Goal: Task Accomplishment & Management: Use online tool/utility

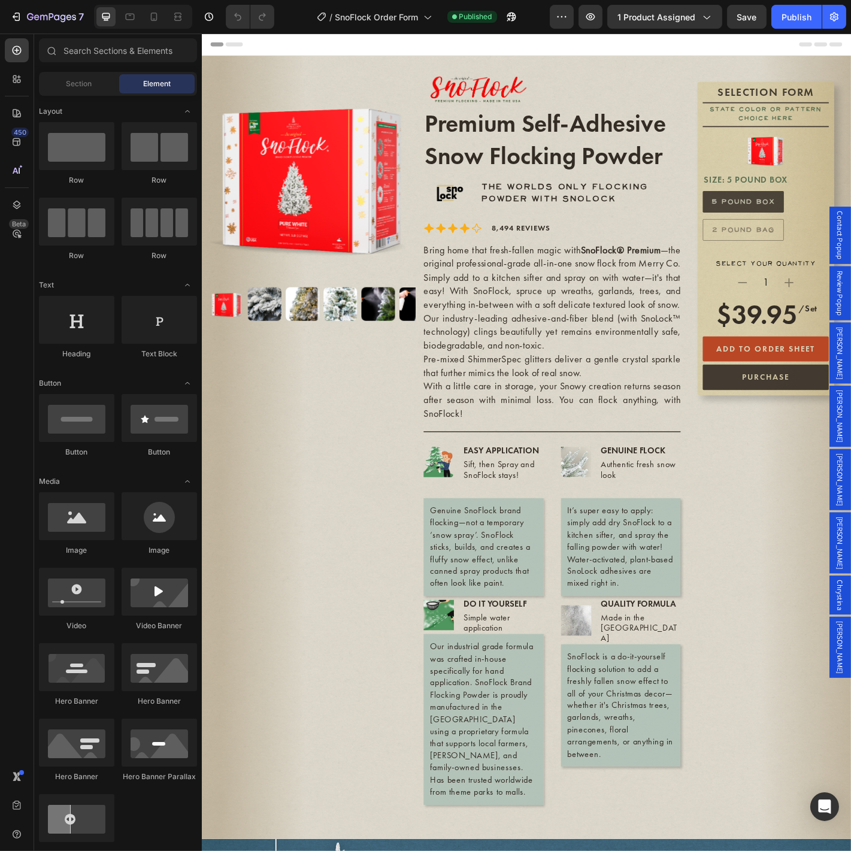
click at [851, 417] on button "PURCHASE" at bounding box center [826, 414] width 140 height 28
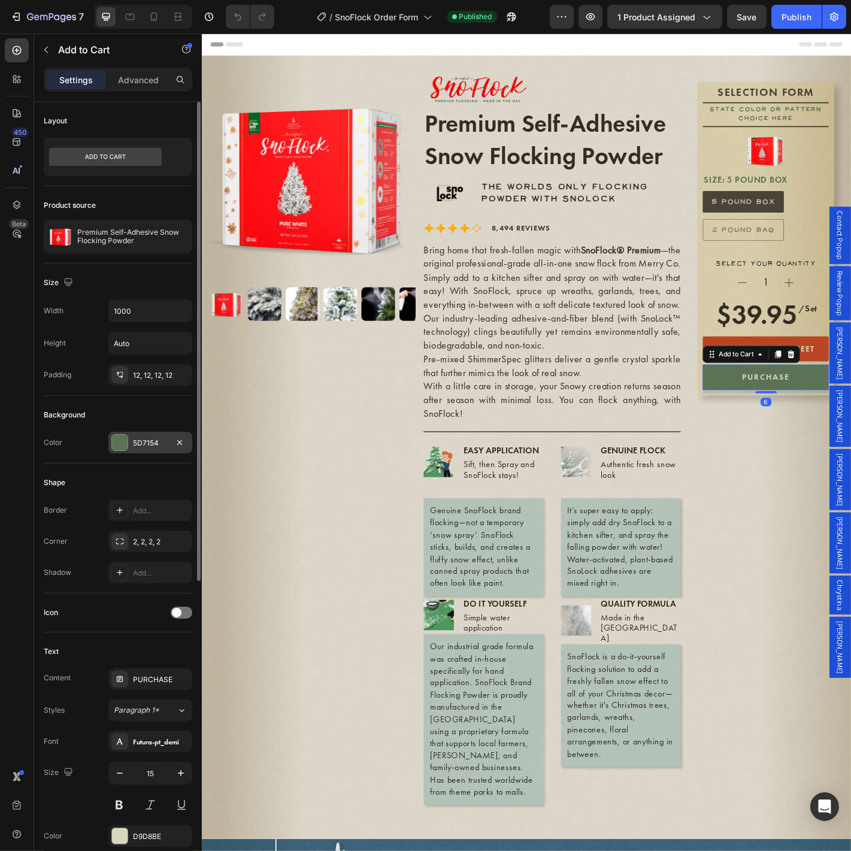
click at [156, 442] on div "5D7154" at bounding box center [150, 443] width 35 height 11
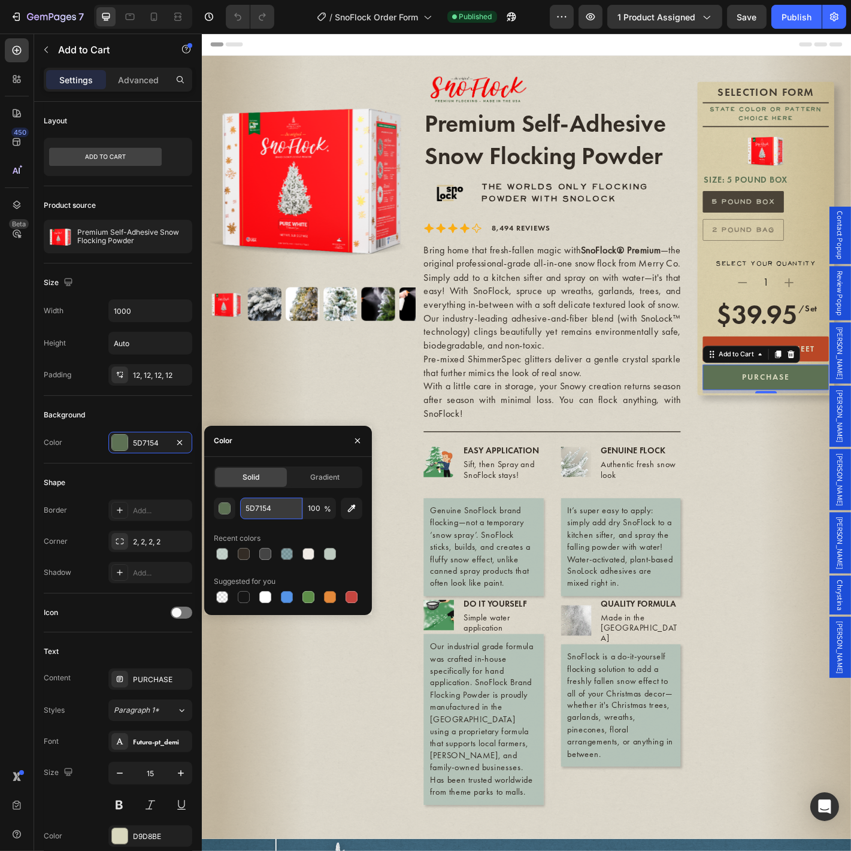
click at [276, 510] on input "5D7154" at bounding box center [271, 509] width 62 height 22
click at [826, 374] on button "ADD TO ORDER SHEET" at bounding box center [826, 383] width 140 height 28
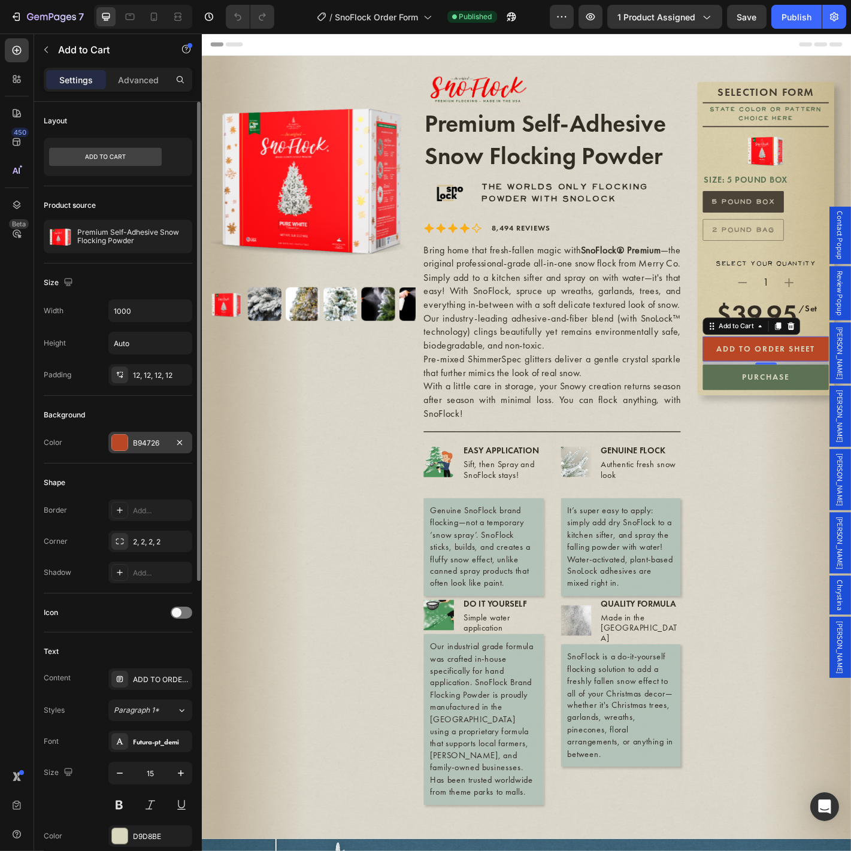
click at [150, 441] on div "B94726" at bounding box center [150, 443] width 35 height 11
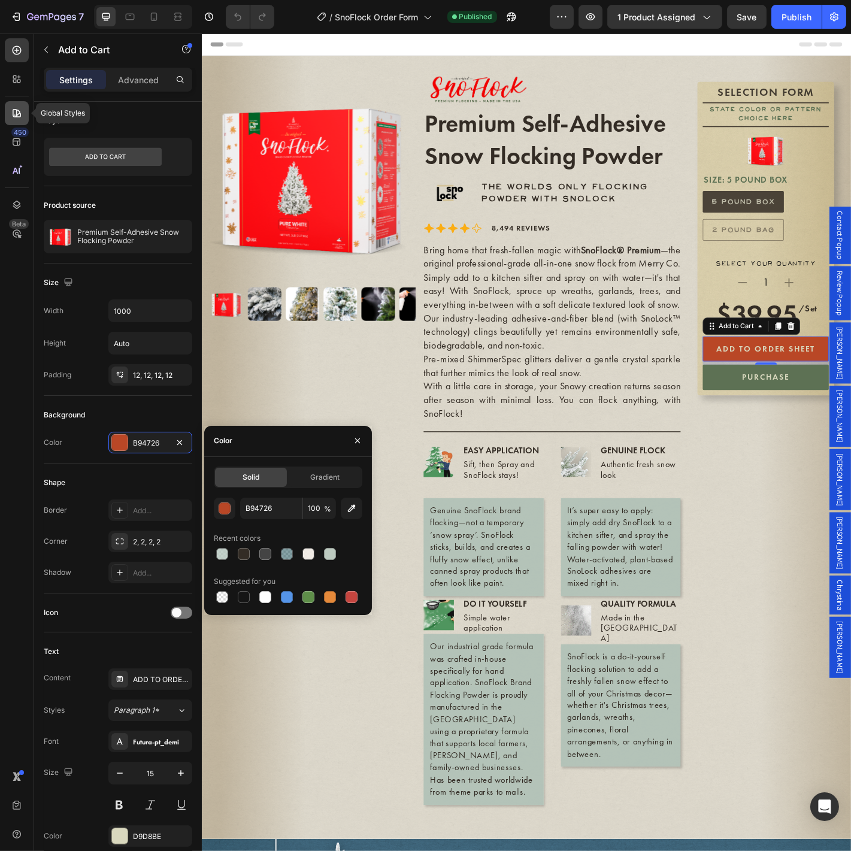
click at [14, 115] on icon at bounding box center [14, 114] width 1 height 1
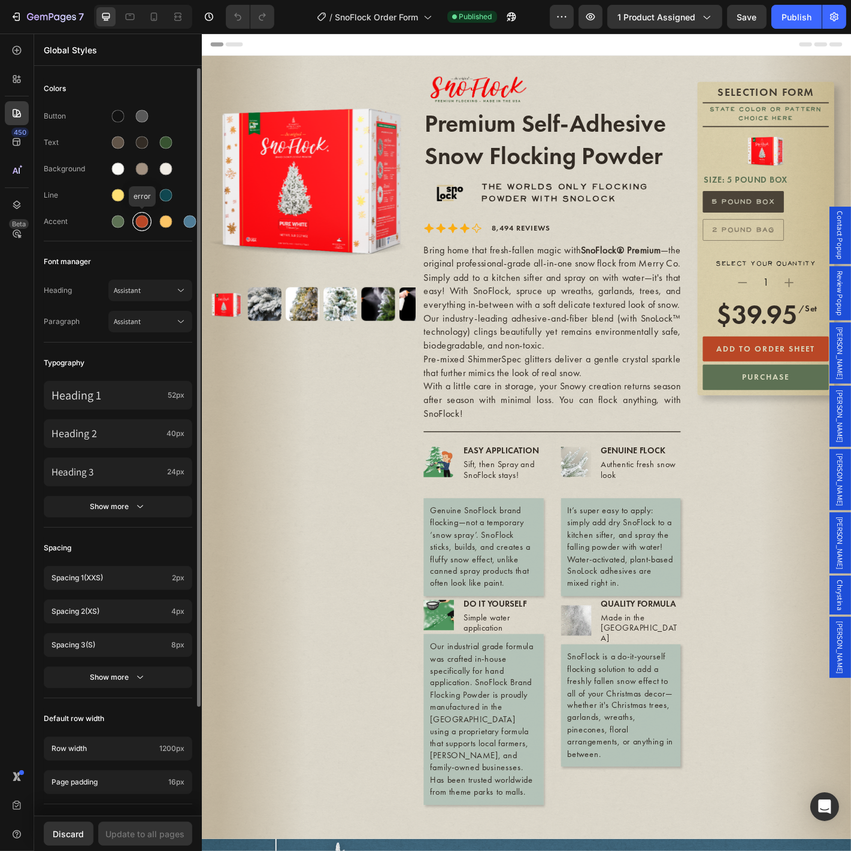
click at [146, 220] on div at bounding box center [142, 222] width 13 height 13
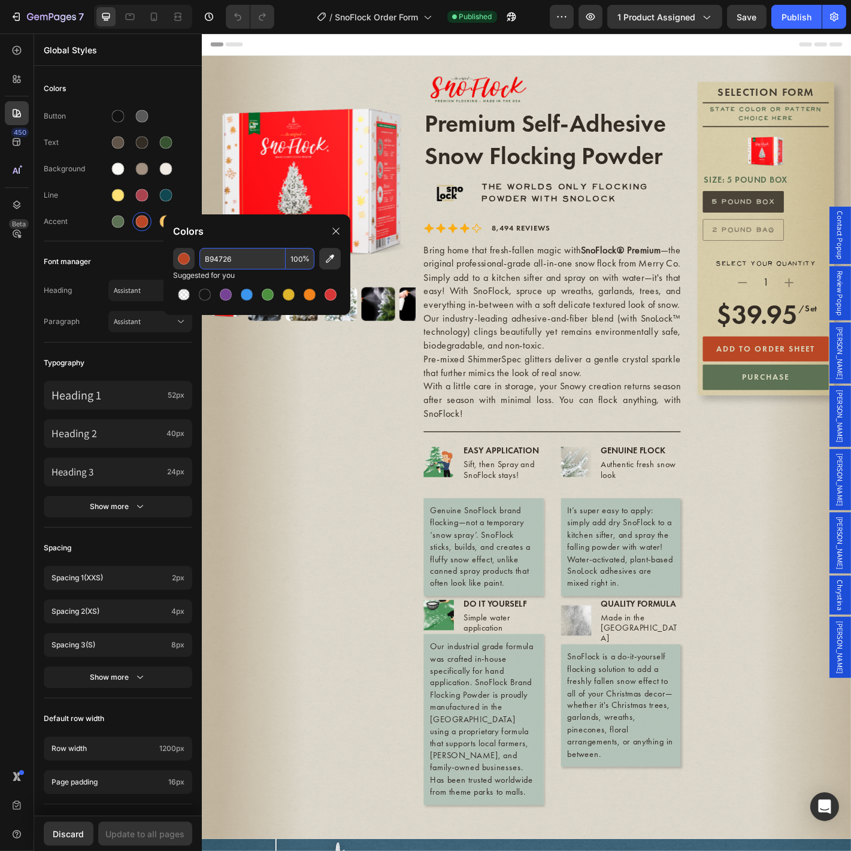
click at [246, 262] on input "B94726" at bounding box center [242, 259] width 86 height 22
click at [771, 392] on button "ADD TO ORDER SHEET" at bounding box center [826, 383] width 140 height 28
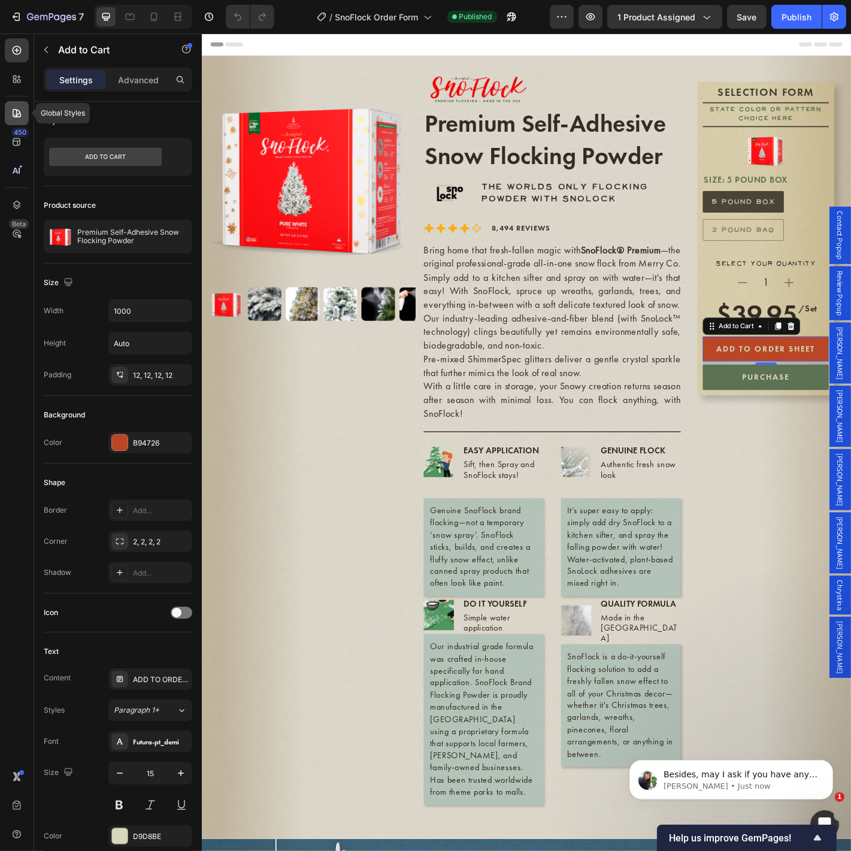
click at [19, 113] on icon at bounding box center [17, 113] width 8 height 8
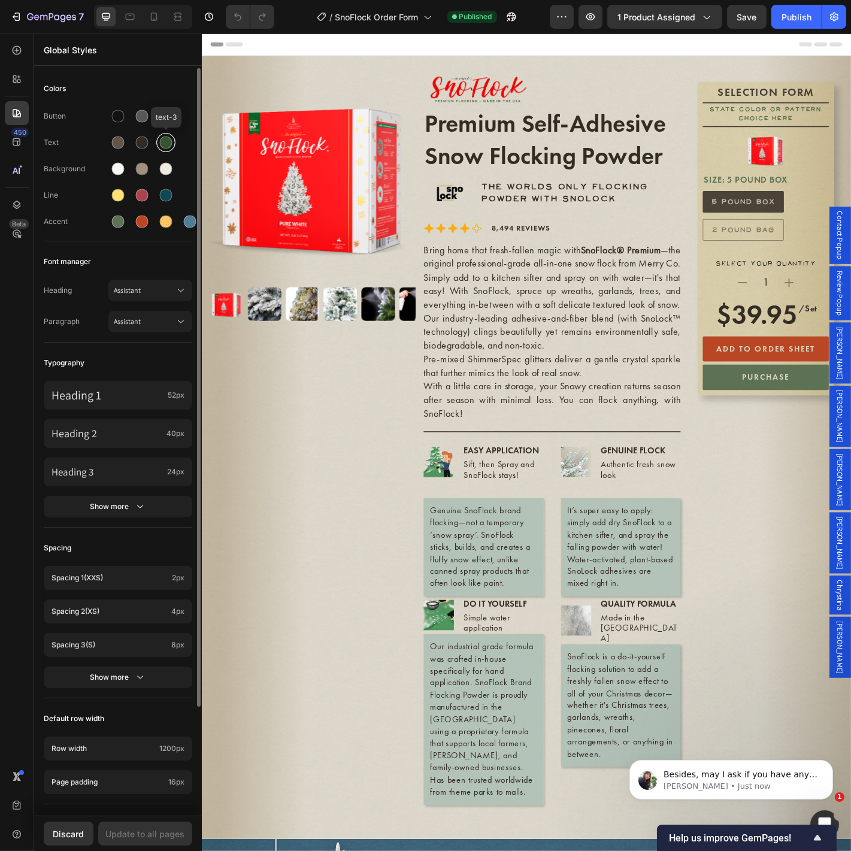
click at [167, 144] on div at bounding box center [166, 143] width 13 height 13
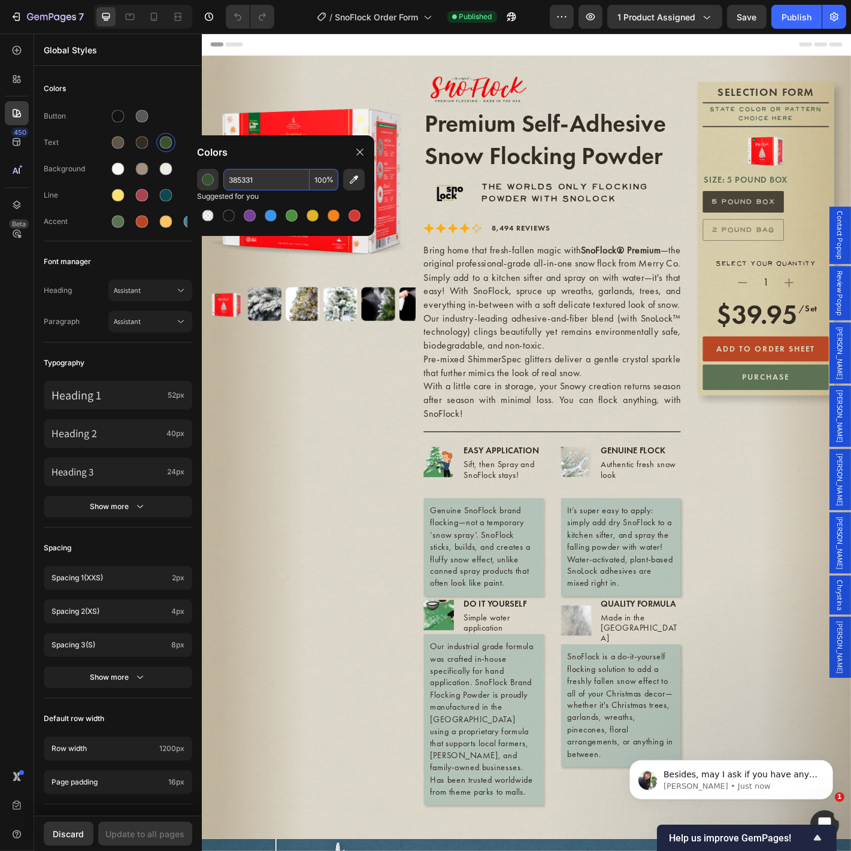
click at [263, 184] on input "385331" at bounding box center [266, 180] width 86 height 22
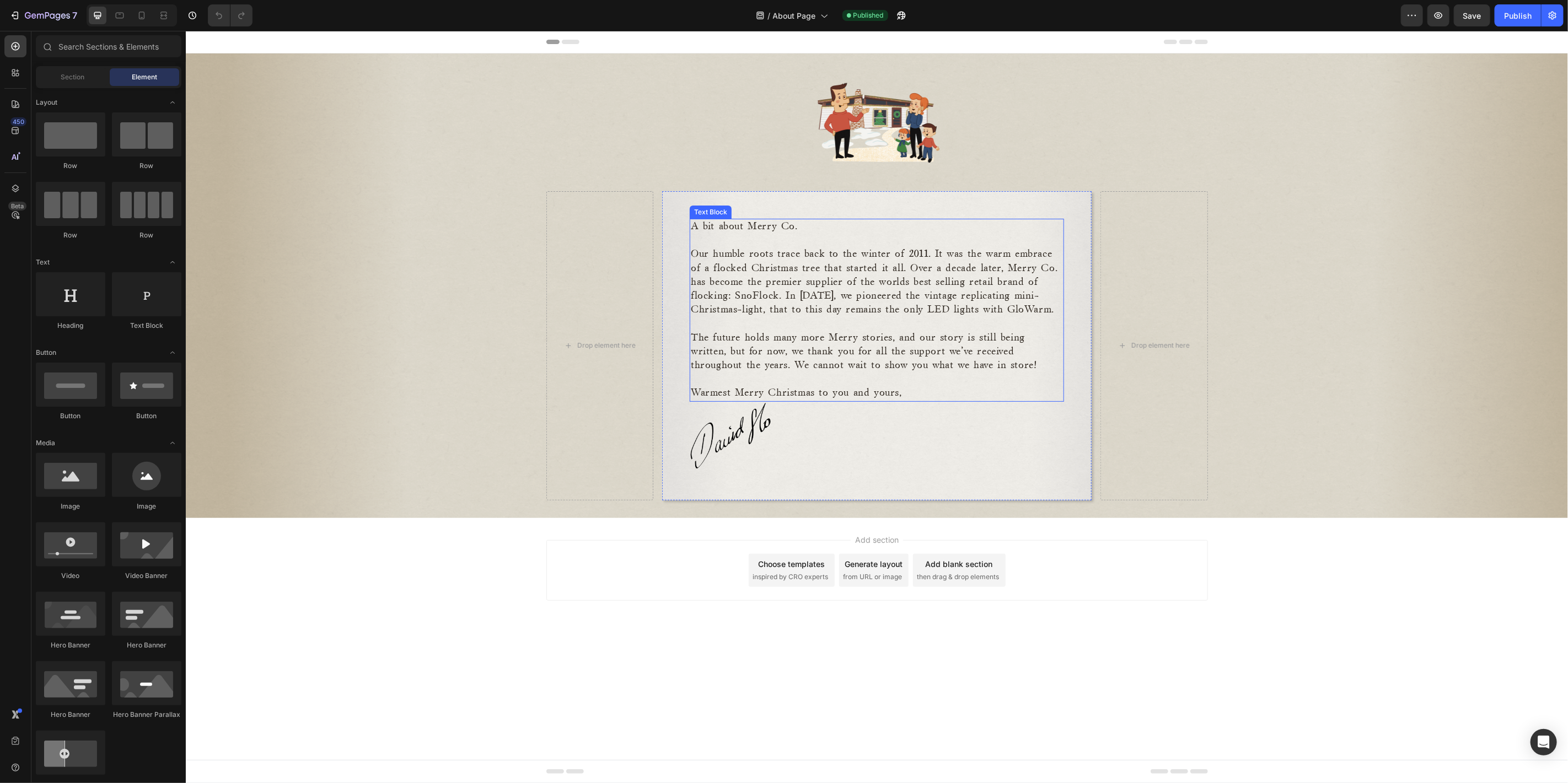
click at [780, 285] on p "Our humble roots trace back to the winter of 2011. It was the warm embrace of a…" at bounding box center [876, 281] width 372 height 69
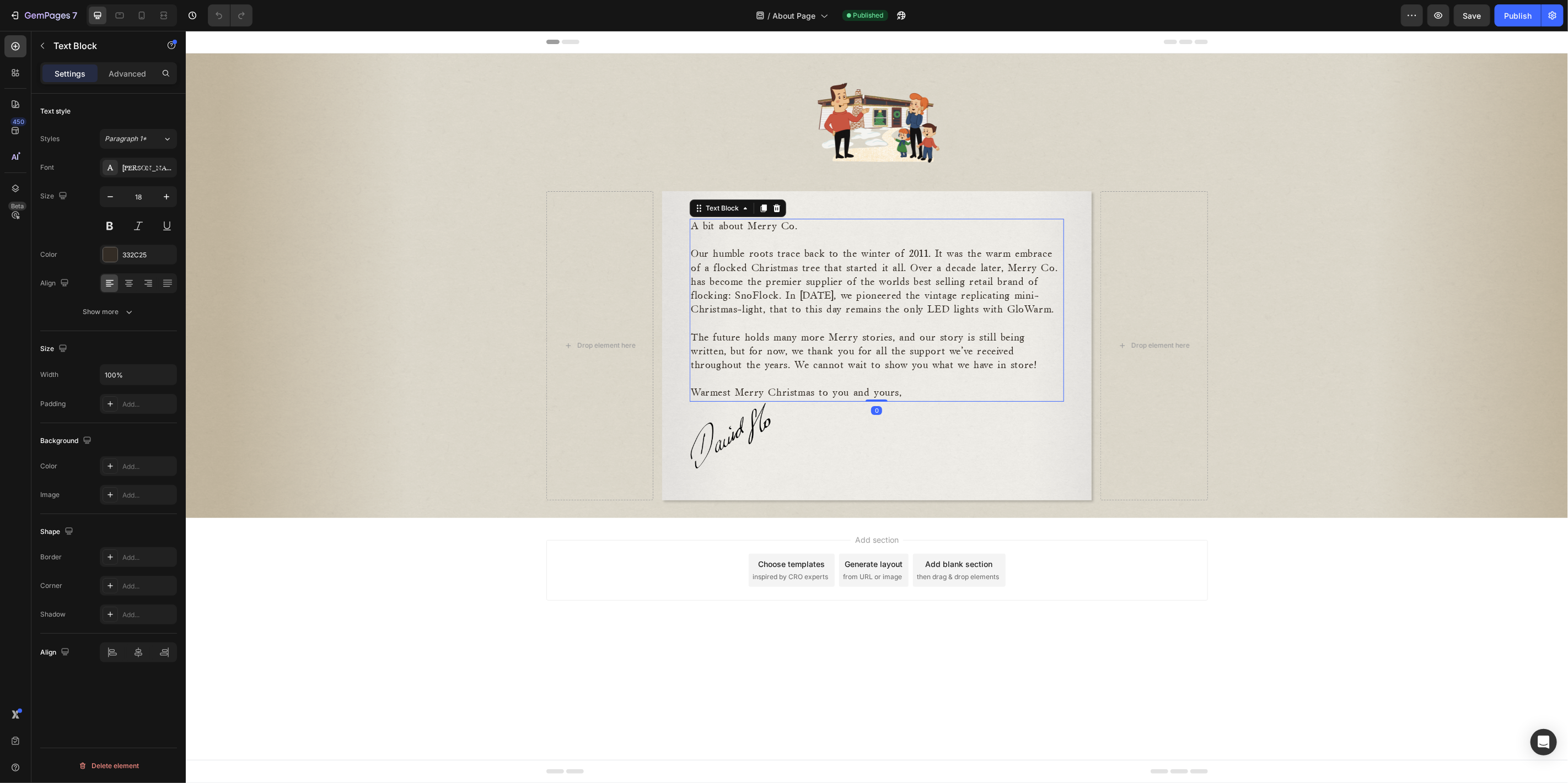
click at [836, 325] on p "​" at bounding box center [876, 323] width 372 height 14
click at [913, 391] on p "Warmest Merry Christmas to you and yours," at bounding box center [876, 392] width 372 height 14
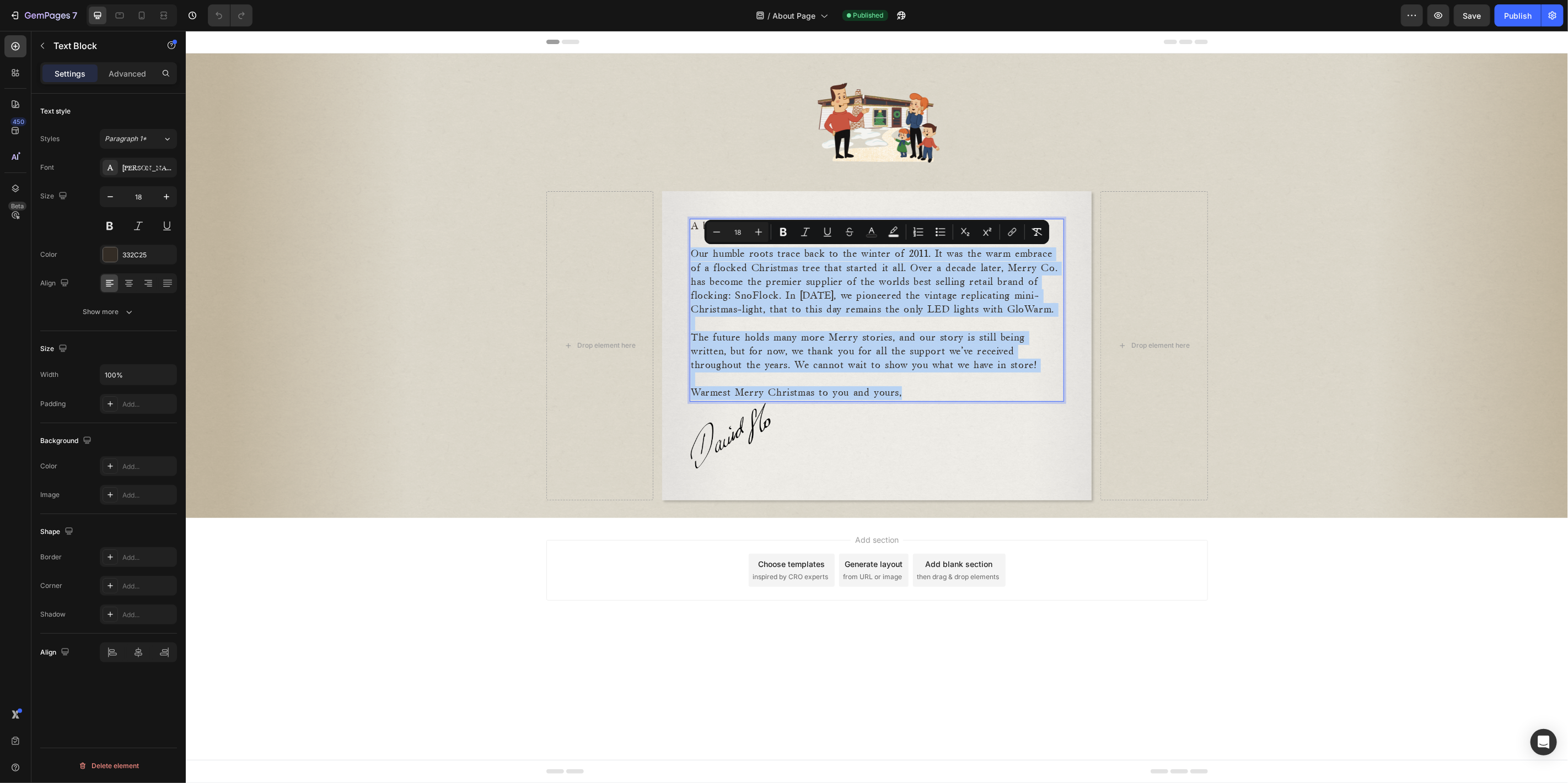
drag, startPoint x: 913, startPoint y: 392, endPoint x: 692, endPoint y: 257, distance: 259.0
click at [692, 257] on div "A bit about Merry Co. Our humble roots trace back to the winter of 2011. It was…" at bounding box center [876, 309] width 375 height 183
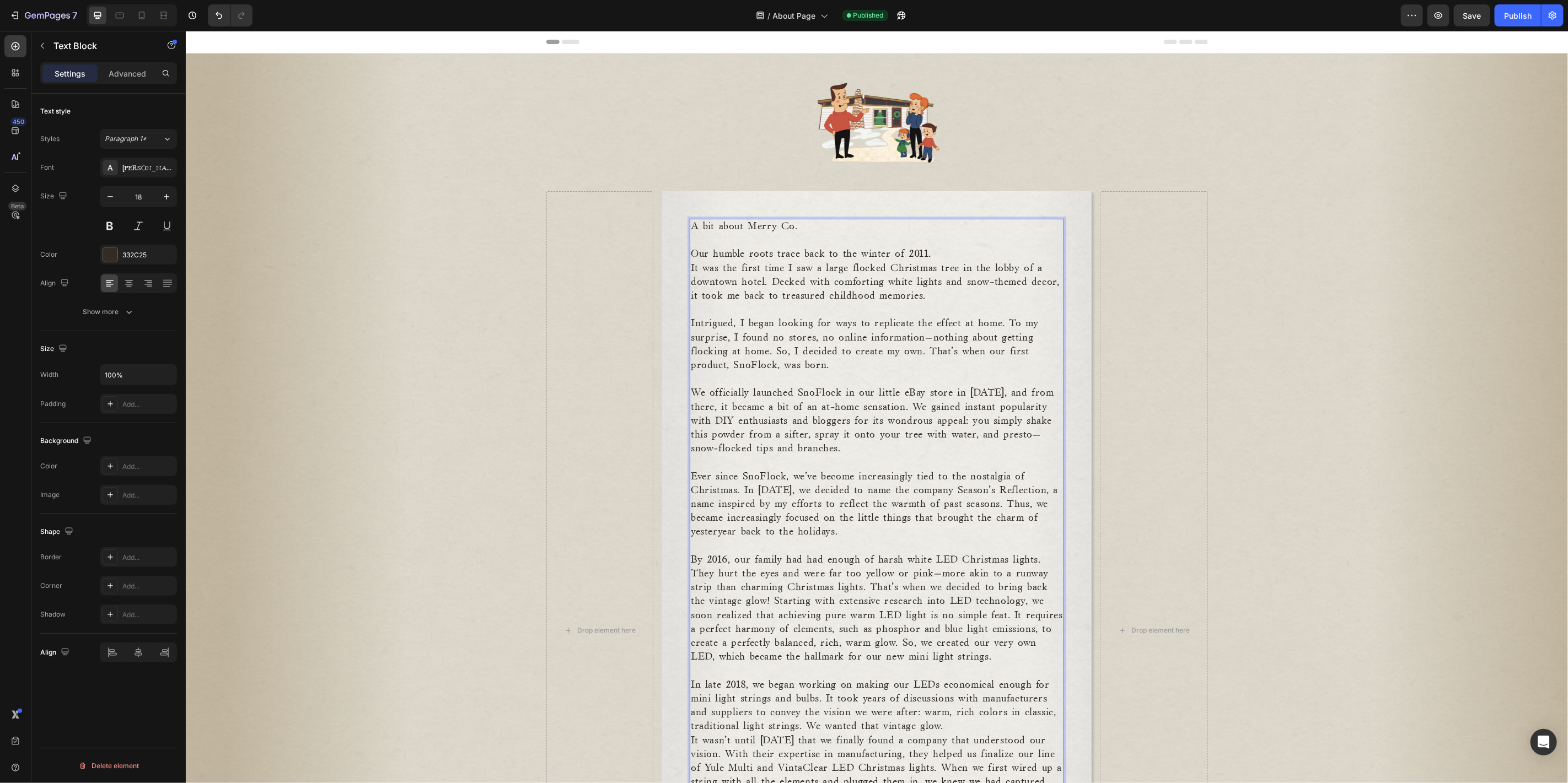
click at [768, 268] on p "It was the first time I saw a large flocked Christmas tree in the lobby of a do…" at bounding box center [876, 282] width 372 height 42
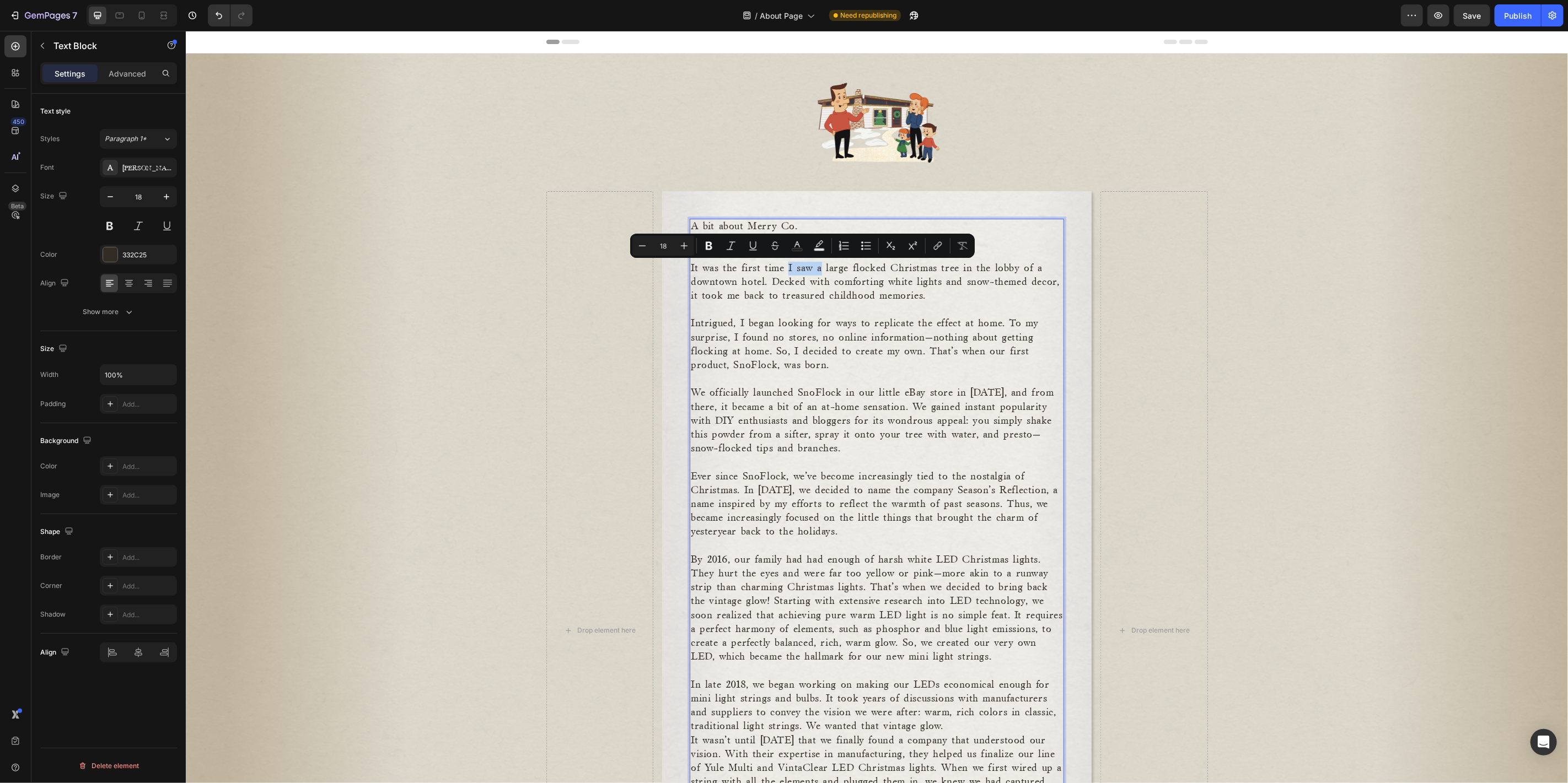
drag, startPoint x: 784, startPoint y: 270, endPoint x: 816, endPoint y: 266, distance: 32.2
click at [816, 266] on p "It was the first time I saw a large flocked Christmas tree in the lobby of a do…" at bounding box center [876, 282] width 372 height 42
click at [791, 289] on p "It was the first time I saw a large flocked Christmas tree in the lobby of a do…" at bounding box center [876, 282] width 372 height 42
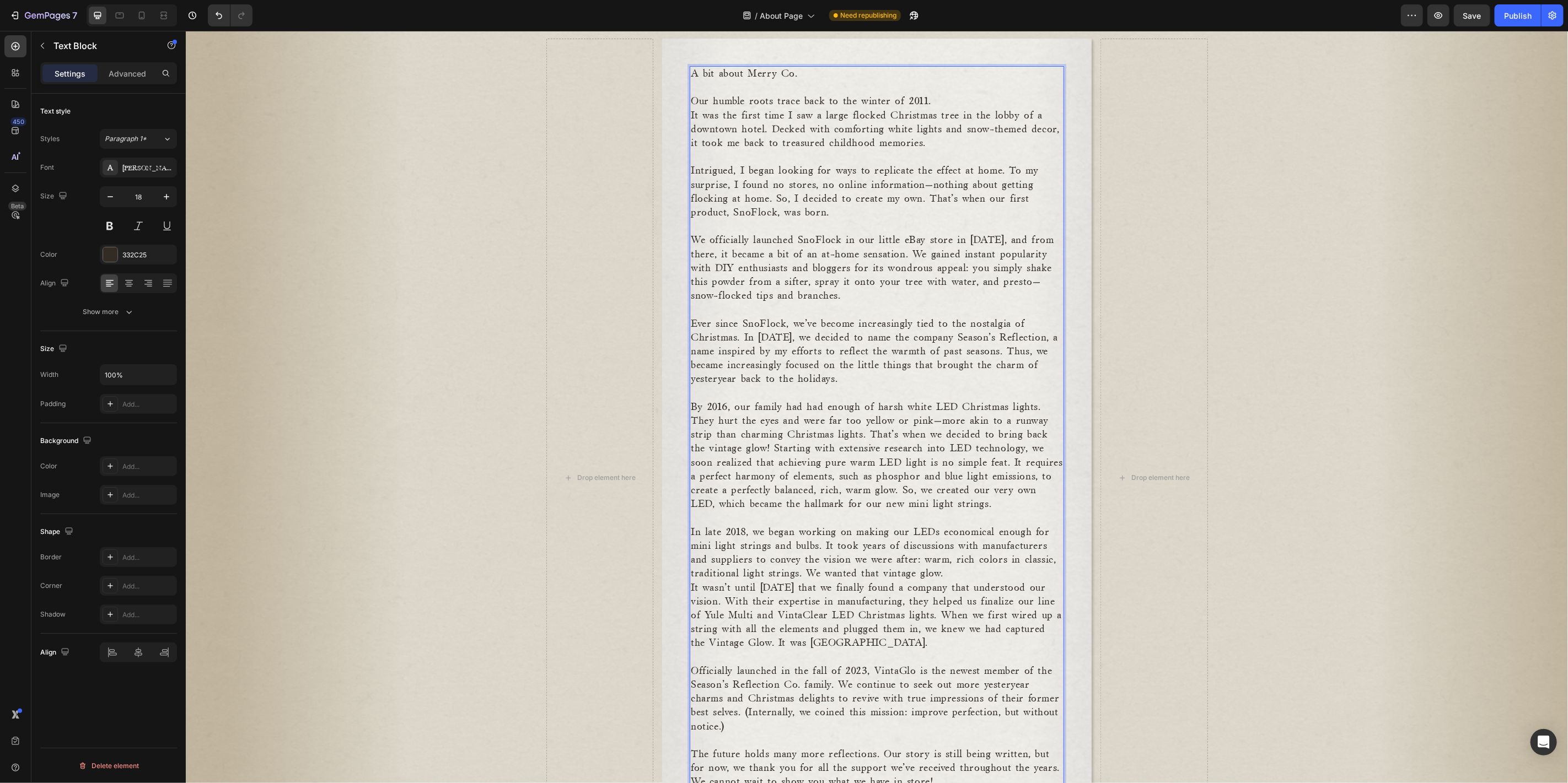
scroll to position [163, 0]
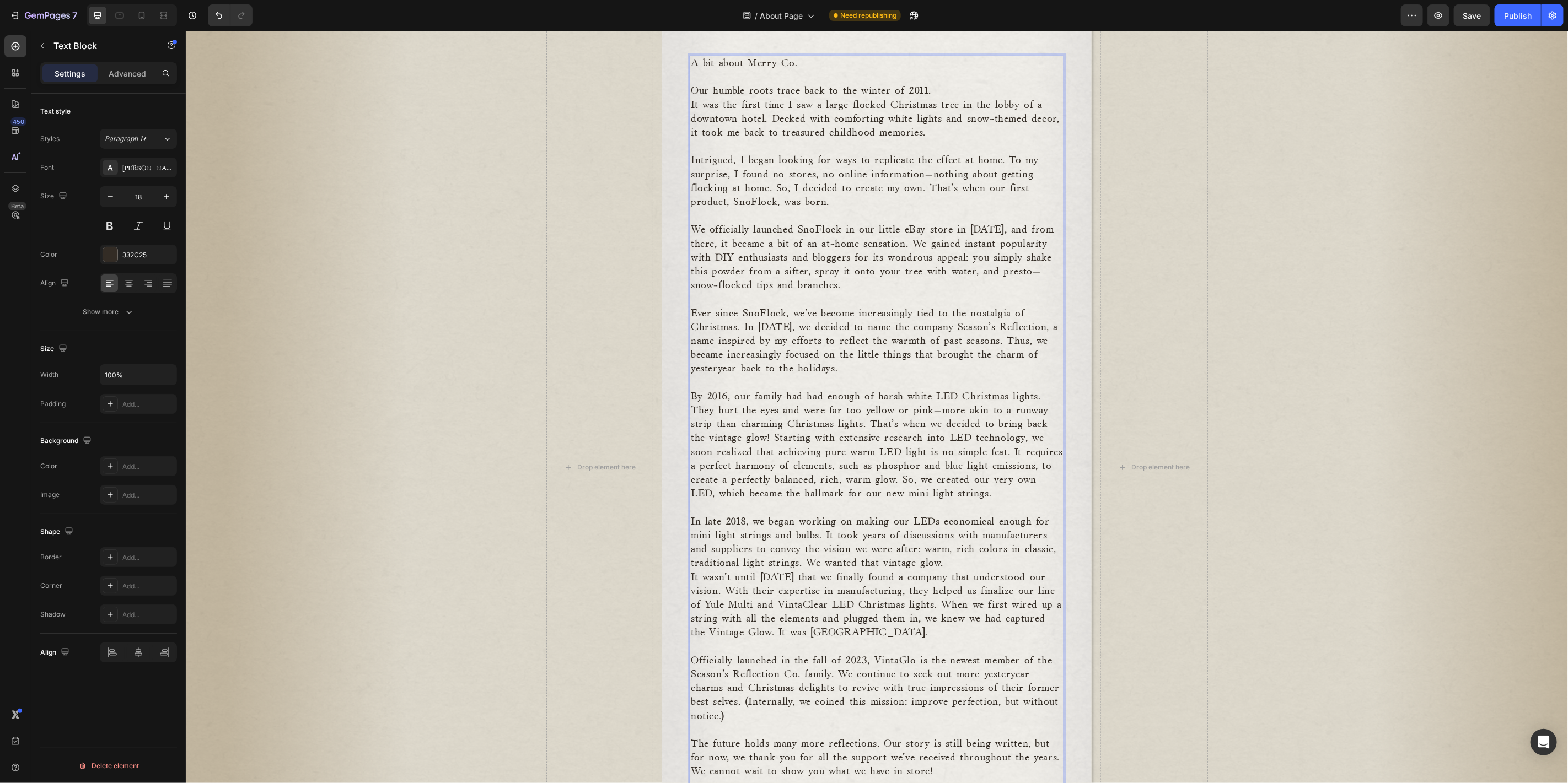
click at [732, 175] on p "Intrigued, I began looking for ways to replicate the effect at home. To my surp…" at bounding box center [876, 181] width 372 height 55
click at [746, 248] on p "We officially launched SnoFlock in our little eBay store in 2014, and from ther…" at bounding box center [876, 257] width 372 height 69
click at [871, 226] on p "We officially launched SnoFlock in our little eBay store in 2014, and from ther…" at bounding box center [876, 257] width 372 height 69
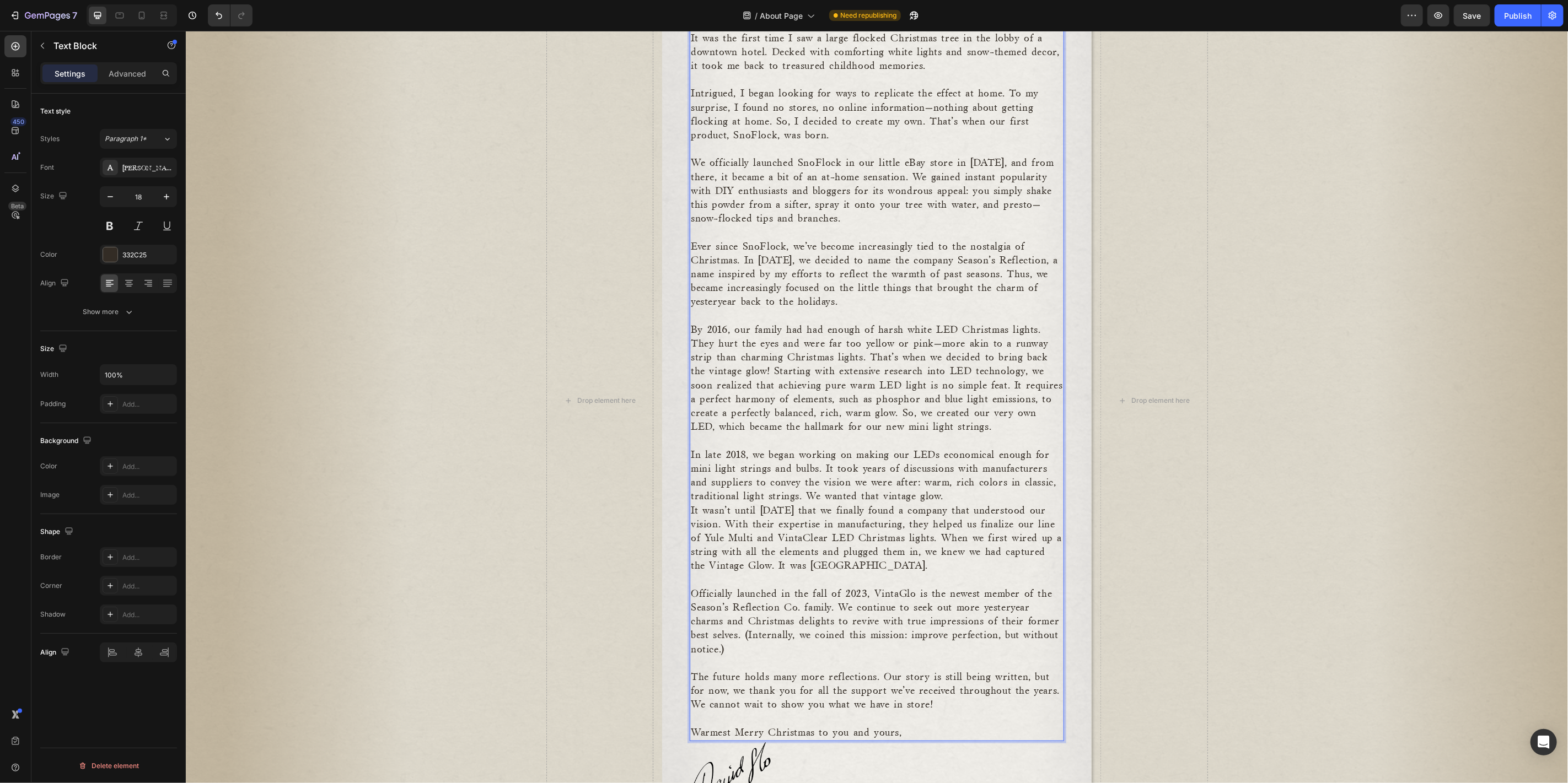
scroll to position [245, 0]
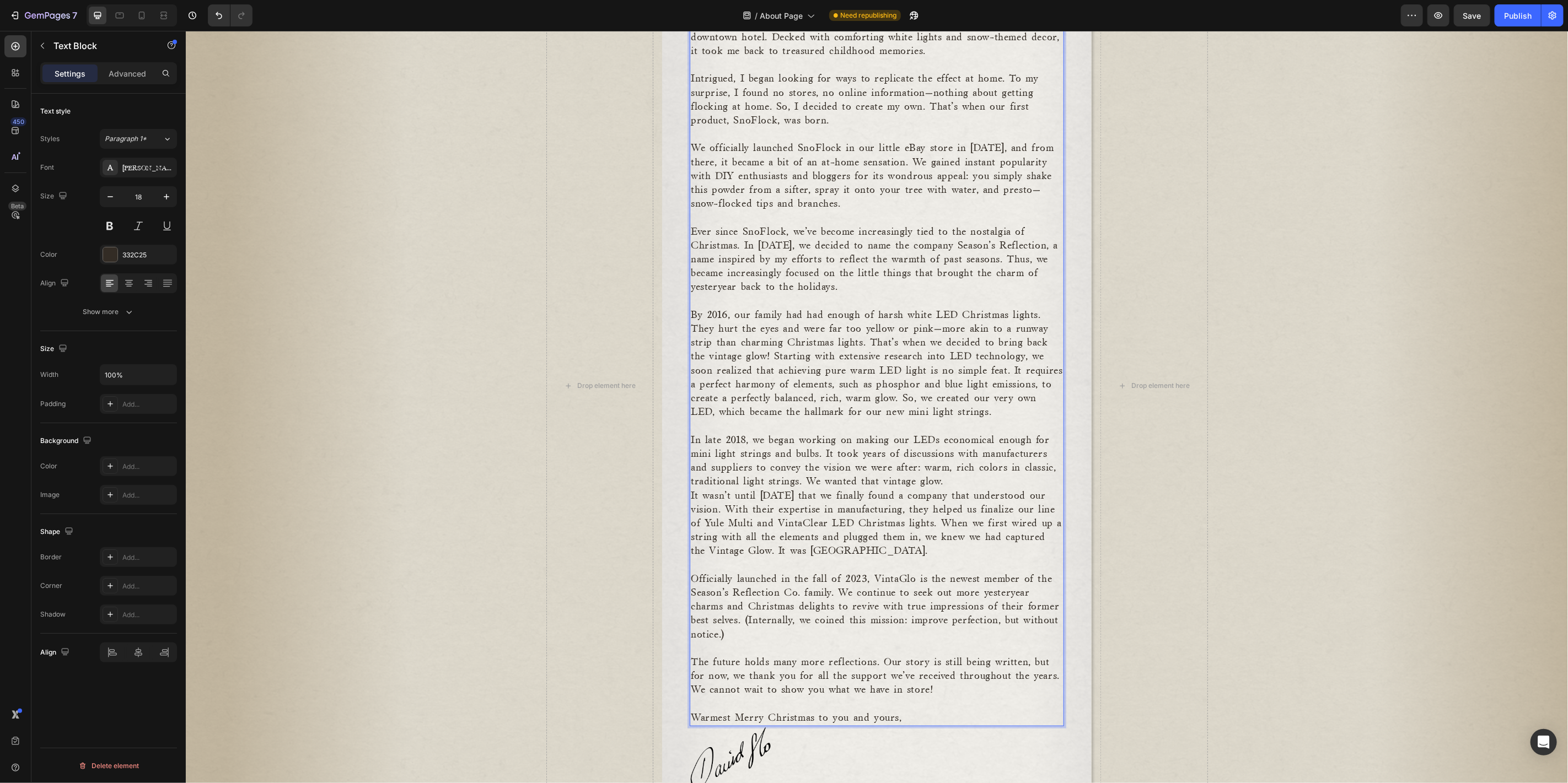
click at [839, 308] on p "By 2016, our family had had enough of harsh white LED Christmas lights. They hu…" at bounding box center [876, 363] width 372 height 111
drag, startPoint x: 778, startPoint y: 271, endPoint x: 722, endPoint y: 275, distance: 56.1
click at [722, 275] on p "Ever since SnoFlock, we’ve become increasingly tied to the nostalgia of Christm…" at bounding box center [876, 259] width 372 height 69
click at [767, 316] on p "By 2016, our family had had enough of harsh white LED Christmas lights. They hu…" at bounding box center [876, 363] width 372 height 111
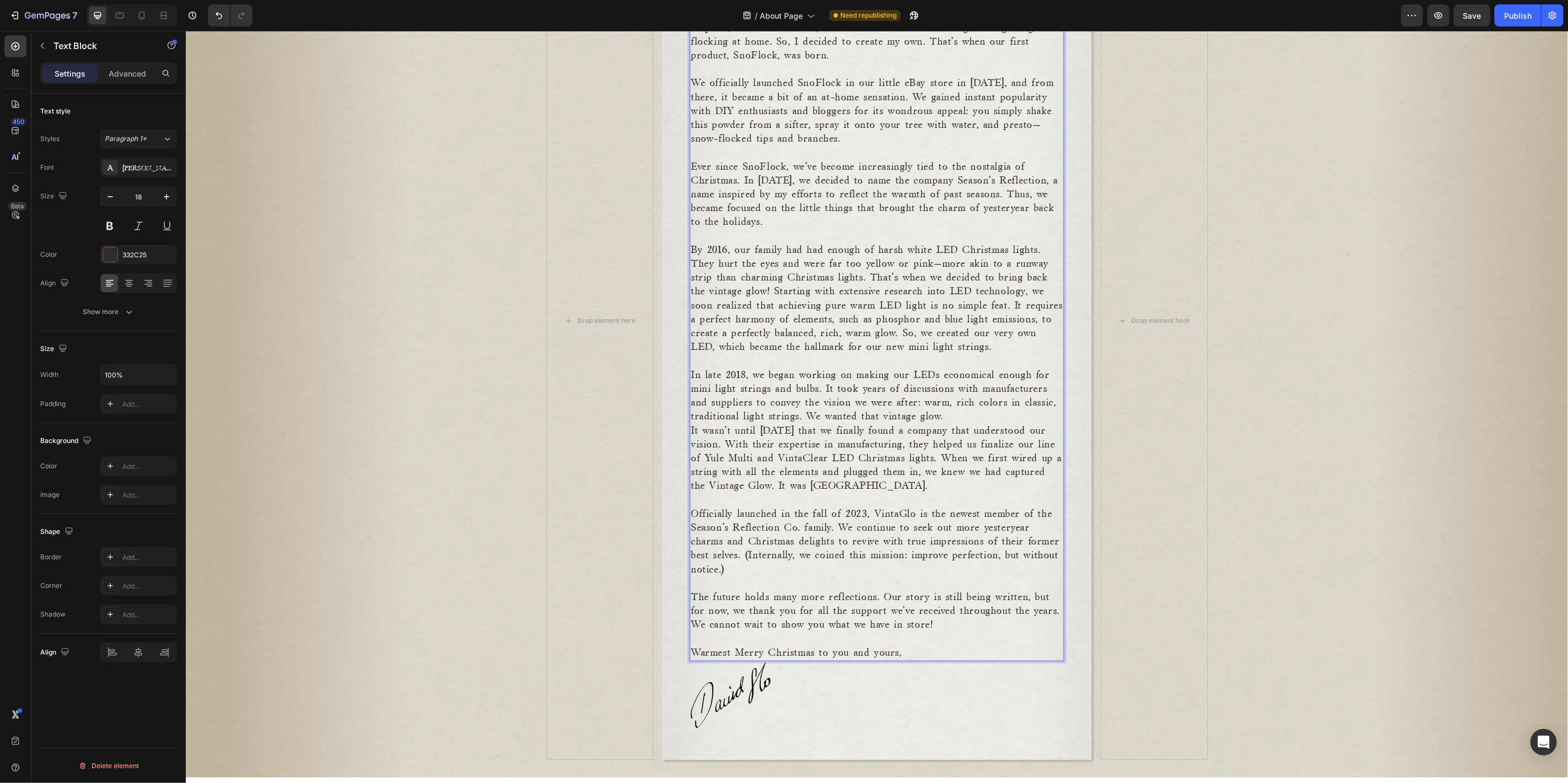
scroll to position [327, 0]
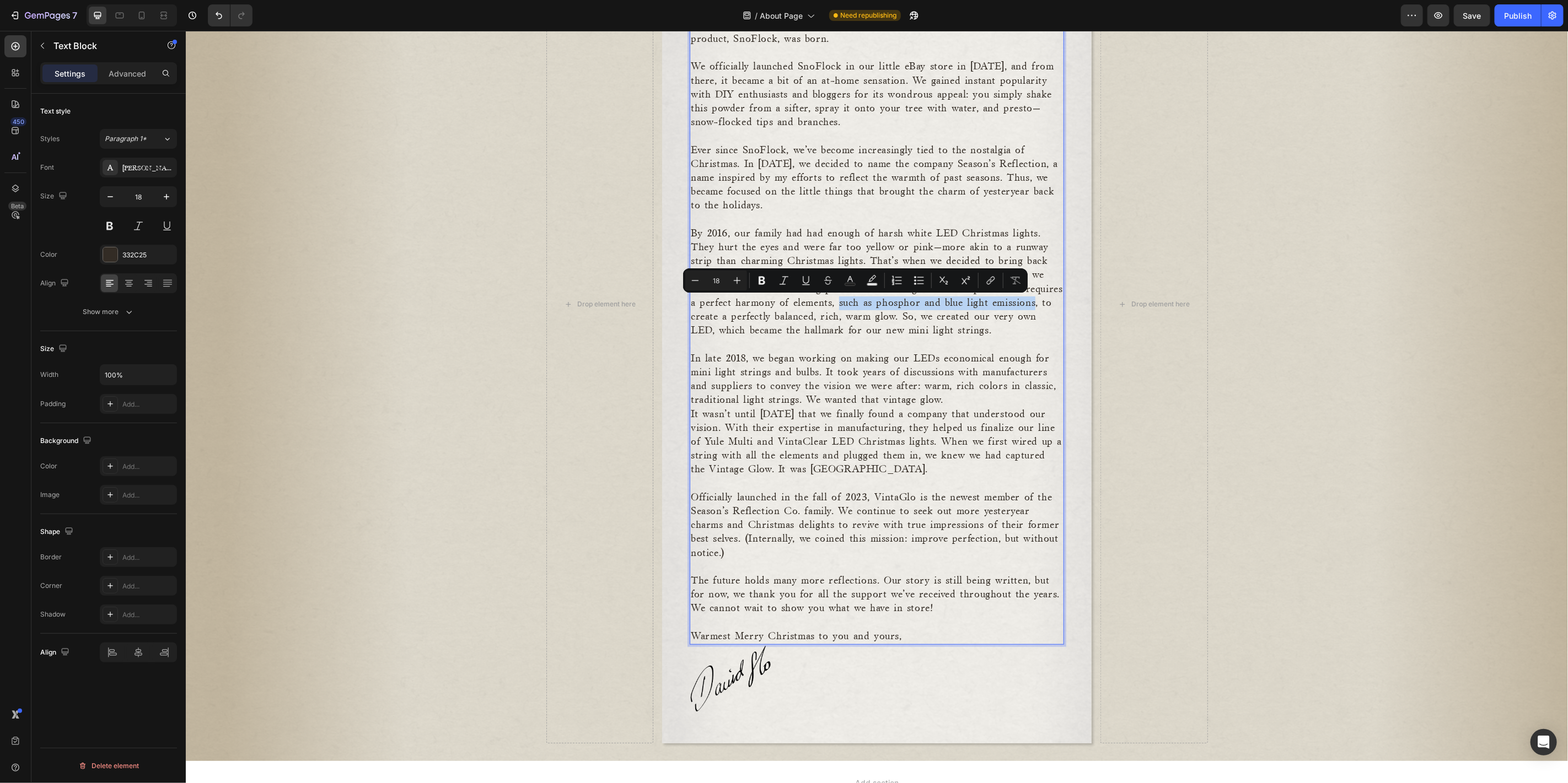
drag, startPoint x: 877, startPoint y: 305, endPoint x: 729, endPoint y: 319, distance: 148.7
click at [729, 319] on p "By 2016, our family had had enough of harsh white LED Christmas lights. They hu…" at bounding box center [876, 282] width 372 height 111
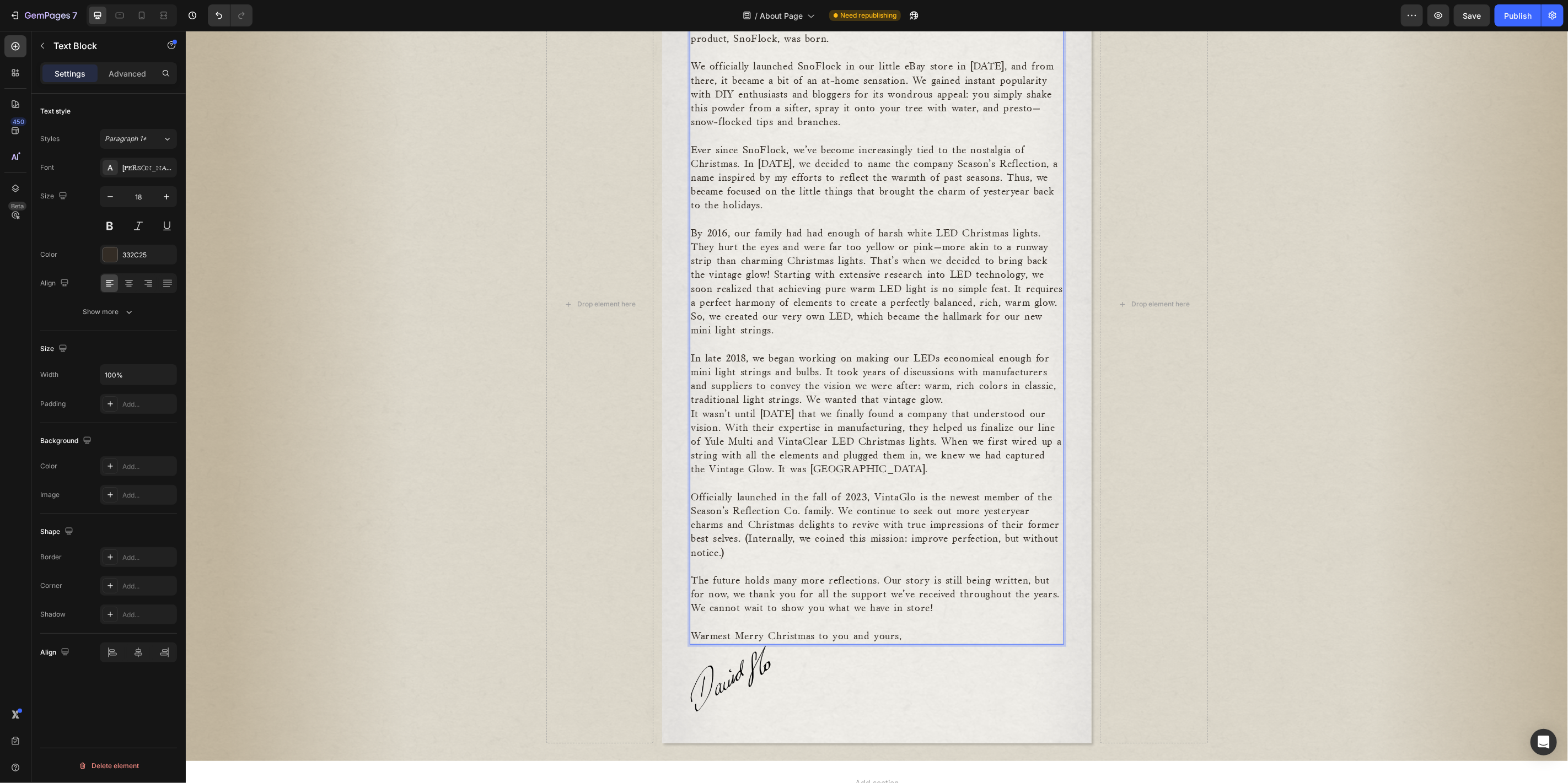
click at [835, 335] on p "By 2016, our family had had enough of harsh white LED Christmas lights. They hu…" at bounding box center [876, 282] width 372 height 111
drag, startPoint x: 794, startPoint y: 399, endPoint x: 737, endPoint y: 400, distance: 57.0
click at [737, 400] on p "In late 2018, we began working on making our LEDs economical enough for mini li…" at bounding box center [876, 379] width 372 height 55
click at [794, 377] on p "In late 2018, we began working on making our LEDs economical enough for mini li…" at bounding box center [876, 379] width 372 height 55
click at [751, 397] on p "In late 2018, we began working on making our LEDs economical enough for mini li…" at bounding box center [876, 379] width 372 height 55
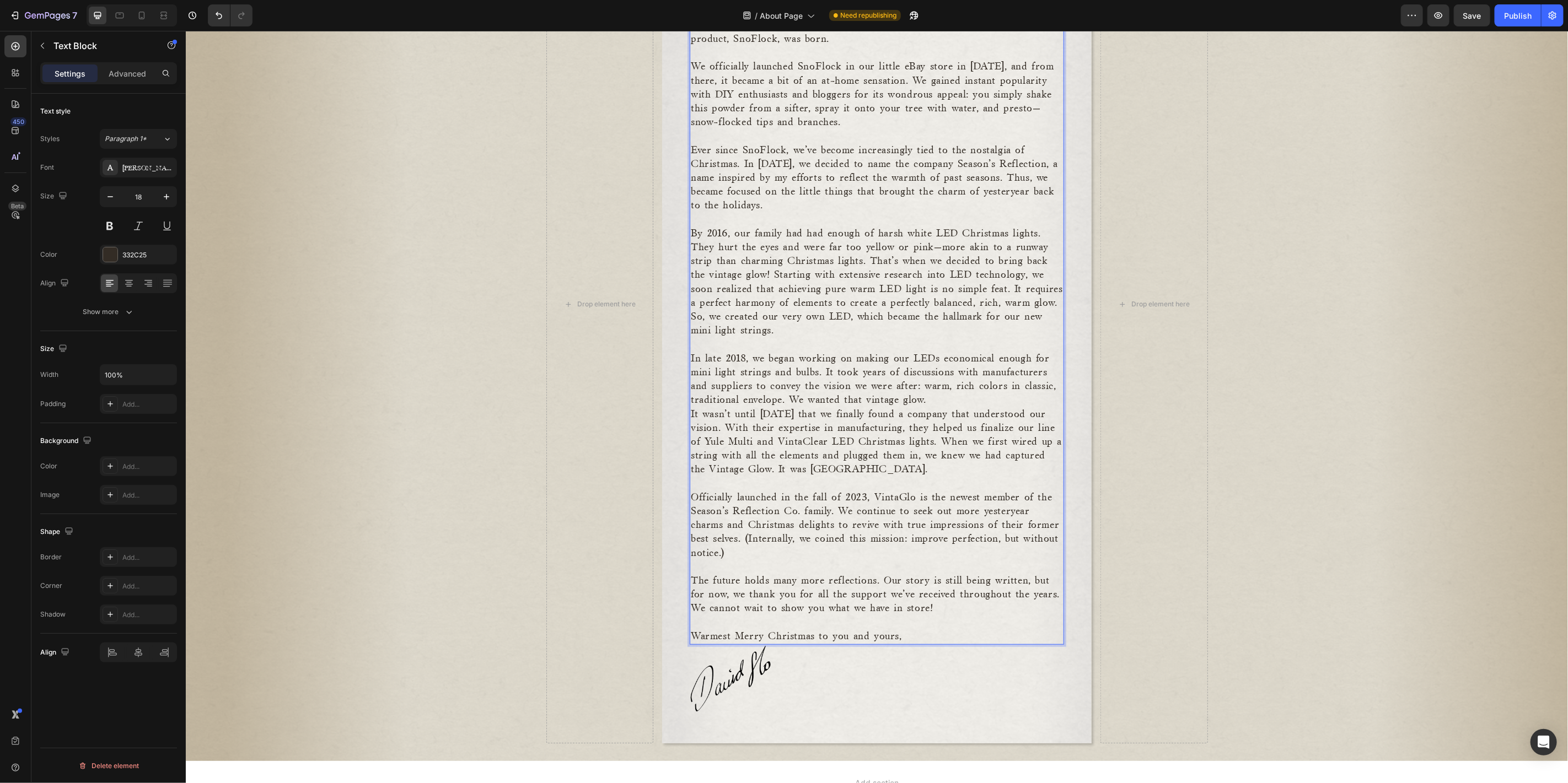
click at [826, 414] on p "It wasn’t until 2021 that we finally found a company that understood our vision…" at bounding box center [876, 442] width 372 height 69
drag, startPoint x: 927, startPoint y: 399, endPoint x: 788, endPoint y: 400, distance: 139.0
click at [788, 400] on p "In late 2018, we began working on making our LEDs economical enough for mini li…" at bounding box center [876, 379] width 372 height 55
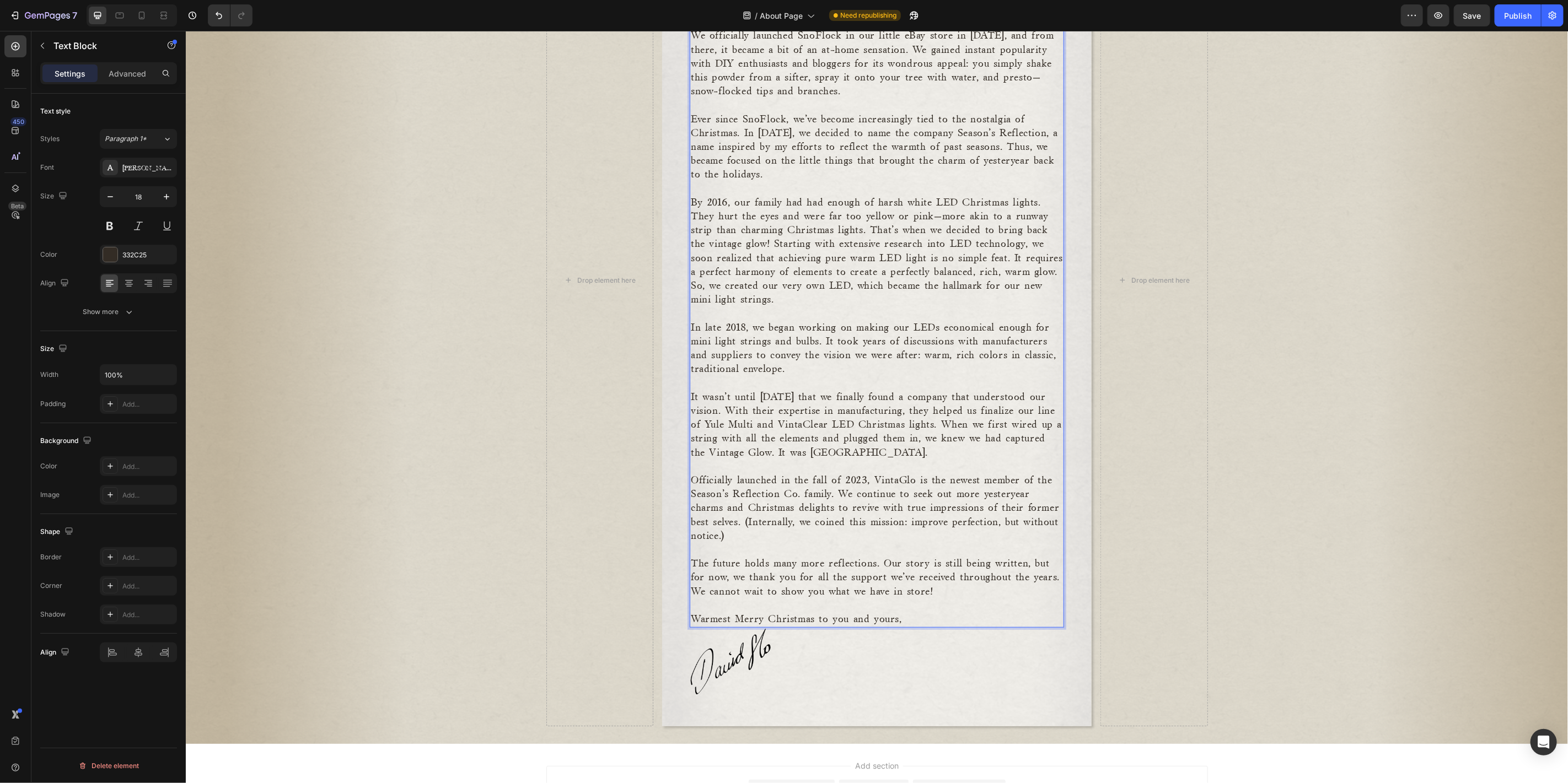
scroll to position [367, 0]
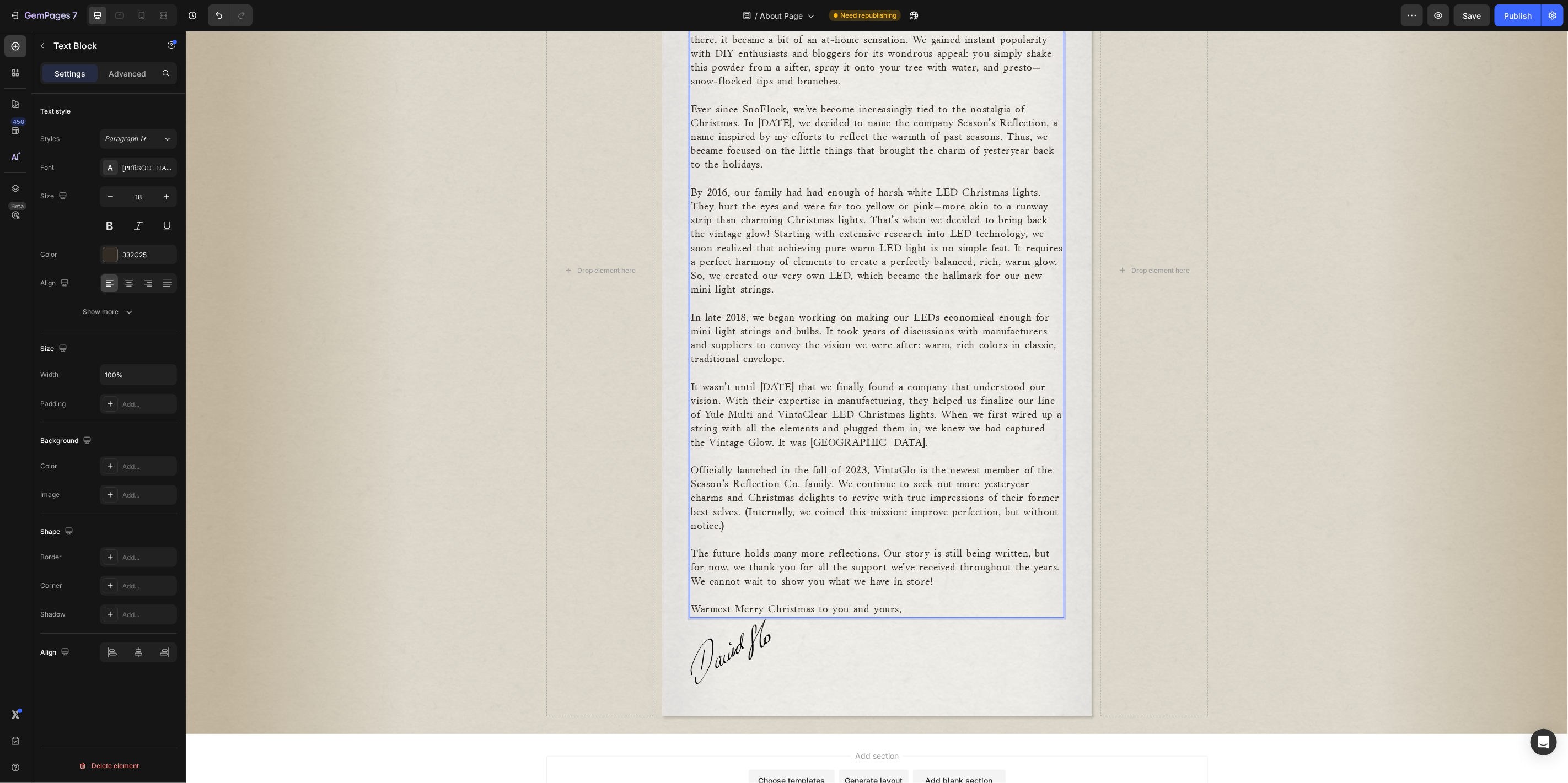
click at [853, 433] on p "It wasn’t until 2021 that we finally found a company that understood our vision…" at bounding box center [876, 414] width 372 height 69
click at [854, 441] on p "It wasn’t until 2021 that we finally found a company that understood our vision…" at bounding box center [876, 414] width 372 height 69
click at [810, 488] on p "Officially launched in the fall of 2023, VintaGlo is the newest member of the S…" at bounding box center [876, 498] width 372 height 69
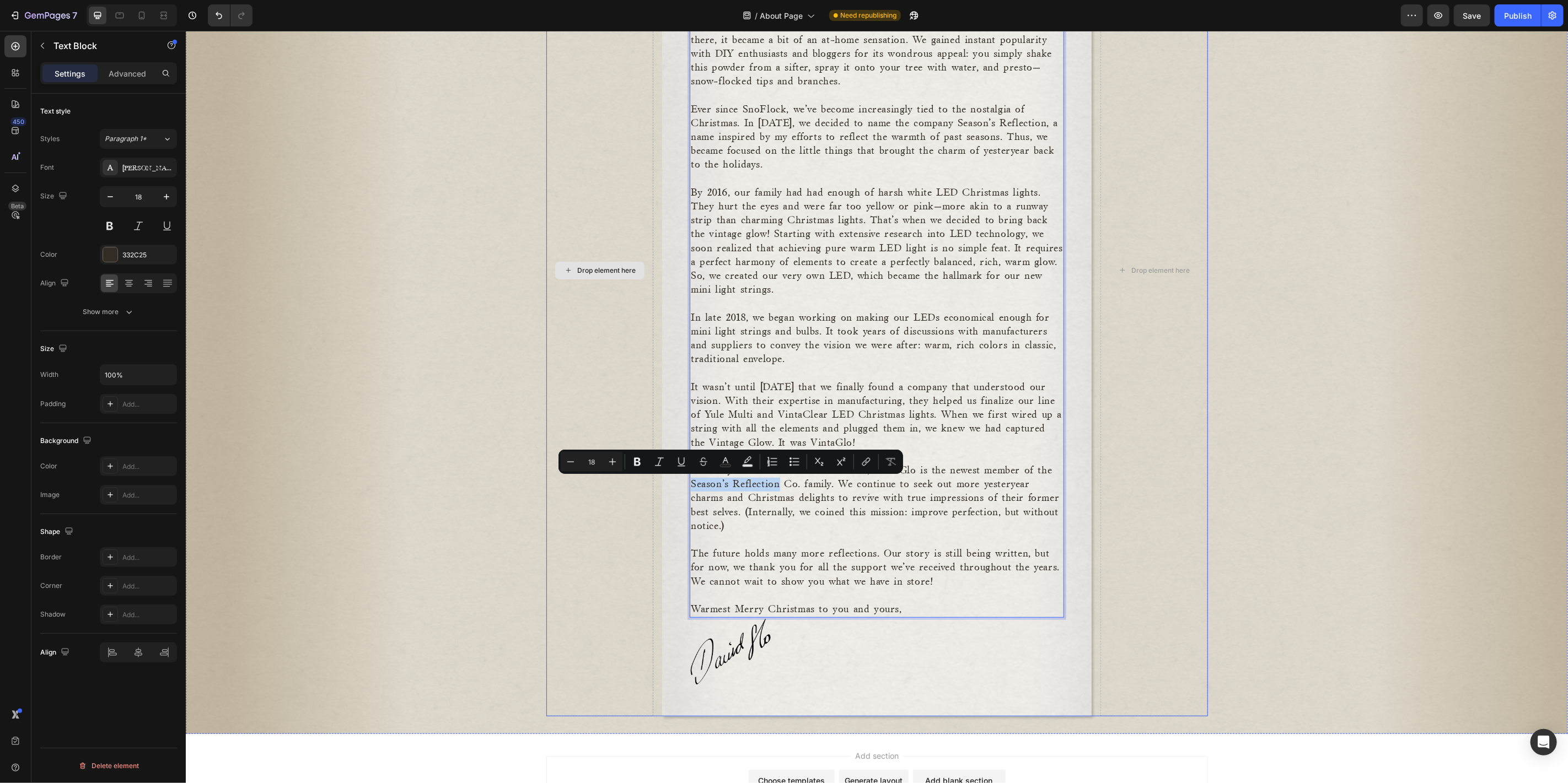
drag, startPoint x: 775, startPoint y: 483, endPoint x: 634, endPoint y: 478, distance: 141.1
click at [634, 478] on div "Drop element here A bit about Merry Co. Our humble roots trace back to the wint…" at bounding box center [876, 270] width 662 height 892
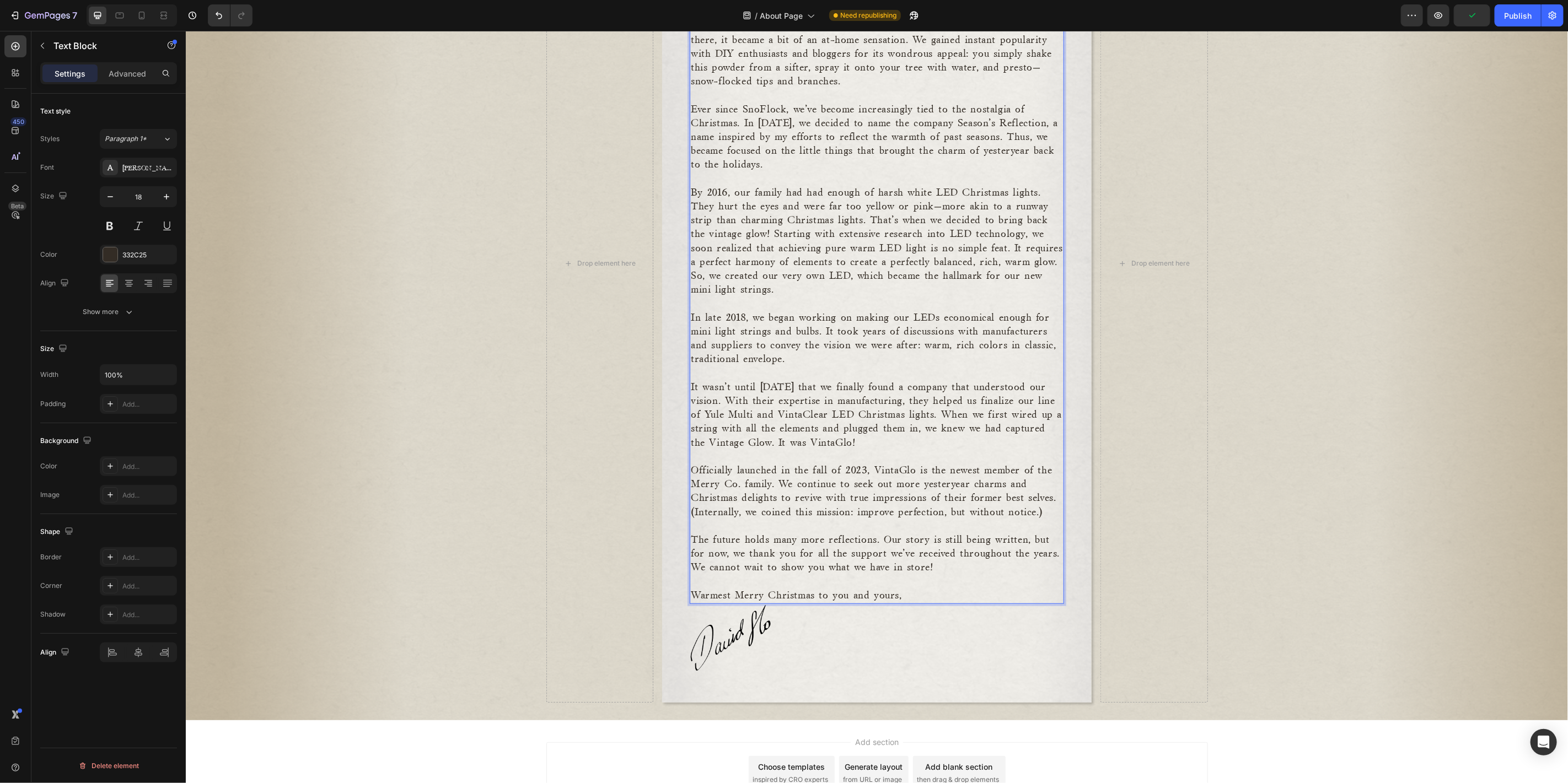
click at [935, 531] on p "​" at bounding box center [876, 525] width 372 height 14
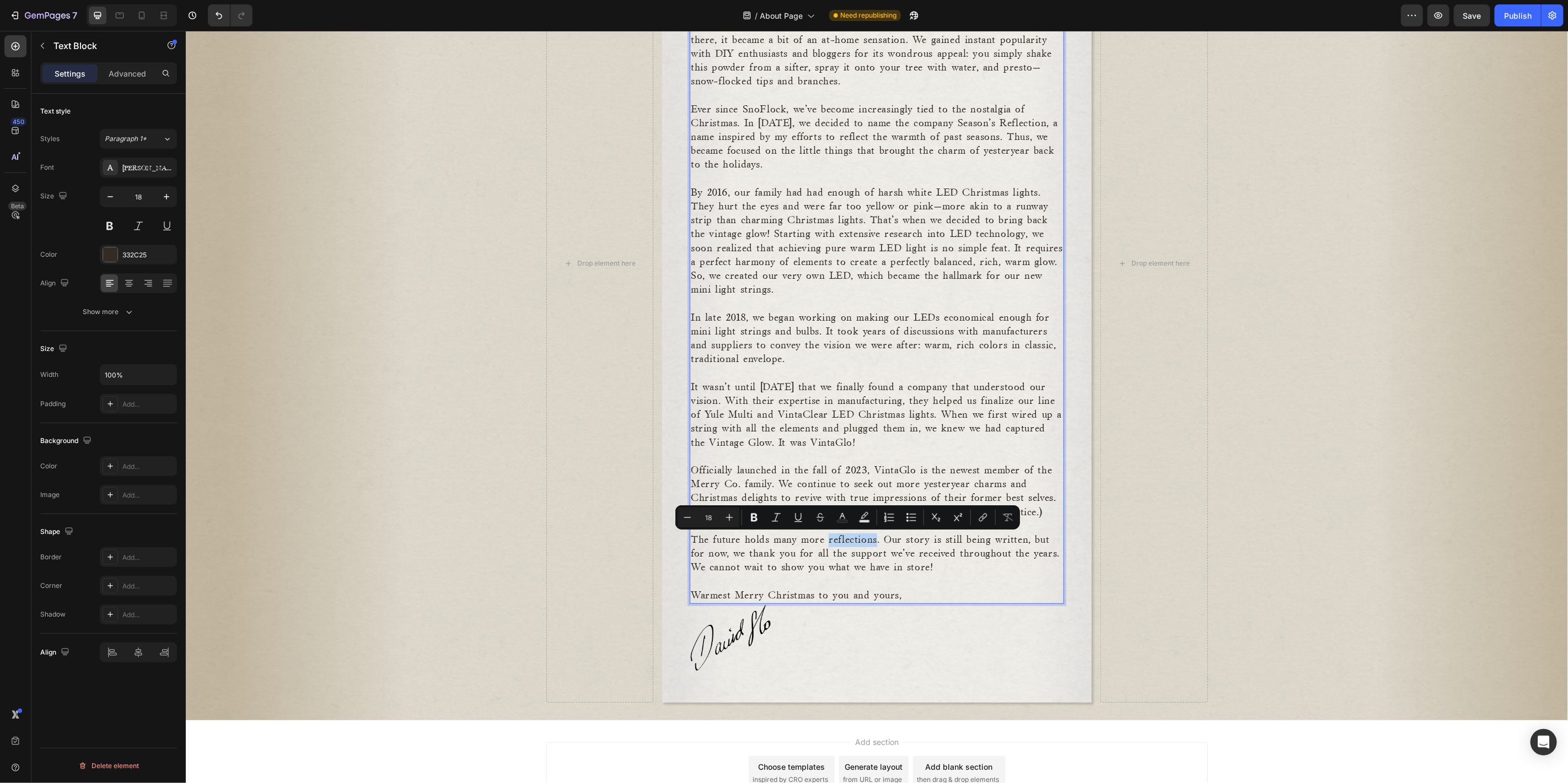
drag, startPoint x: 870, startPoint y: 541, endPoint x: 824, endPoint y: 539, distance: 46.0
click at [824, 539] on p "The future holds many more reflections. Our story is still being written, but f…" at bounding box center [876, 554] width 372 height 42
click at [913, 555] on p "The future holds more Merry! Our story is still being written, but for now, we …" at bounding box center [876, 554] width 372 height 42
click at [971, 569] on p "The future holds more Merry! Our story is still being written, but for now, we …" at bounding box center [876, 554] width 372 height 42
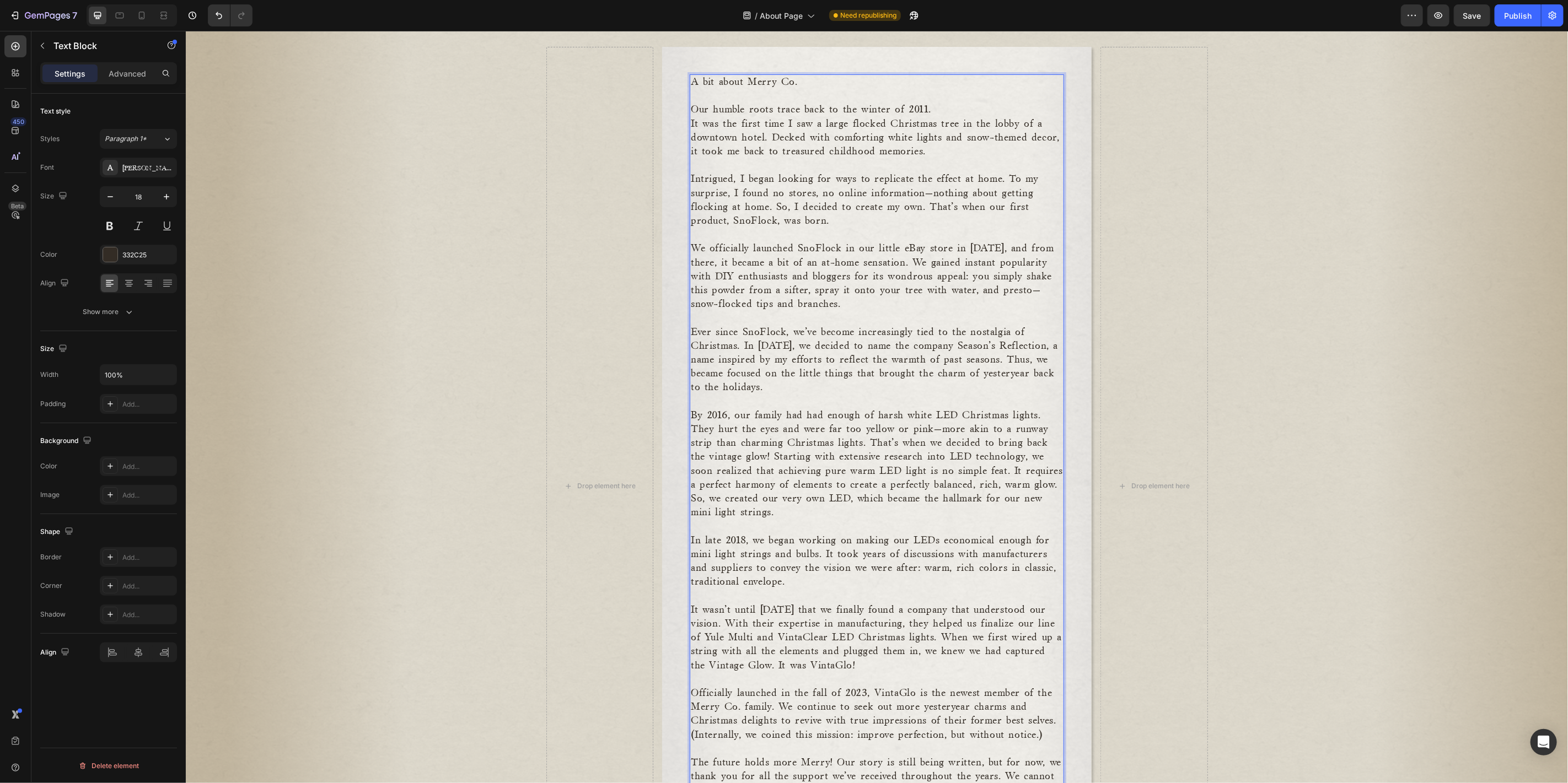
scroll to position [40, 0]
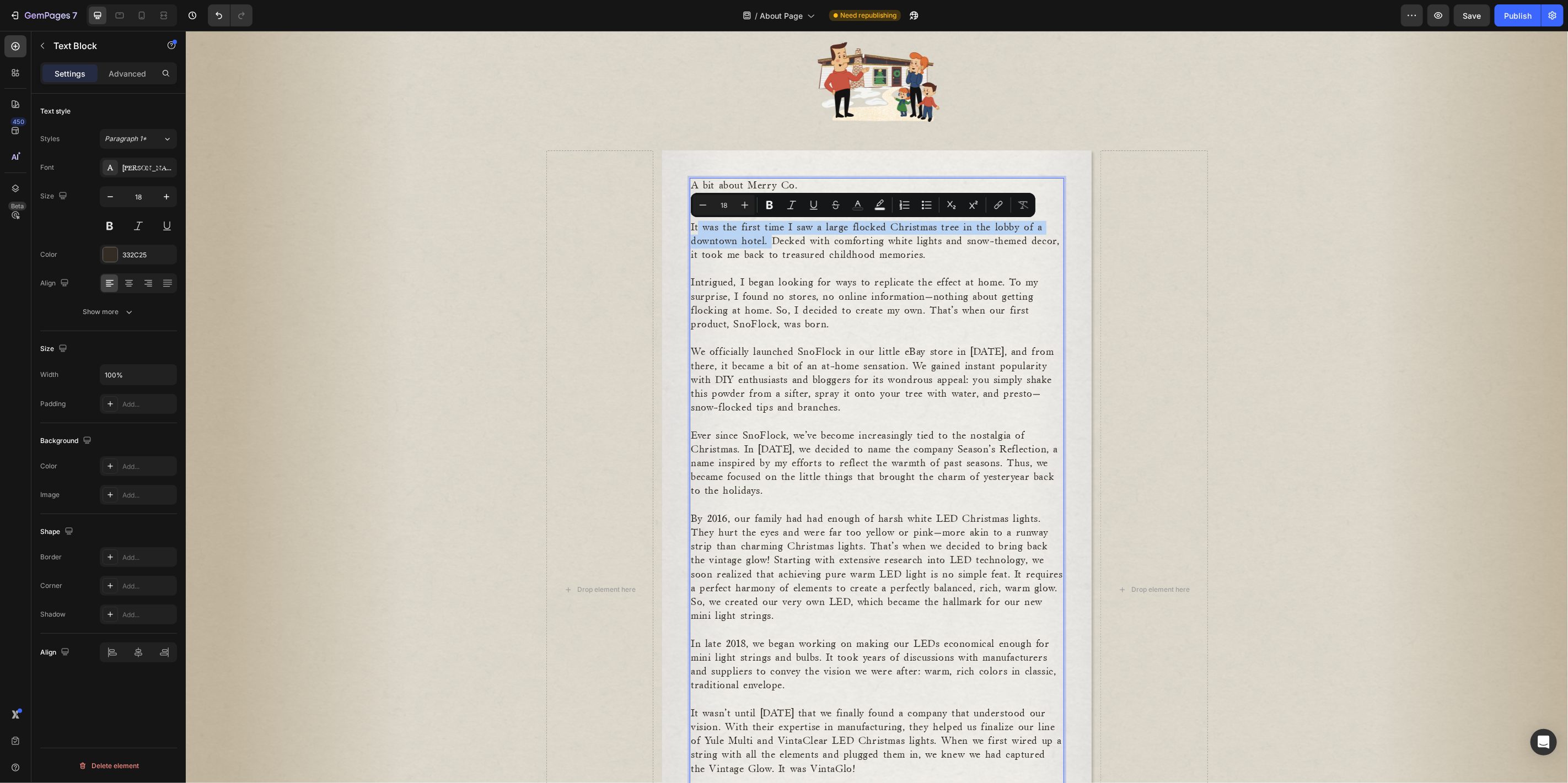
drag, startPoint x: 765, startPoint y: 238, endPoint x: 695, endPoint y: 229, distance: 70.6
click at [695, 229] on p "It was the first time I saw a large flocked Christmas tree in the lobby of a do…" at bounding box center [876, 242] width 372 height 42
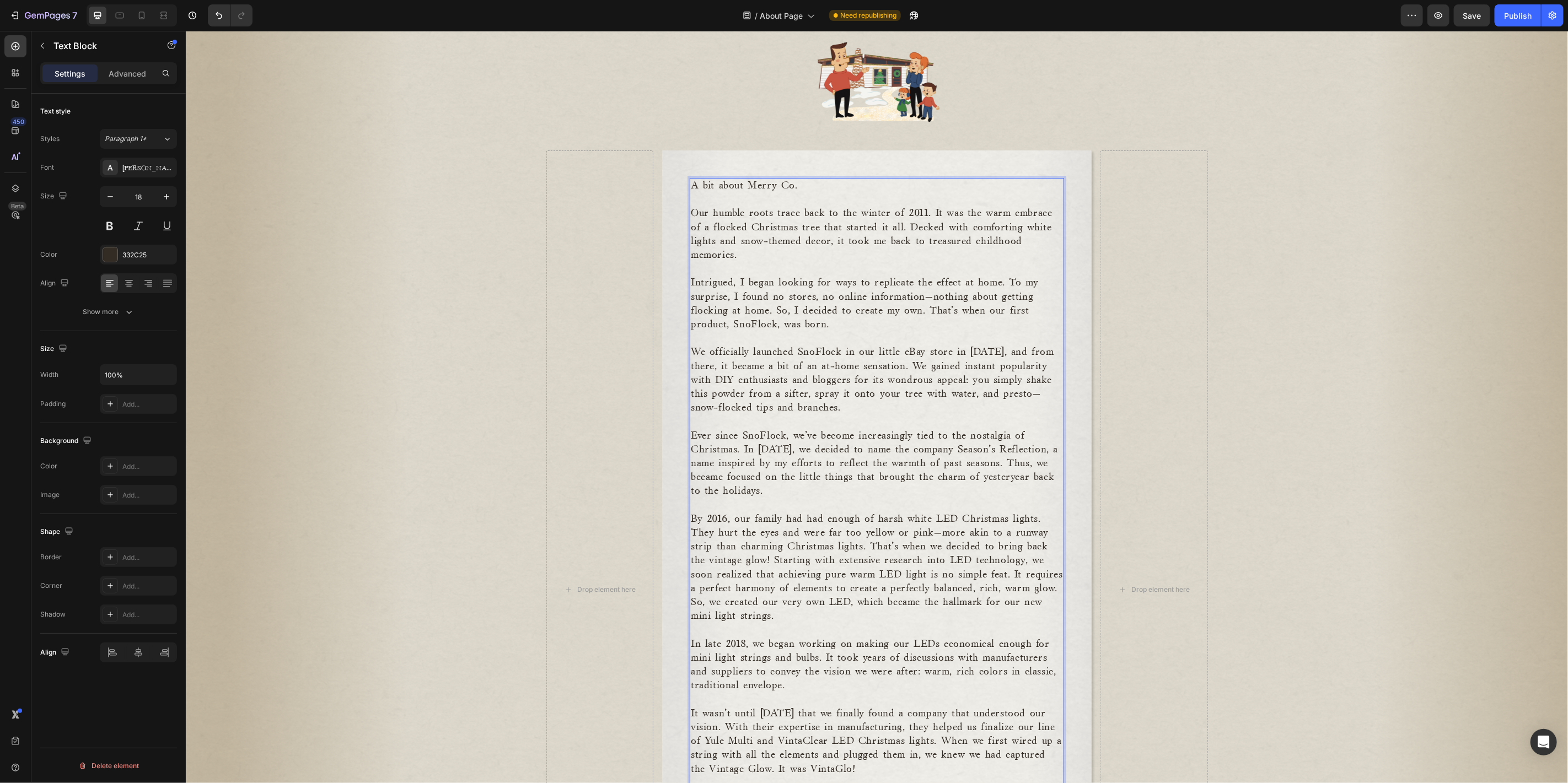
click at [878, 243] on p "Our humble roots trace back to the winter of 2011. It was the warm embrace of a…" at bounding box center [876, 234] width 372 height 55
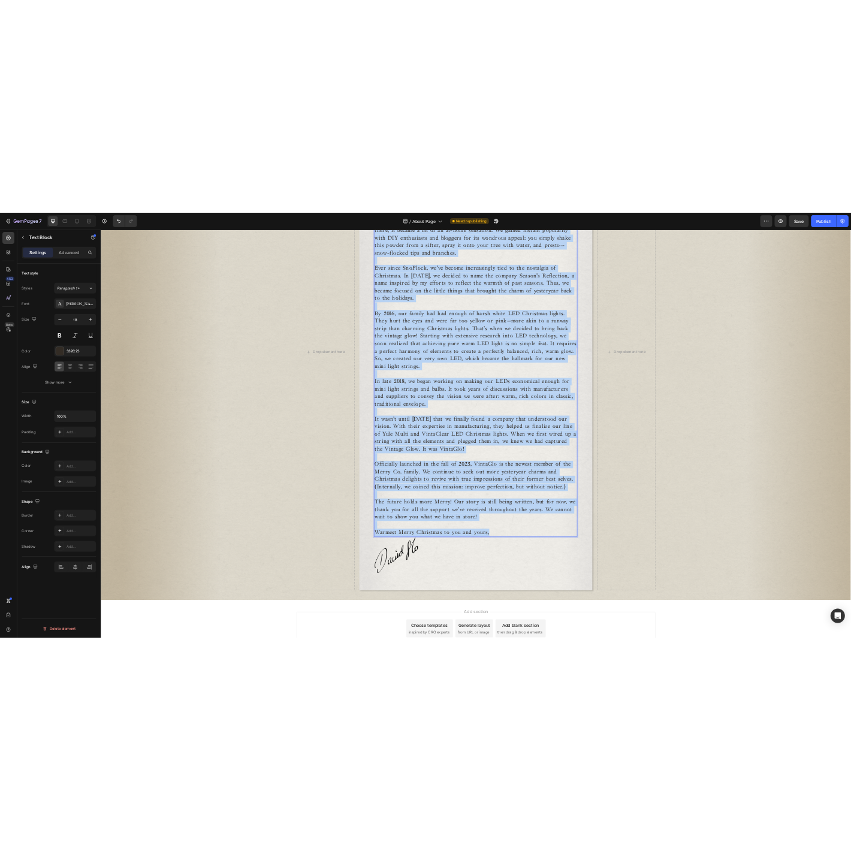
scroll to position [502, 0]
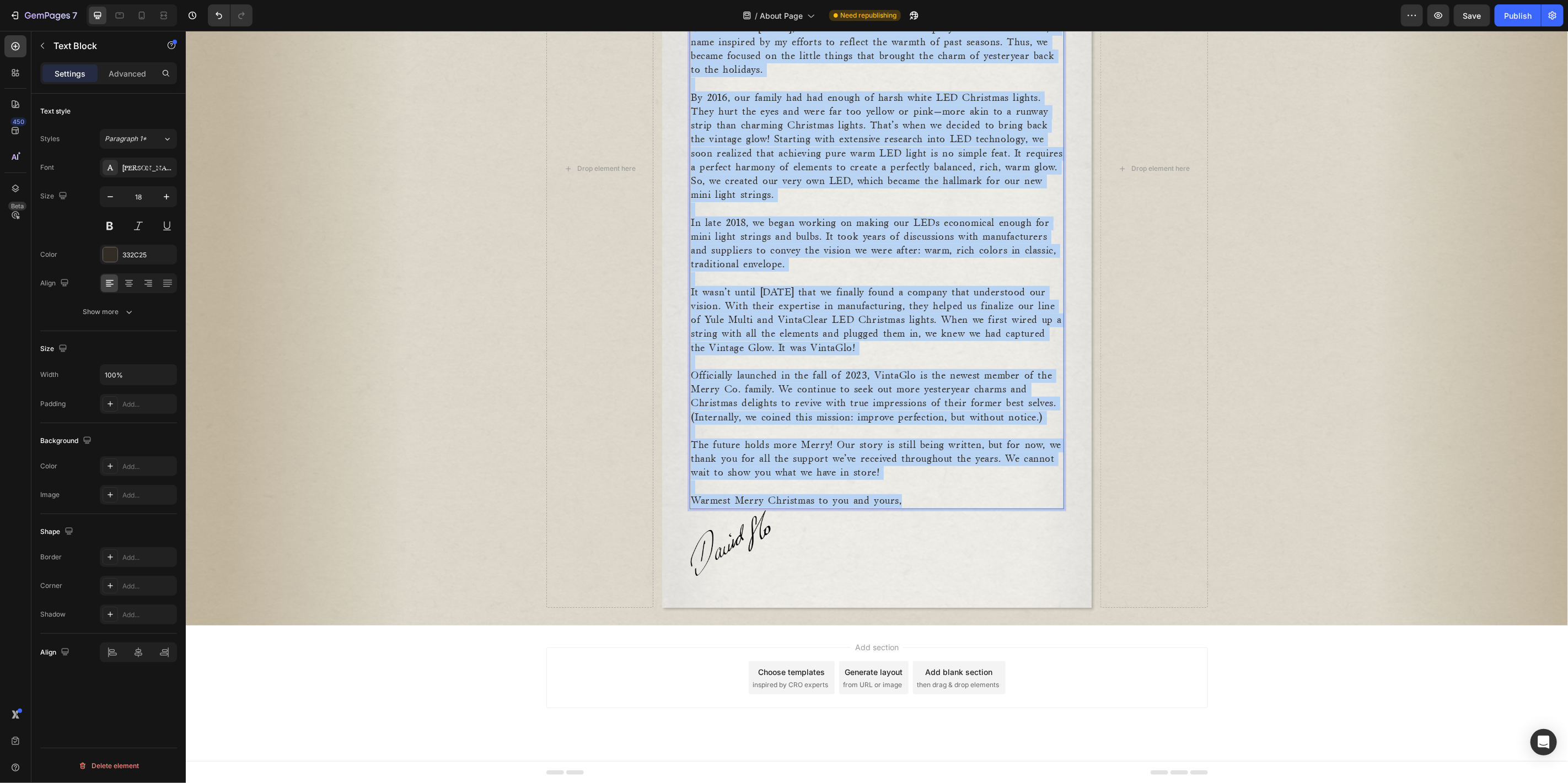
drag, startPoint x: 687, startPoint y: 183, endPoint x: 933, endPoint y: 496, distance: 398.1
click at [933, 496] on div "A bit about Merry Co. Our humble roots trace back to the winter of 2011. It was…" at bounding box center [876, 132] width 375 height 753
copy div "A bit about Merry Co. Our humble roots trace back to the winter of 2011. It was…"
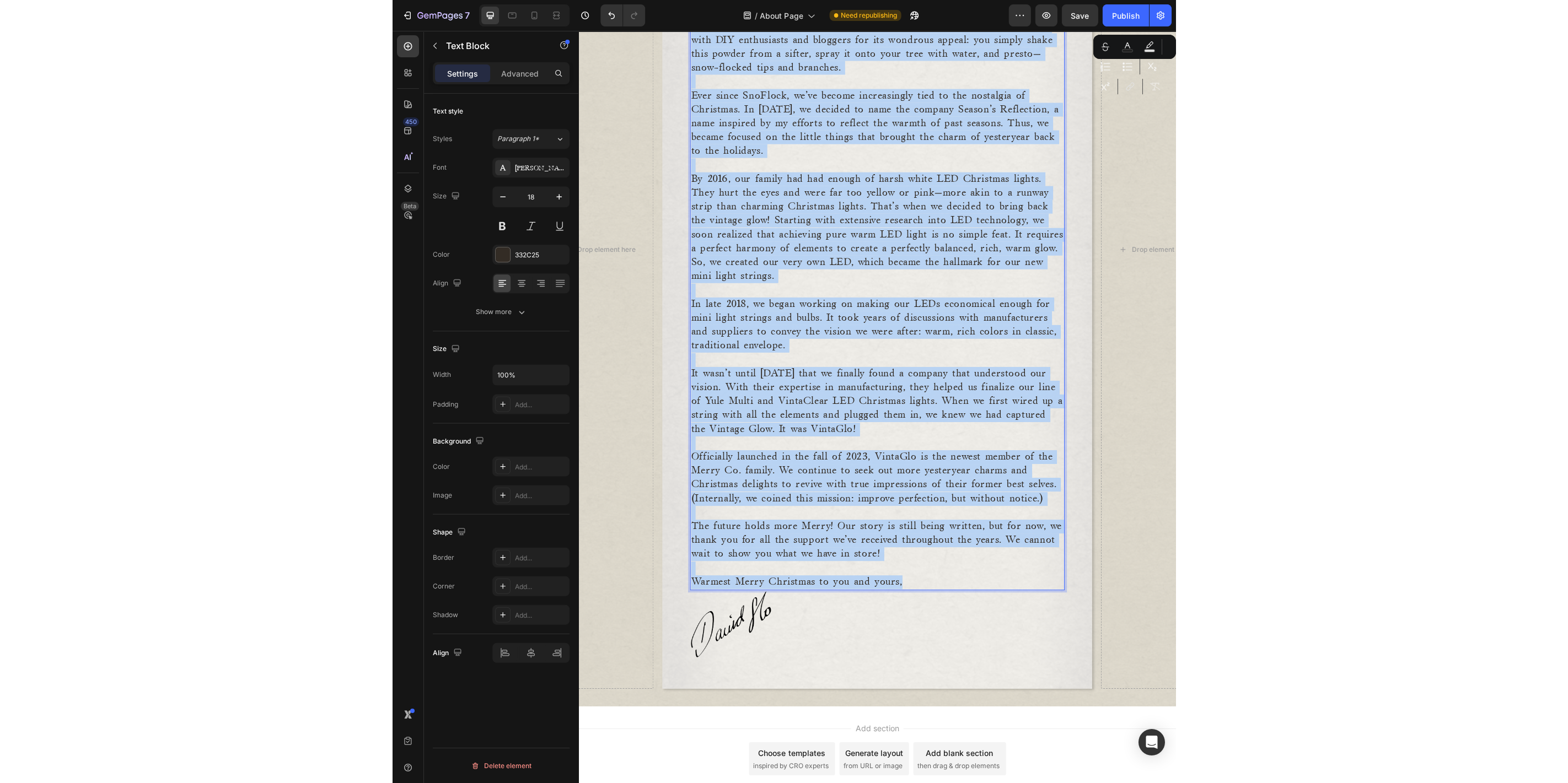
scroll to position [374, 0]
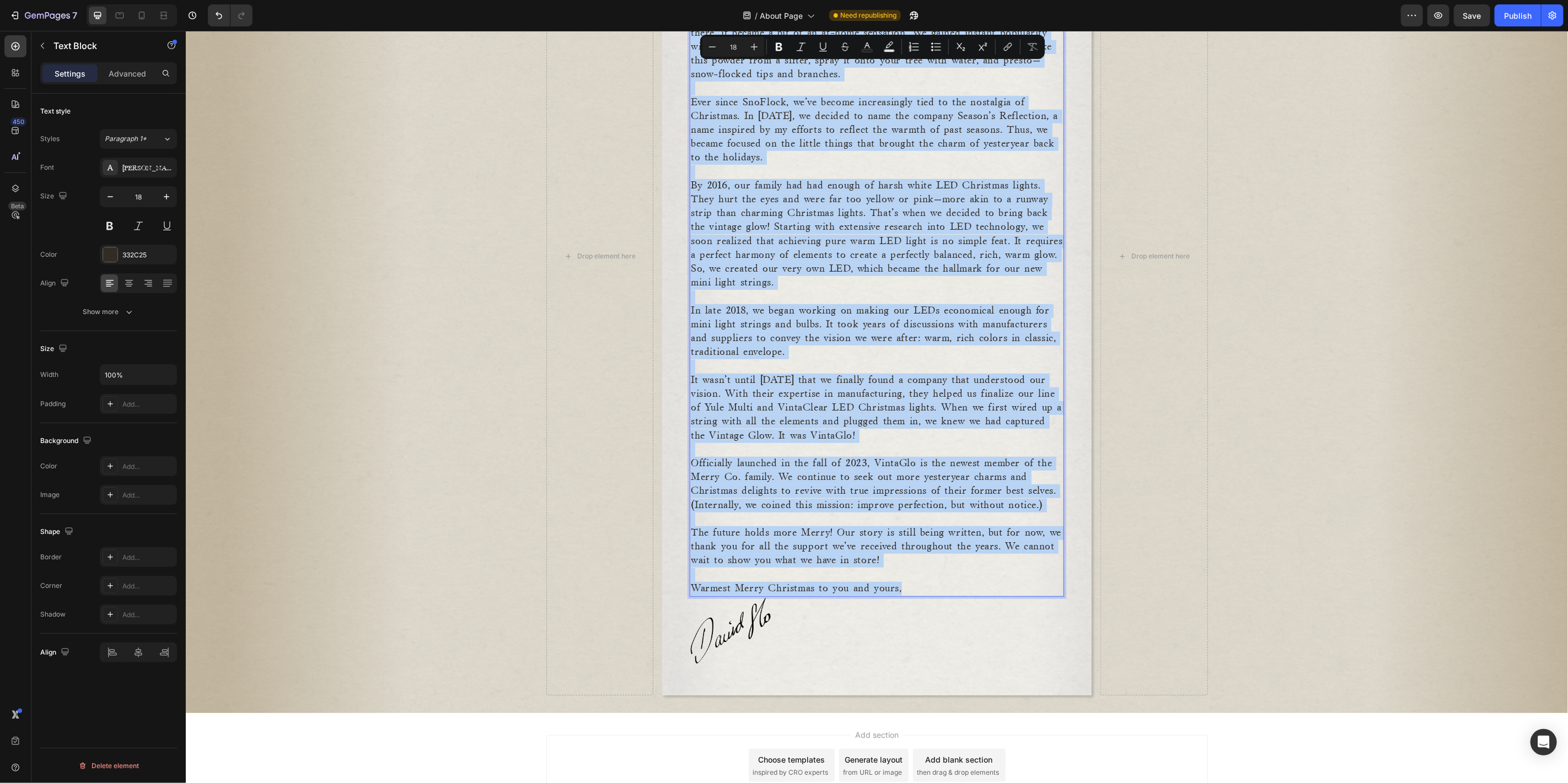
click at [900, 446] on p "​" at bounding box center [876, 449] width 372 height 14
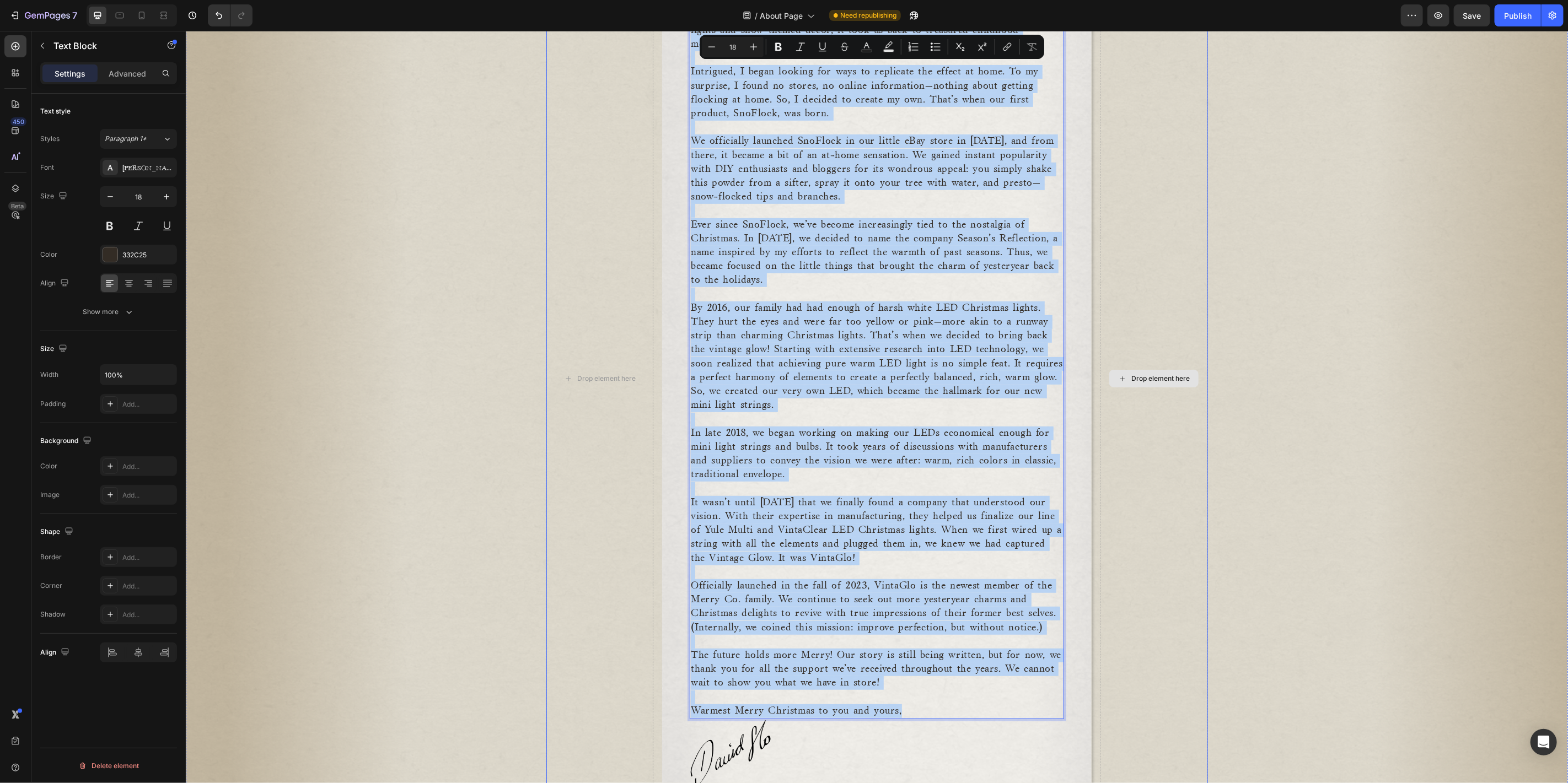
click at [1147, 498] on div "Drop element here" at bounding box center [1153, 378] width 108 height 879
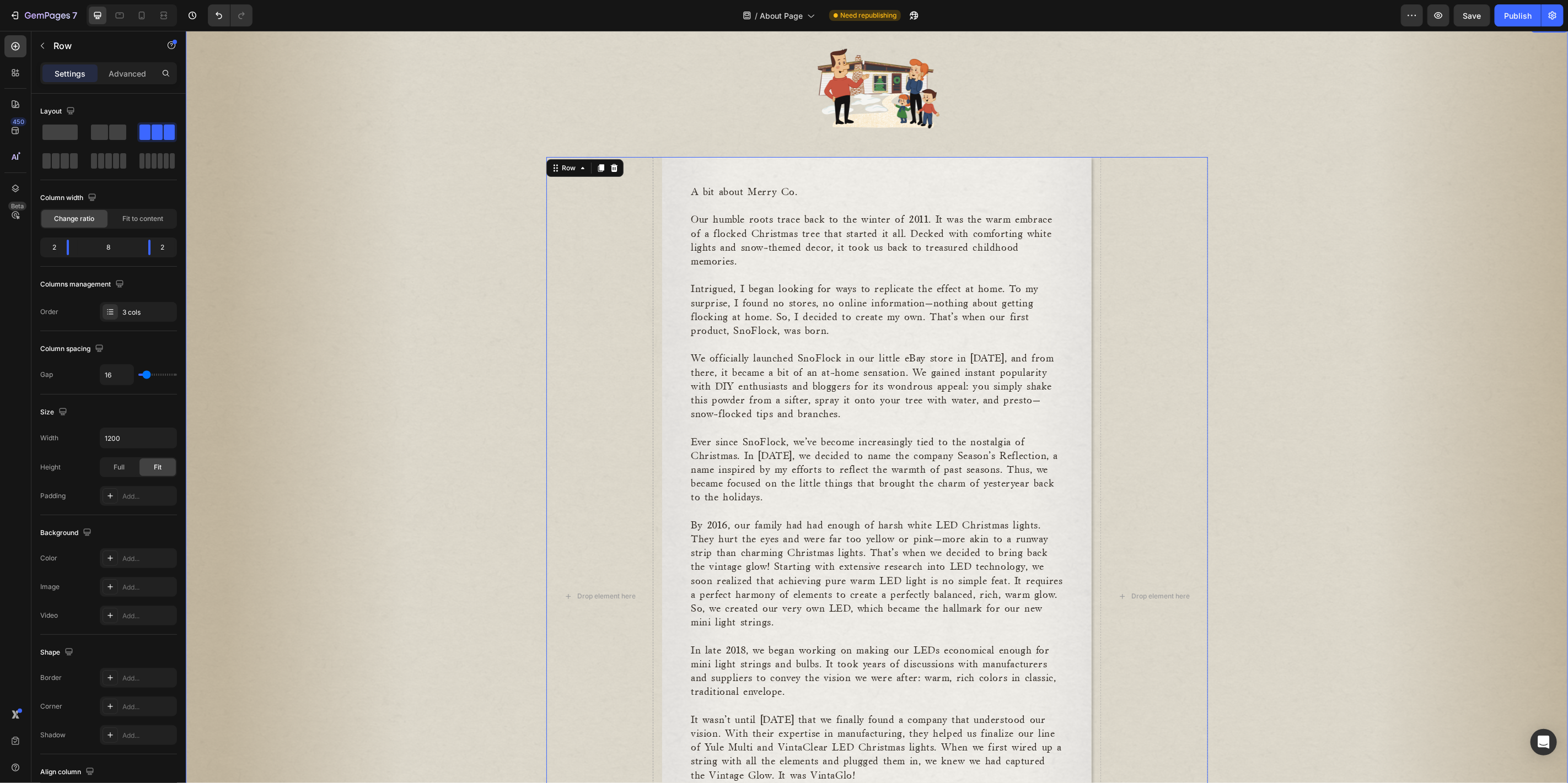
scroll to position [0, 0]
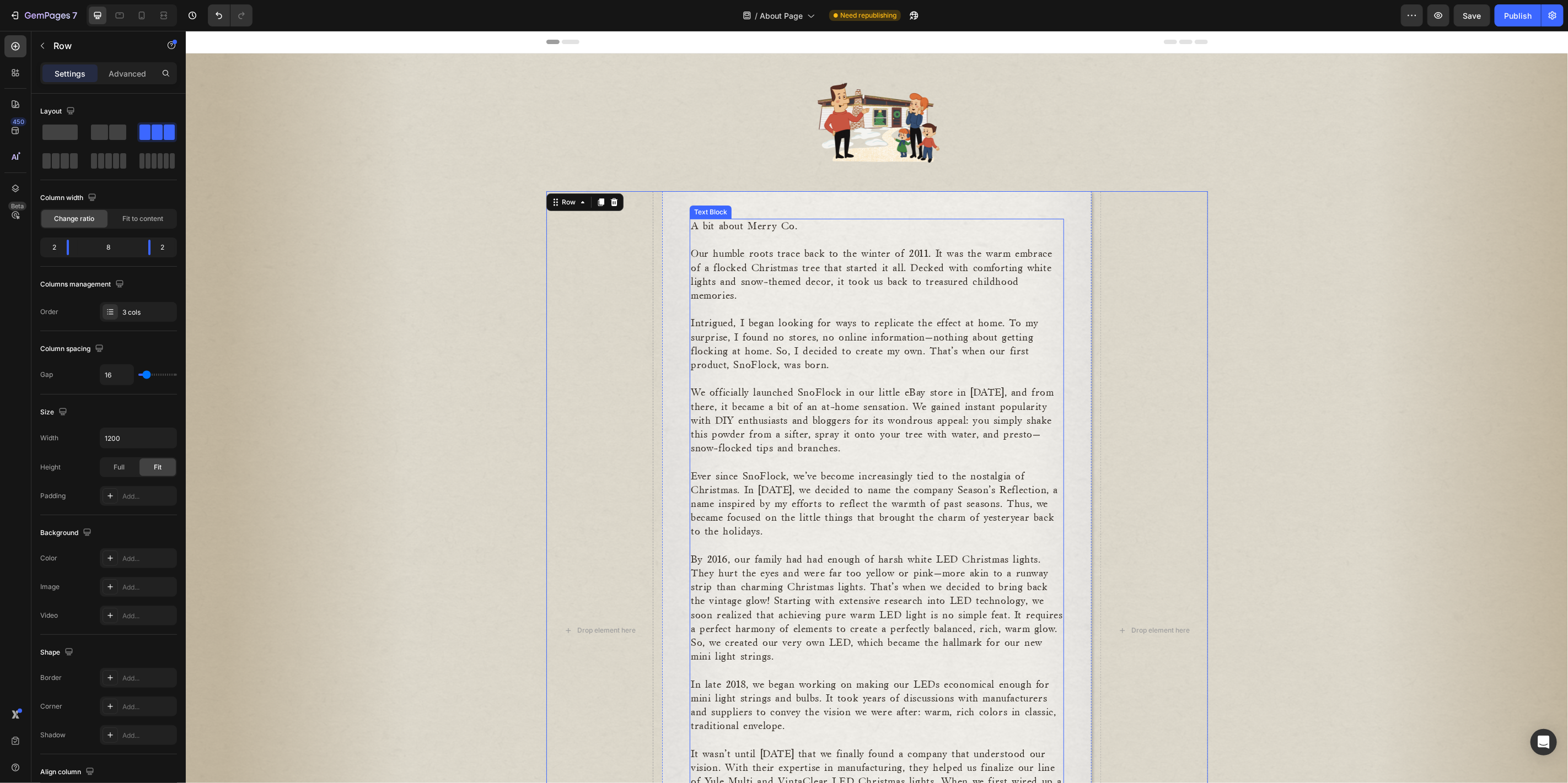
click at [712, 317] on p "Intrigued, I began looking for ways to replicate the effect at home. To my surp…" at bounding box center [876, 344] width 372 height 55
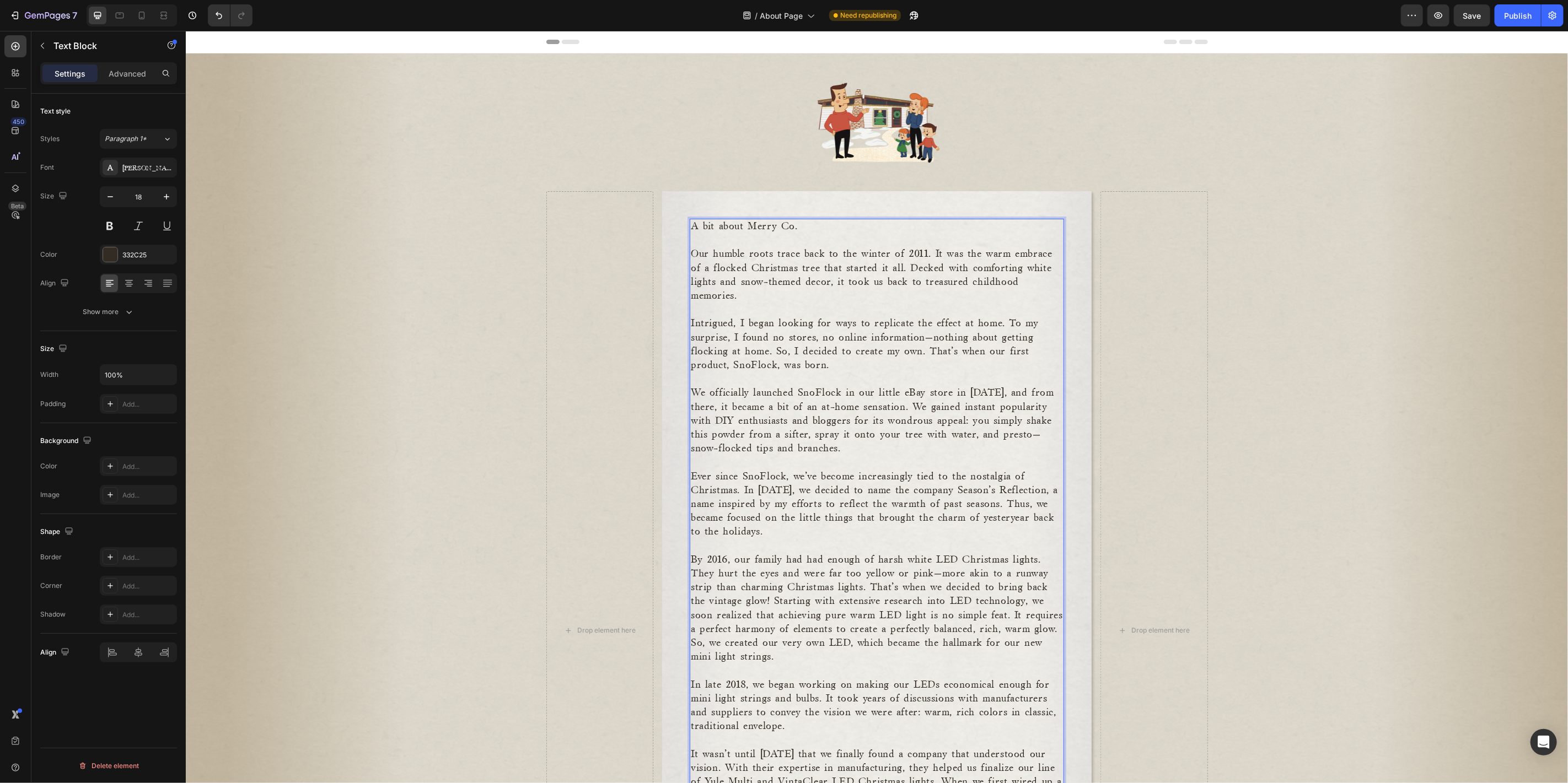
click at [742, 325] on p "Intrigued, I began looking for ways to replicate the effect at home. To my surp…" at bounding box center [876, 344] width 372 height 55
click at [1040, 321] on p "Intrigued, we began looking for ways to replicate the effect at home. To my sur…" at bounding box center [876, 344] width 372 height 55
click at [725, 334] on p "Intrigued, we began looking for ways to replicate the effect at home. To our su…" at bounding box center [876, 344] width 372 height 55
click at [791, 349] on p "Intrigued, we began looking for ways to replicate the effect at home. To our su…" at bounding box center [876, 344] width 372 height 55
drag, startPoint x: 928, startPoint y: 351, endPoint x: 893, endPoint y: 356, distance: 35.4
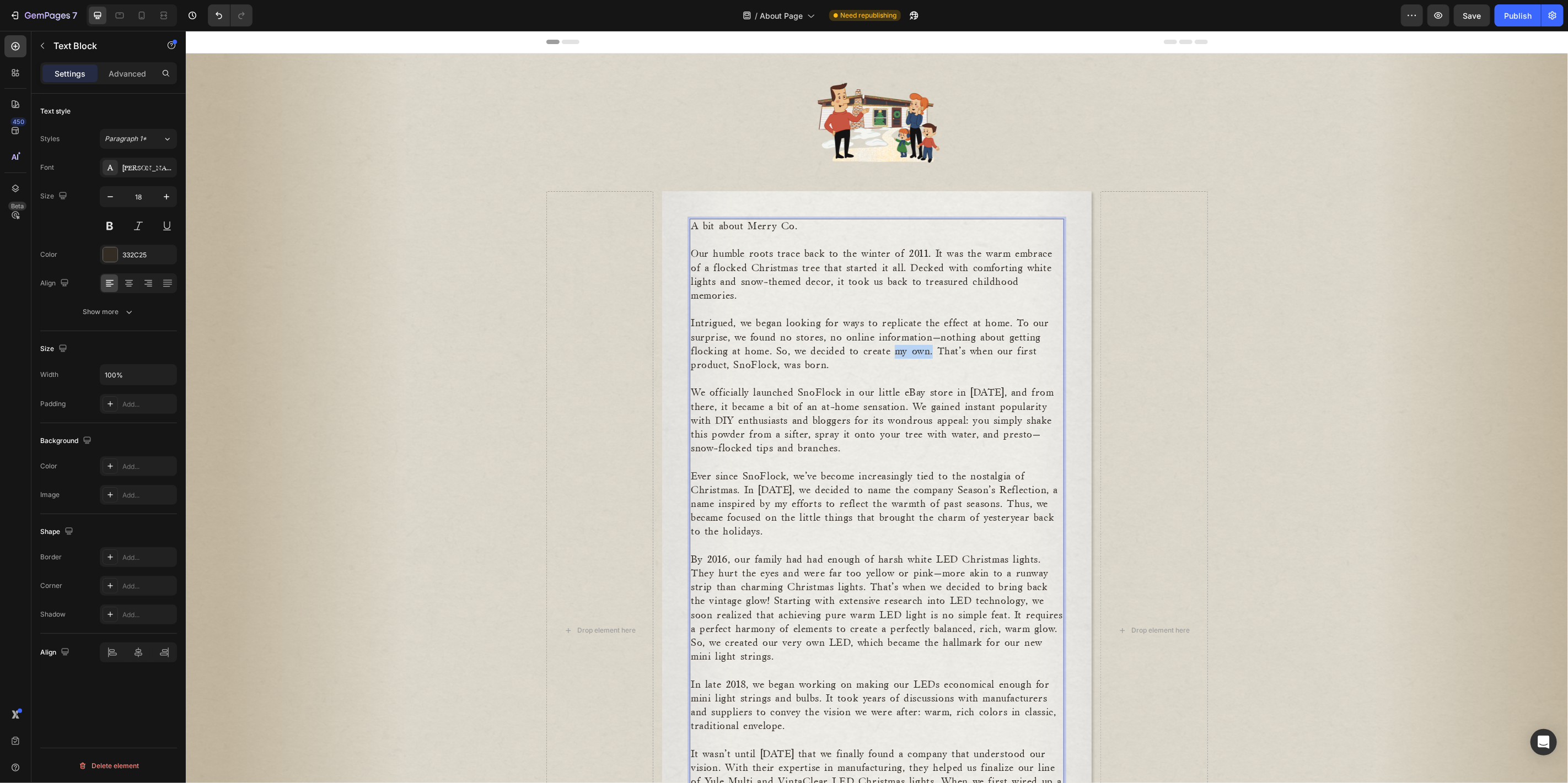
click at [893, 356] on p "Intrigued, we began looking for ways to replicate the effect at home. To our su…" at bounding box center [876, 344] width 372 height 55
click at [748, 363] on p "Intrigued, we began looking for ways to replicate the effect at home. To our su…" at bounding box center [876, 344] width 372 height 55
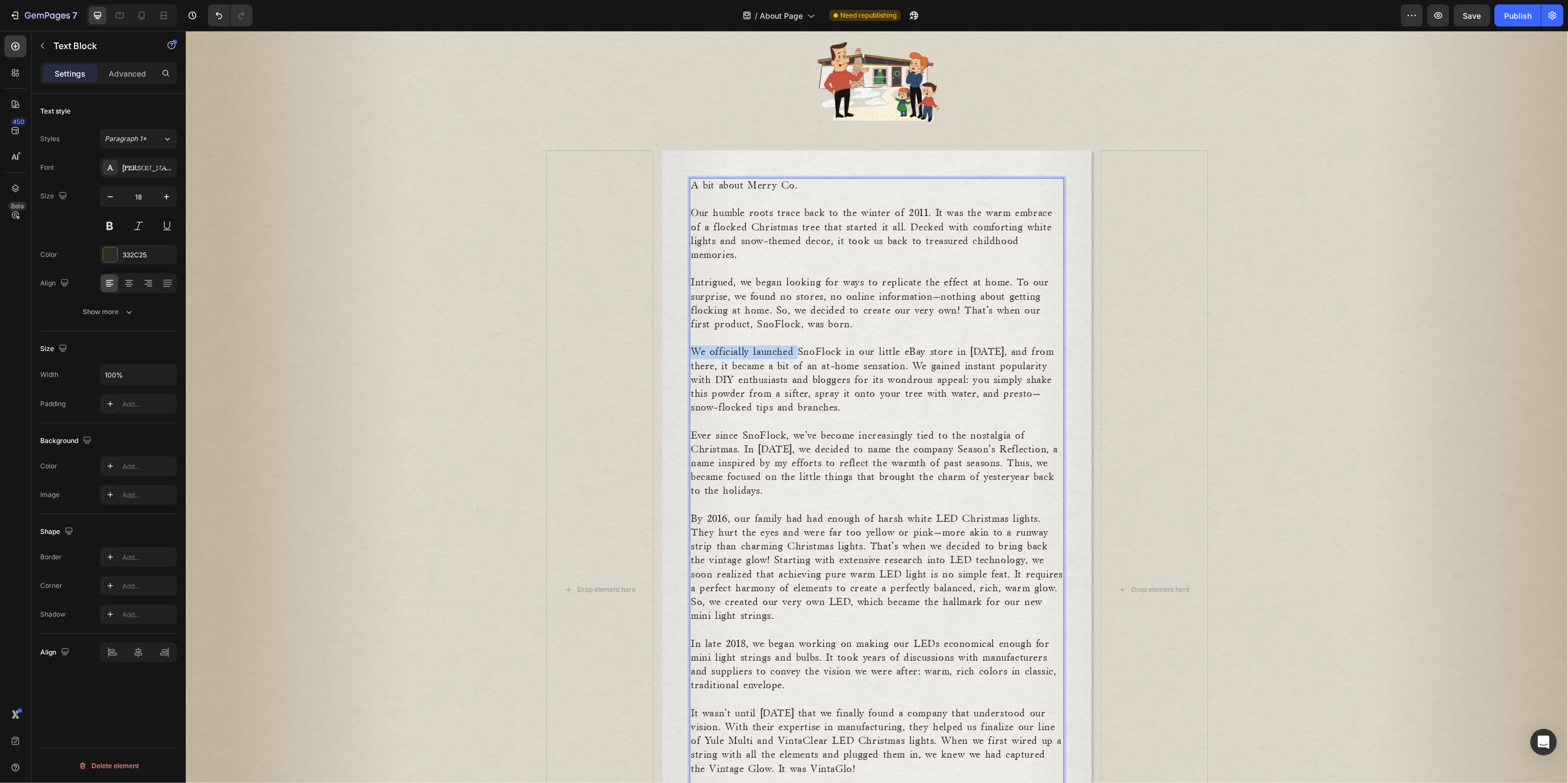
drag, startPoint x: 791, startPoint y: 350, endPoint x: 686, endPoint y: 350, distance: 105.0
click at [690, 350] on p "We officially launched SnoFlock in our little eBay store in 2014, and from ther…" at bounding box center [876, 379] width 372 height 69
click at [726, 351] on p "SnoFlock in our little eBay store in 2014, and from there, it became a bit of a…" at bounding box center [876, 379] width 372 height 69
click at [842, 388] on p "SnoFlock oficcaly launched in our little eBay store in 2014, and from there, it…" at bounding box center [876, 379] width 372 height 69
click at [889, 367] on p "SnoFlock oficcaly launched in our little eBay store in 2014, and from there, it…" at bounding box center [876, 379] width 372 height 69
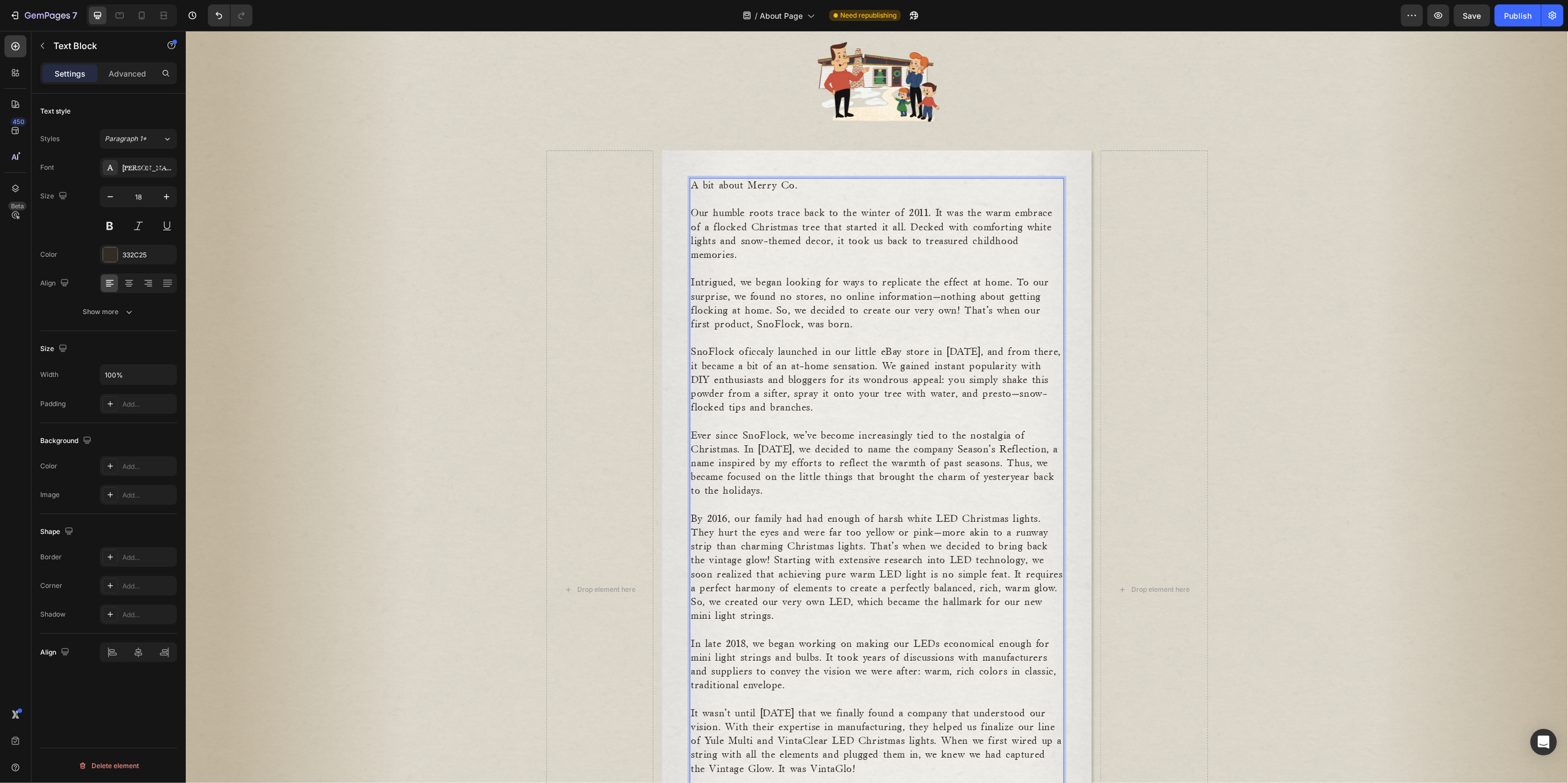
click at [748, 341] on p "​" at bounding box center [876, 338] width 372 height 14
click at [749, 346] on p "SnoFlock oficcaly launched in our little eBay store in 2014, and from there, it…" at bounding box center [876, 379] width 372 height 69
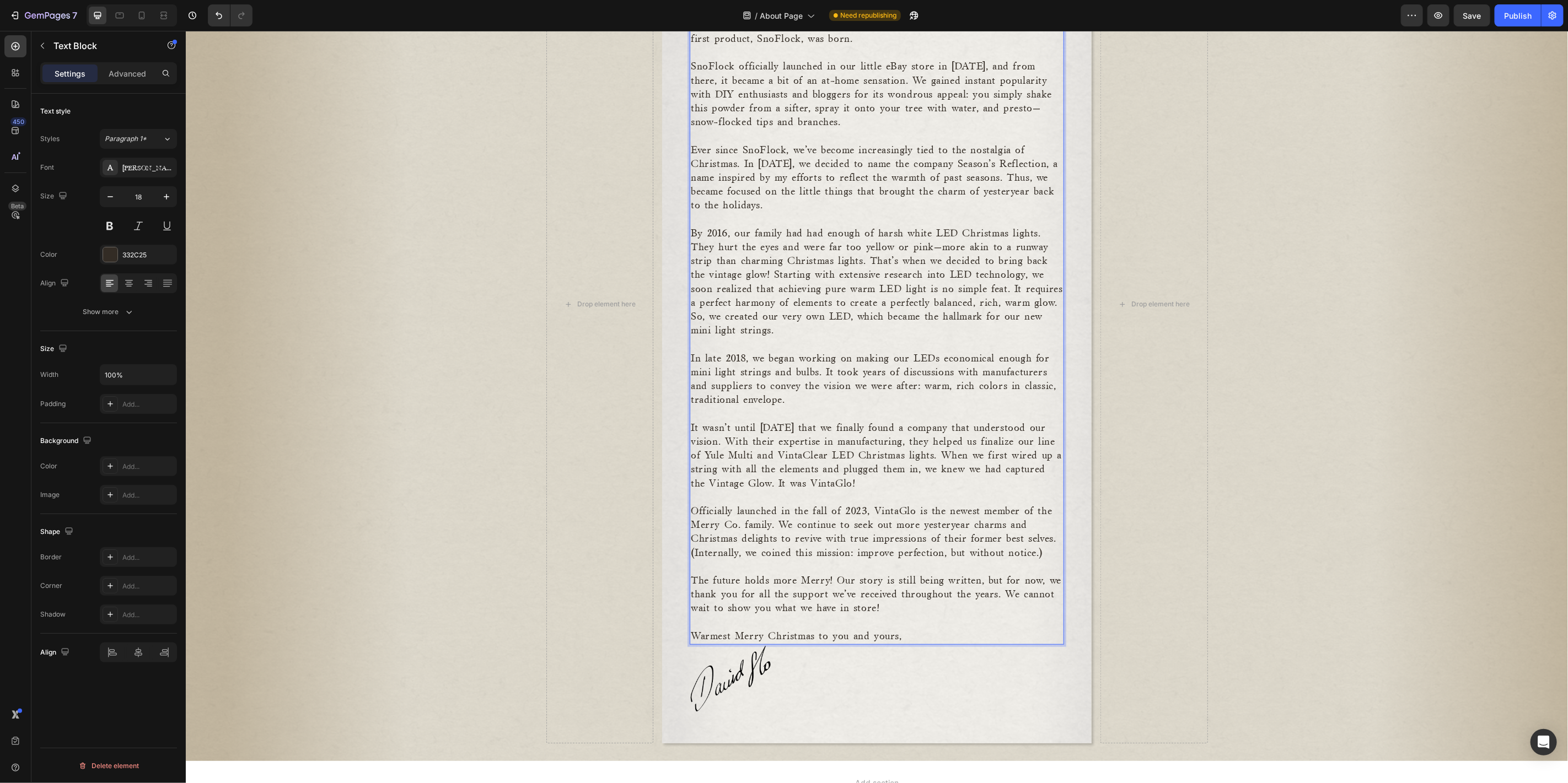
scroll to position [408, 0]
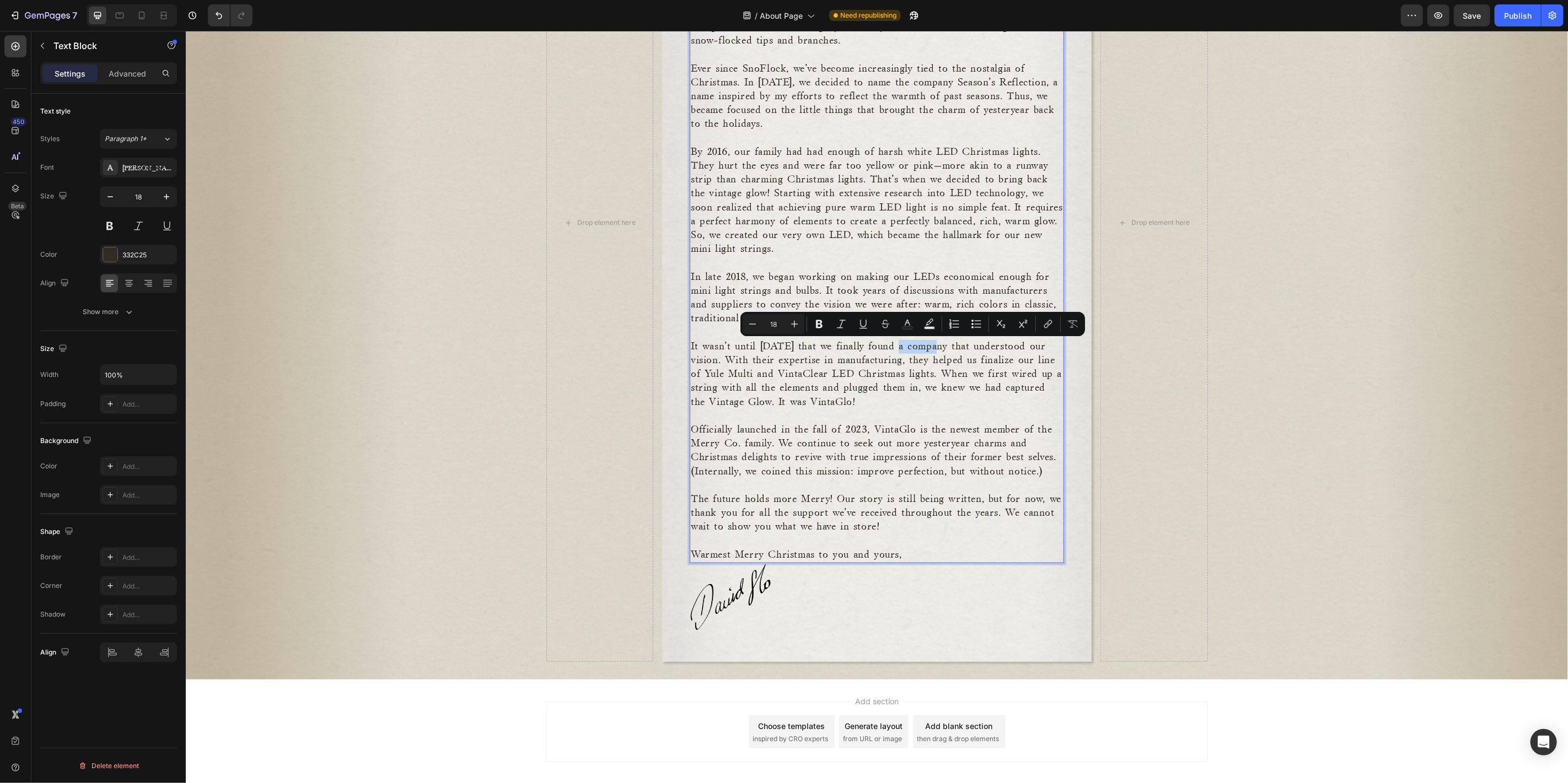
drag, startPoint x: 931, startPoint y: 345, endPoint x: 891, endPoint y: 348, distance: 40.1
click at [891, 348] on p "It wasn’t until [DATE] that we finally found a company that understood our visi…" at bounding box center [876, 374] width 372 height 69
click at [894, 393] on p "It wasn’t until [DATE] that we finally found a company that understood our visi…" at bounding box center [876, 374] width 372 height 69
click at [771, 441] on p "Officially launched in the fall of 2023, VintaGlo is the newest member of the M…" at bounding box center [876, 450] width 372 height 55
click at [870, 427] on p "Officially launched in the fall of 2023, VintaGlo is the newest member of the M…" at bounding box center [876, 450] width 372 height 55
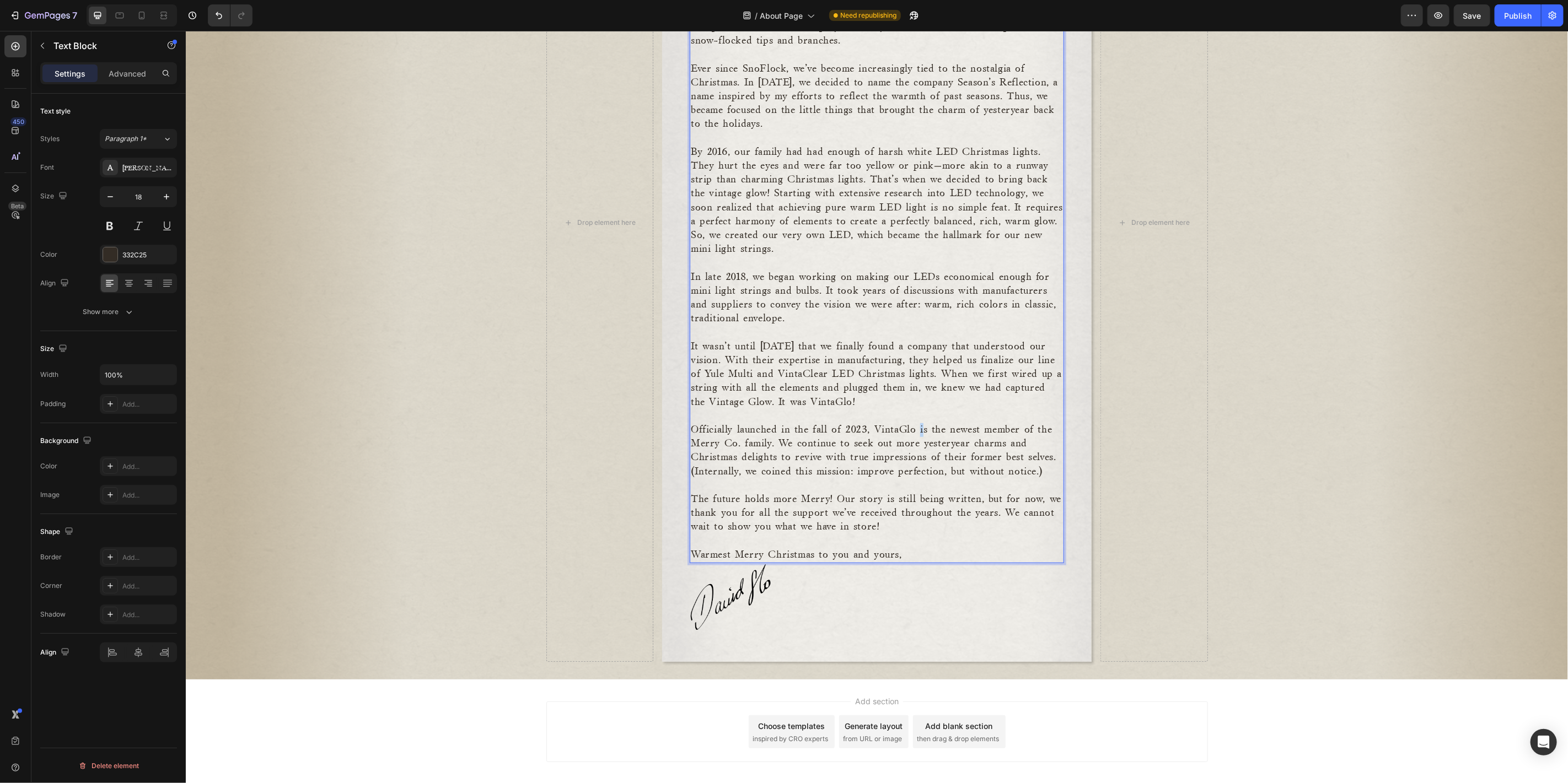
click at [917, 427] on p "Officially launched in the fall of 2023, VintaGlo is the newest member of the M…" at bounding box center [876, 450] width 372 height 55
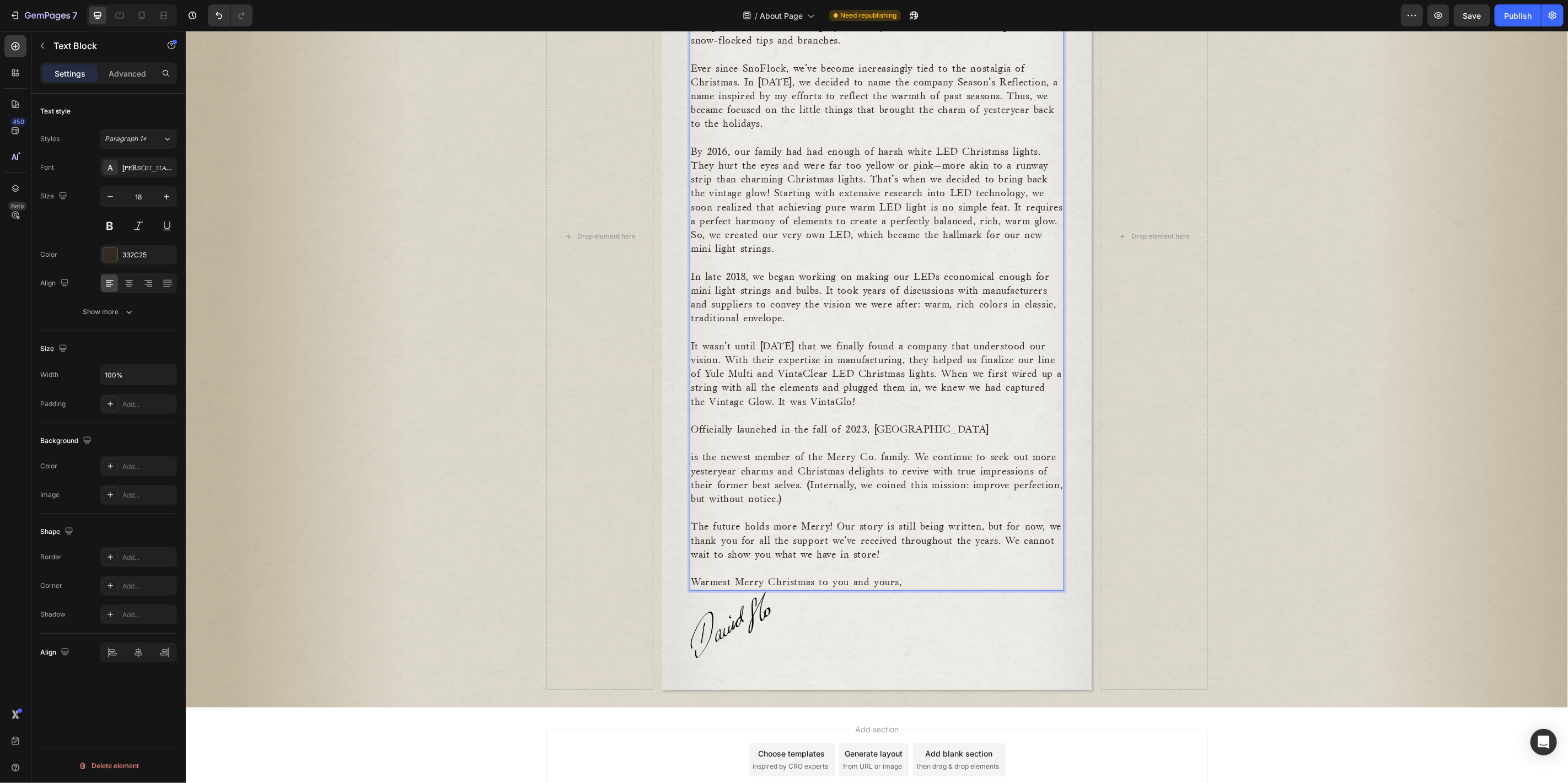
click at [917, 427] on p "Officially launched in the fall of 2023, VintaGlo" at bounding box center [876, 429] width 372 height 14
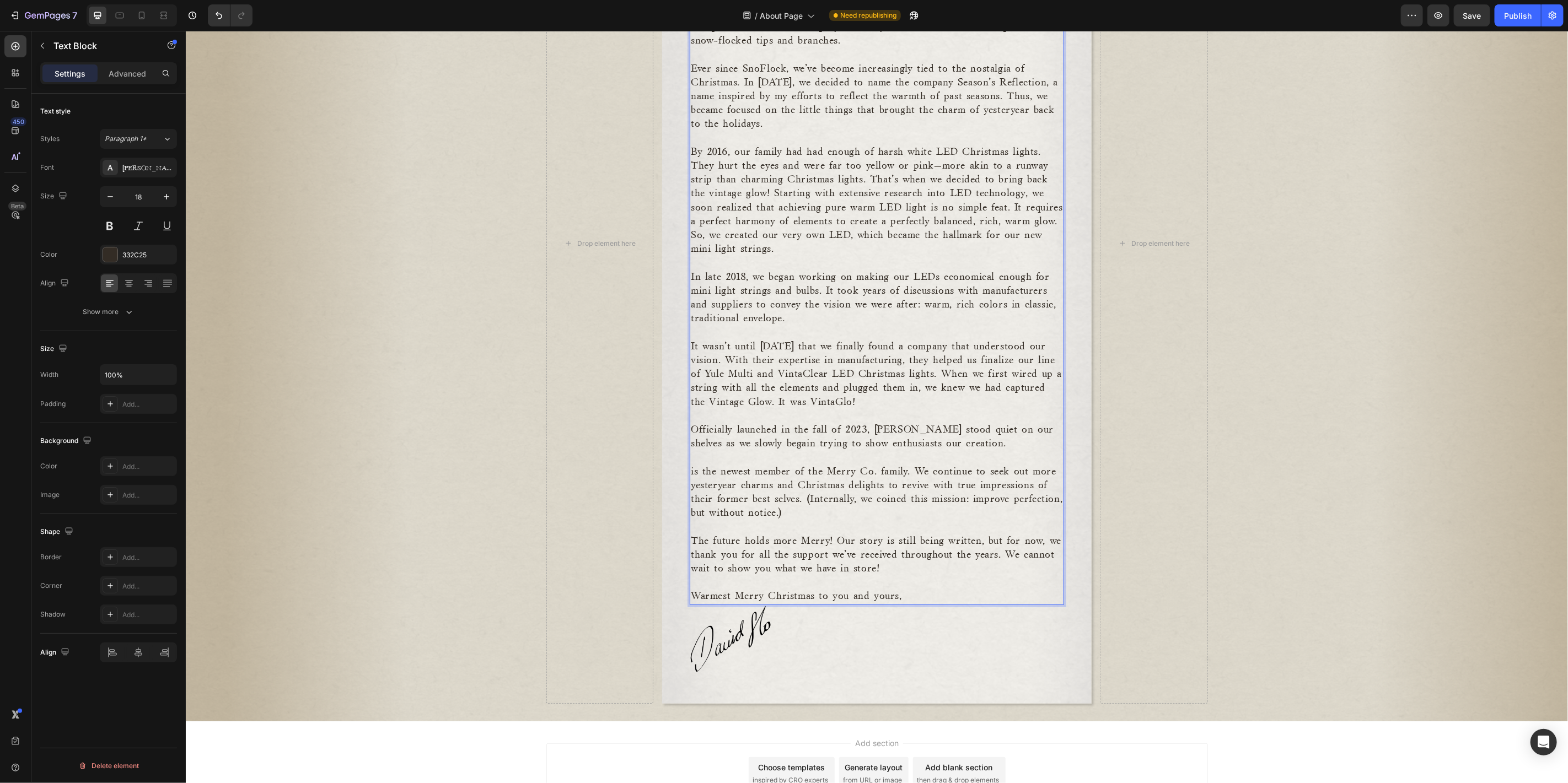
click at [750, 439] on p "Officially launched in the fall of 2023, VintaGlo stood quiet on our shelves as…" at bounding box center [876, 436] width 372 height 28
drag, startPoint x: 954, startPoint y: 446, endPoint x: 944, endPoint y: 444, distance: 10.2
click at [954, 446] on p "Officially launched in the fall of 2023, VintaGlo stood quiet on our shelves as…" at bounding box center [876, 436] width 372 height 28
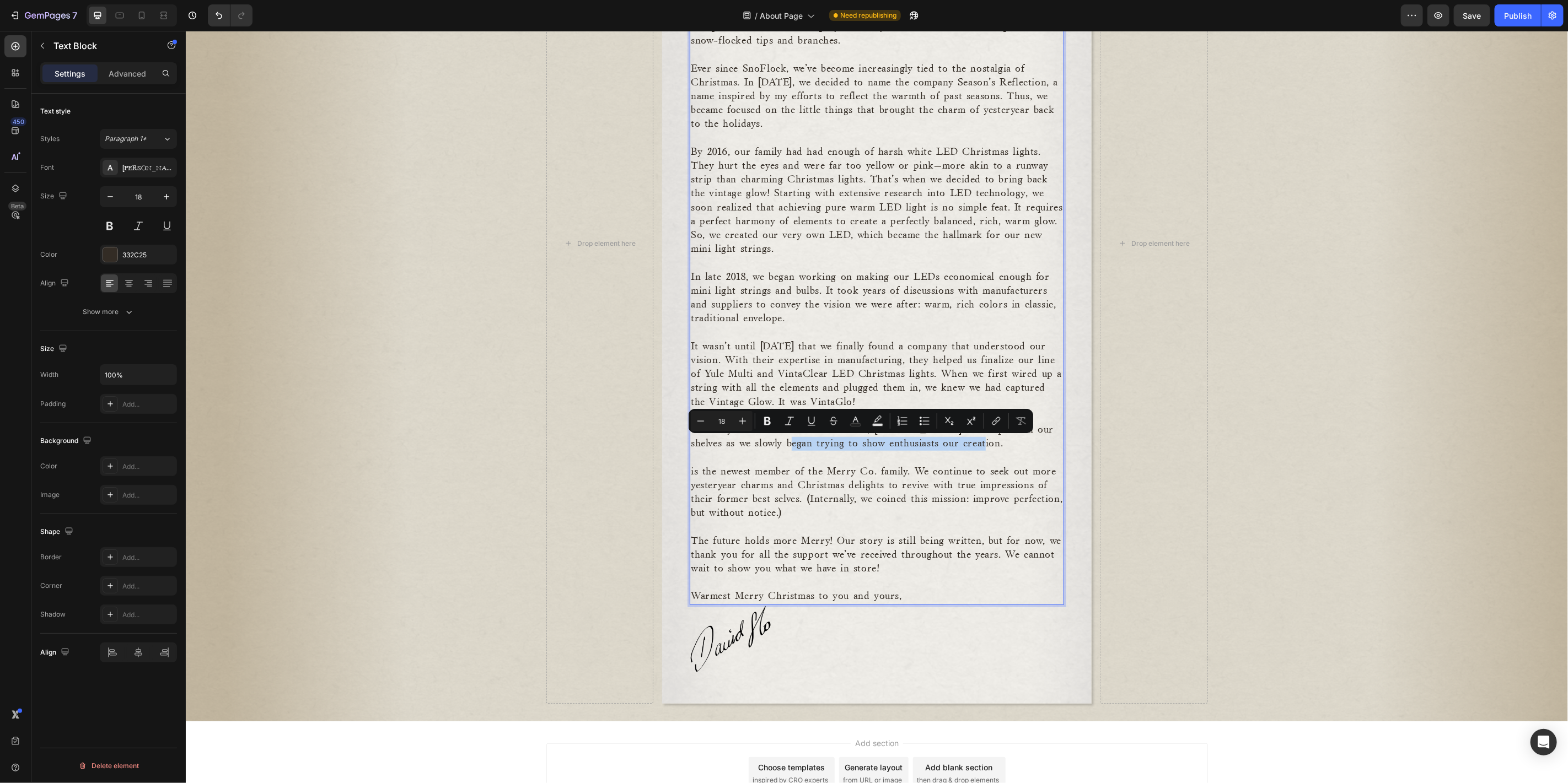
drag, startPoint x: 962, startPoint y: 442, endPoint x: 765, endPoint y: 442, distance: 197.0
click at [765, 442] on p "Officially launched in the fall of 2023, VintaGlo stood quiet on our shelves as…" at bounding box center [876, 436] width 372 height 28
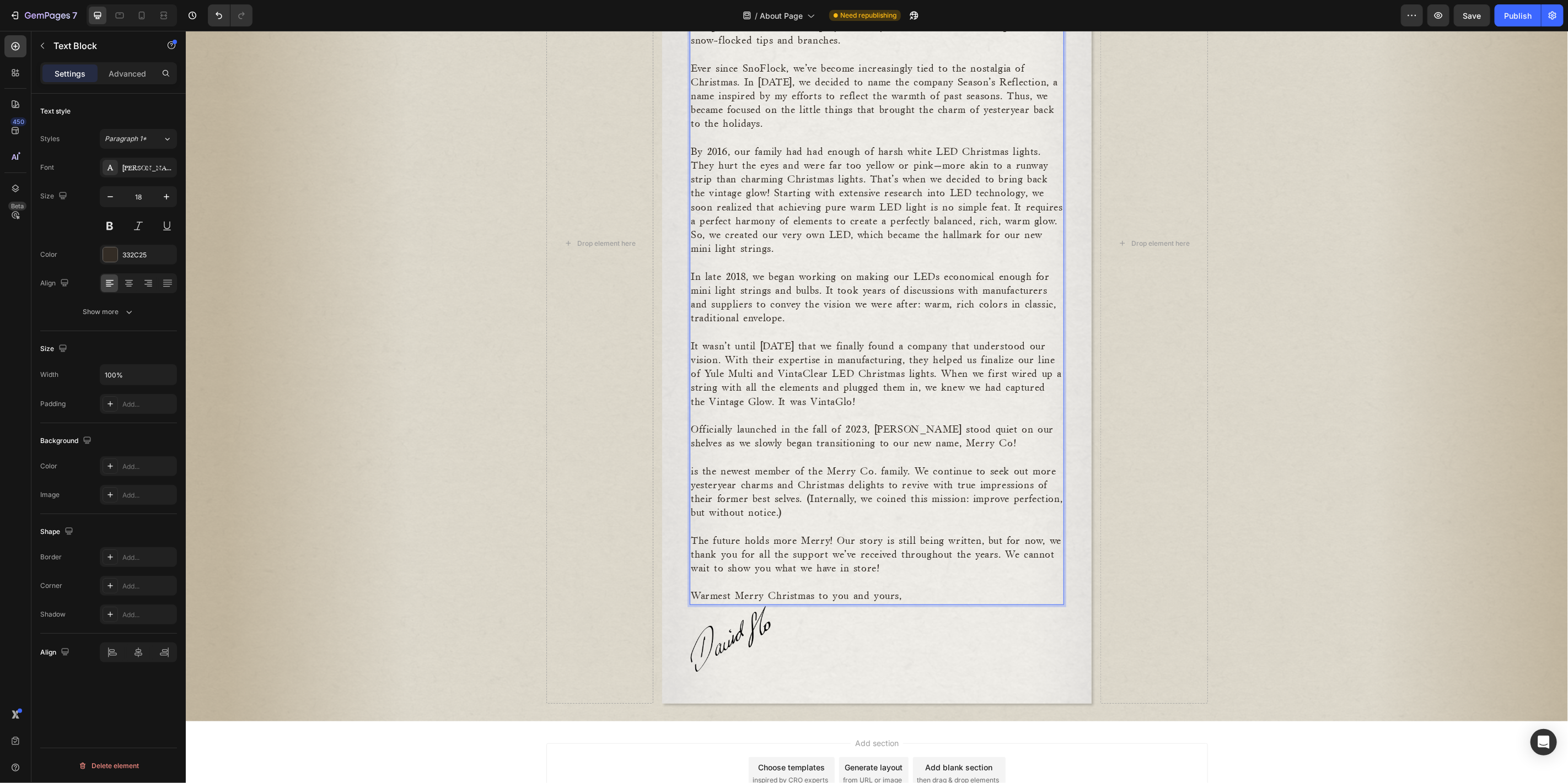
click at [908, 448] on p "Officially launched in the fall of 2023, VintaGlo stood quiet on our shelves as…" at bounding box center [876, 436] width 372 height 28
click at [974, 444] on p "Officially launched in the fall of 2023, VintaGlo stood quiet on our shelves as…" at bounding box center [876, 436] width 372 height 28
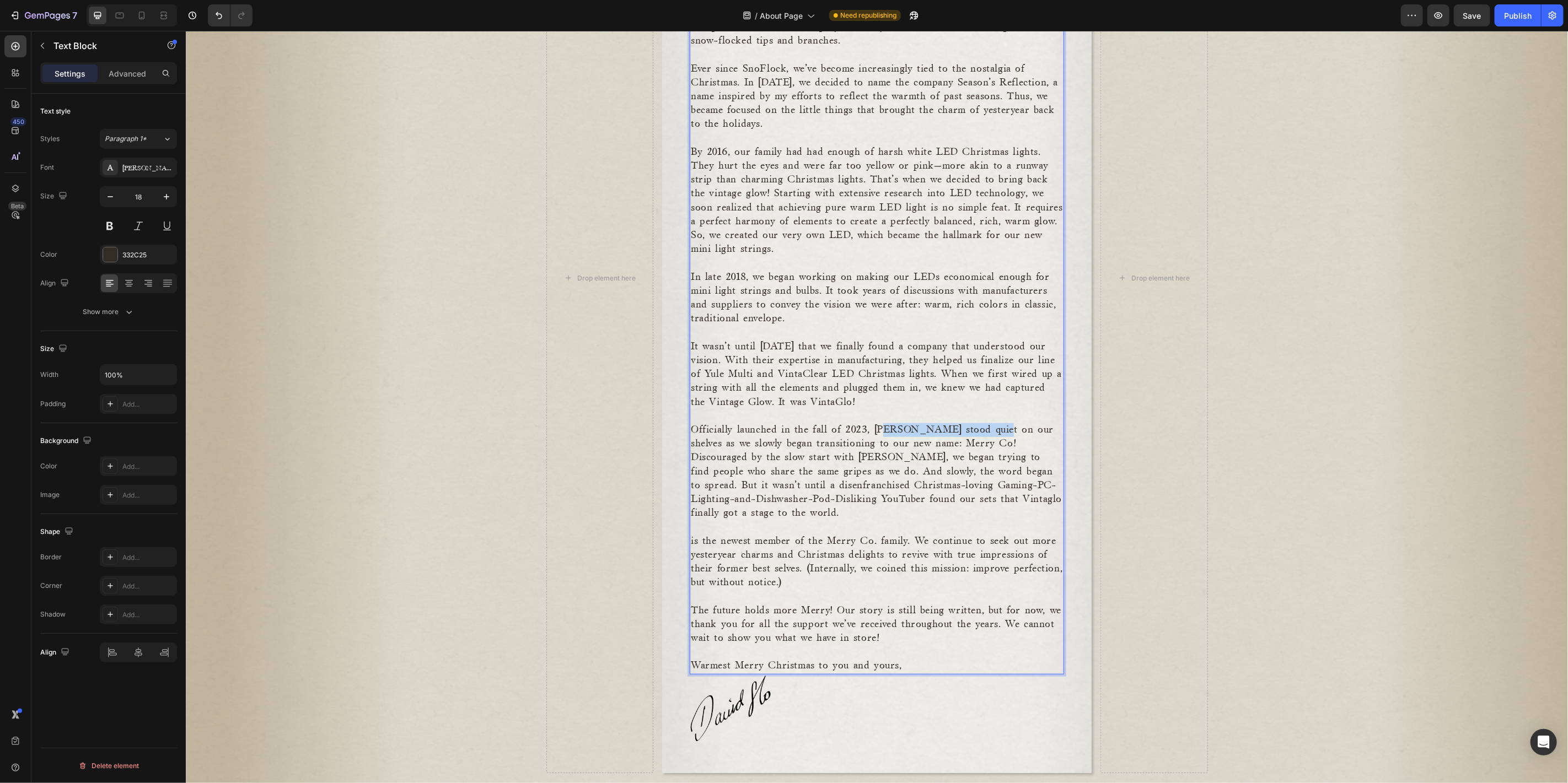
drag, startPoint x: 882, startPoint y: 431, endPoint x: 985, endPoint y: 431, distance: 103.0
click at [985, 431] on p "Officially launched in the fall of 2023, VintaGlo stood quiet on our shelves as…" at bounding box center [876, 470] width 372 height 97
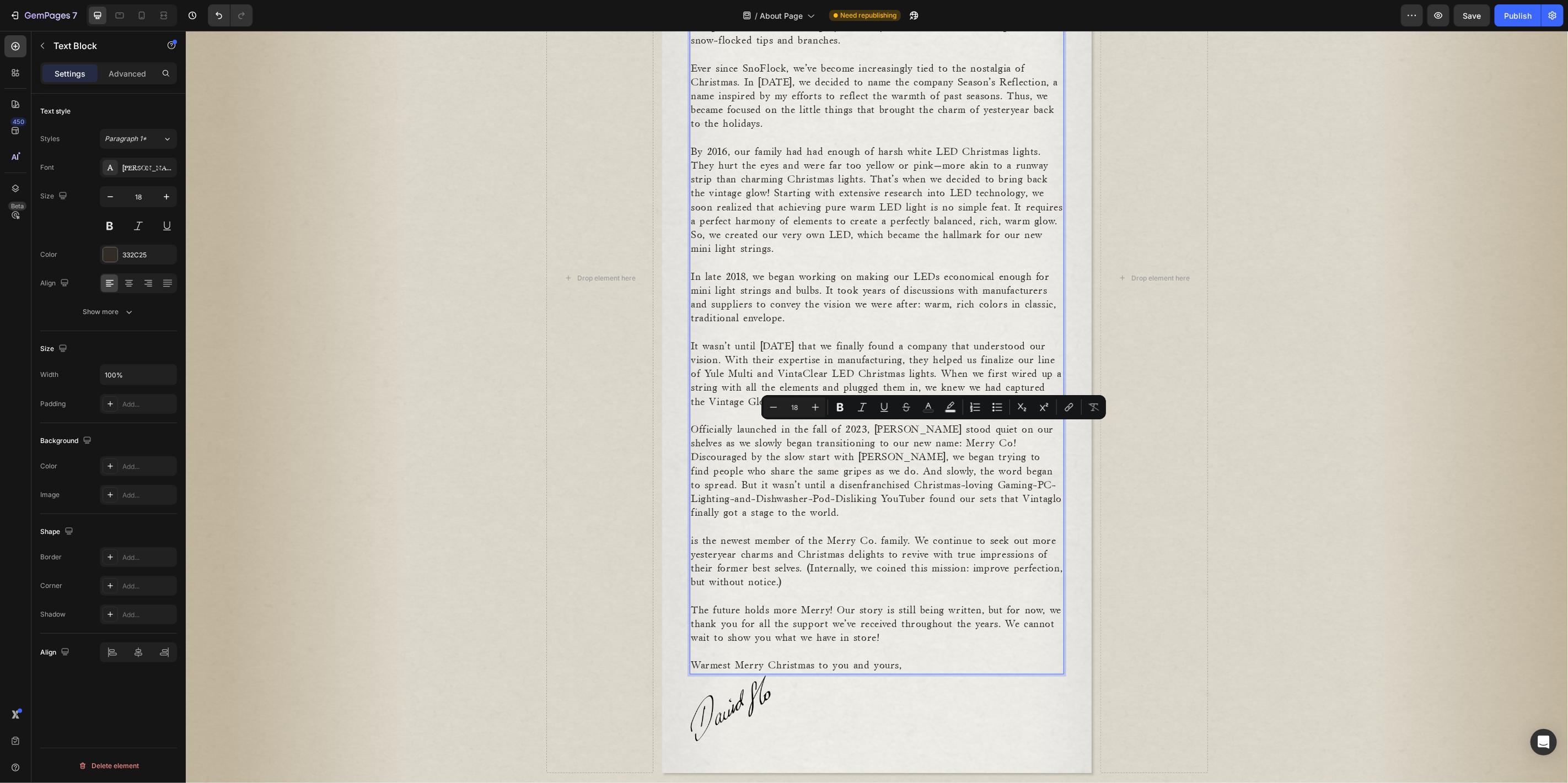
click at [964, 454] on p "Officially launched in the fall of 2023, VintaGlo stood quiet on our shelves as…" at bounding box center [876, 470] width 372 height 97
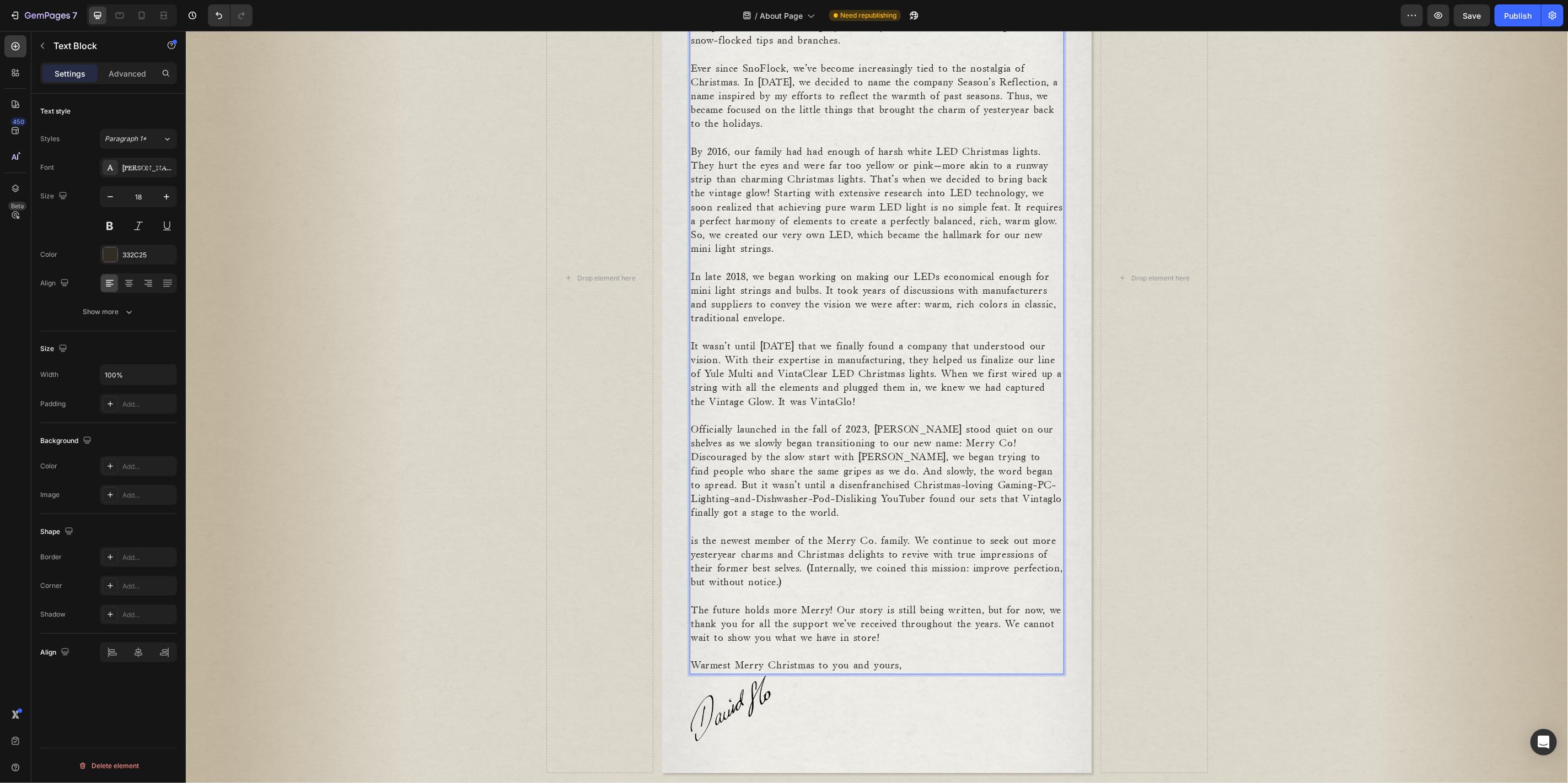
click at [967, 443] on p "Officially launched in the fall of 2023, VintaGlo stood quiet on our shelves as…" at bounding box center [876, 470] width 372 height 97
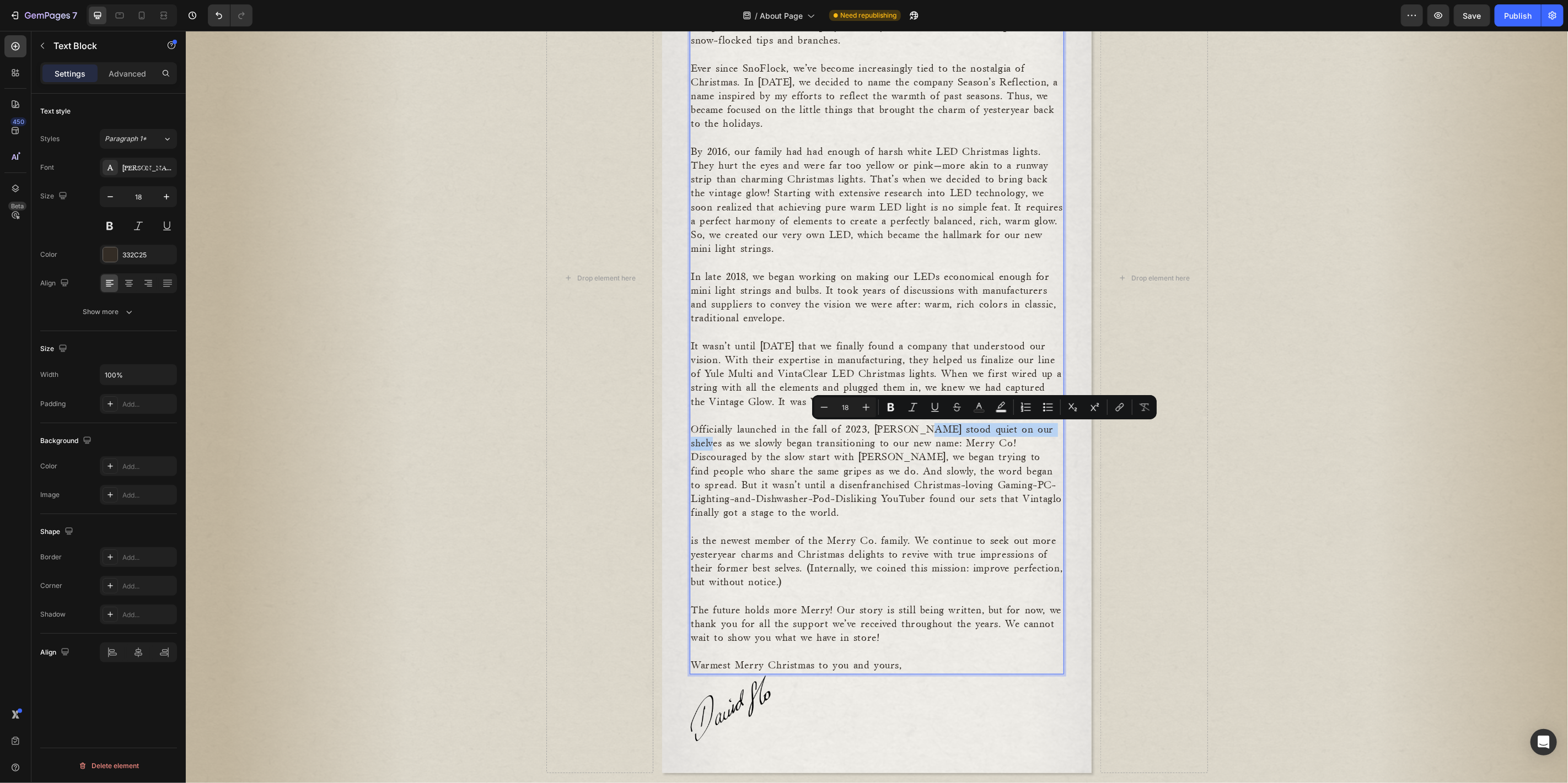
drag, startPoint x: 914, startPoint y: 429, endPoint x: 1051, endPoint y: 428, distance: 137.0
click at [1051, 428] on p "Officially launched in the fall of 2023, VintaGlo stood quiet on our shelves as…" at bounding box center [876, 470] width 372 height 97
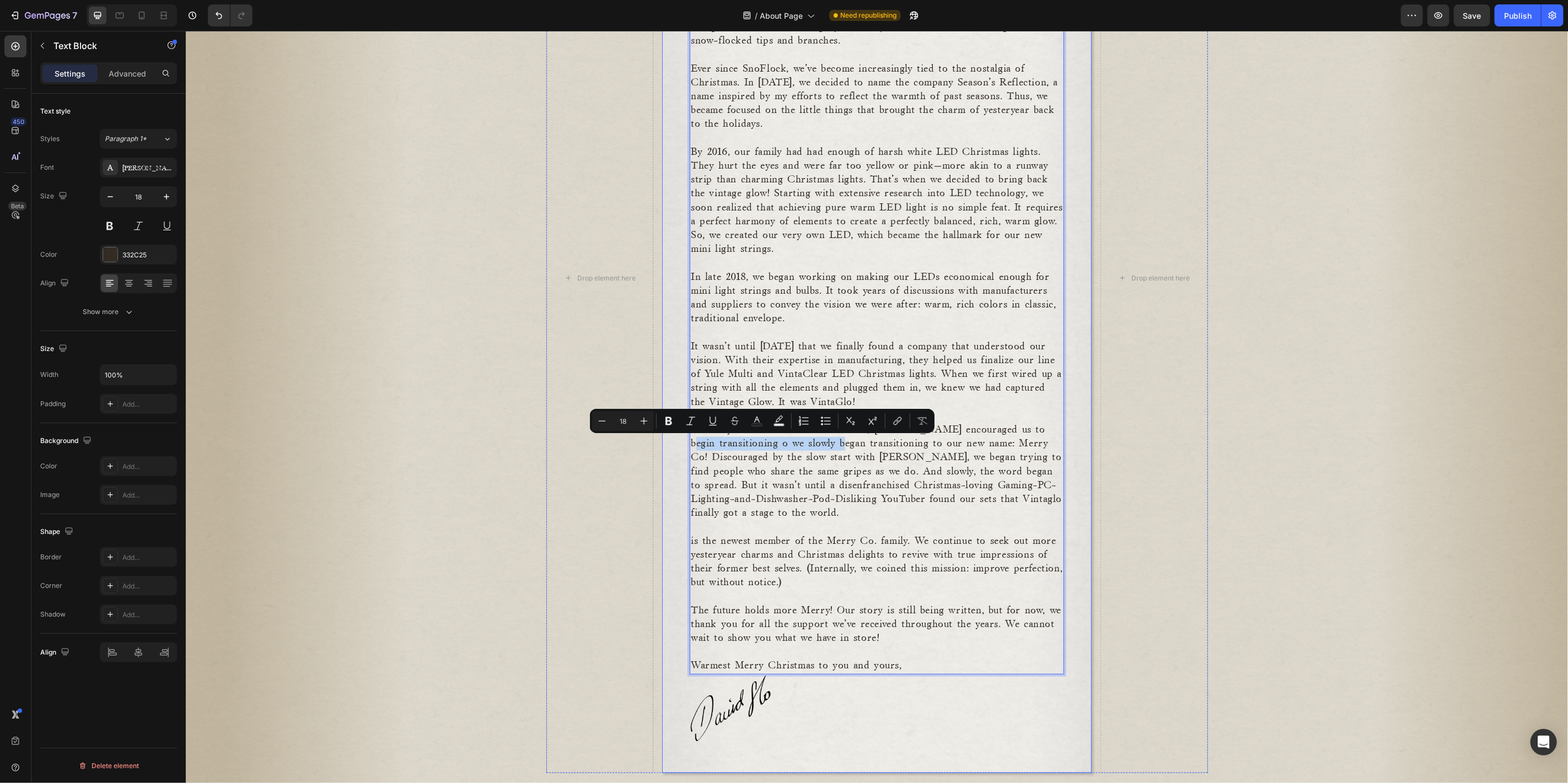
drag, startPoint x: 836, startPoint y: 442, endPoint x: 681, endPoint y: 440, distance: 155.0
click at [681, 440] on div "A bit about Merry Co. Our humble roots trace back to the winter of 2011. It was…" at bounding box center [876, 278] width 430 height 990
drag, startPoint x: 828, startPoint y: 442, endPoint x: 804, endPoint y: 442, distance: 24.0
click at [804, 442] on p "Officially launched in the fall of 2023, VintaGlo encouraged us to begin transi…" at bounding box center [876, 470] width 372 height 97
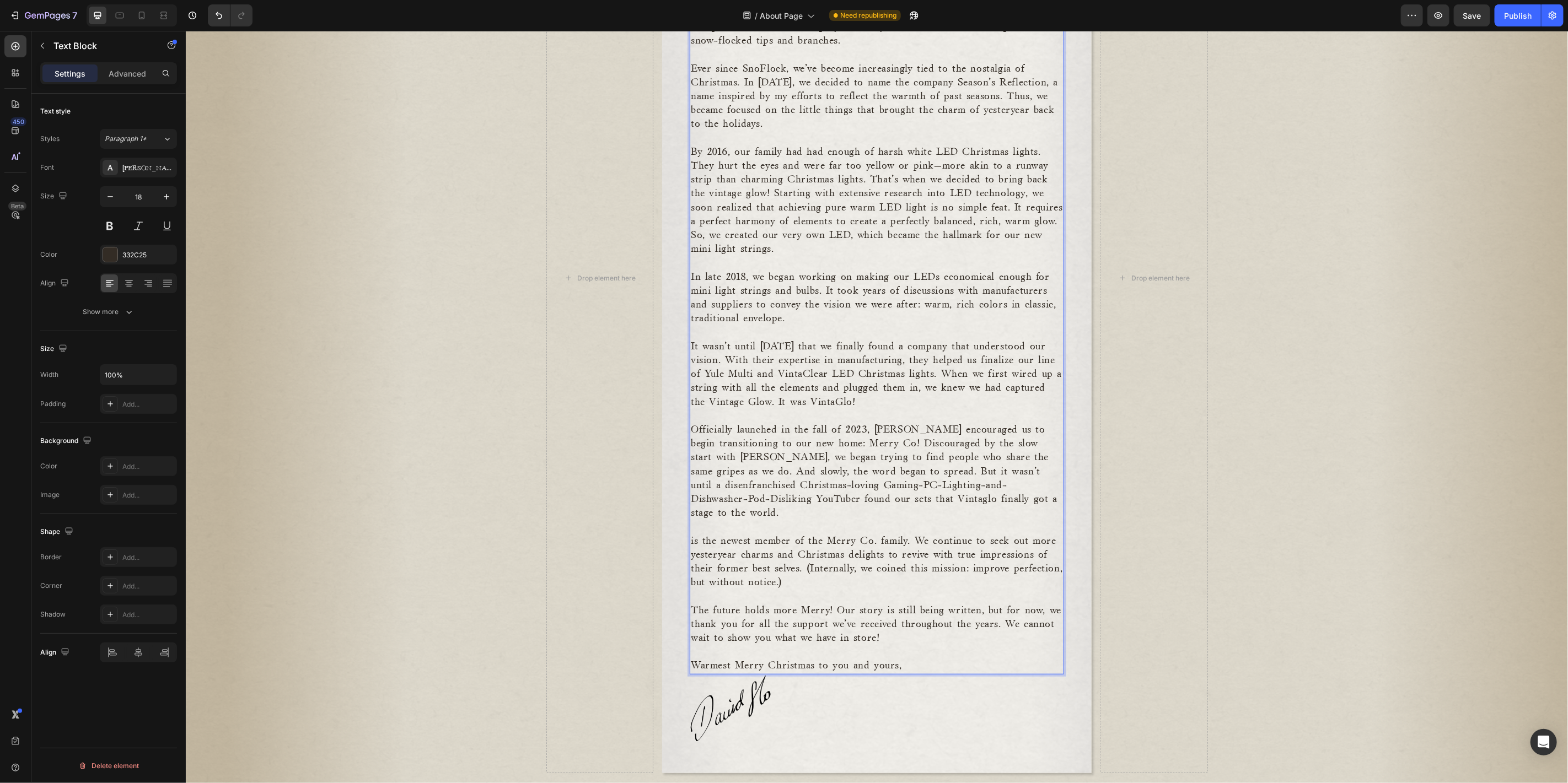
click at [893, 439] on p "Officially launched in the fall of 2023, VintaGlo encouraged us to begin transi…" at bounding box center [876, 470] width 372 height 97
click at [905, 471] on p "Officially launched in the fall of 2023, VintaGlo encouraged us to begin transi…" at bounding box center [876, 470] width 372 height 97
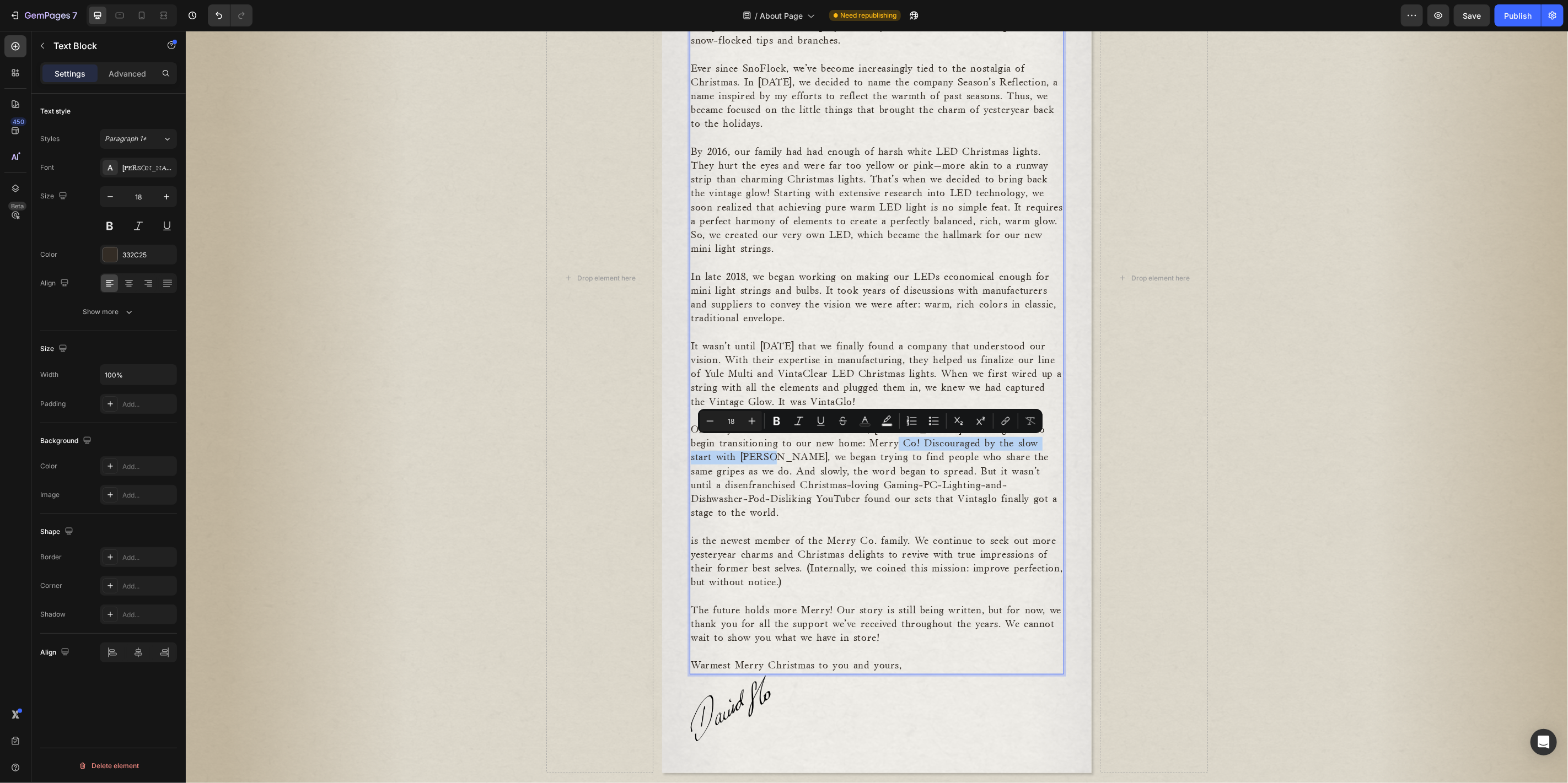
drag, startPoint x: 734, startPoint y: 459, endPoint x: 889, endPoint y: 441, distance: 156.0
click at [889, 441] on p "Officially launched in the fall of 2023, VintaGlo encouraged us to begin transi…" at bounding box center [876, 470] width 372 height 97
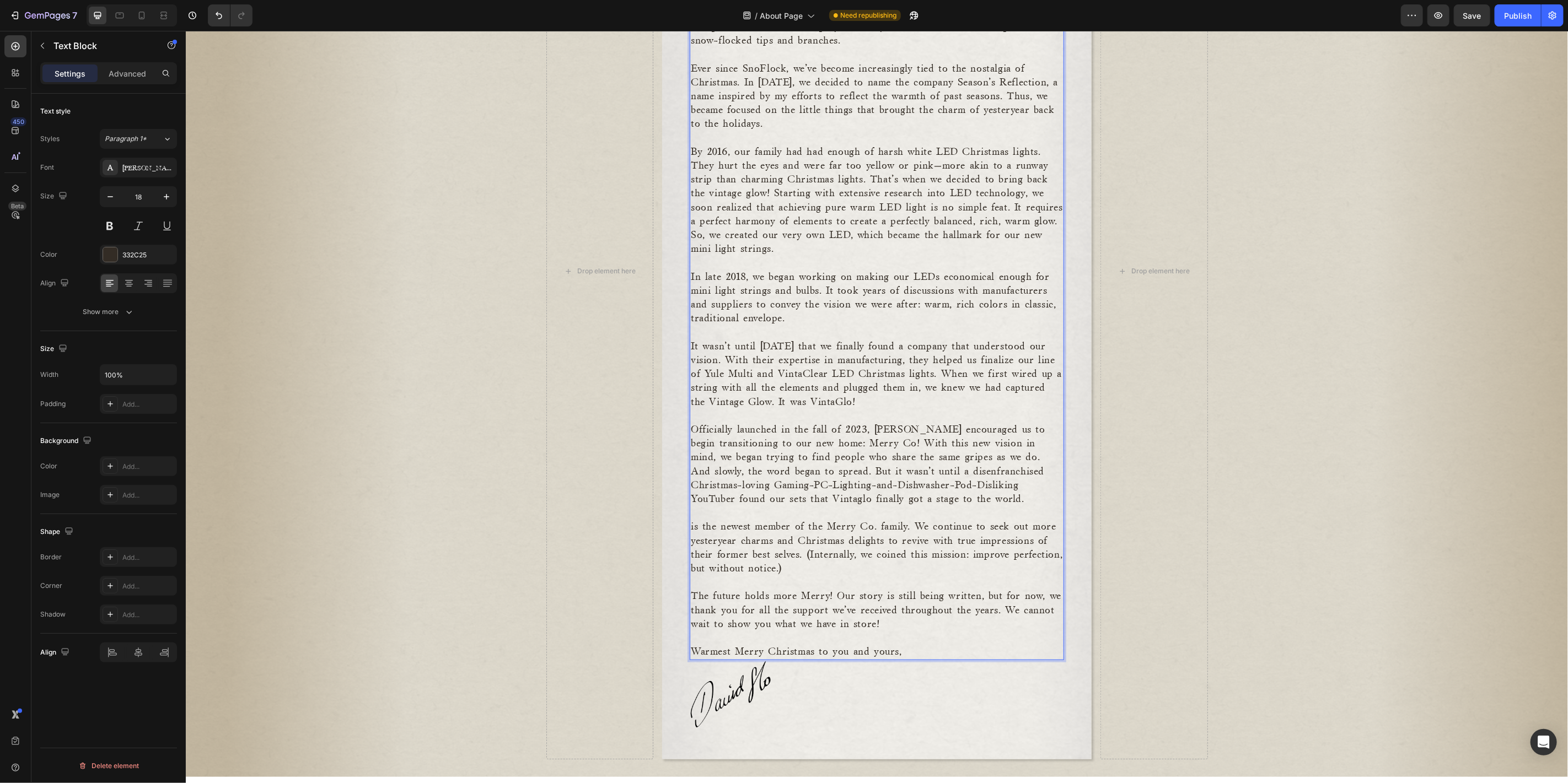
click at [776, 460] on p "Officially launched in the fall of 2023, VintaGlo encouraged us to begin transi…" at bounding box center [876, 464] width 372 height 83
drag, startPoint x: 744, startPoint y: 455, endPoint x: 717, endPoint y: 457, distance: 27.1
click at [717, 457] on p "Officially launched in the fall of 2023, VintaGlo encouraged us to begin transi…" at bounding box center [876, 464] width 372 height 83
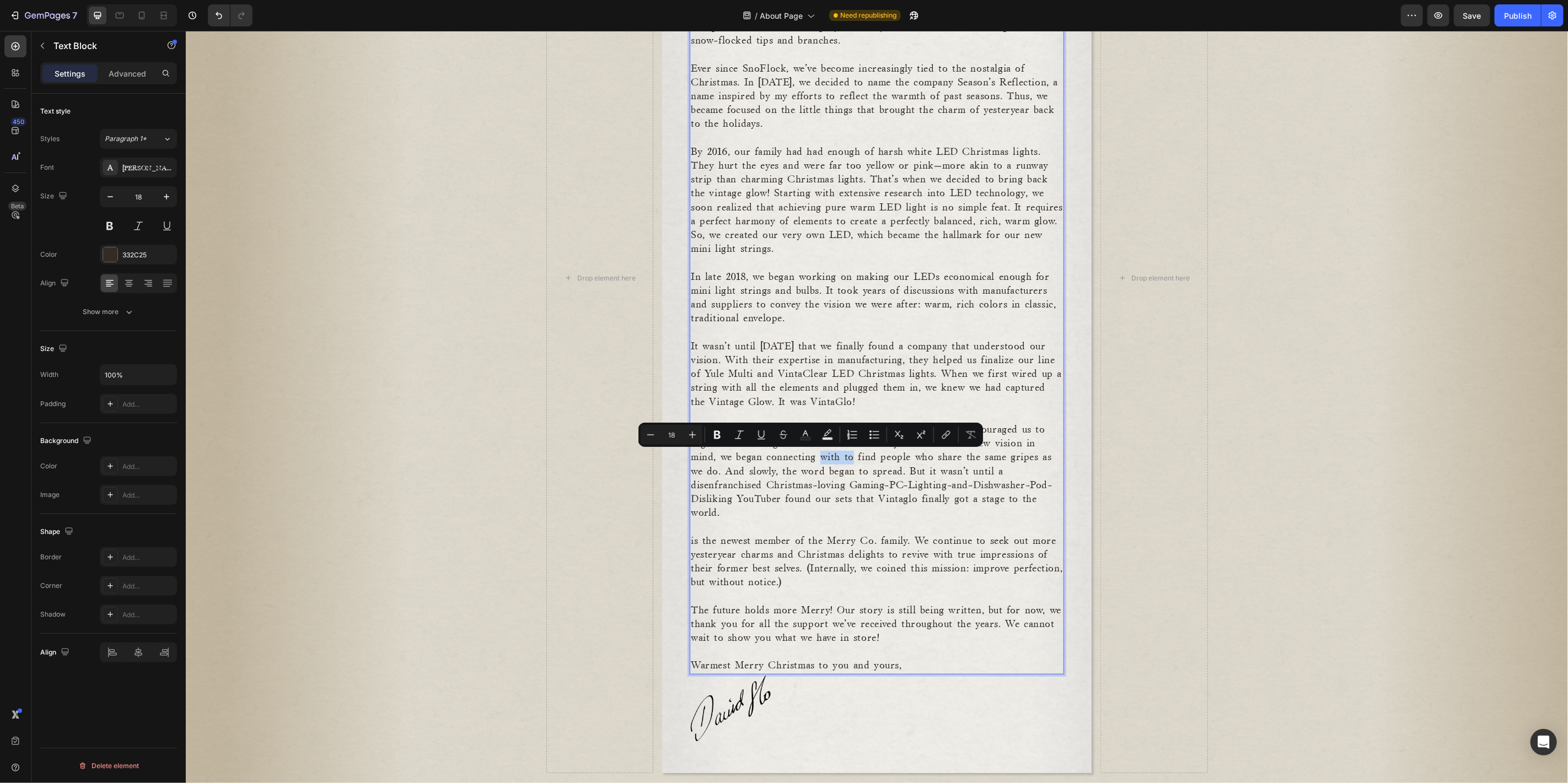
drag, startPoint x: 821, startPoint y: 454, endPoint x: 793, endPoint y: 457, distance: 28.2
click at [793, 457] on p "Officially launched in the fall of 2023, VintaGlo encouraged us to begin transi…" at bounding box center [876, 470] width 372 height 97
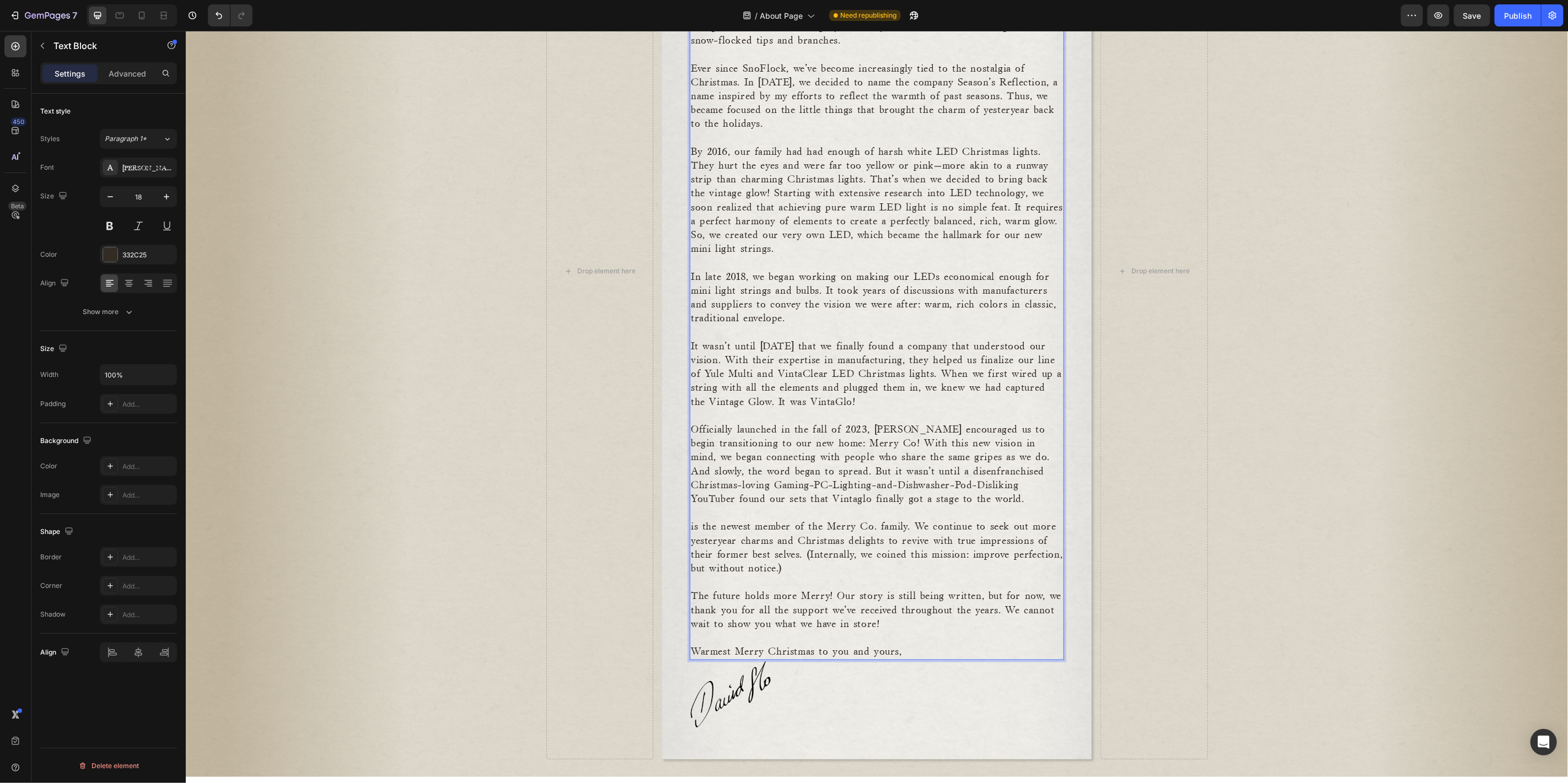
click at [758, 469] on p "Officially launched in the fall of 2023, VintaGlo encouraged us to begin transi…" at bounding box center [876, 464] width 372 height 83
click at [865, 490] on p "Officially launched in the fall of 2023, VintaGlo encouraged us to begin transi…" at bounding box center [876, 464] width 372 height 83
click at [1020, 493] on p "Officially launched in the fall of 2023, VintaGlo encouraged us to begin transi…" at bounding box center [876, 464] width 372 height 83
click at [690, 525] on p "is the newest member of the Merry Co. family. We continue to seek out more yest…" at bounding box center [876, 547] width 372 height 55
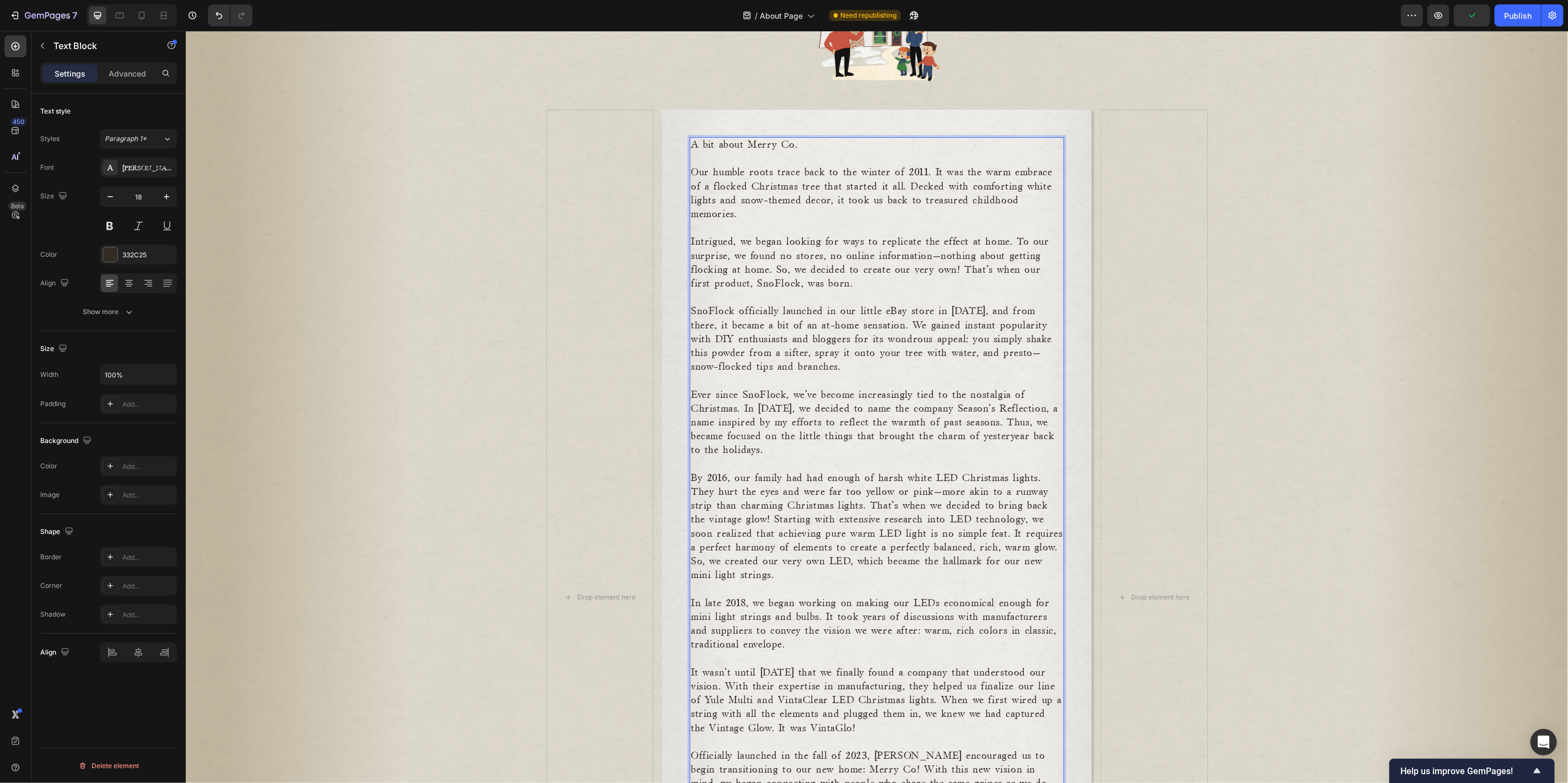
scroll to position [82, 0]
click at [1313, 379] on div "Image Drop element here A bit about Merry Co. Our humble roots trace back to th…" at bounding box center [876, 528] width 1382 height 1114
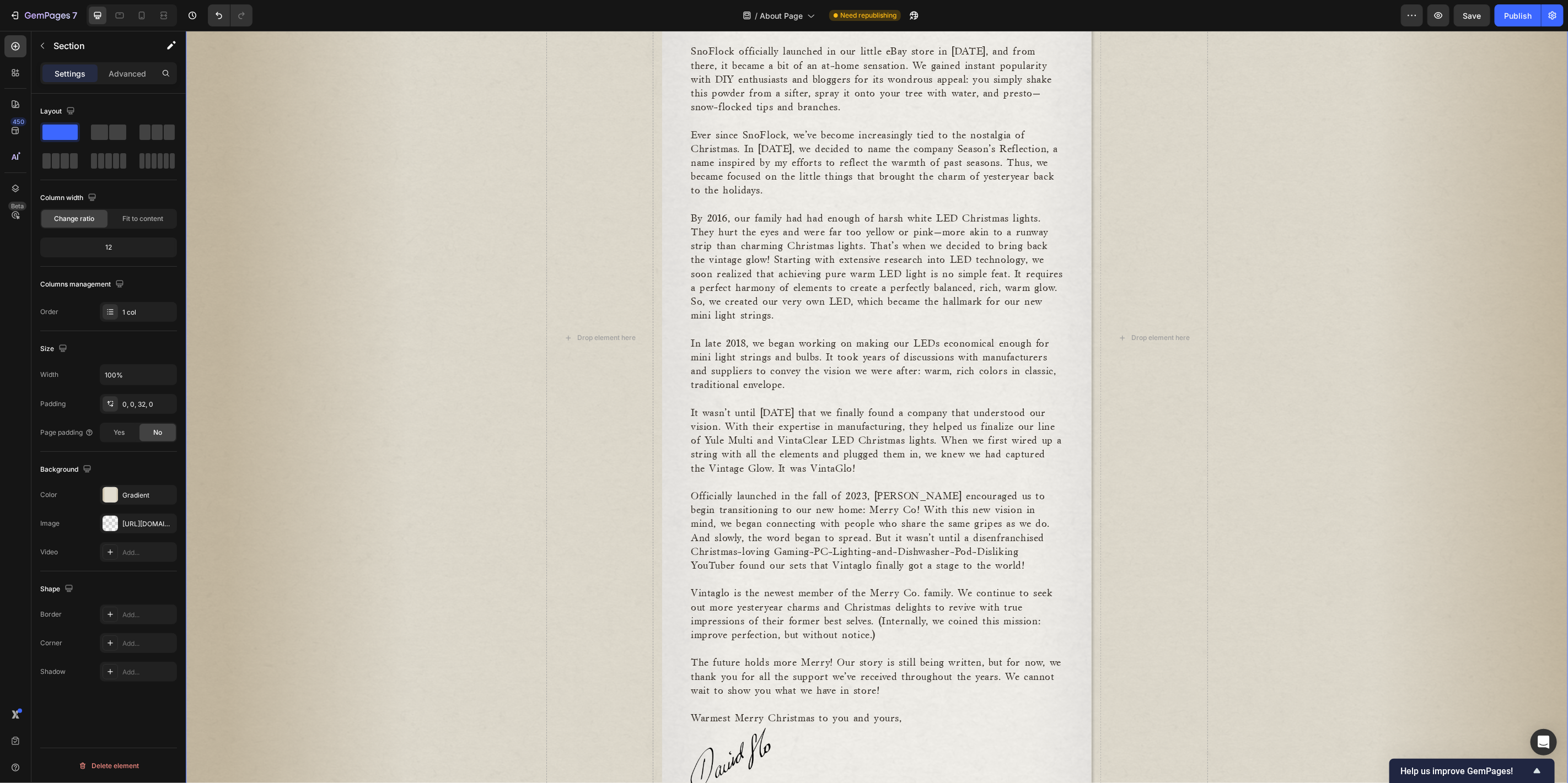
scroll to position [558, 0]
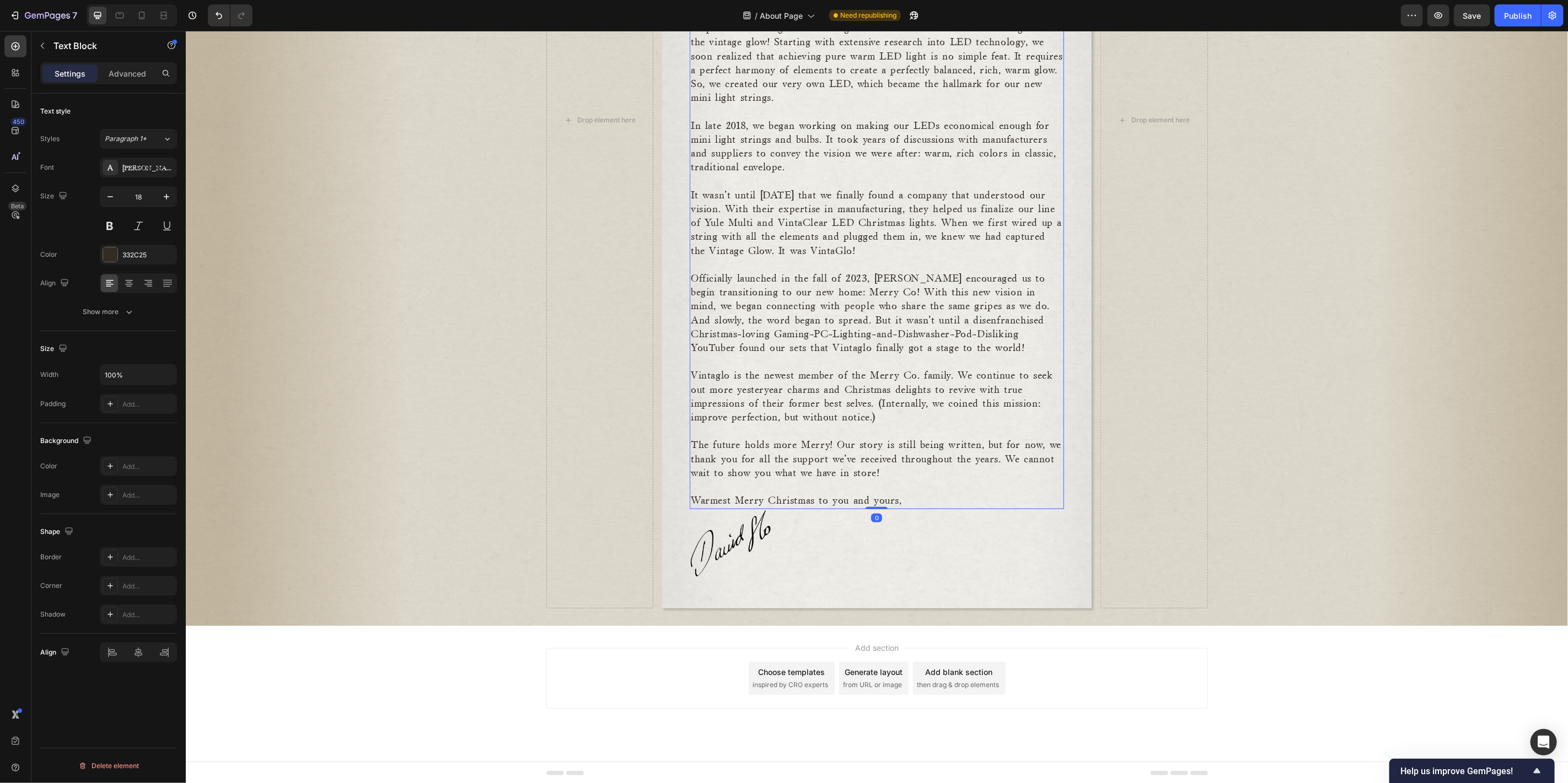
click at [786, 502] on p "Warmest Merry Christmas to you and yours," at bounding box center [876, 501] width 372 height 14
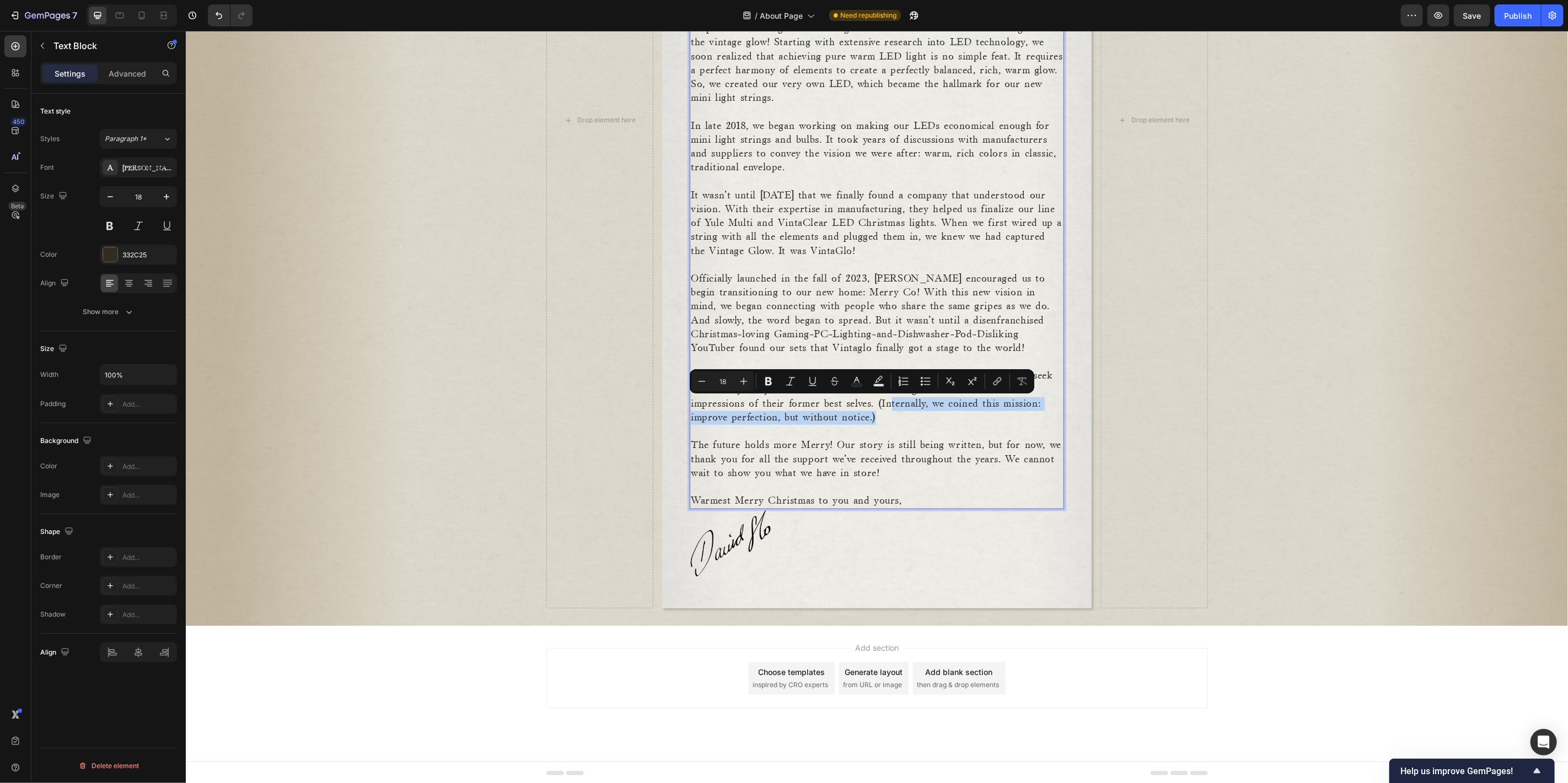
drag, startPoint x: 878, startPoint y: 419, endPoint x: 884, endPoint y: 407, distance: 13.4
click at [884, 407] on p "Vintaglo is the newest member of the Merry Co. family. We continue to seek out …" at bounding box center [876, 397] width 372 height 55
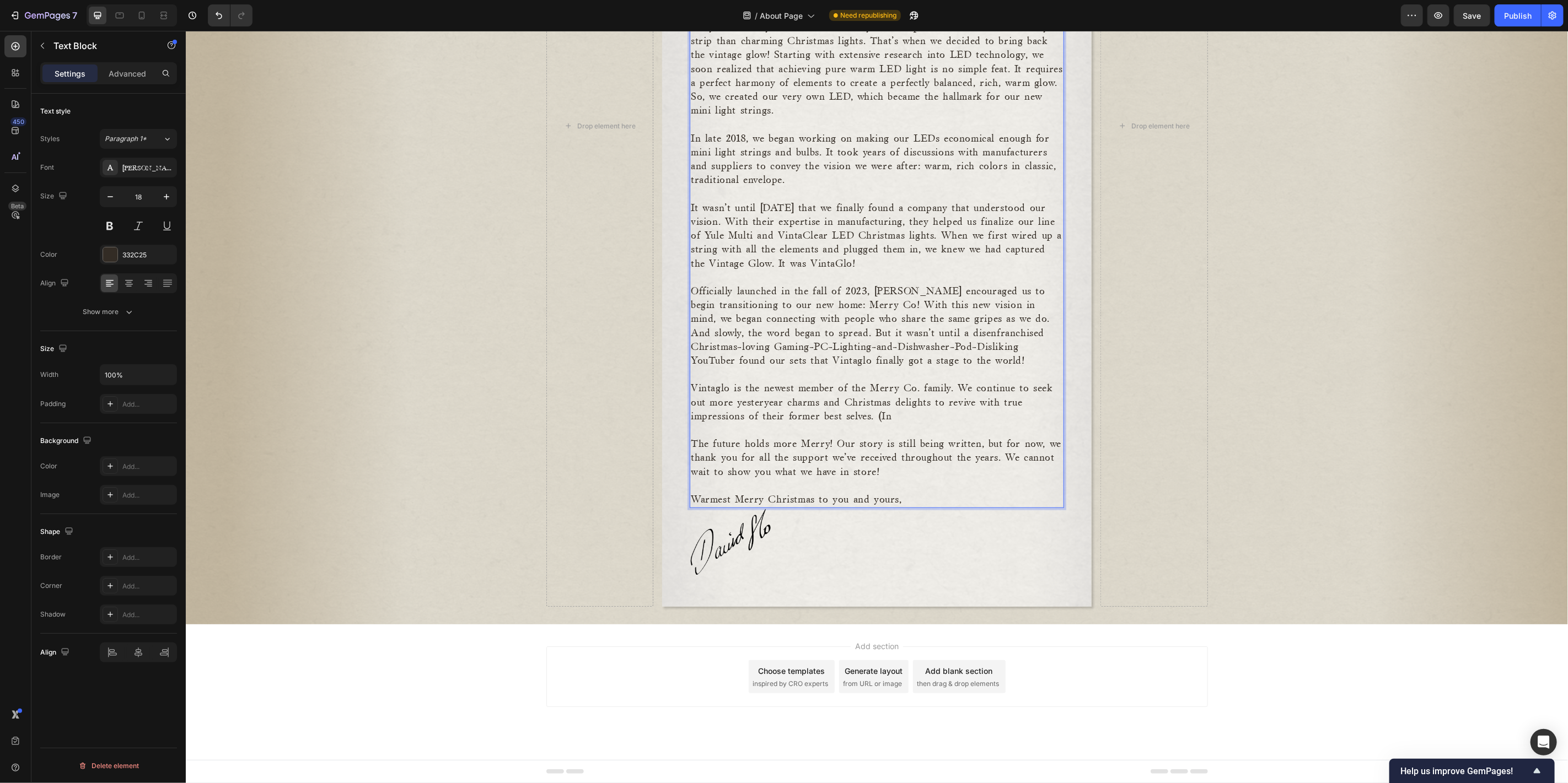
scroll to position [545, 0]
click at [690, 443] on p "The future holds more Merry! Our story is still being written, but for now, we …" at bounding box center [876, 459] width 372 height 42
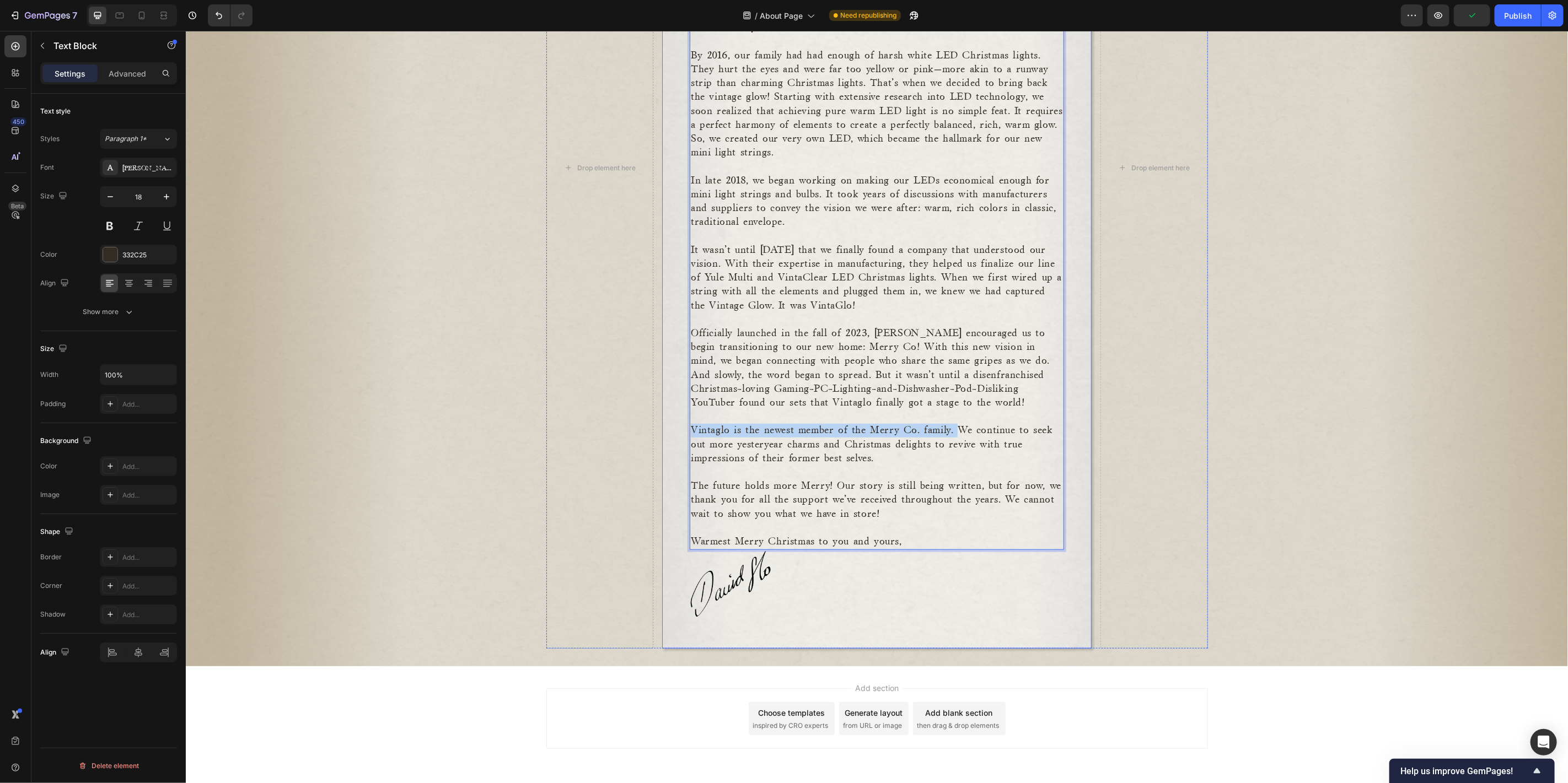
drag, startPoint x: 957, startPoint y: 428, endPoint x: 677, endPoint y: 428, distance: 280.0
click at [677, 428] on div "A bit about Merry Co. Our humble roots trace back to the winter of 2011. It was…" at bounding box center [876, 167] width 430 height 961
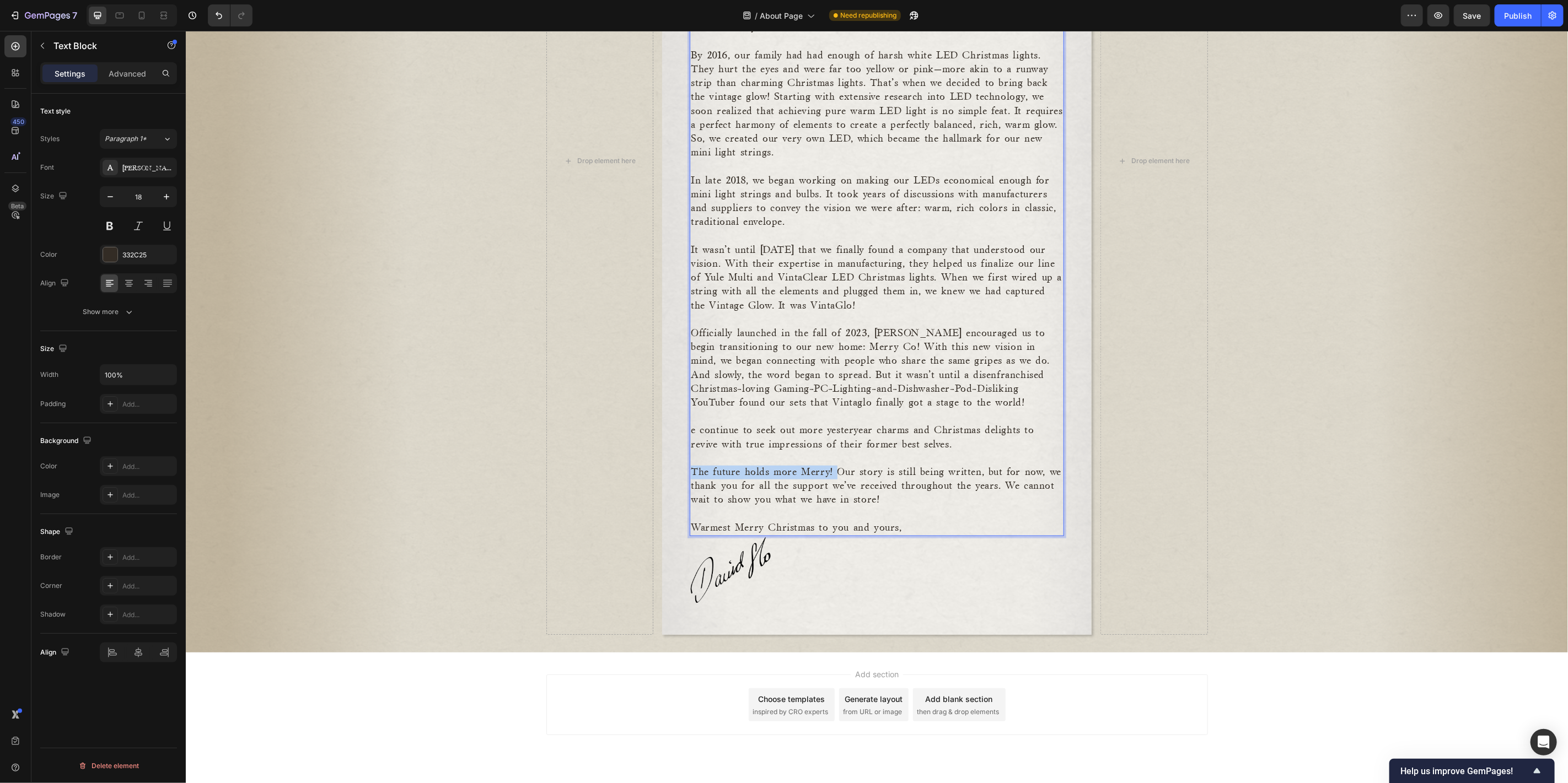
drag, startPoint x: 828, startPoint y: 468, endPoint x: 686, endPoint y: 474, distance: 142.1
click at [690, 474] on p "The future holds more Merry! Our story is still being written, but for now, we …" at bounding box center [876, 487] width 372 height 42
copy p "The future holds more Merry!"
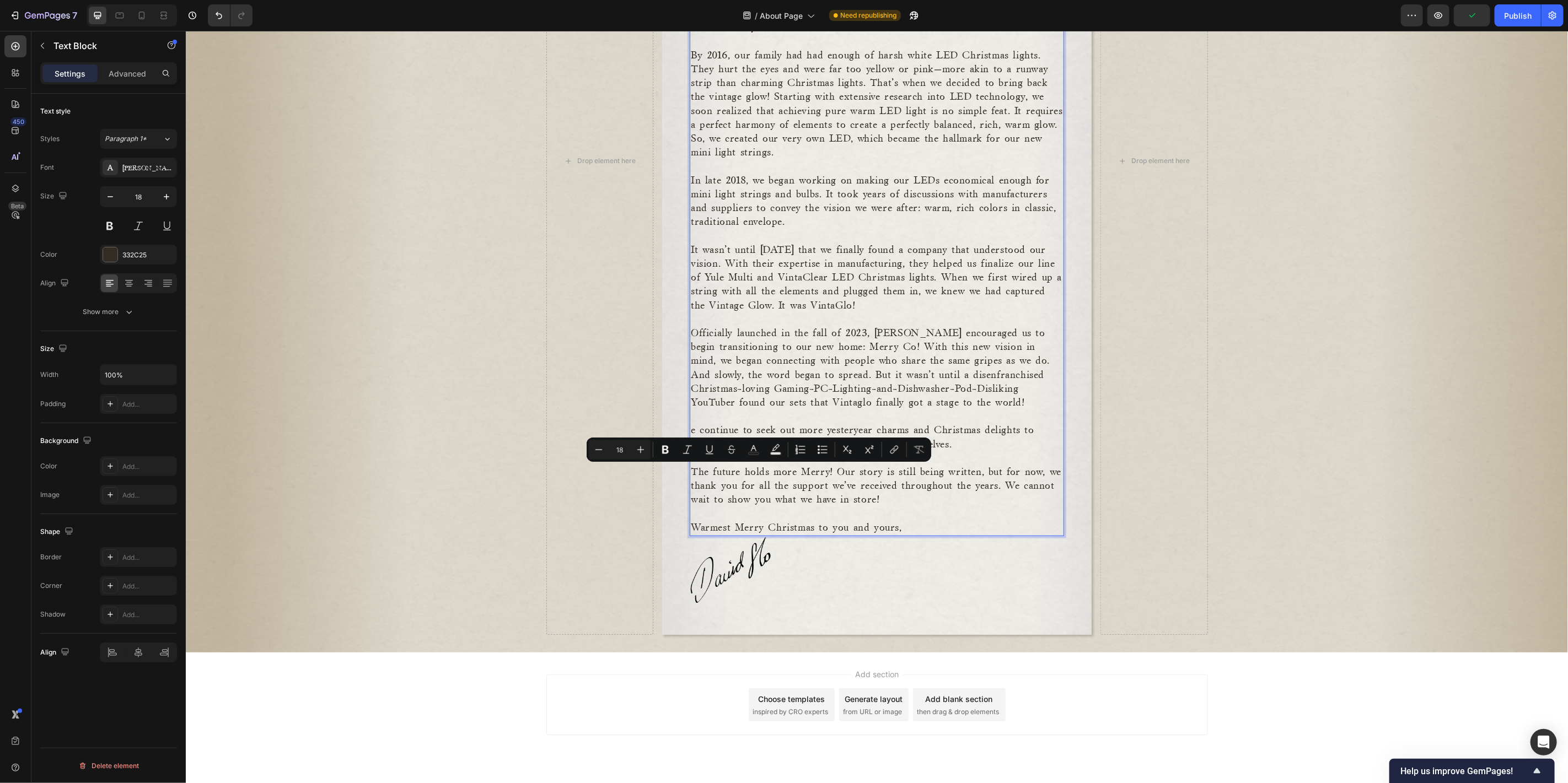
click at [702, 424] on p "e continue to seek out more yesteryear charms and Christmas delights to revive …" at bounding box center [876, 437] width 372 height 28
click at [684, 431] on div "A bit about Merry Co. Our humble roots trace back to the winter of 2011. It was…" at bounding box center [876, 160] width 430 height 948
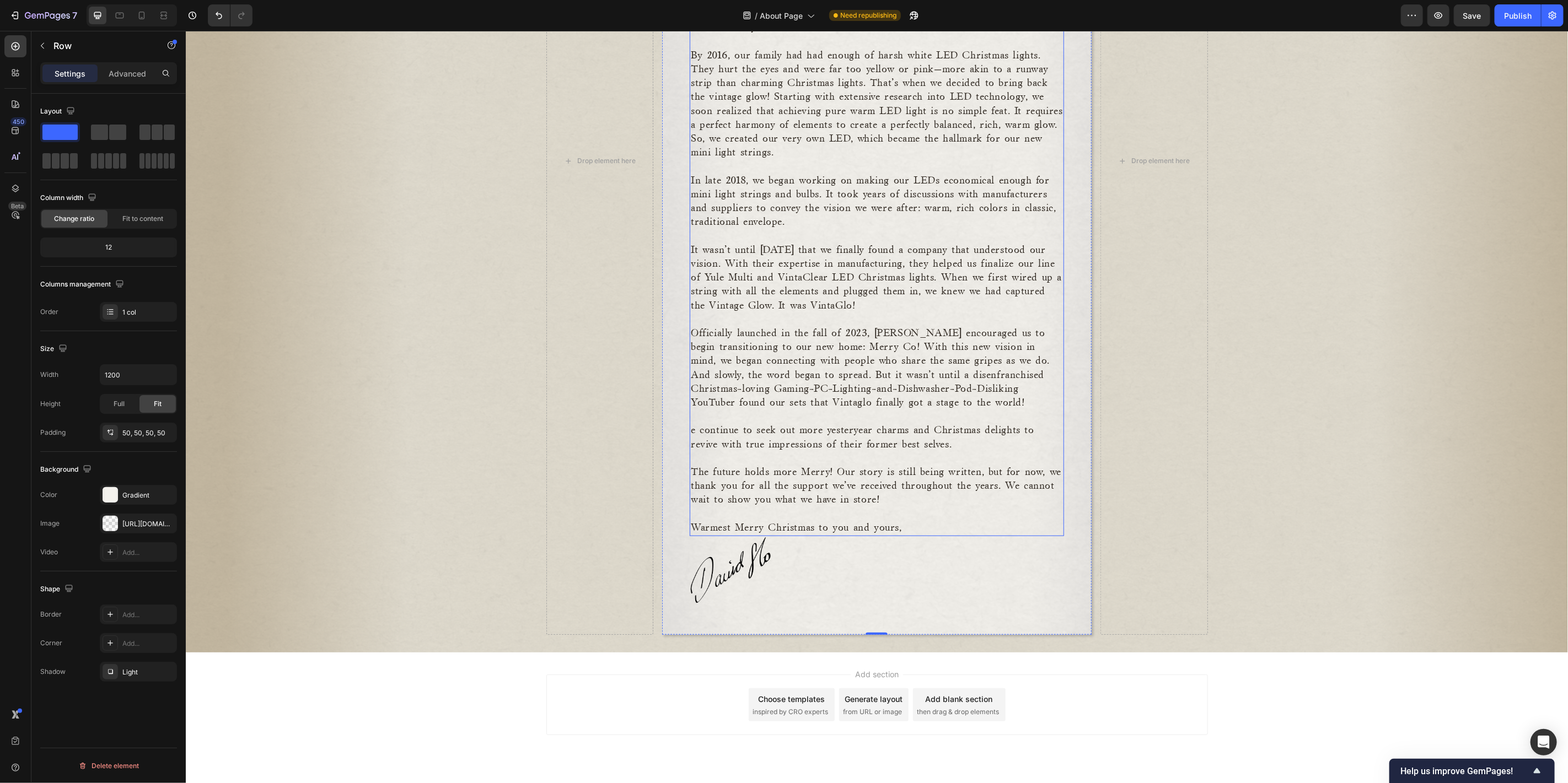
click at [690, 431] on p "e continue to seek out more yesteryear charms and Christmas delights to revive …" at bounding box center [876, 437] width 372 height 28
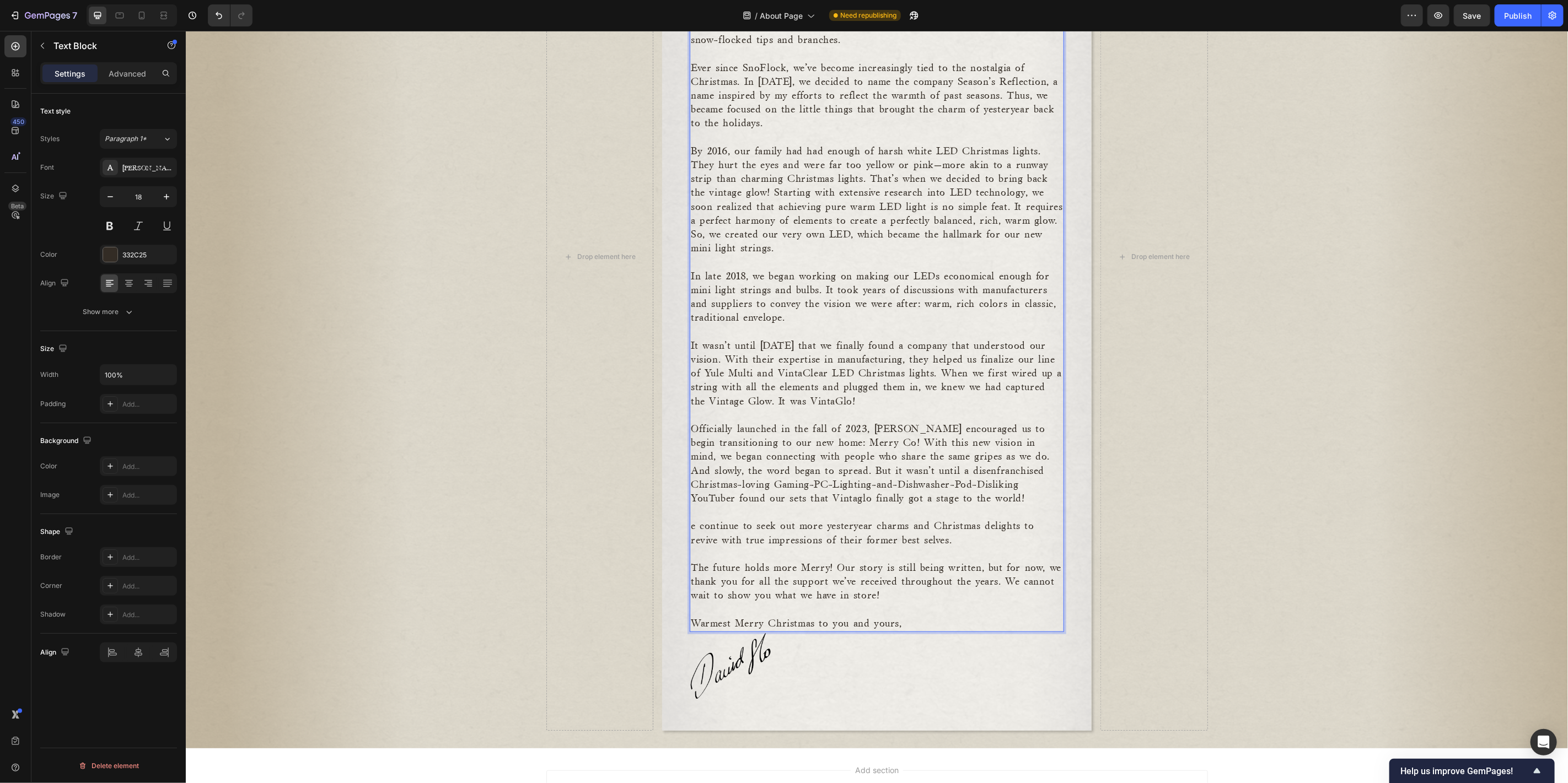
scroll to position [491, 0]
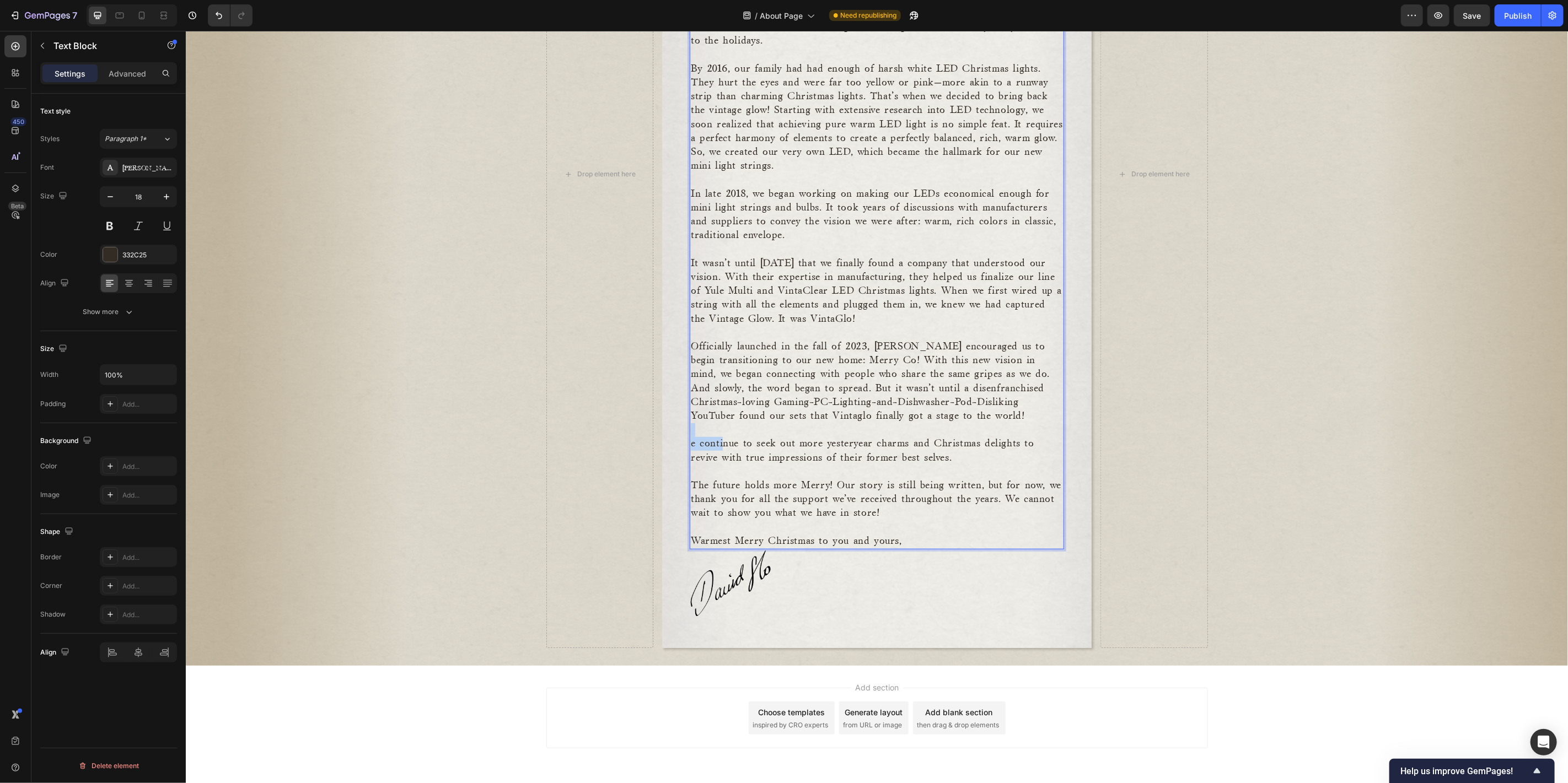
click at [720, 435] on div "A bit about Merry Co. Our humble roots trace back to the winter of 2011. It was…" at bounding box center [876, 137] width 375 height 822
click at [690, 439] on p "e continue to seek out more yesteryear charms and Christmas delights to revive …" at bounding box center [876, 450] width 372 height 28
click at [697, 444] on p "e continue to seek out more yesteryear charms and Christmas delights to revive …" at bounding box center [876, 450] width 372 height 28
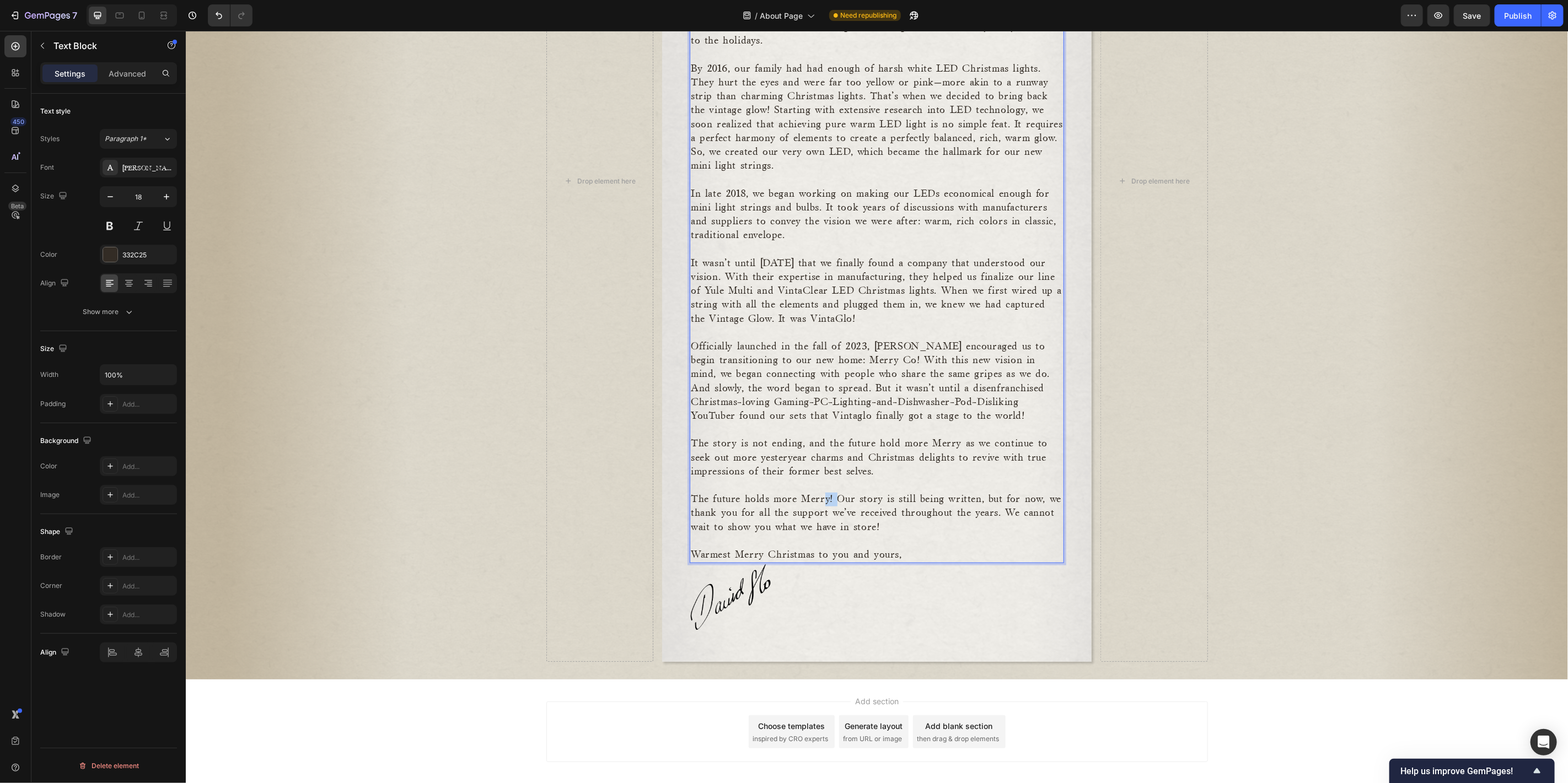
drag, startPoint x: 832, startPoint y: 498, endPoint x: 819, endPoint y: 498, distance: 13.0
click at [819, 498] on p "The future holds more Merry! Our story is still being written, but for now, we …" at bounding box center [876, 513] width 372 height 42
drag, startPoint x: 976, startPoint y: 499, endPoint x: 685, endPoint y: 503, distance: 291.0
click at [689, 503] on div "A bit about Merry Co. Our humble roots trace back to the winter of 2011. It was…" at bounding box center [876, 144] width 375 height 835
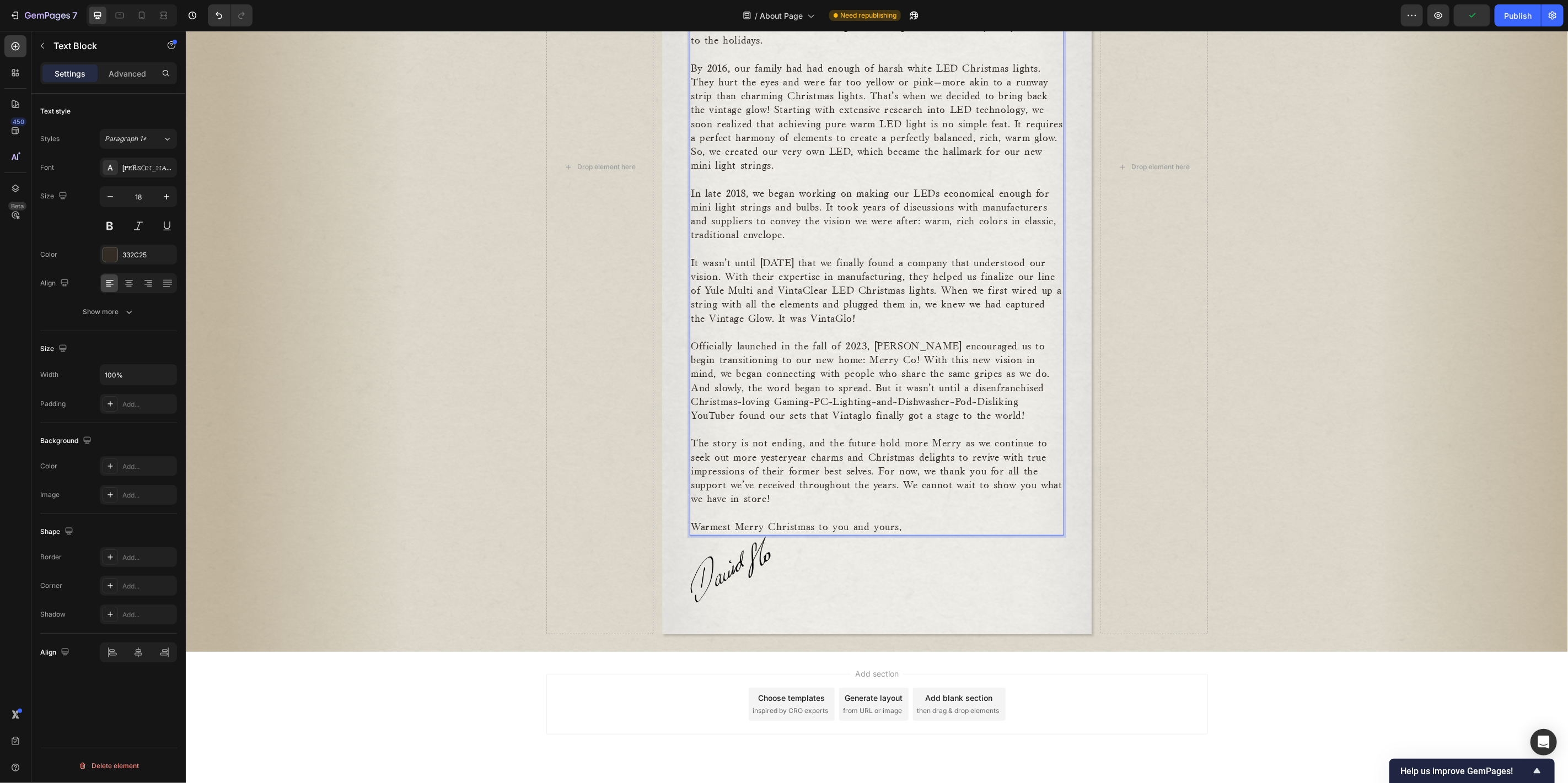
click at [812, 493] on p "The story is not ending, and the future hold more Merry as we continue to seek …" at bounding box center [876, 470] width 372 height 69
click at [901, 485] on p "The story is not ending, and the future hold more Merry as we continue to seek …" at bounding box center [876, 470] width 372 height 69
click at [1022, 482] on p "The story is not ending, and the future hold more Merry as we continue to seek …" at bounding box center [876, 470] width 372 height 69
click at [1031, 481] on p "The story is not ending, and the future hold more Merry as we continue to seek …" at bounding box center [876, 470] width 372 height 69
click at [795, 498] on p "The story is not ending, and the future hold more Merry as we continue to seek …" at bounding box center [876, 470] width 372 height 69
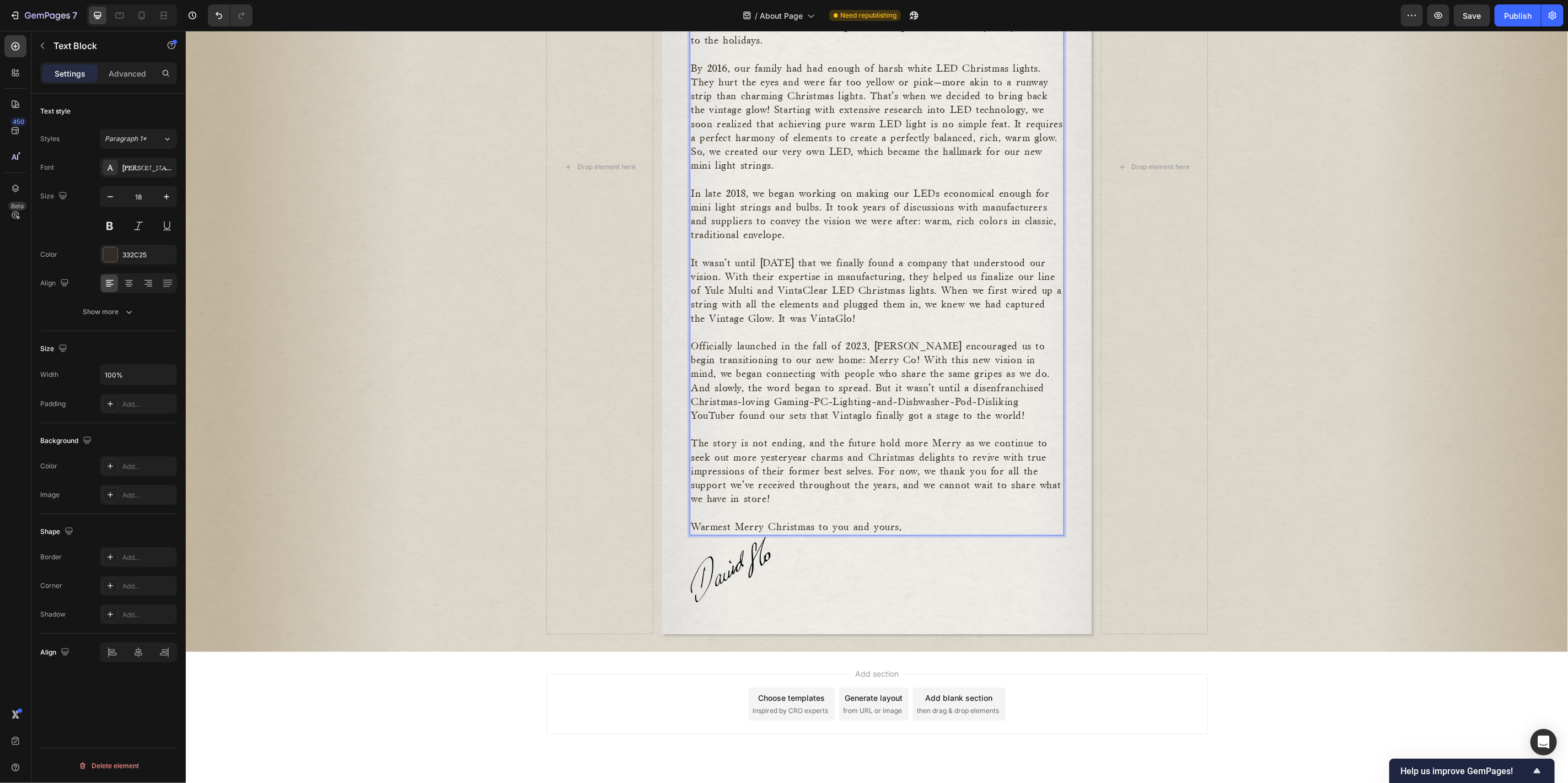
click at [706, 514] on p "​" at bounding box center [876, 512] width 372 height 14
click at [692, 527] on p "Warmest Merry Christmas to you and yours," at bounding box center [876, 526] width 372 height 14
click at [781, 438] on p "The story is not ending, and the future hold more Merry as we continue to seek …" at bounding box center [876, 470] width 372 height 69
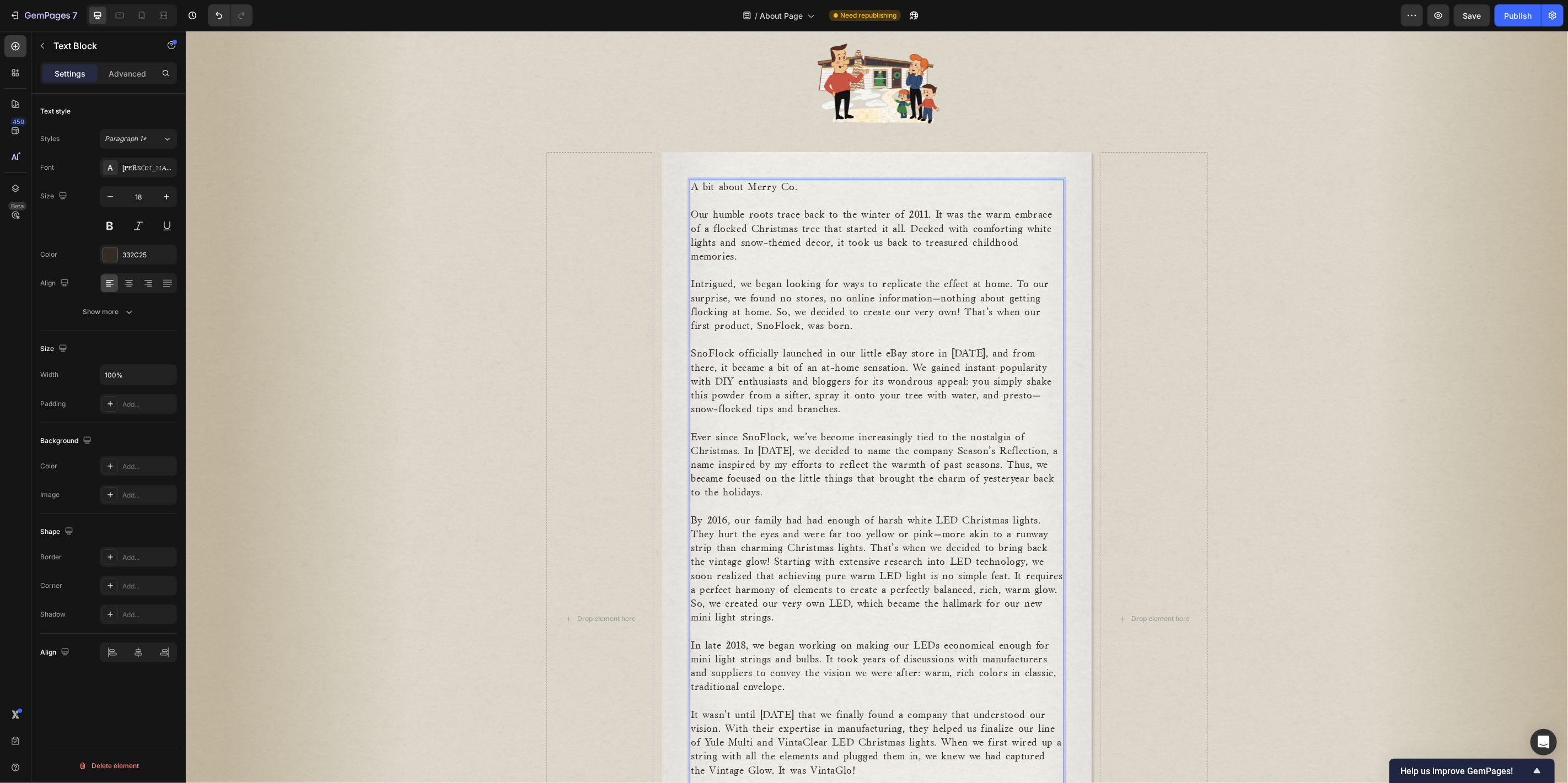
scroll to position [0, 0]
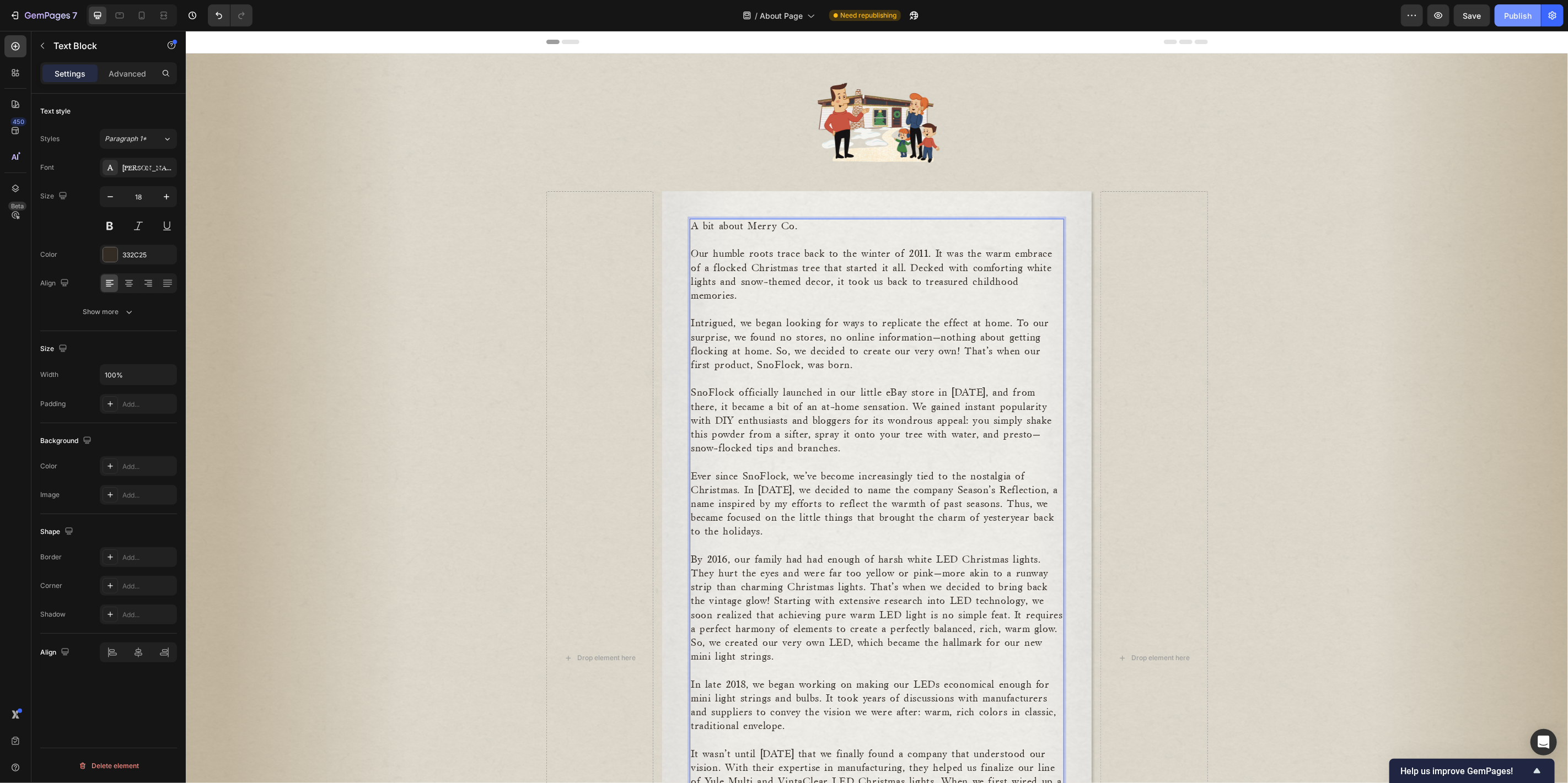
click at [1508, 17] on div "Publish" at bounding box center [1517, 16] width 28 height 12
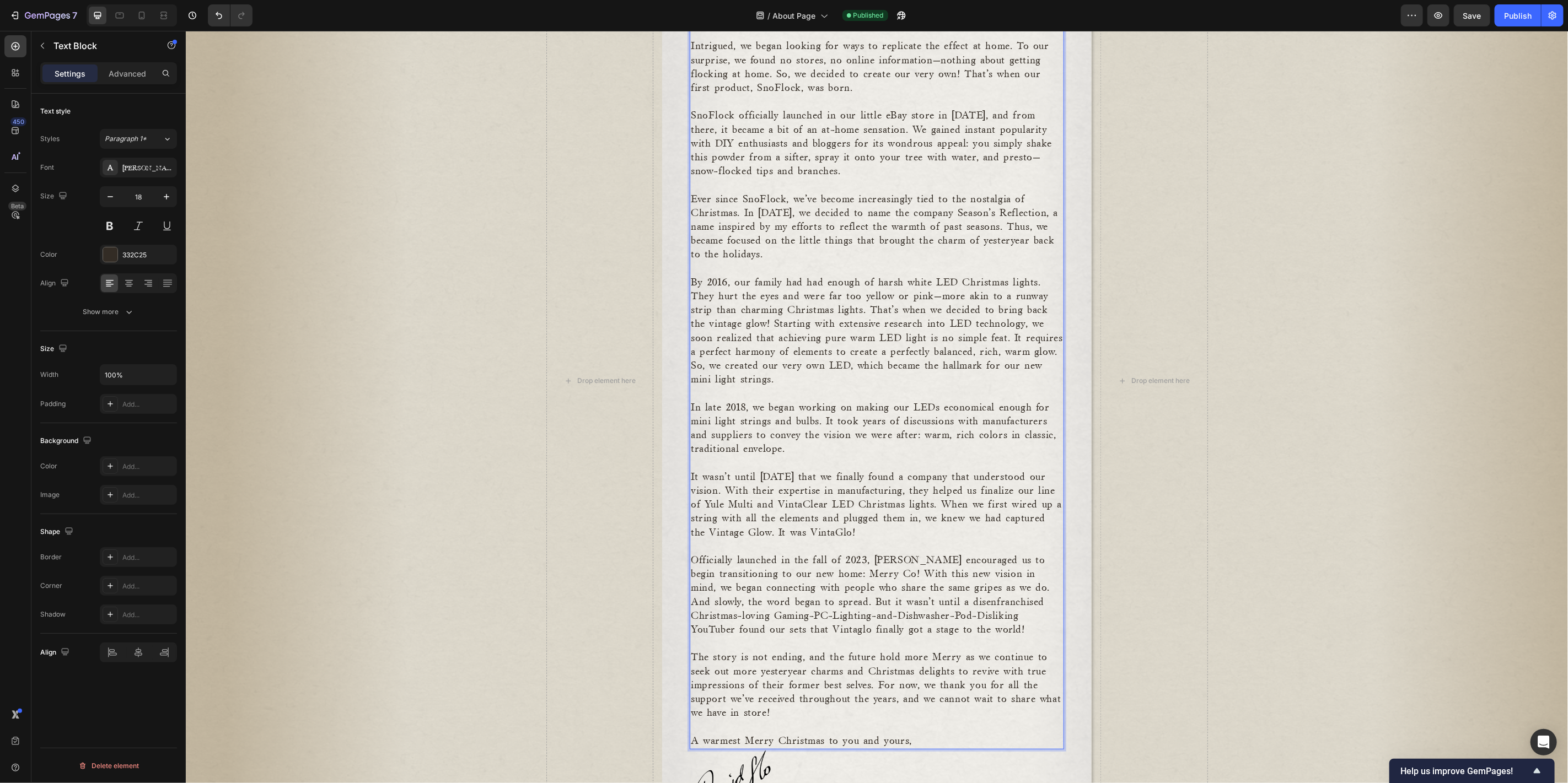
scroll to position [285, 0]
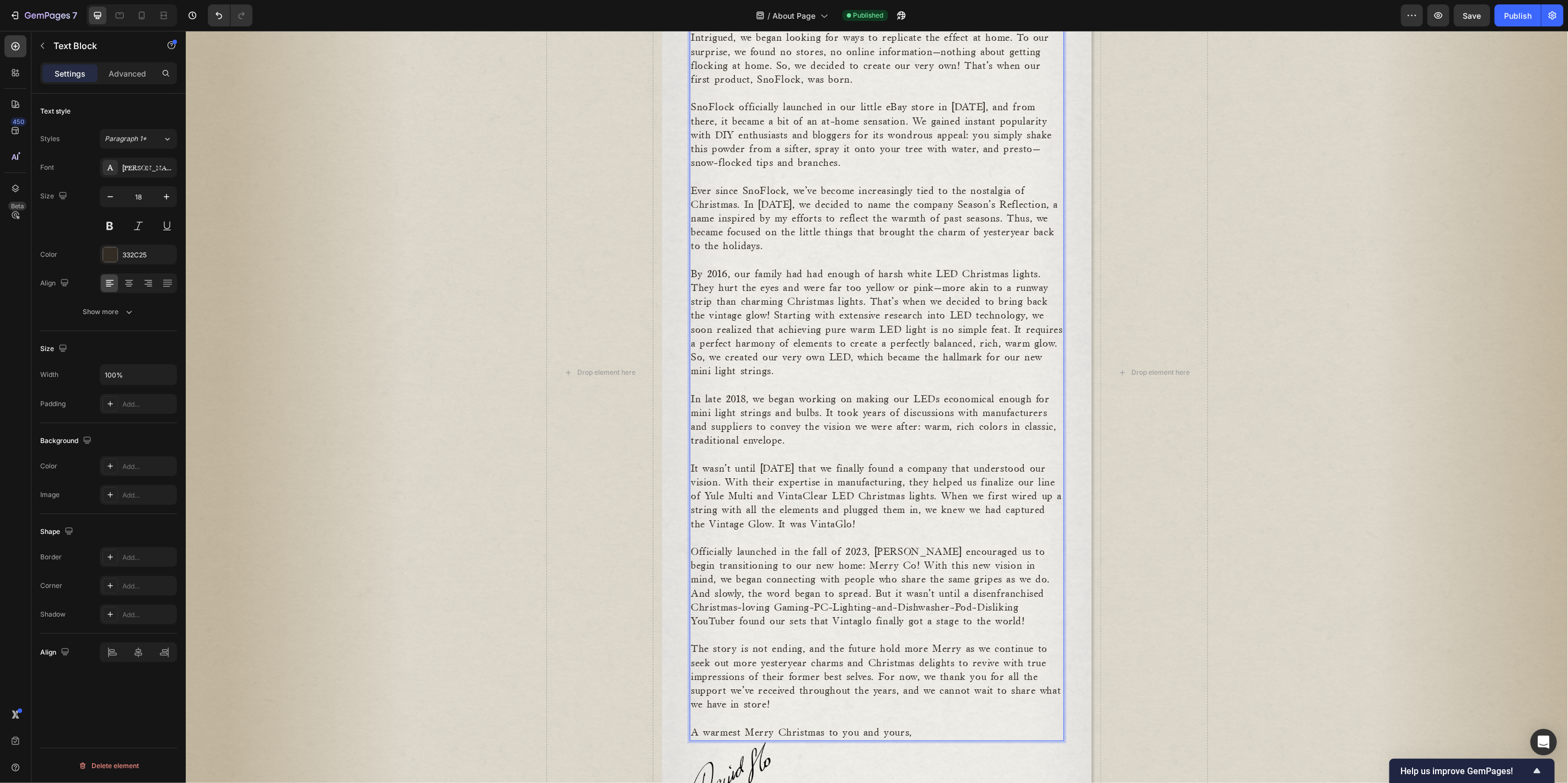
click at [787, 439] on p "In late 2018, we began working on making our LEDs economical enough for mini li…" at bounding box center [876, 420] width 372 height 55
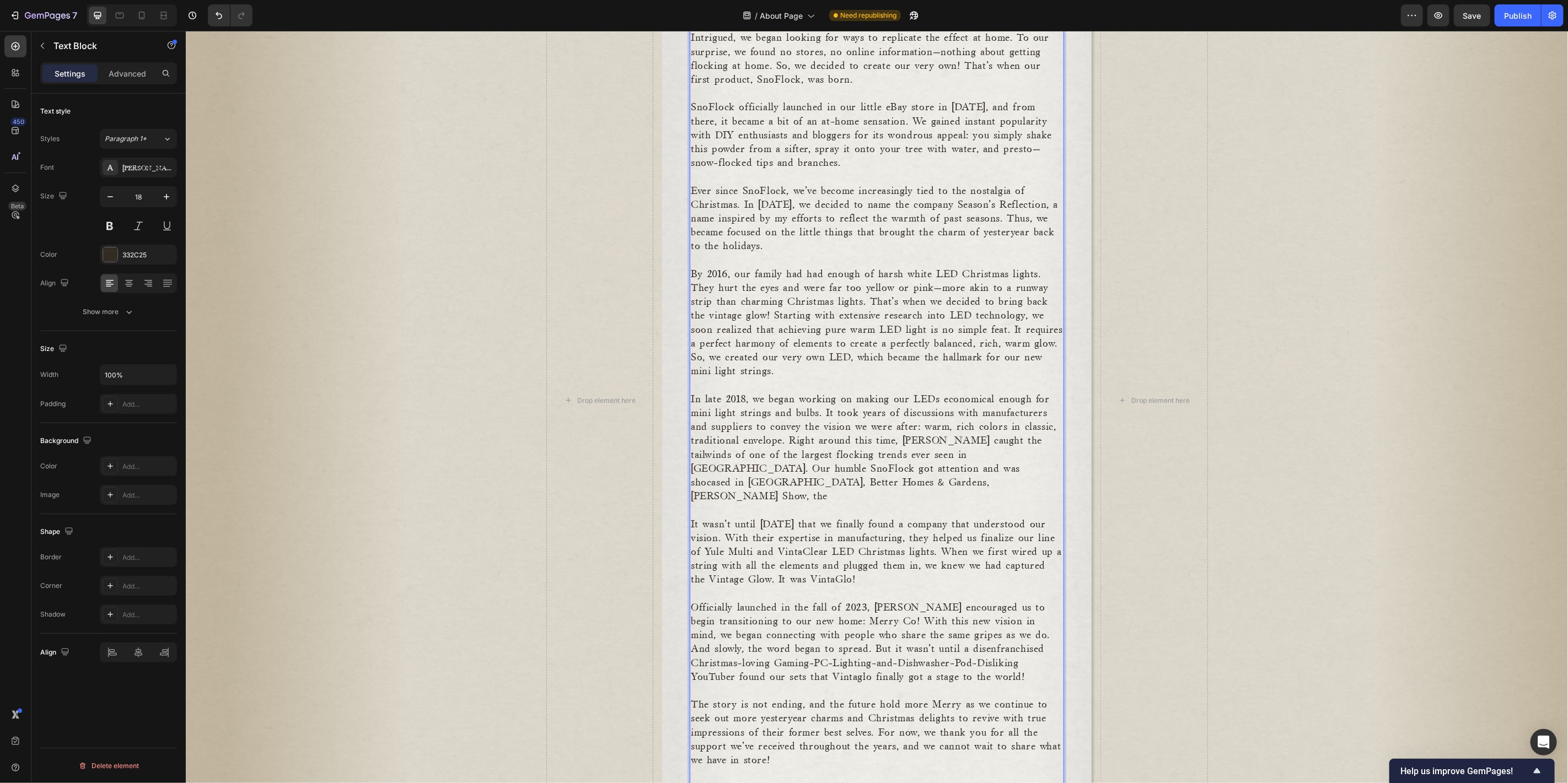
click at [874, 464] on p "In late 2018, we began working on making our LEDs economical enough for mini li…" at bounding box center [876, 447] width 372 height 111
click at [864, 465] on p "In late 2018, we began working on making our LEDs economical enough for mini li…" at bounding box center [876, 447] width 372 height 111
drag, startPoint x: 817, startPoint y: 468, endPoint x: 882, endPoint y: 464, distance: 65.1
click at [882, 464] on p "In late 2018, we began working on making our LEDs economical enough for mini li…" at bounding box center [876, 447] width 372 height 111
click at [903, 455] on p "In late 2018, we began working on making our LEDs economical enough for mini li…" at bounding box center [876, 447] width 372 height 111
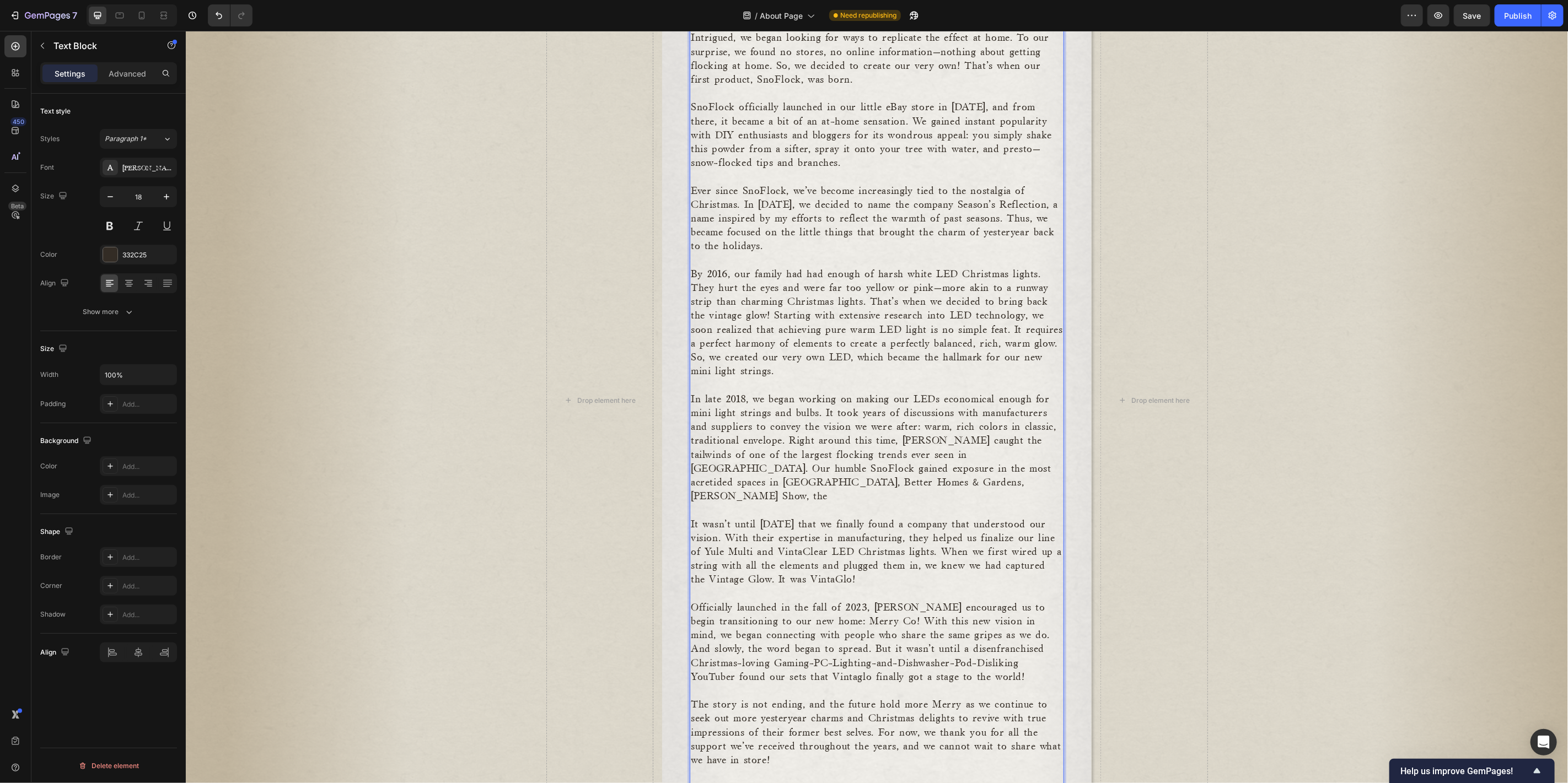
click at [894, 467] on p "In late 2018, we began working on making our LEDs economical enough for mini li…" at bounding box center [876, 447] width 372 height 111
drag, startPoint x: 894, startPoint y: 467, endPoint x: 864, endPoint y: 479, distance: 32.3
click at [852, 478] on p "In late 2018, we began working on making our LEDs economical enough for mini li…" at bounding box center [876, 447] width 372 height 111
drag, startPoint x: 942, startPoint y: 487, endPoint x: 957, endPoint y: 474, distance: 19.8
click at [944, 487] on p "In late 2018, we began working on making our LEDs economical enough for mini li…" at bounding box center [876, 447] width 372 height 111
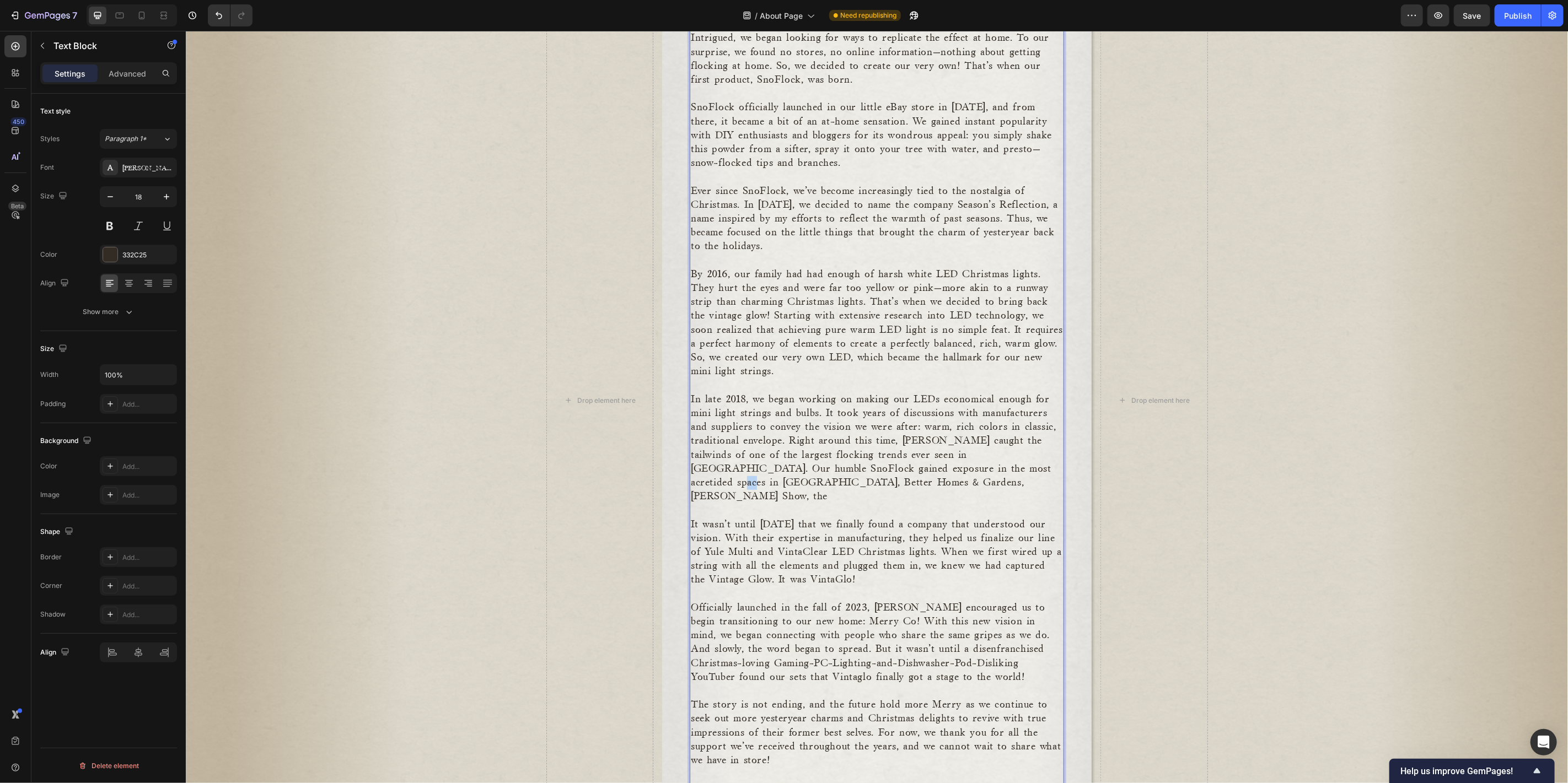
drag, startPoint x: 957, startPoint y: 466, endPoint x: 948, endPoint y: 466, distance: 9.0
click at [948, 466] on p "In late 2018, we began working on making our LEDs economical enough for mini li…" at bounding box center [876, 447] width 372 height 111
click at [920, 486] on p "In late 2018, we began working on making our LEDs economical enough for mini li…" at bounding box center [876, 447] width 372 height 111
click at [895, 468] on p "In late 2018, we began working on making our LEDs economical enough for mini li…" at bounding box center [876, 447] width 372 height 111
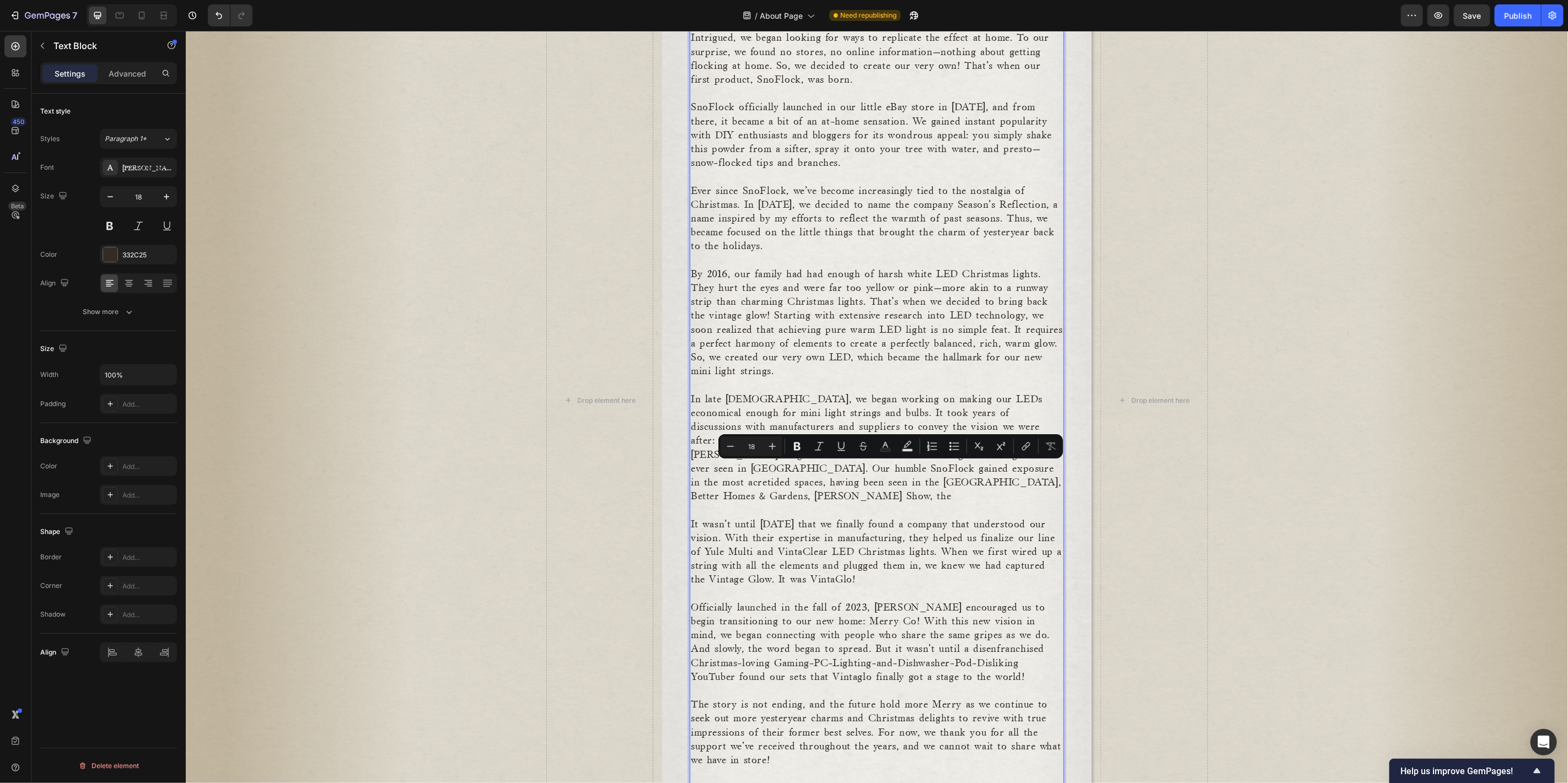
drag, startPoint x: 895, startPoint y: 468, endPoint x: 885, endPoint y: 484, distance: 18.9
click at [885, 485] on p "In late 2018, we began working on making our LEDs economical enough for mini li…" at bounding box center [876, 447] width 372 height 111
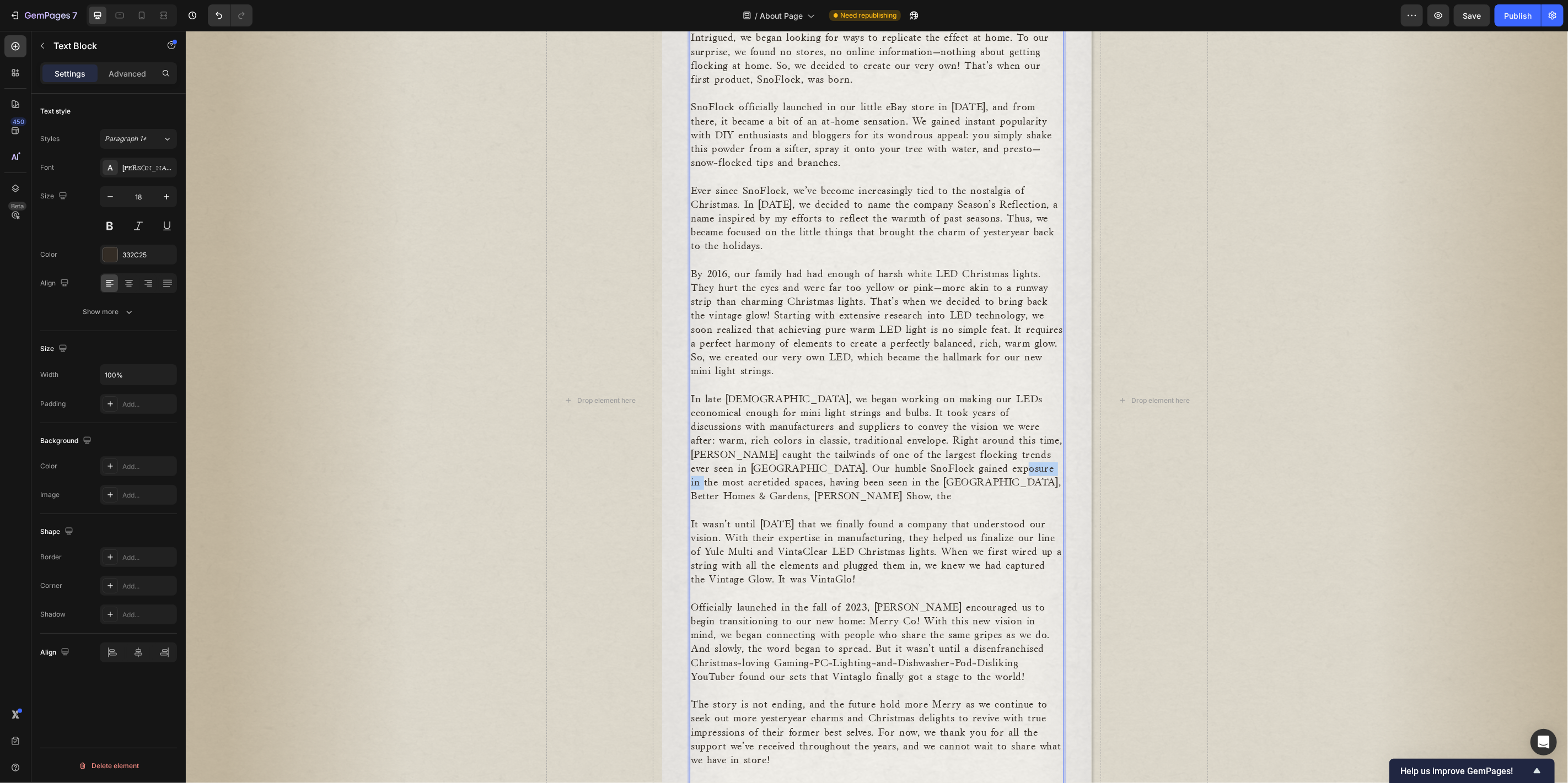
drag, startPoint x: 914, startPoint y: 463, endPoint x: 872, endPoint y: 471, distance: 42.8
click at [872, 471] on p "In late 2018, we began working on making our LEDs economical enough for mini li…" at bounding box center [876, 447] width 372 height 111
click at [906, 429] on p "In late 2018, we began working on making our LEDs economical enough for mini li…" at bounding box center [876, 447] width 372 height 111
click at [806, 478] on p "In late 2018, we began working on making our LEDs economical enough for mini li…" at bounding box center [876, 447] width 372 height 111
click at [911, 480] on p "In late 2018, we began working on making our LEDs economical enough for mini li…" at bounding box center [876, 447] width 372 height 111
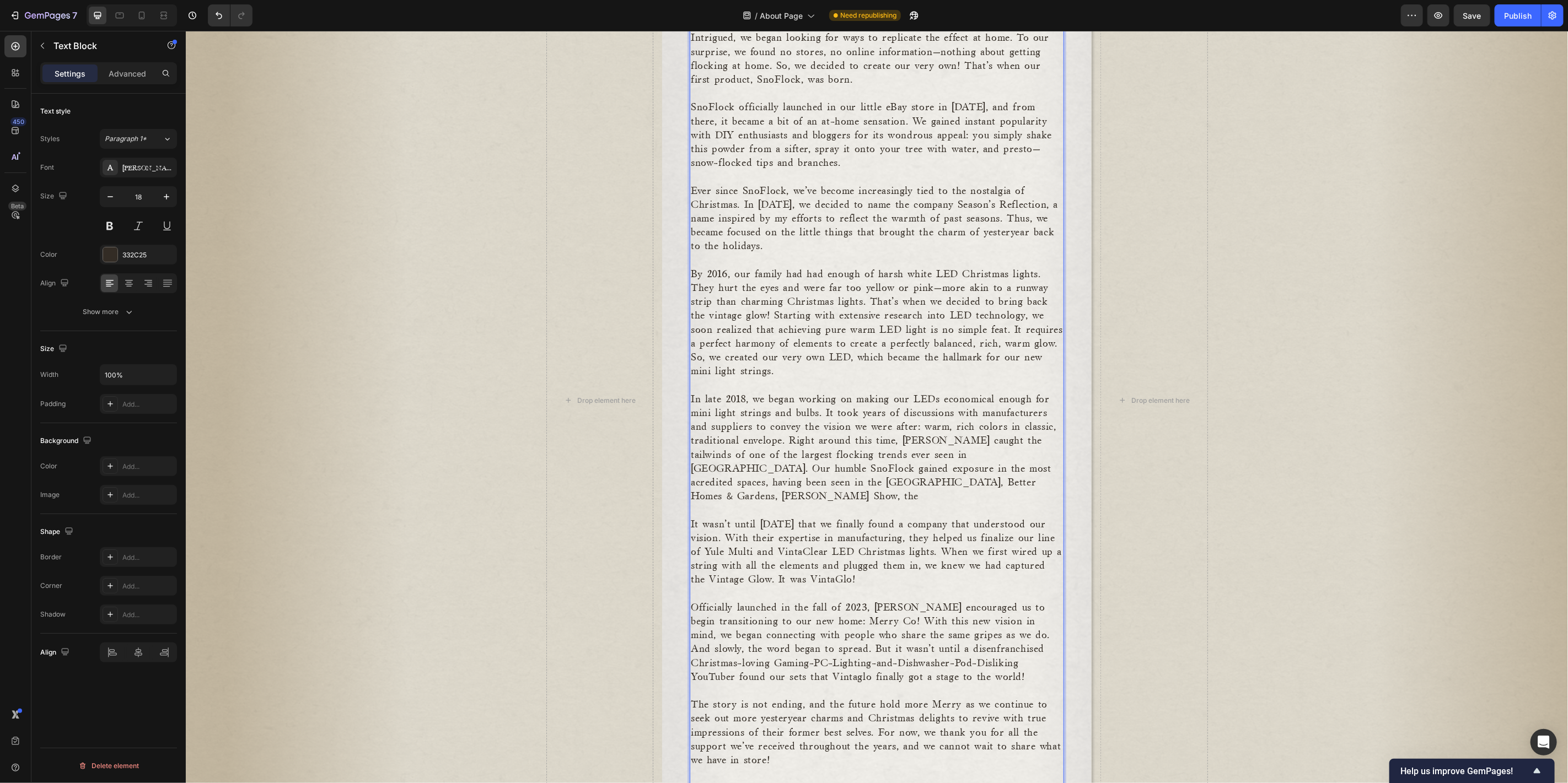
click at [964, 482] on p "In late 2018, we began working on making our LEDs economical enough for mini li…" at bounding box center [876, 447] width 372 height 111
click at [1015, 478] on p "In late 2018, we began working on making our LEDs economical enough for mini li…" at bounding box center [876, 447] width 372 height 111
click at [881, 501] on p "In late 2018, we began working on making our LEDs economical enough for mini li…" at bounding box center [876, 447] width 372 height 111
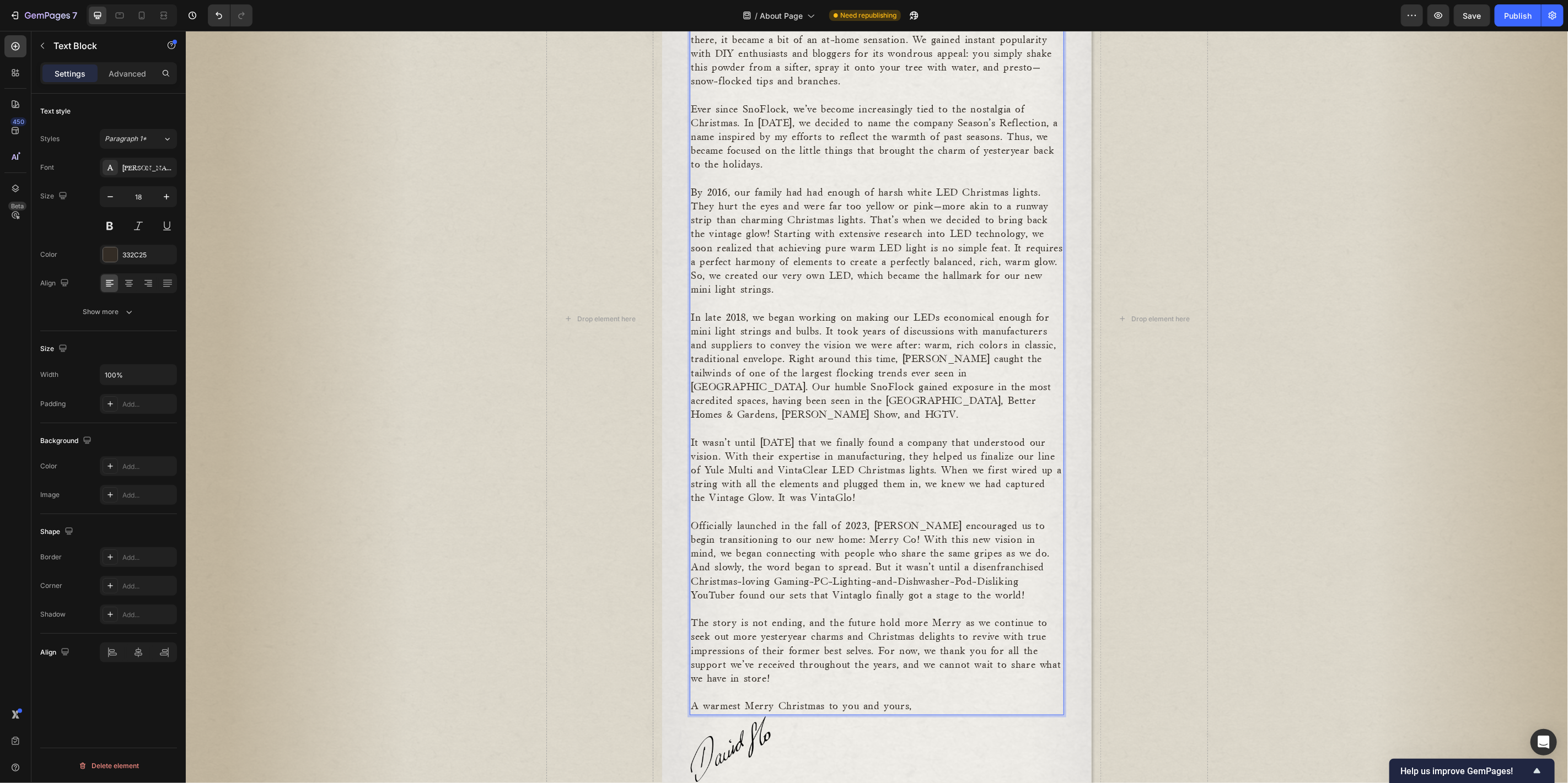
click at [897, 379] on p "In late 2018, we began working on making our LEDs economical enough for mini li…" at bounding box center [876, 366] width 372 height 111
click at [892, 385] on p "In late 2018, we began working on making our LEDs economical enough for mini li…" at bounding box center [876, 366] width 372 height 111
drag, startPoint x: 987, startPoint y: 370, endPoint x: 897, endPoint y: 371, distance: 90.0
click at [894, 371] on p "In late 2018, we began working on making our LEDs economical enough for mini li…" at bounding box center [876, 366] width 372 height 111
click at [826, 421] on p "Rich Text Editor. Editing area: main" at bounding box center [876, 428] width 372 height 14
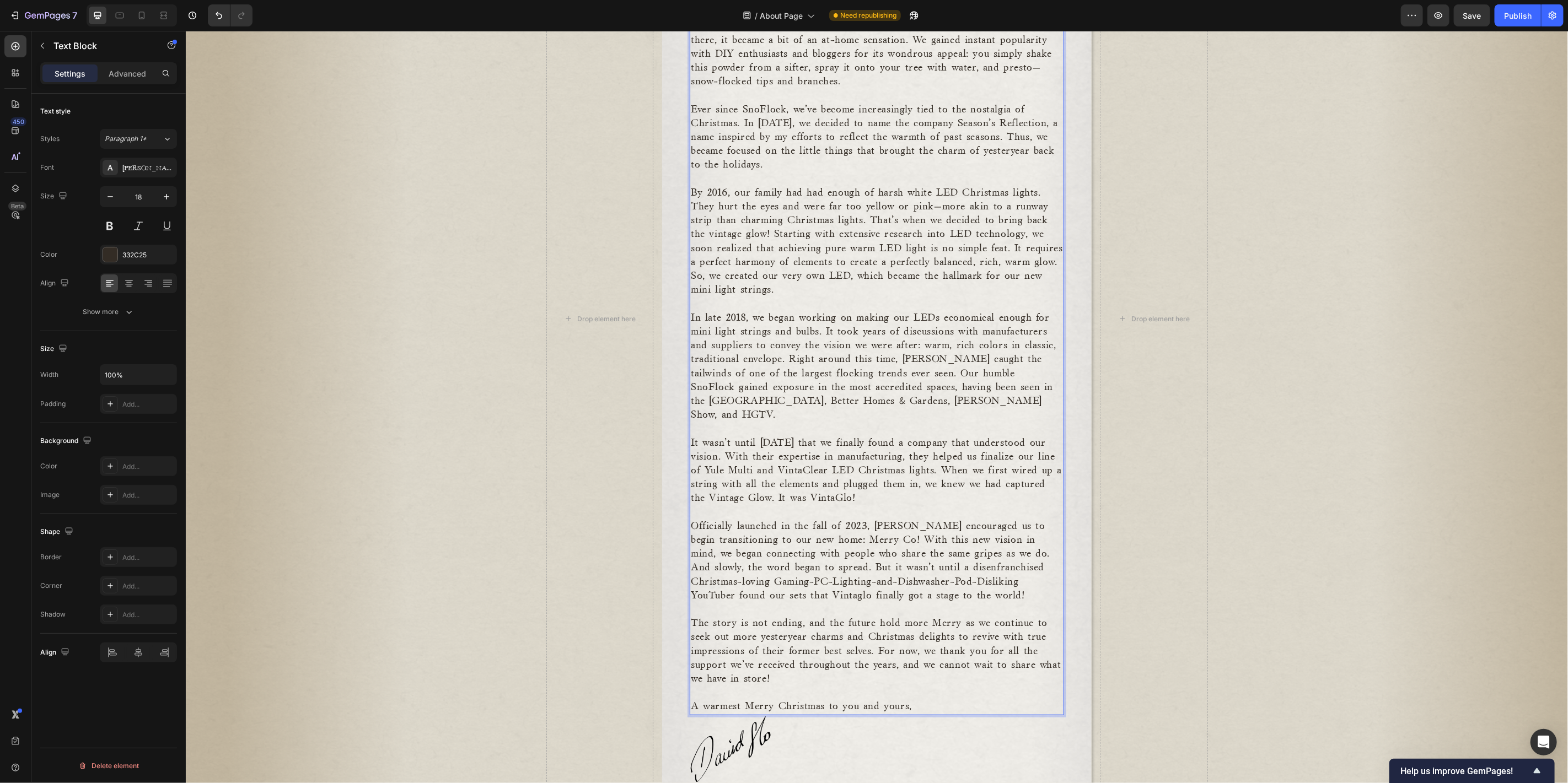
click at [839, 386] on p "In late 2018, we began working on making our LEDs economical enough for mini li…" at bounding box center [876, 366] width 372 height 111
click at [1025, 421] on p "Rich Text Editor. Editing area: main" at bounding box center [876, 428] width 372 height 14
click at [934, 436] on p "It wasn’t until [DATE] that we finally found a company that understood our visi…" at bounding box center [876, 470] width 372 height 69
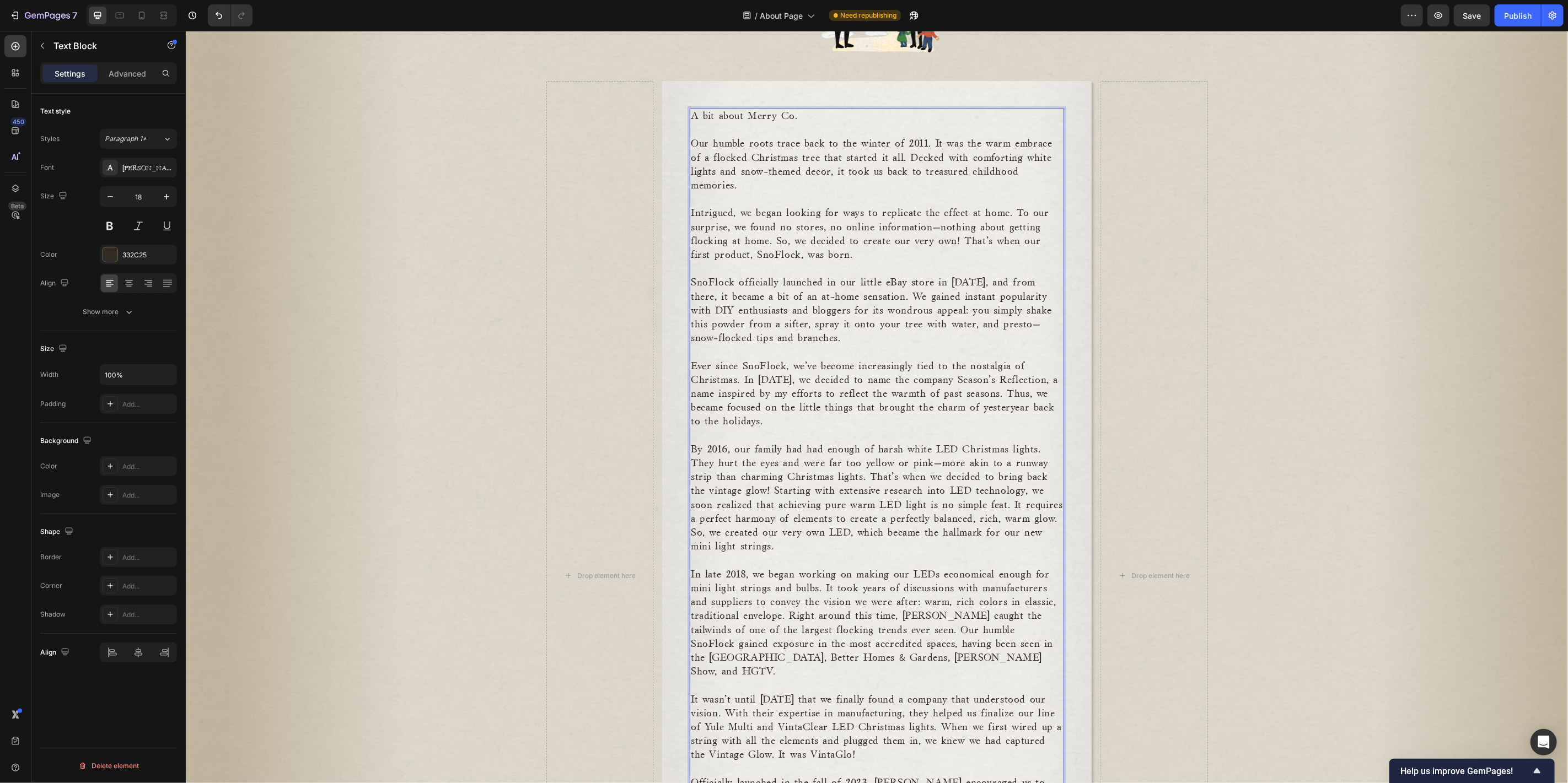
scroll to position [0, 0]
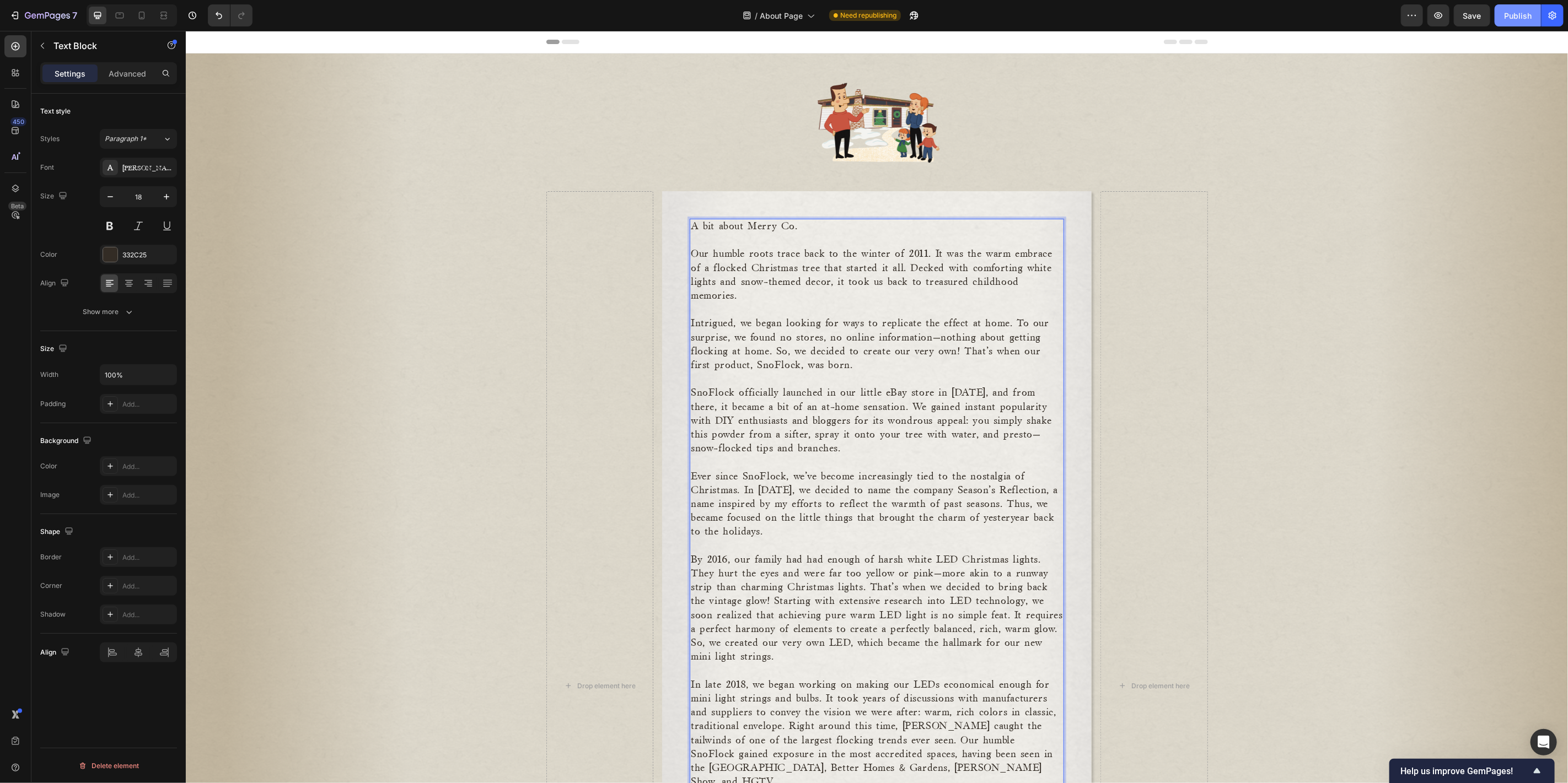
click at [1514, 17] on div "Publish" at bounding box center [1517, 16] width 28 height 12
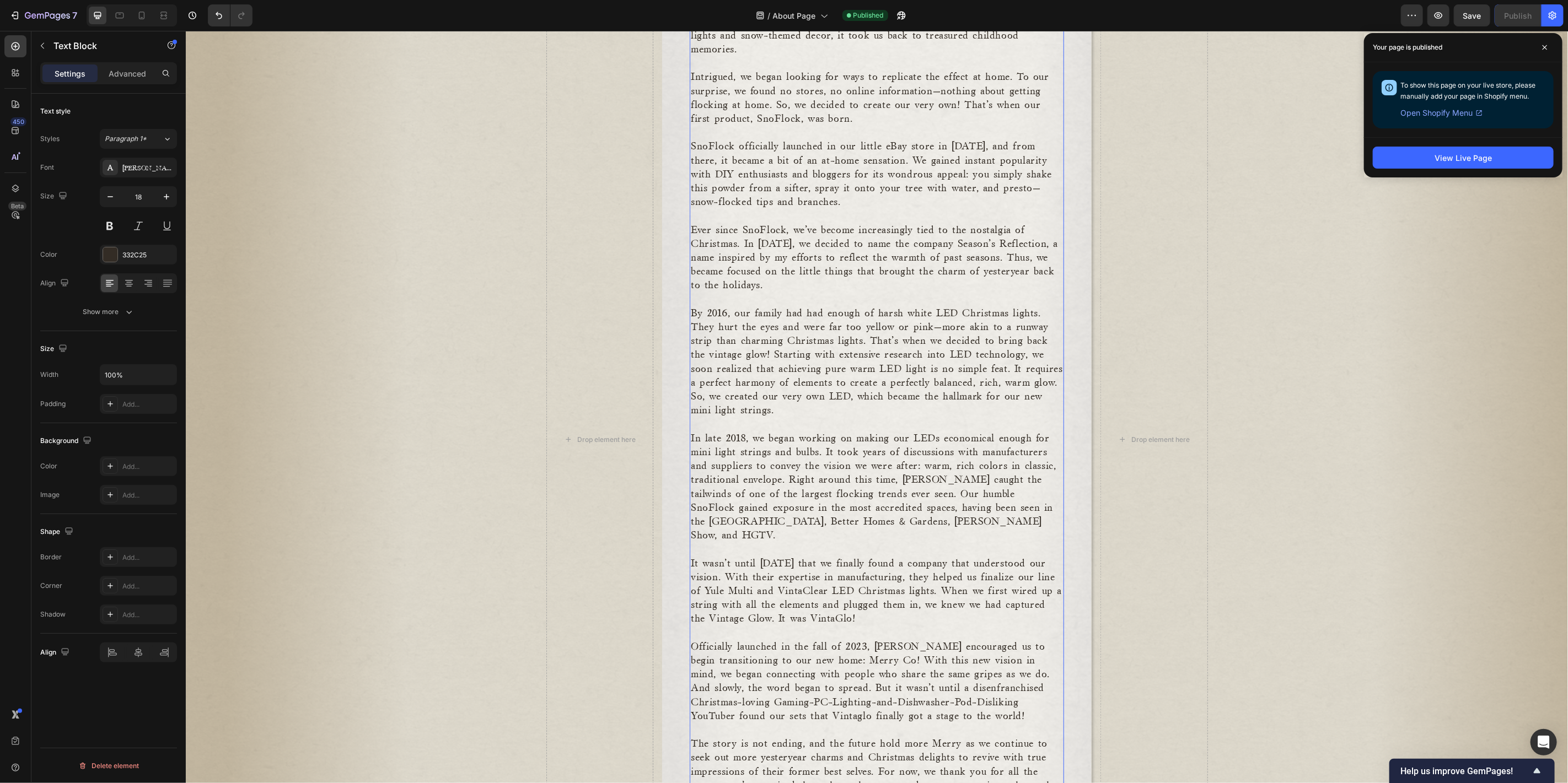
scroll to position [285, 0]
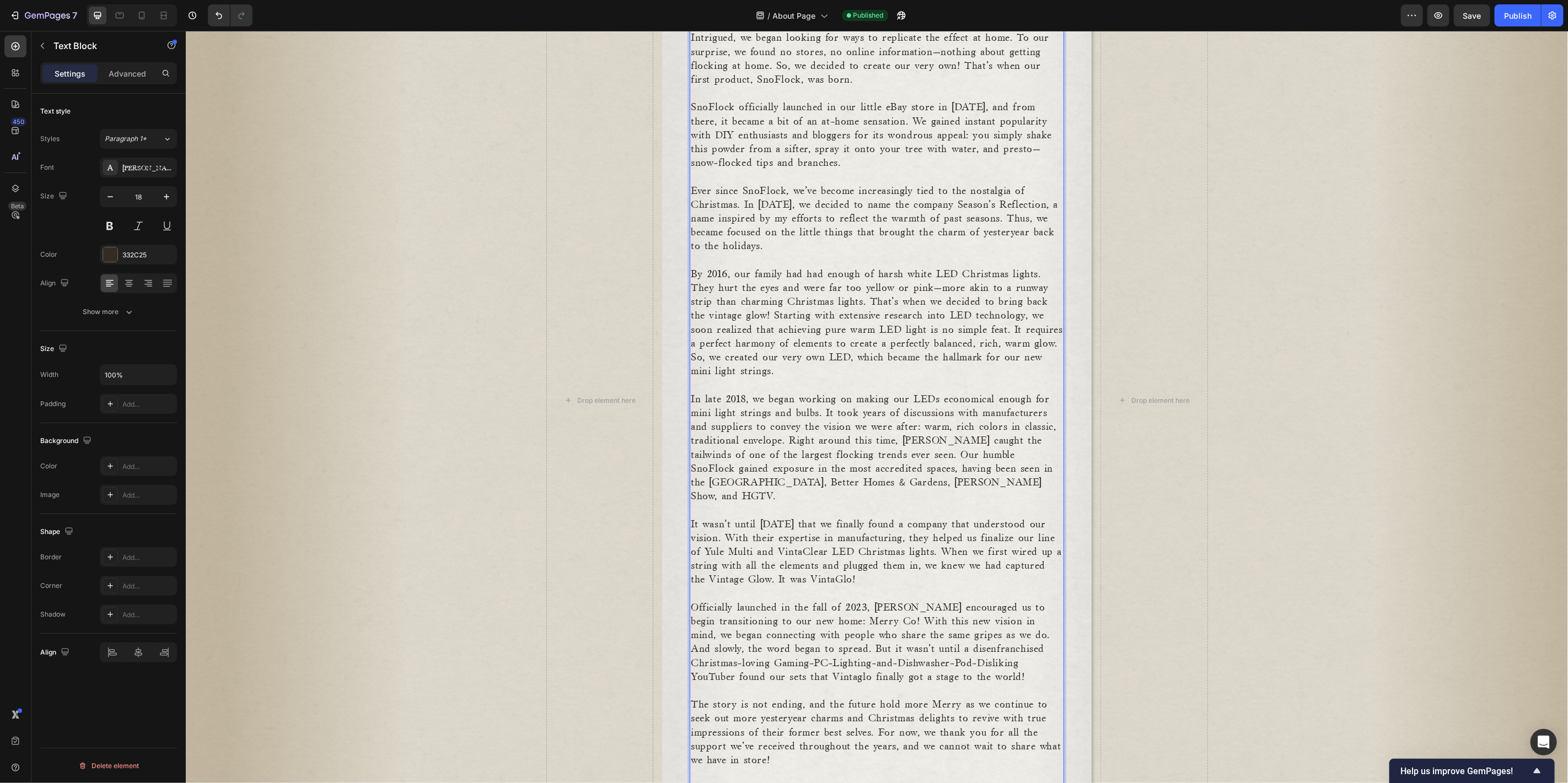
click at [1030, 476] on p "In late 2018, we began working on making our LEDs economical enough for mini li…" at bounding box center [876, 447] width 372 height 111
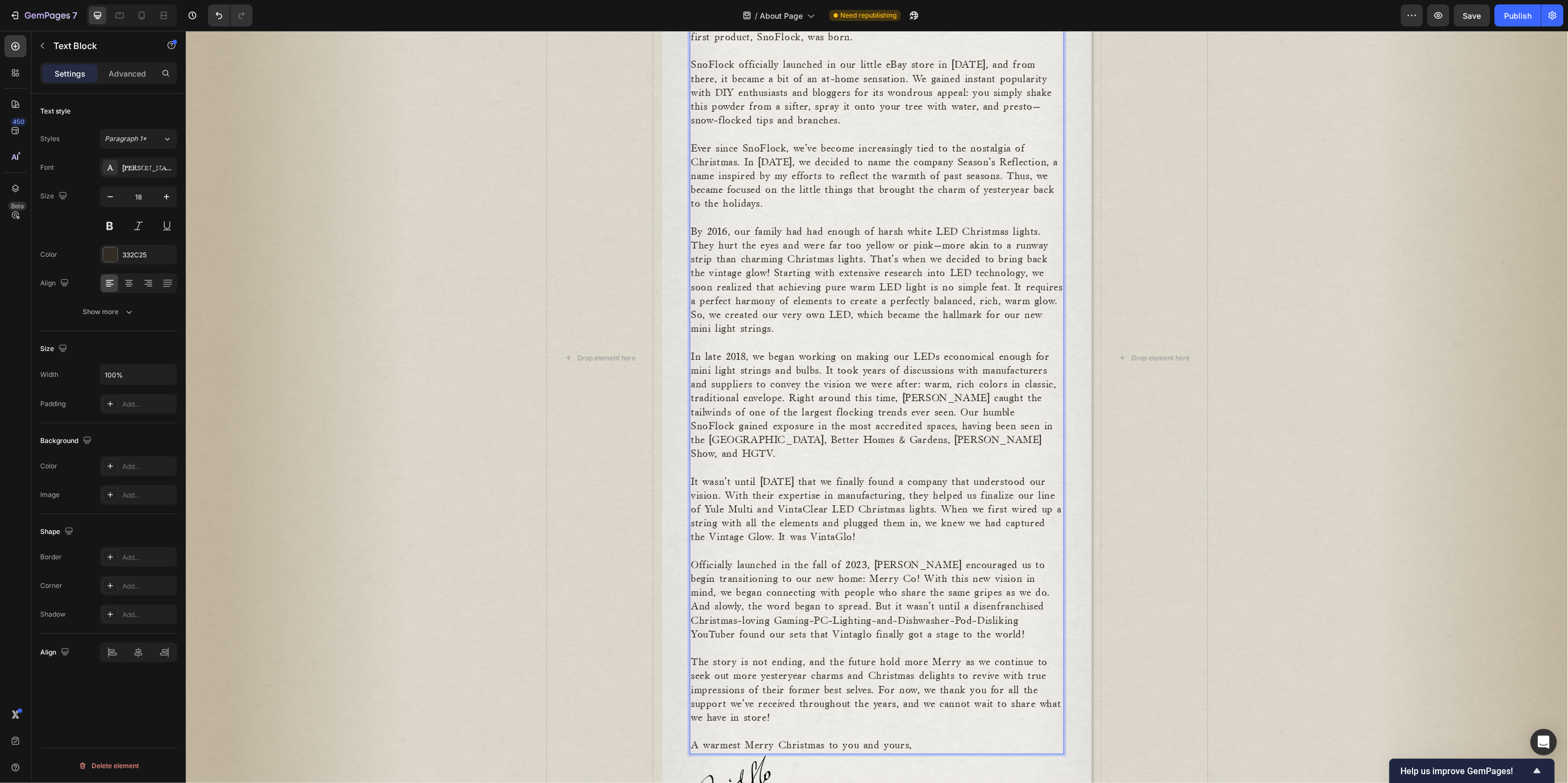
scroll to position [449, 0]
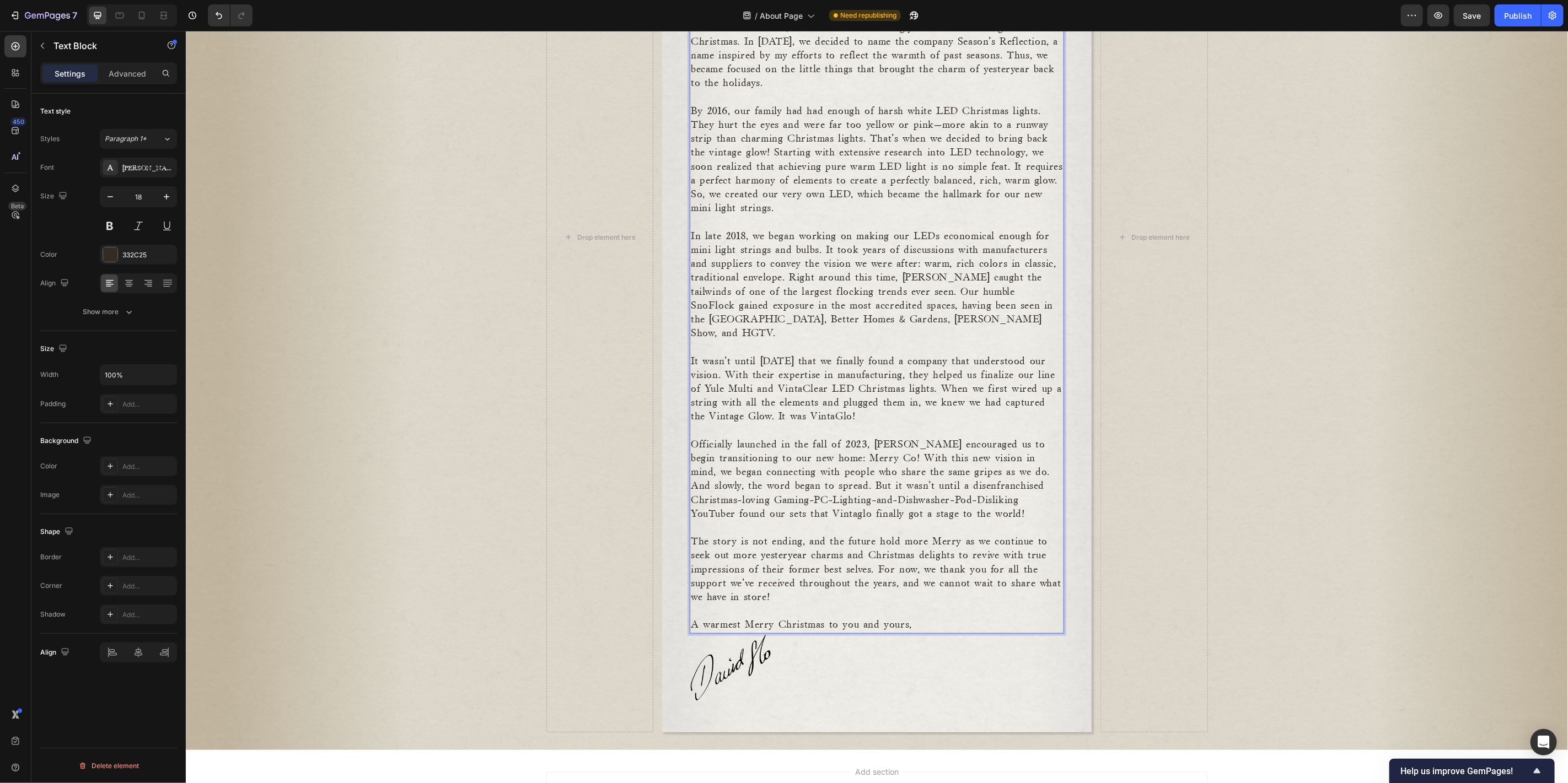
click at [857, 319] on p "In late 2018, we began working on making our LEDs economical enough for mini li…" at bounding box center [876, 284] width 372 height 111
click at [802, 314] on p "In late 2018, we began working on making our LEDs economical enough for mini li…" at bounding box center [876, 284] width 372 height 111
click at [853, 374] on p "It wasn’t until [DATE] that we finally found a company that understood our visi…" at bounding box center [876, 388] width 372 height 69
click at [1526, 7] on button "Publish" at bounding box center [1517, 16] width 46 height 22
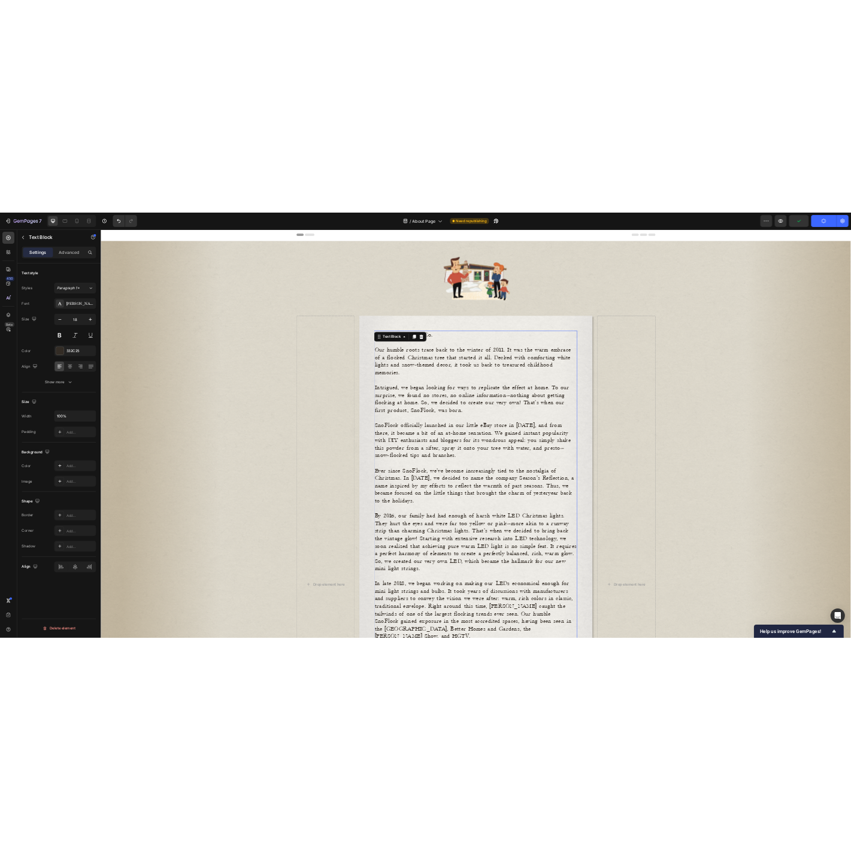
scroll to position [0, 0]
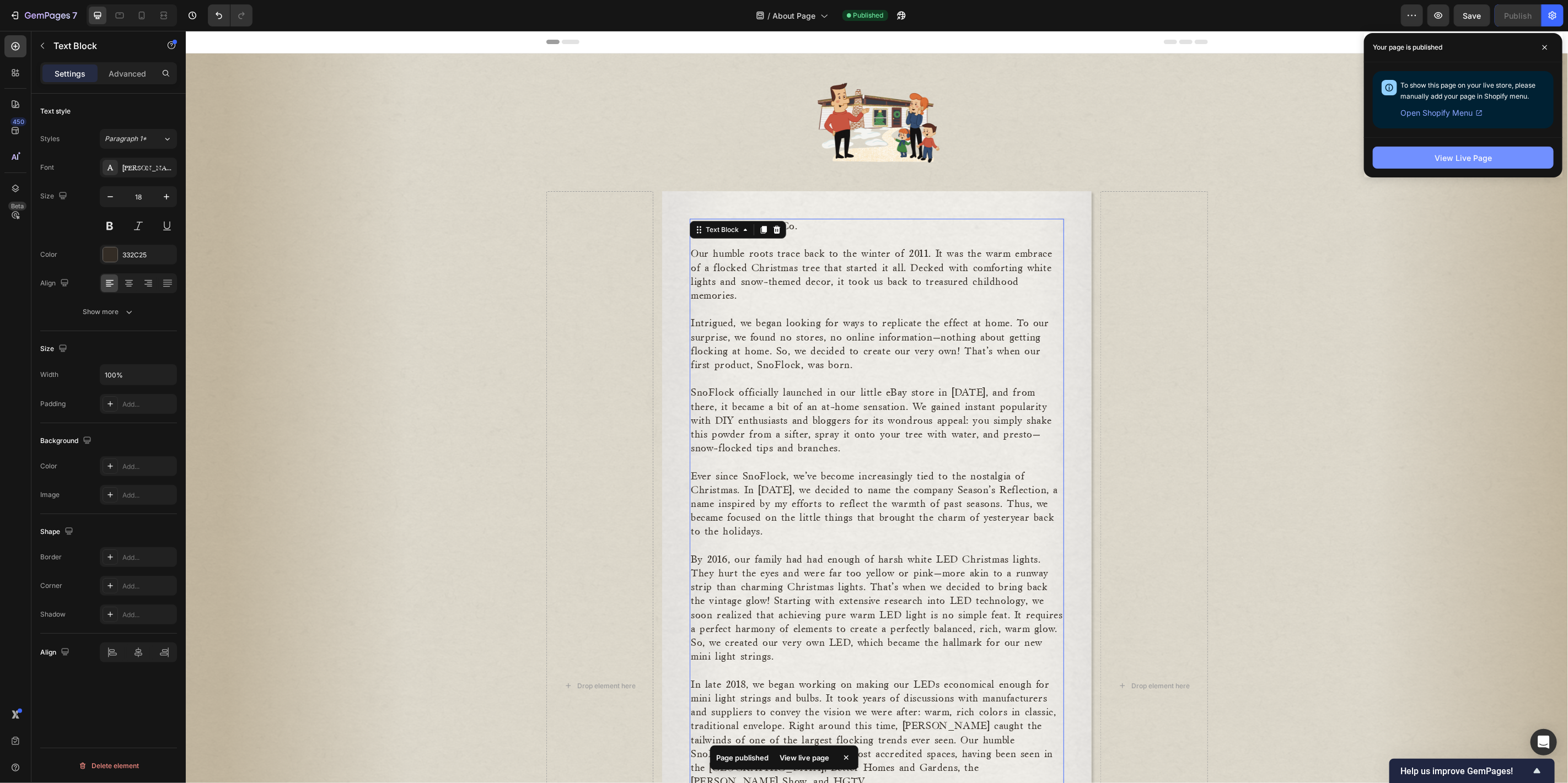
click at [1474, 157] on div "View Live Page" at bounding box center [1463, 157] width 57 height 12
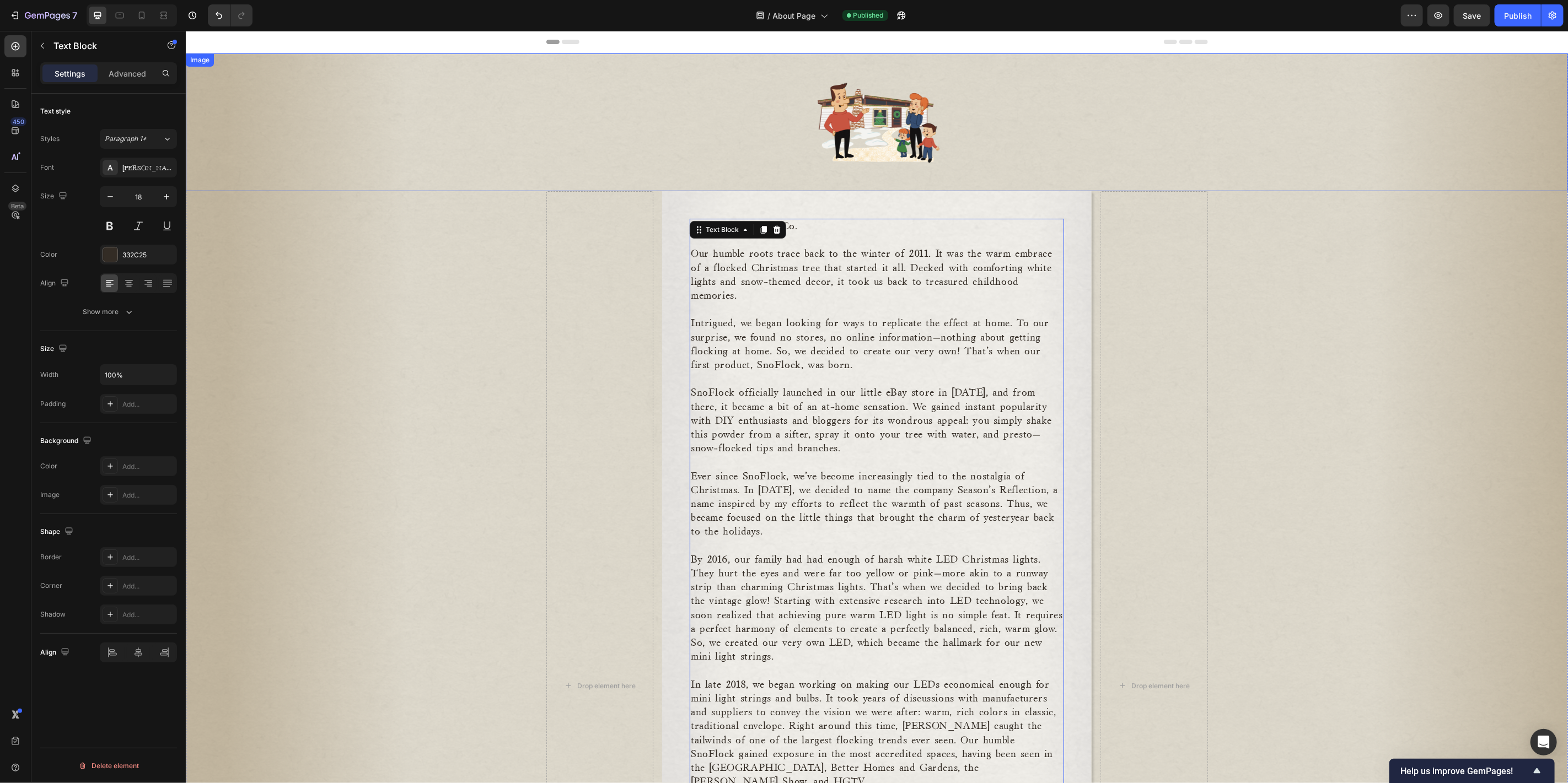
click at [357, 138] on div at bounding box center [876, 122] width 1382 height 138
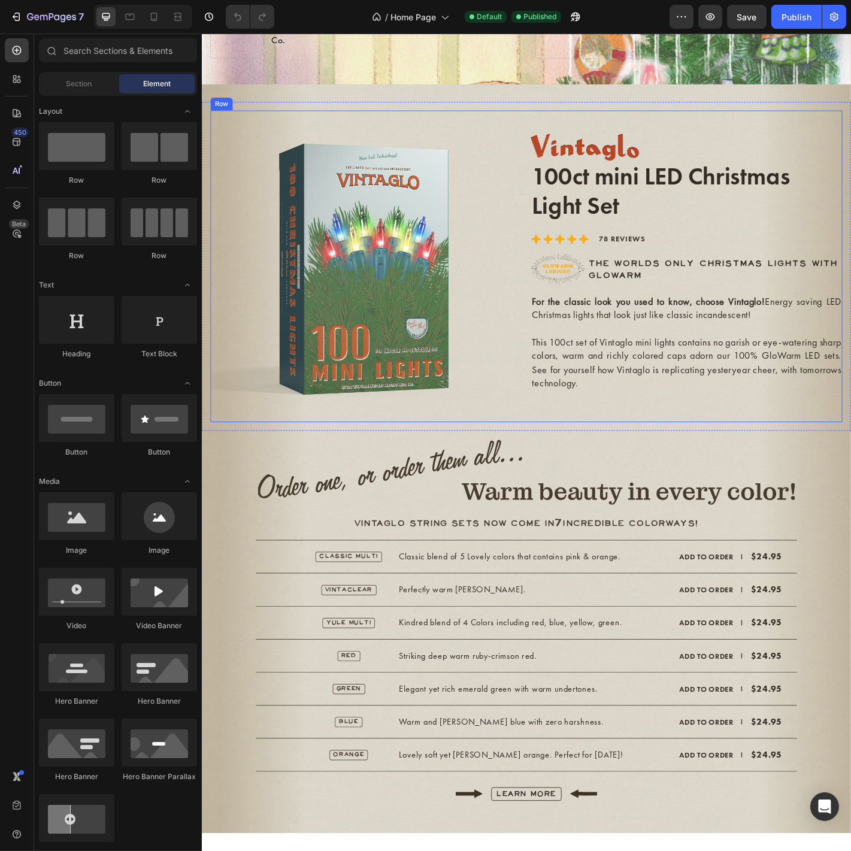
scroll to position [310, 0]
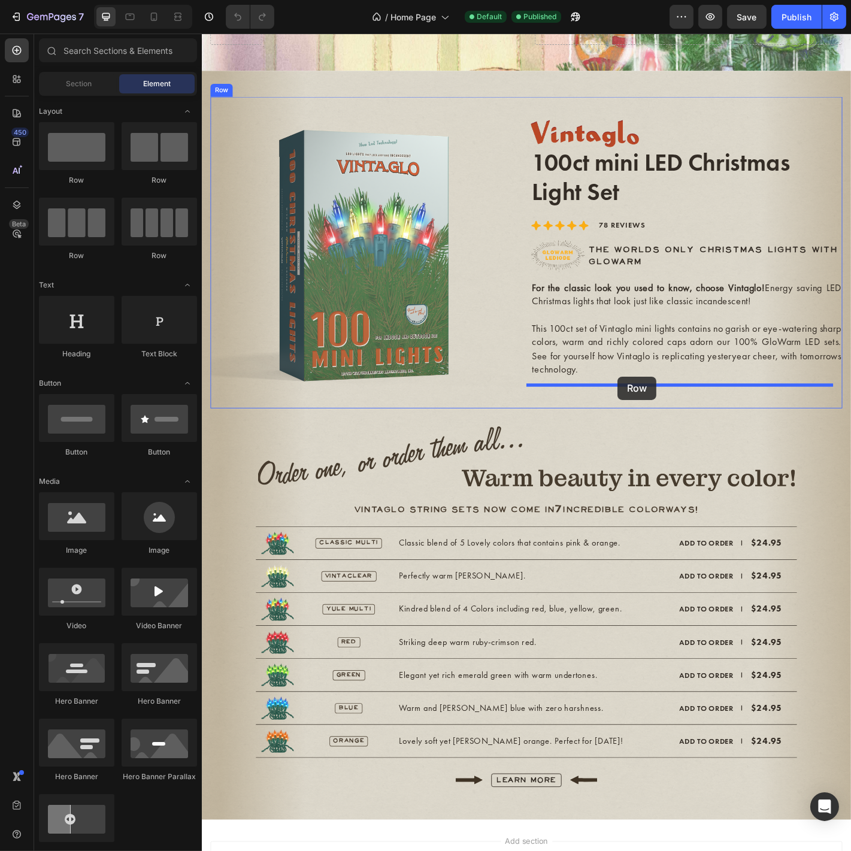
drag, startPoint x: 296, startPoint y: 185, endPoint x: 661, endPoint y: 413, distance: 430.8
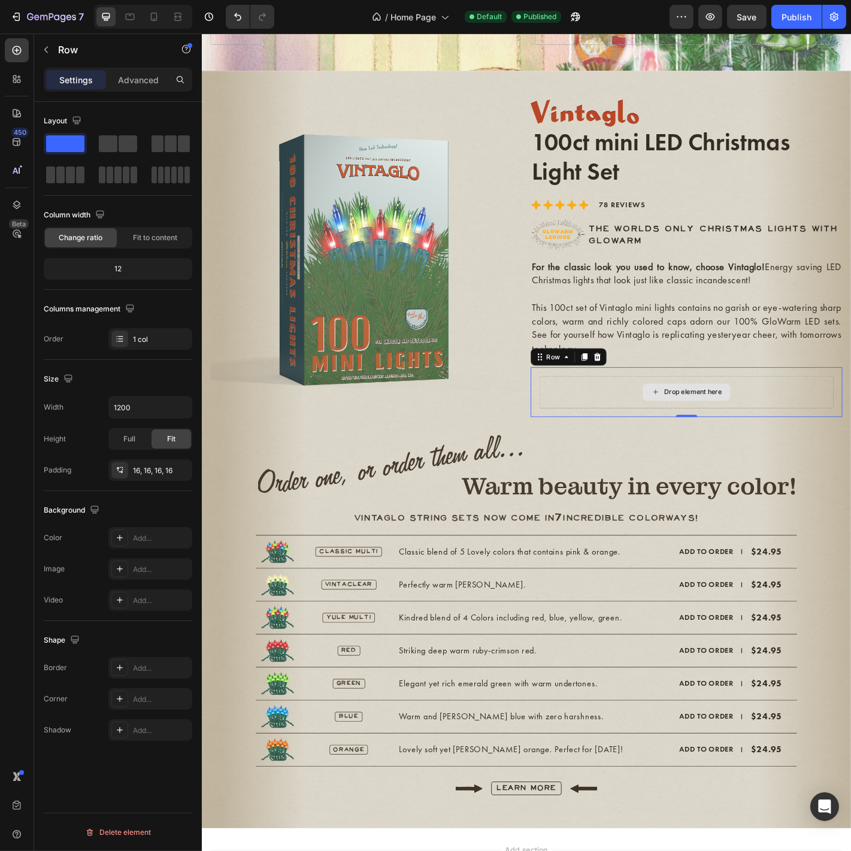
click at [849, 431] on div "Drop element here" at bounding box center [738, 431] width 326 height 36
click at [610, 302] on p "For the classic look you used to know, choose Vintaglo! Energy saving LED Chris…" at bounding box center [738, 299] width 343 height 30
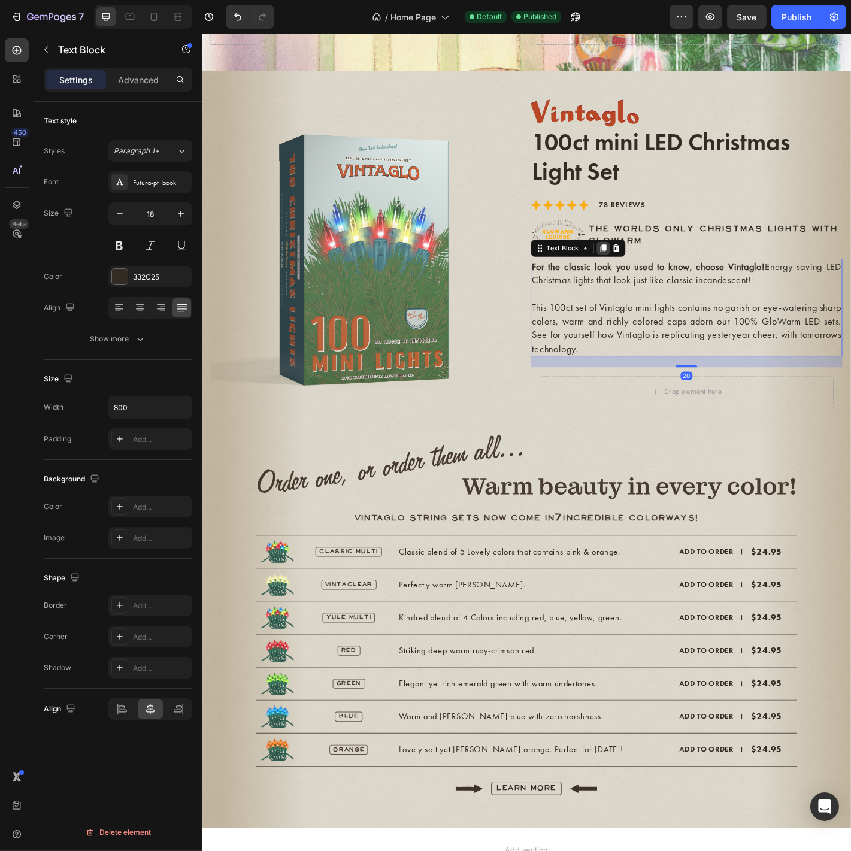
click at [643, 272] on icon at bounding box center [646, 271] width 7 height 8
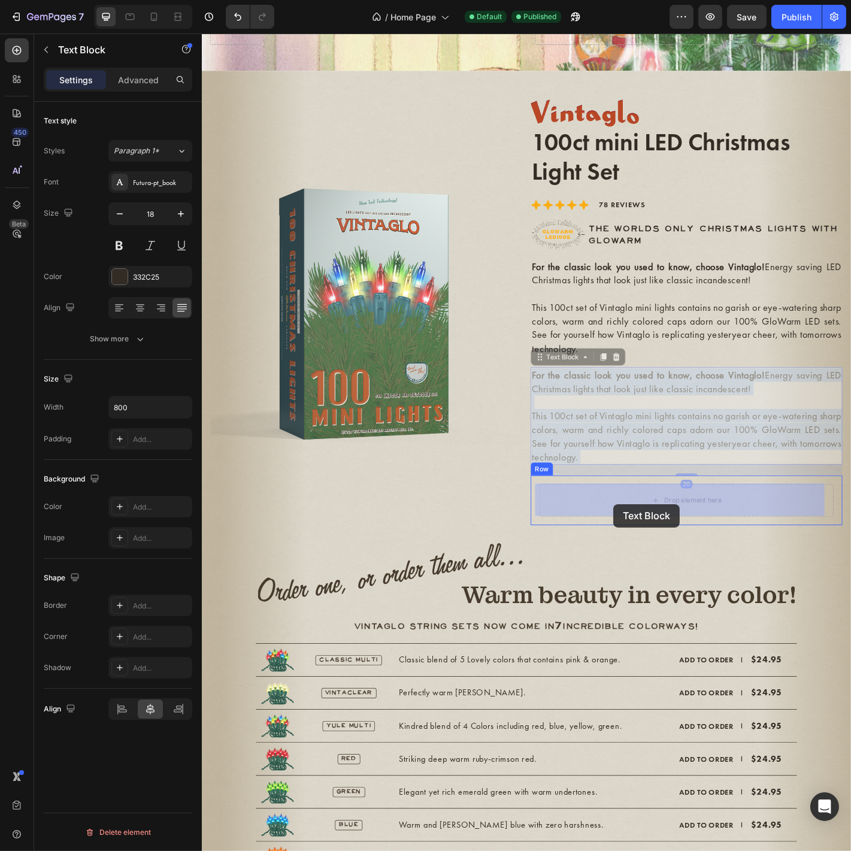
drag, startPoint x: 650, startPoint y: 425, endPoint x: 657, endPoint y: 554, distance: 129.0
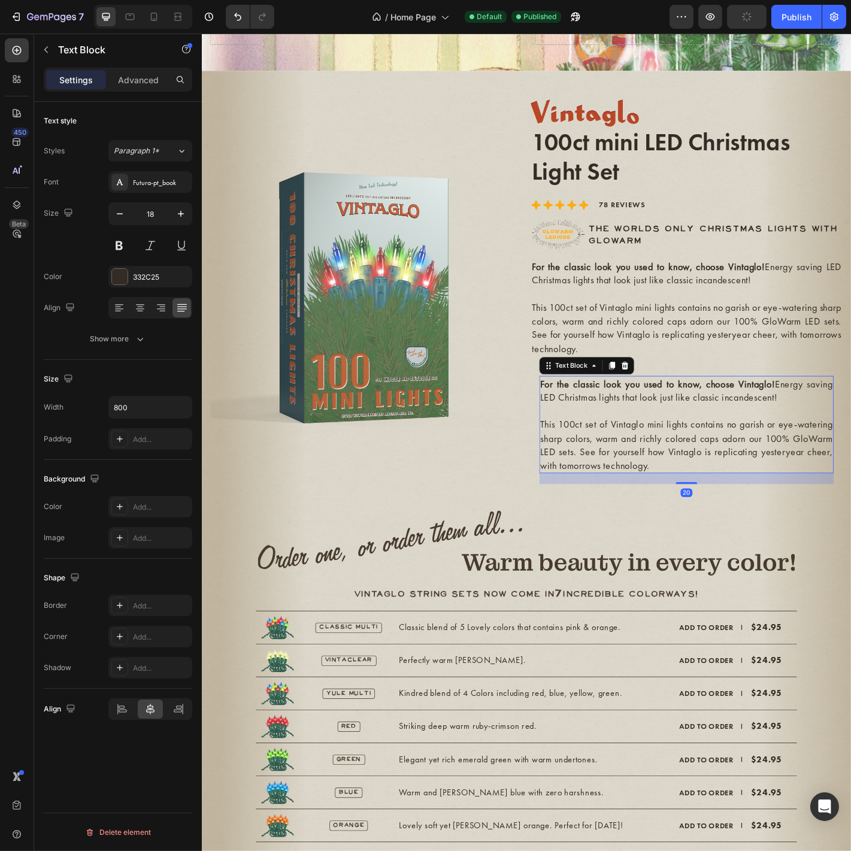
click at [758, 473] on p "This 100ct set of Vintaglo mini lights contains no garish or eye-watering sharp…" at bounding box center [737, 489] width 323 height 60
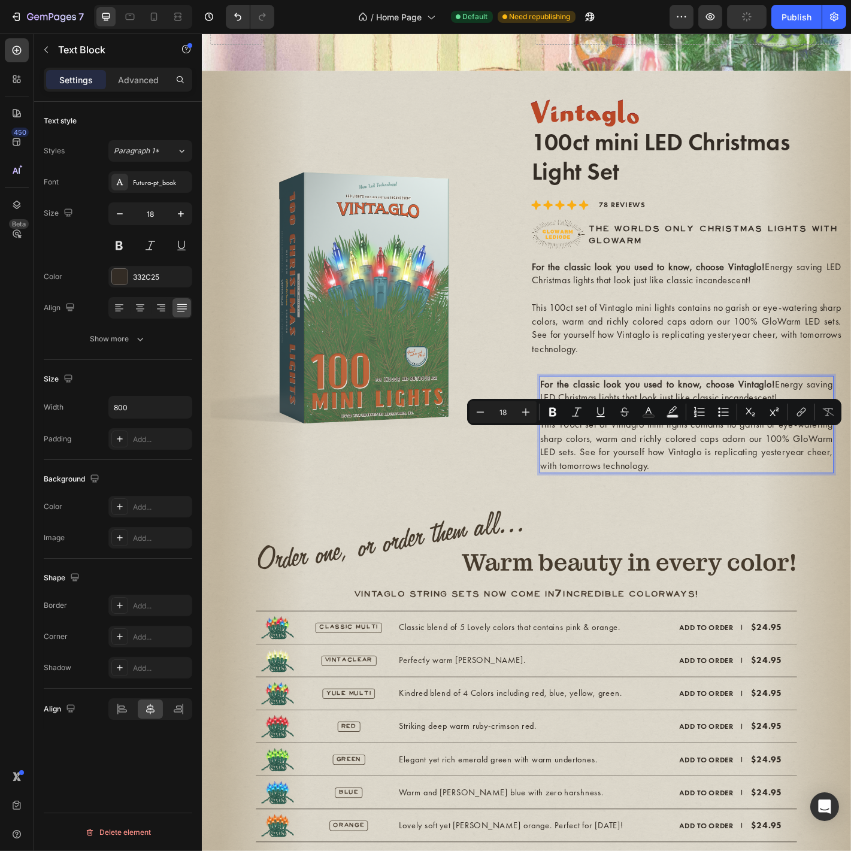
click at [782, 496] on p "This 100ct set of Vintaglo mini lights contains no garish or eye-watering sharp…" at bounding box center [737, 489] width 323 height 60
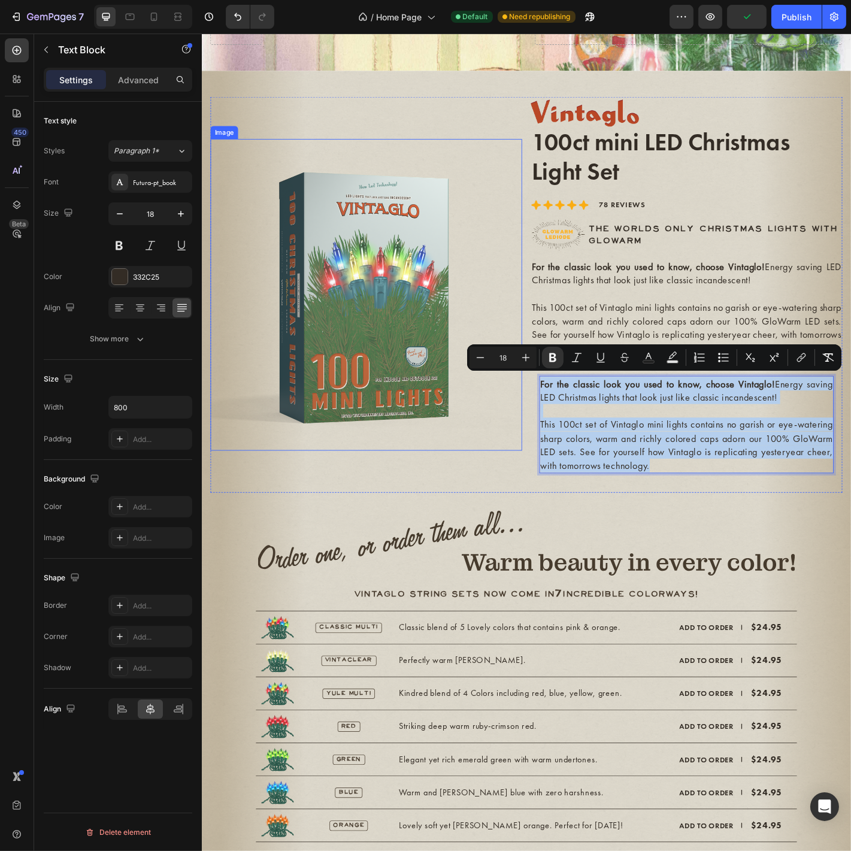
drag, startPoint x: 783, startPoint y: 513, endPoint x: 540, endPoint y: 416, distance: 262.1
click at [540, 416] on div "Image Image 100ct mini LED Christmas Light Set Text Block Icon Icon Icon Icon I…" at bounding box center [561, 323] width 700 height 438
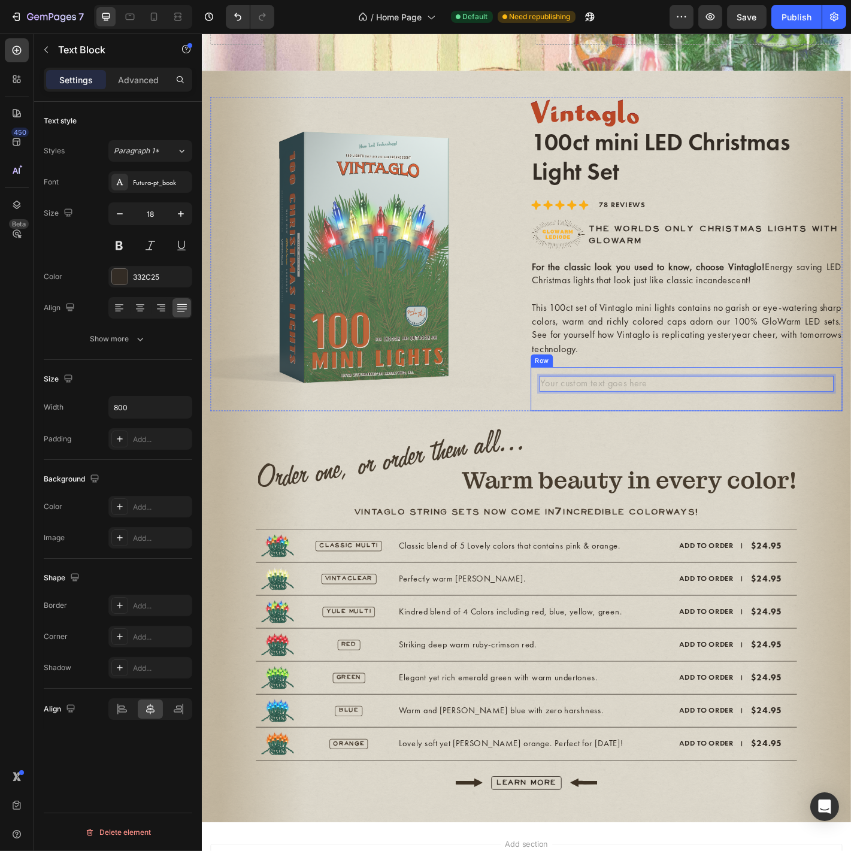
click at [734, 450] on div "Text Block 20 Row" at bounding box center [737, 427] width 345 height 49
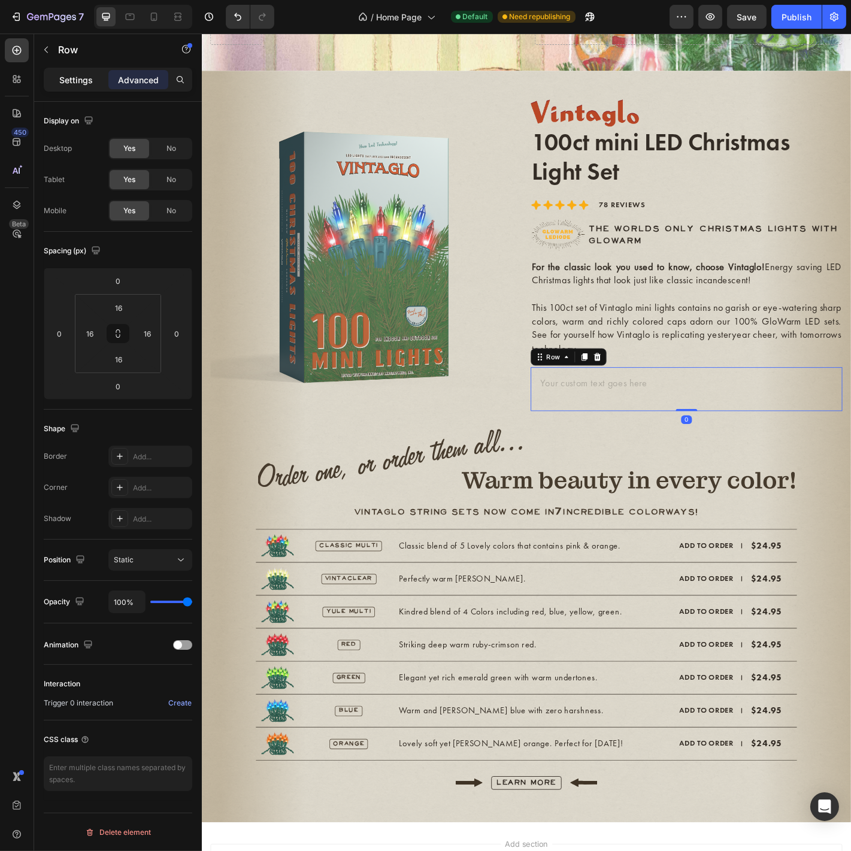
click at [90, 85] on p "Settings" at bounding box center [76, 80] width 34 height 13
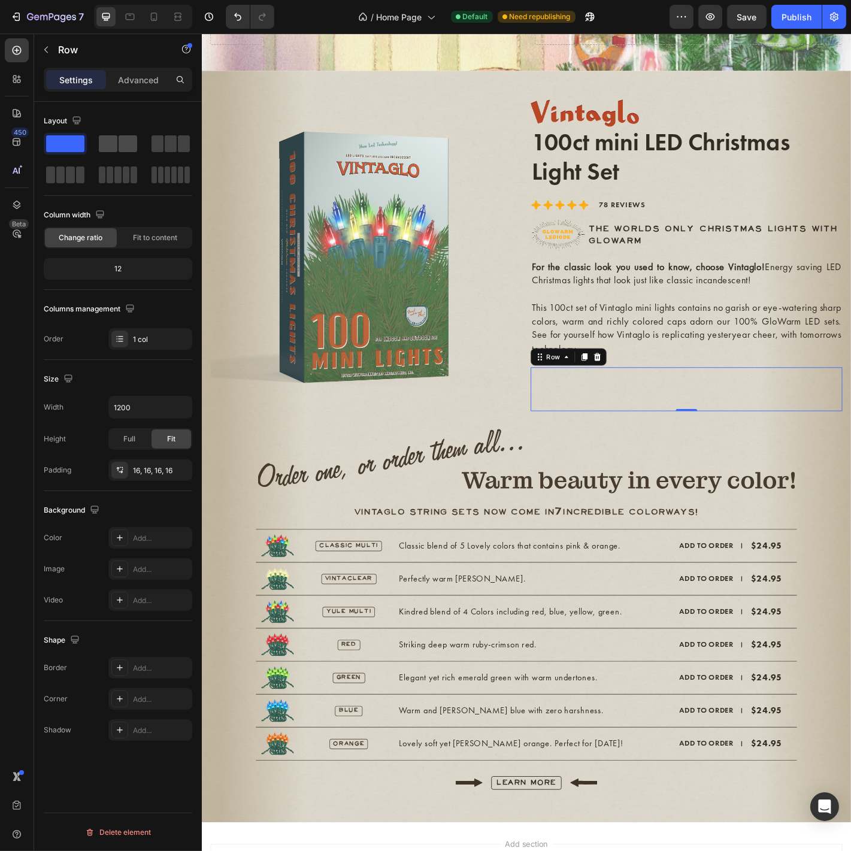
drag, startPoint x: 116, startPoint y: 143, endPoint x: 500, endPoint y: 413, distance: 469.3
click at [116, 143] on span at bounding box center [108, 143] width 19 height 17
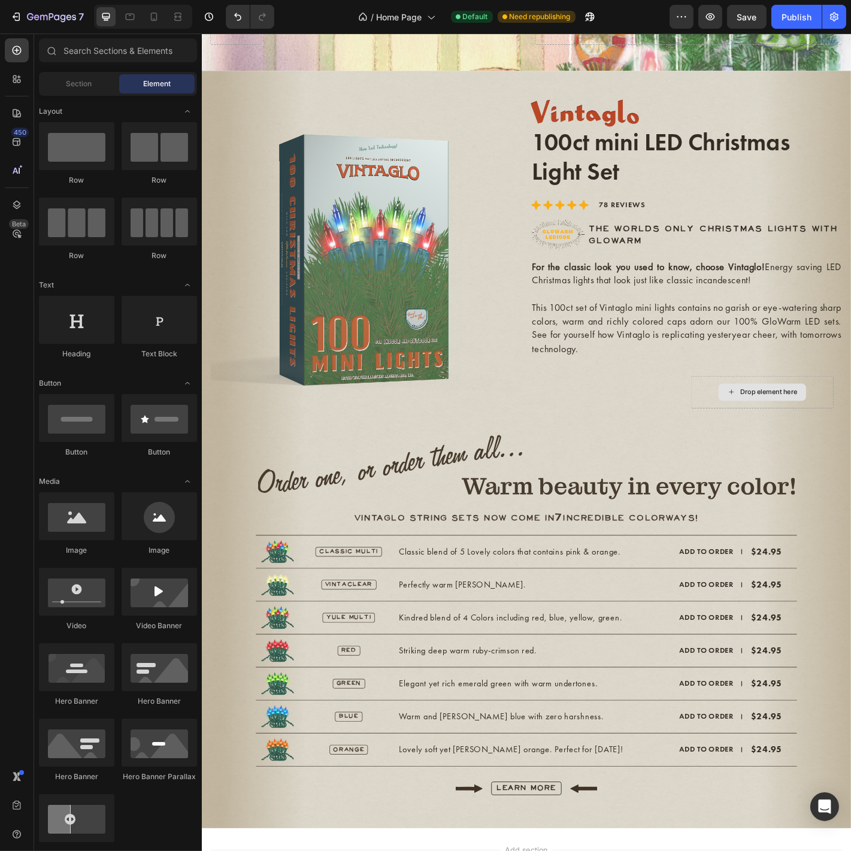
click at [818, 433] on div "Drop element here" at bounding box center [828, 431] width 63 height 10
click at [644, 353] on p "This 100ct set of Vintaglo mini lights contains no garish or eye-watering sharp…" at bounding box center [738, 359] width 343 height 60
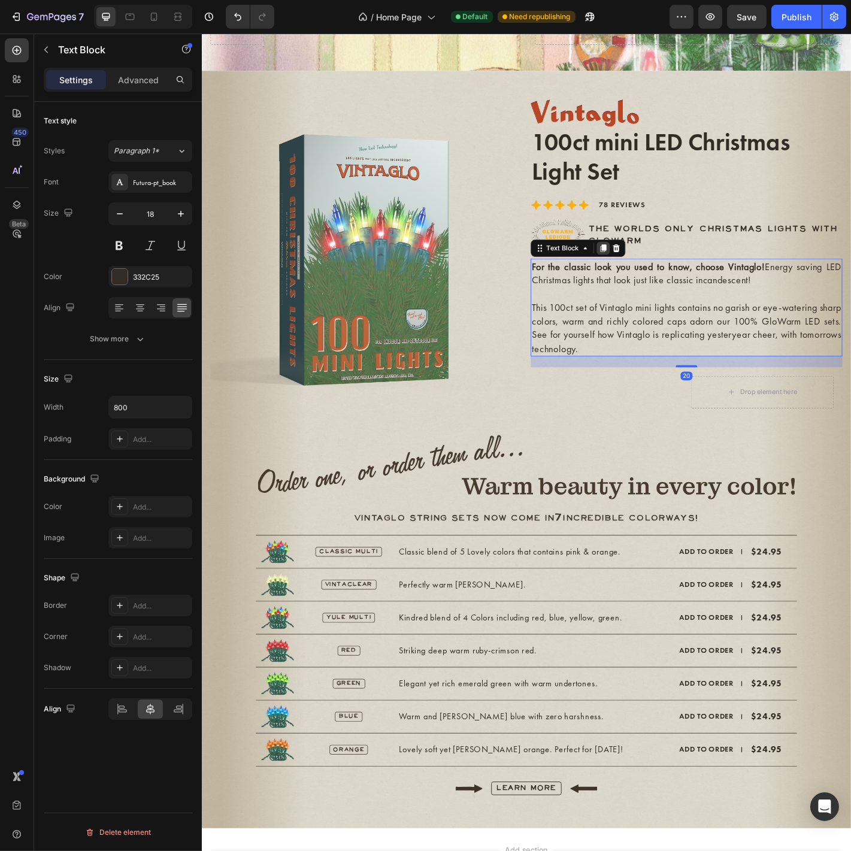
click at [643, 273] on icon at bounding box center [646, 271] width 7 height 8
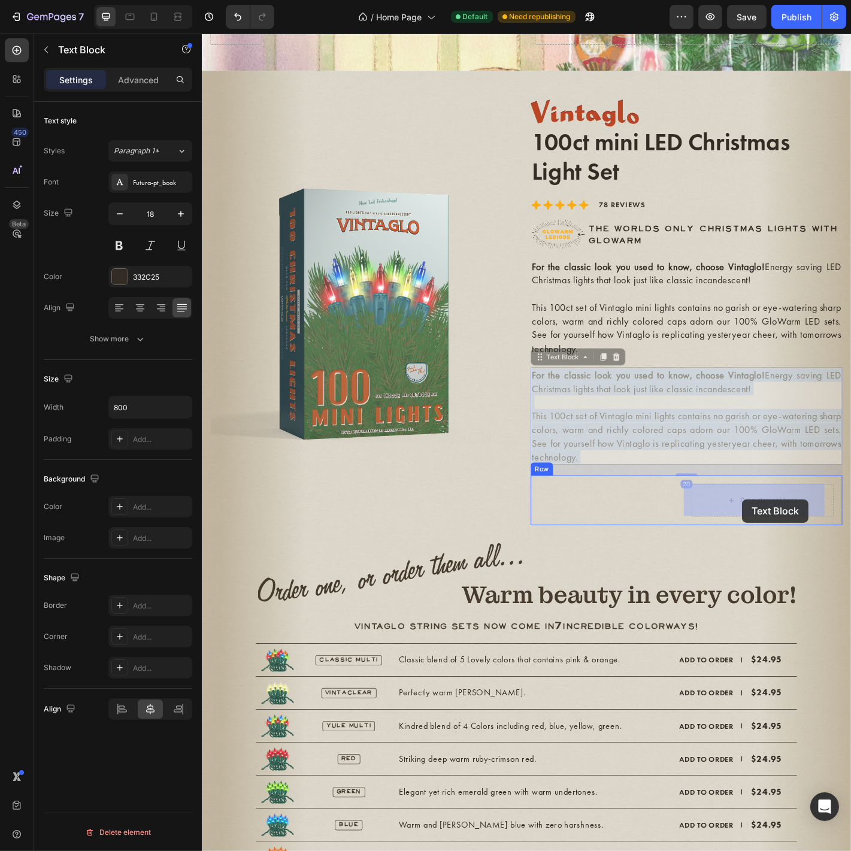
drag, startPoint x: 676, startPoint y: 450, endPoint x: 800, endPoint y: 549, distance: 158.9
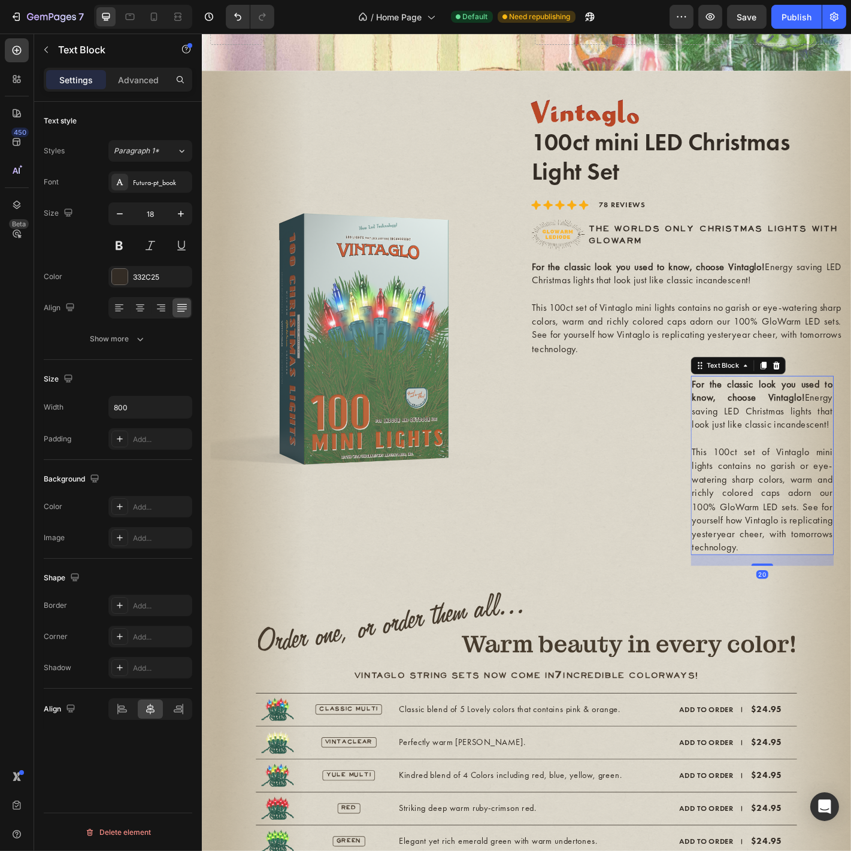
click at [800, 548] on p "This 100ct set of Vintaglo mini lights contains no garish or eye-watering sharp…" at bounding box center [822, 549] width 156 height 121
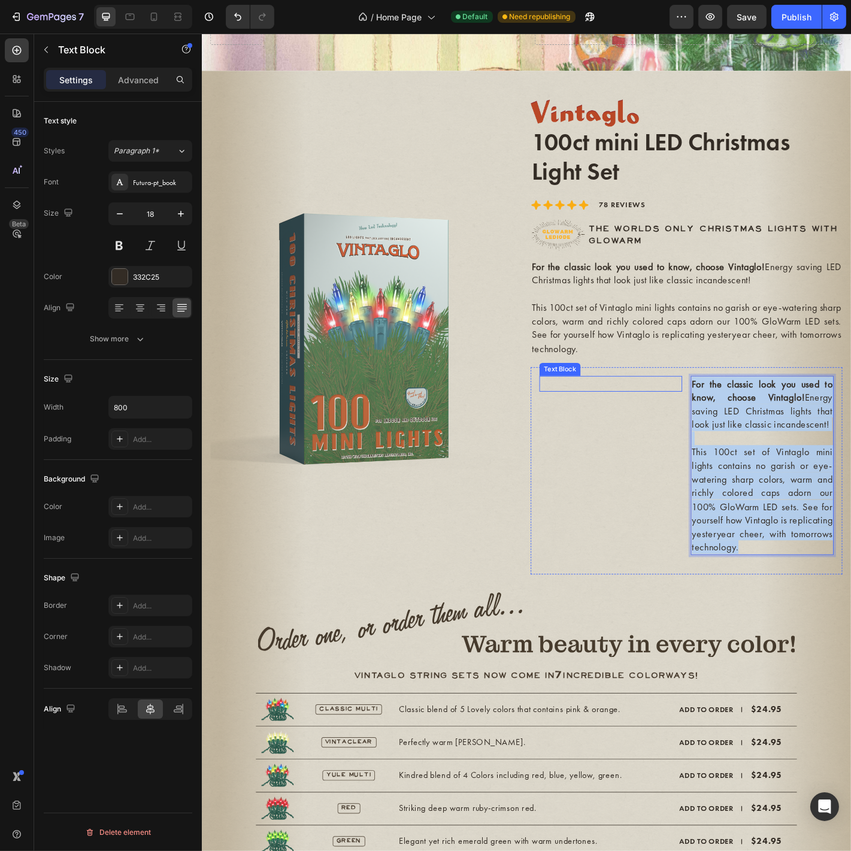
drag, startPoint x: 851, startPoint y: 616, endPoint x: 674, endPoint y: 427, distance: 259.4
click at [674, 427] on div "Text Block For the classic look you used to know, choose Vintaglo! Energy savin…" at bounding box center [737, 518] width 345 height 230
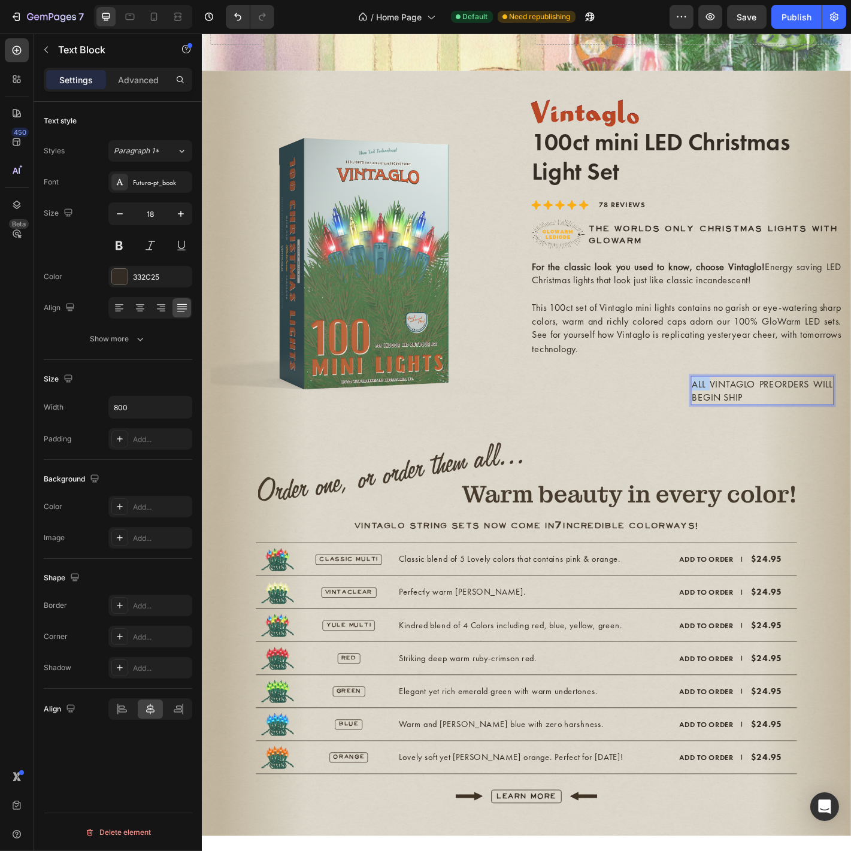
drag, startPoint x: 754, startPoint y: 419, endPoint x: 738, endPoint y: 420, distance: 15.6
click at [744, 420] on p "ALL VINTAGLO PREORDERS WILL BEGIN SHIP" at bounding box center [822, 429] width 156 height 30
click at [827, 435] on p "NEW VINTAGLO PREORDERS WILL BEGIN SHIP" at bounding box center [822, 429] width 156 height 30
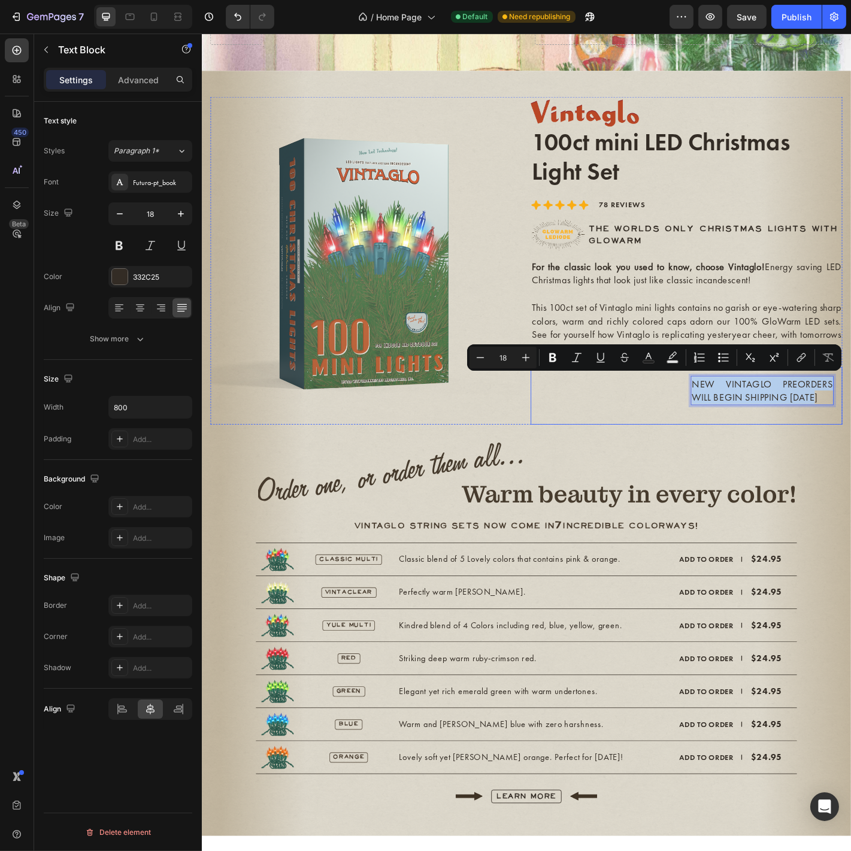
drag, startPoint x: 878, startPoint y: 434, endPoint x: 734, endPoint y: 422, distance: 143.7
click at [734, 422] on div "Text Block NEW VINTAGLO PREORDERS WILL BEGIN SHIPPING NOV 1 Text Block 20 Row" at bounding box center [737, 434] width 345 height 63
click at [177, 180] on div "Futura-pt_book" at bounding box center [161, 182] width 56 height 11
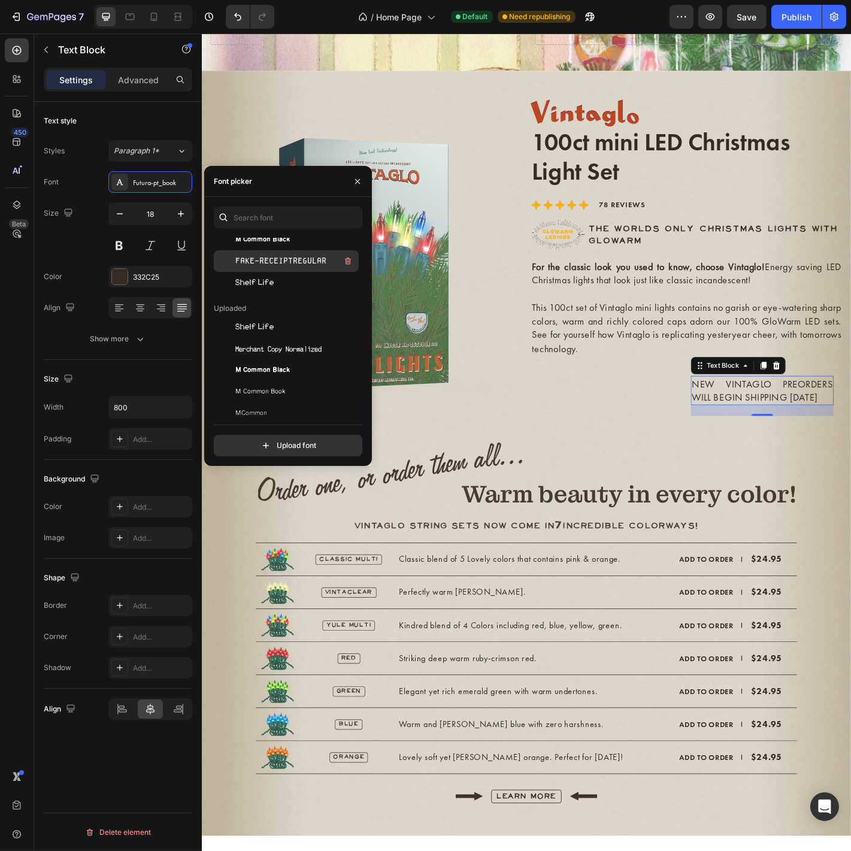
scroll to position [89, 0]
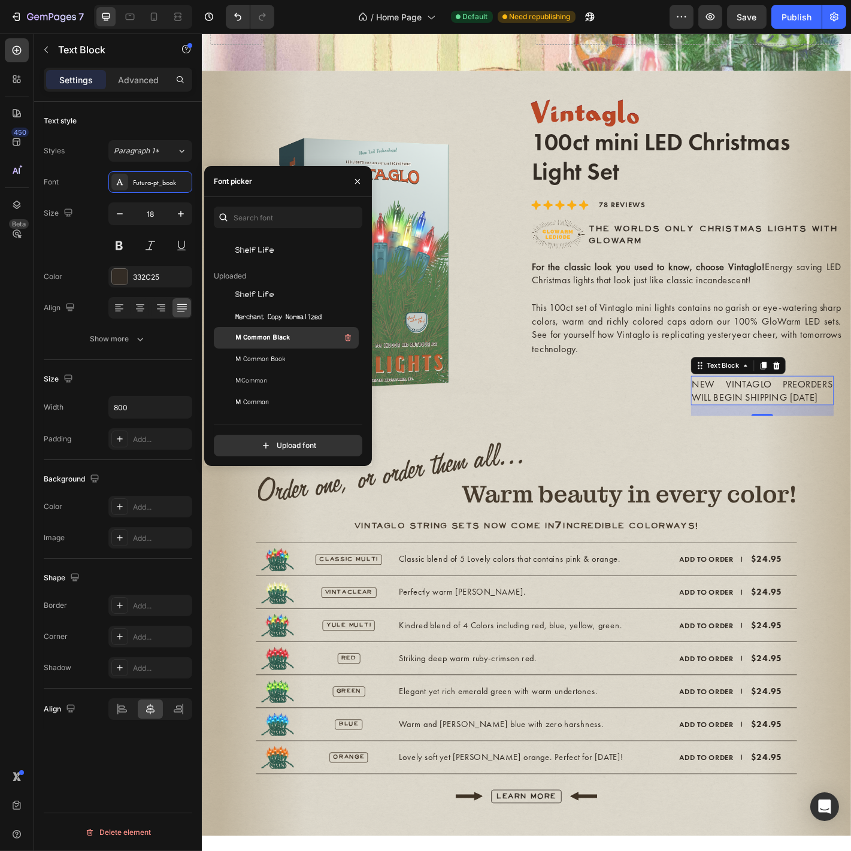
click at [279, 344] on div "M Common Black" at bounding box center [295, 338] width 121 height 14
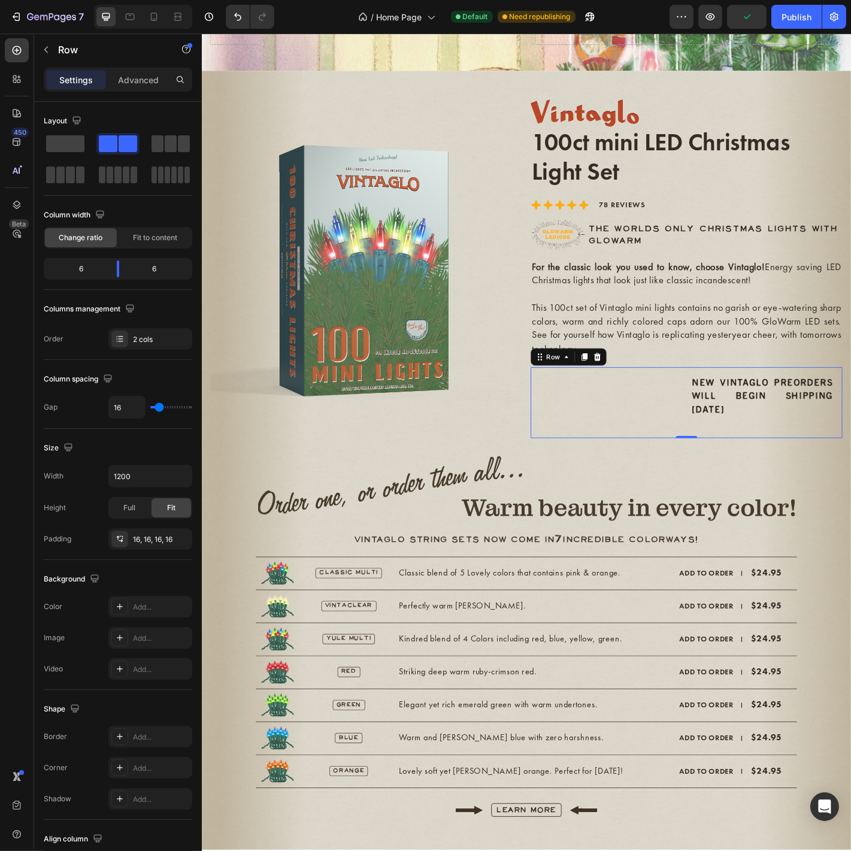
click at [664, 443] on div "Text Block" at bounding box center [654, 443] width 158 height 60
click at [58, 49] on p "Row" at bounding box center [109, 50] width 102 height 14
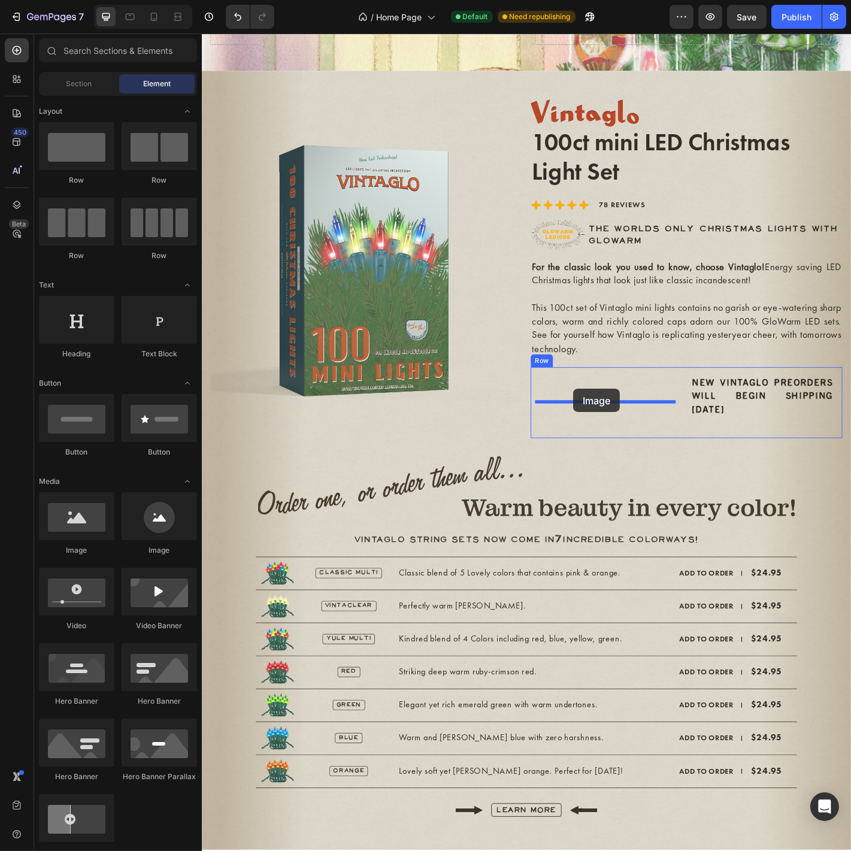
drag, startPoint x: 487, startPoint y: 534, endPoint x: 612, endPoint y: 427, distance: 164.4
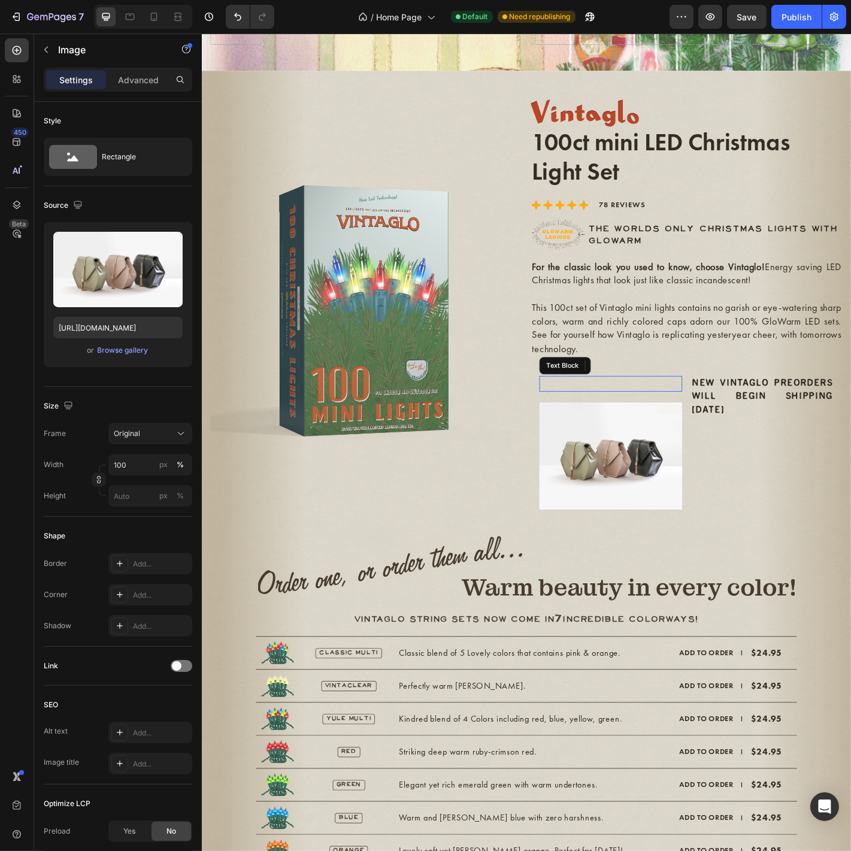
click at [716, 418] on p "Rich Text Editor. Editing area: main" at bounding box center [654, 421] width 156 height 15
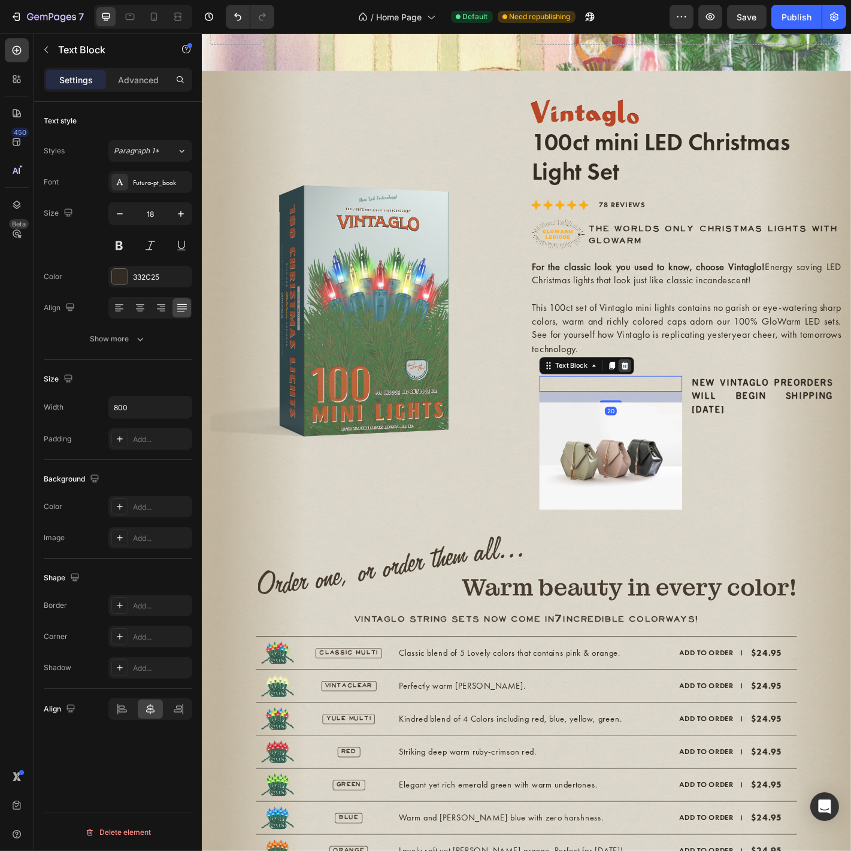
click at [666, 400] on icon at bounding box center [670, 401] width 8 height 8
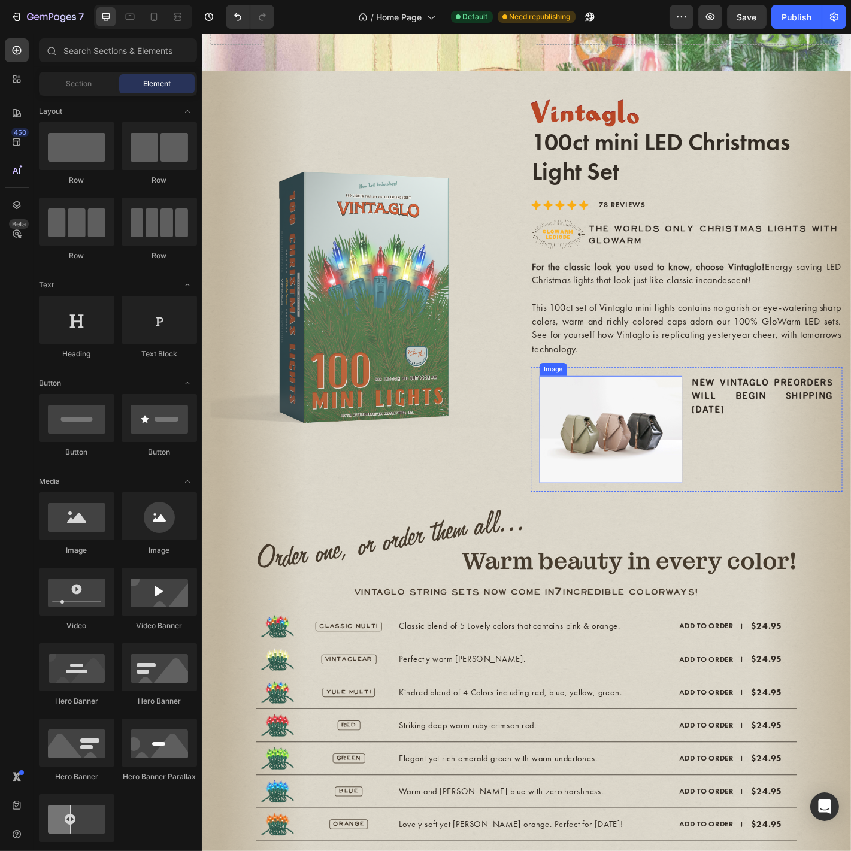
click at [668, 473] on img at bounding box center [654, 472] width 158 height 119
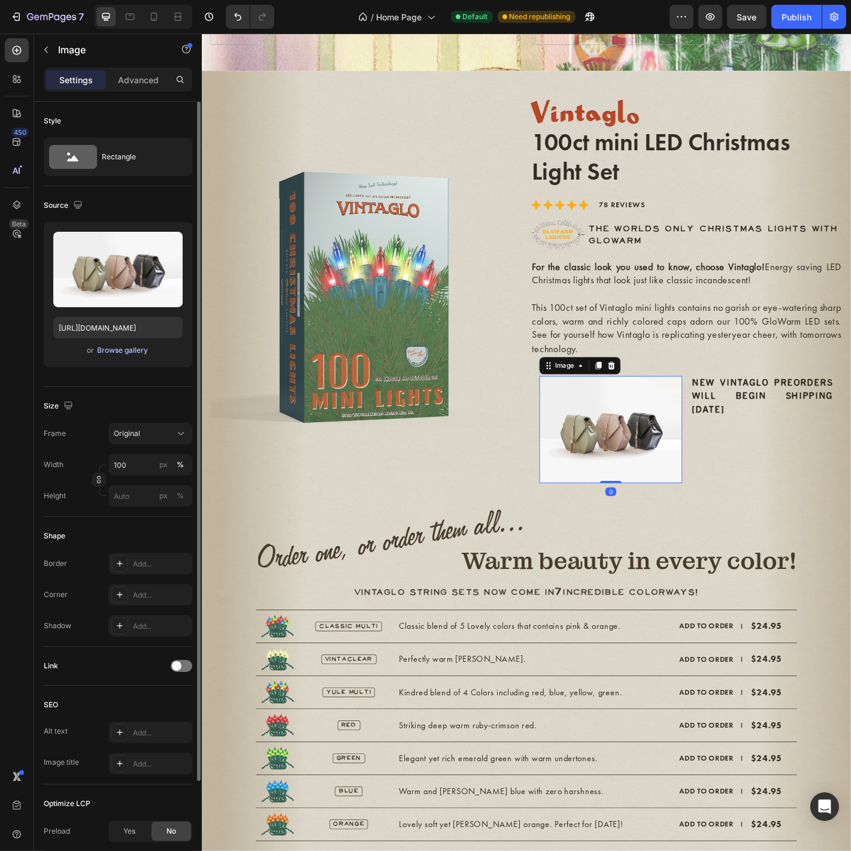
click at [120, 352] on div "Browse gallery" at bounding box center [123, 350] width 51 height 11
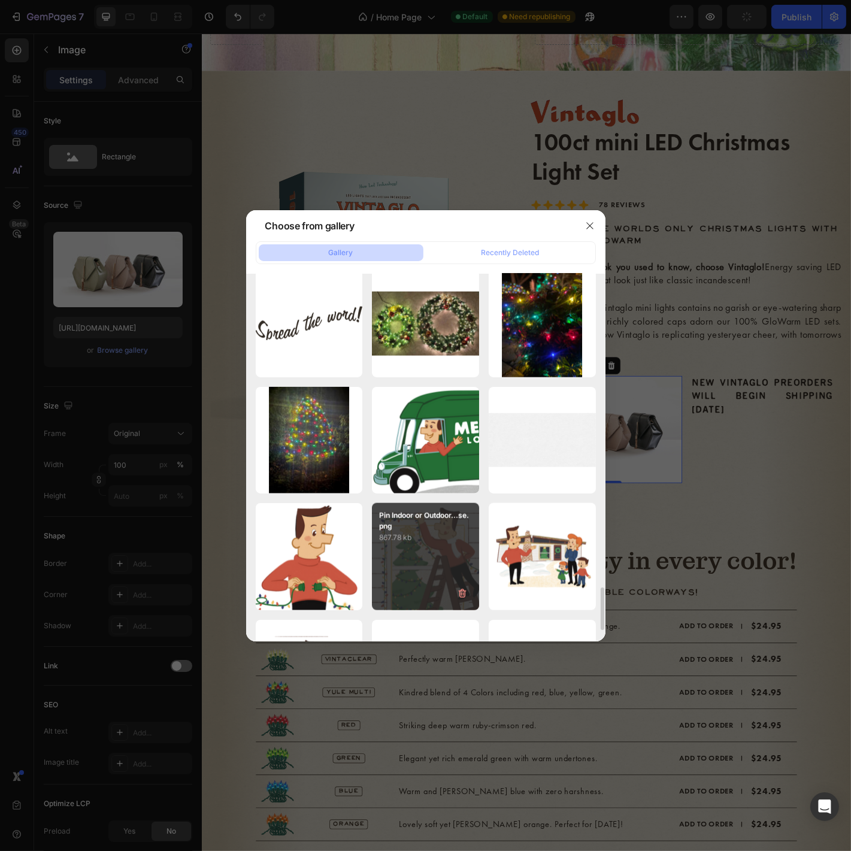
scroll to position [2739, 0]
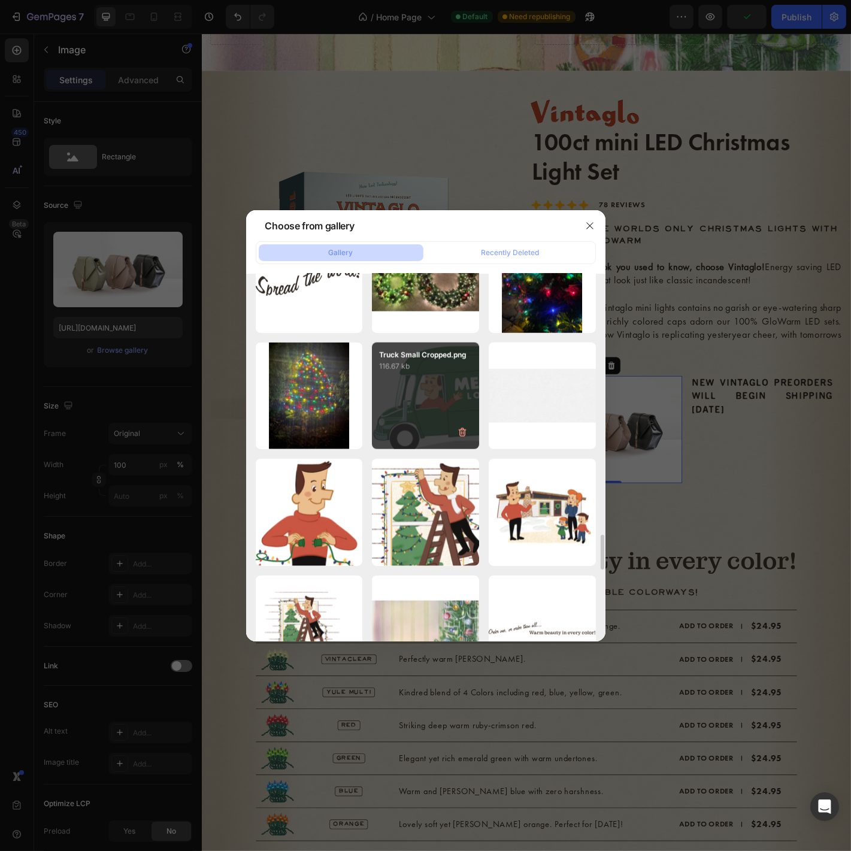
click at [442, 383] on div "Truck Small Cropped.png 116.67 kb" at bounding box center [425, 396] width 107 height 107
type input "https://cdn.shopify.com/s/files/1/0728/9107/2732/files/gempages_581123104625918…"
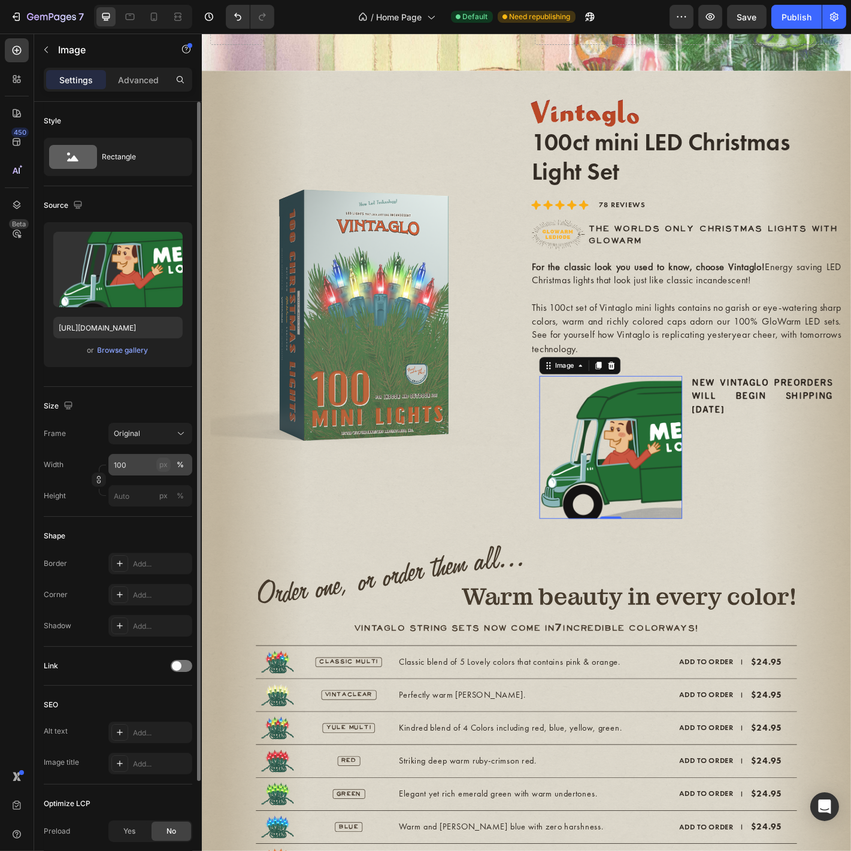
click at [165, 467] on div "px" at bounding box center [163, 464] width 8 height 11
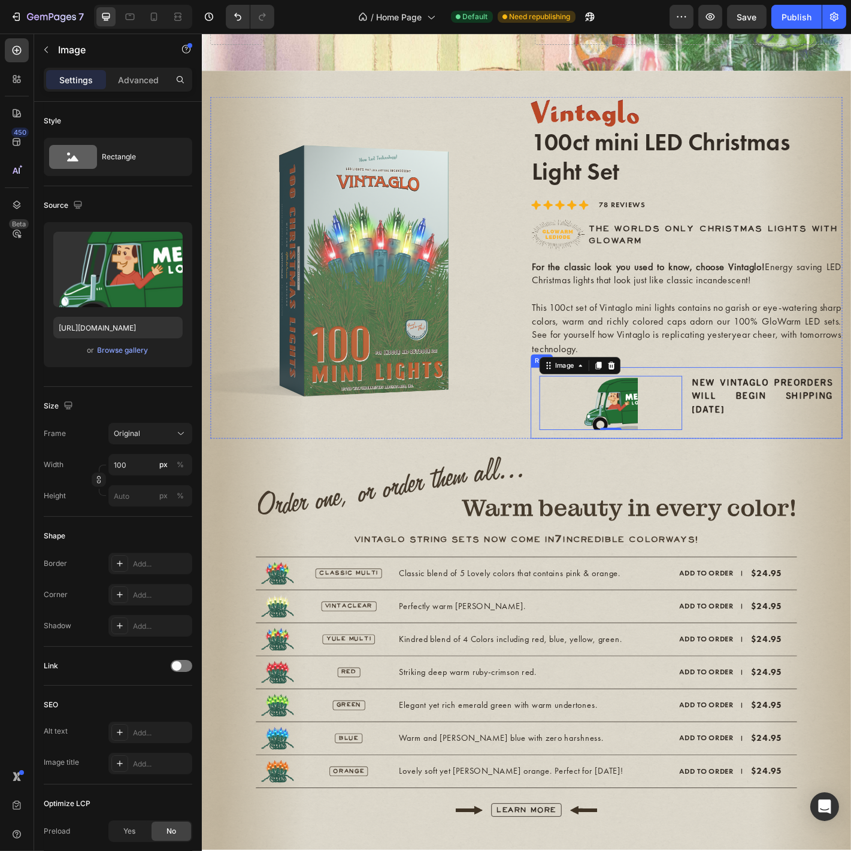
click at [775, 470] on div "NEW VINTAGLO PREORDERS WILL BEGIN SHIPPING NOV 1 Text Block" at bounding box center [822, 443] width 158 height 60
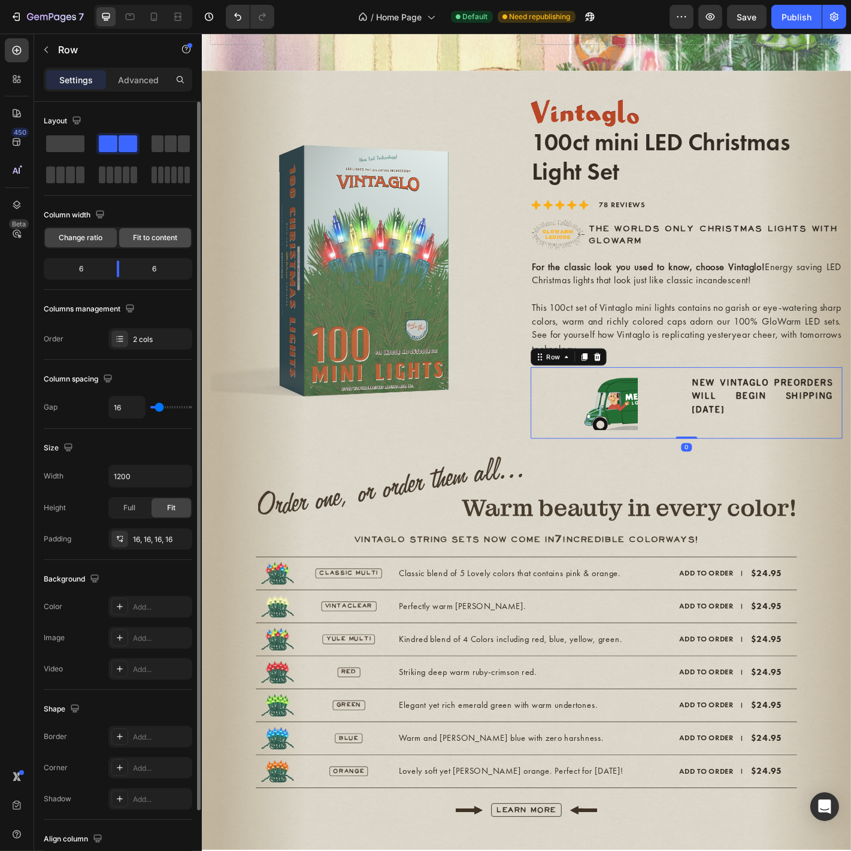
click at [154, 237] on span "Fit to content" at bounding box center [155, 237] width 44 height 11
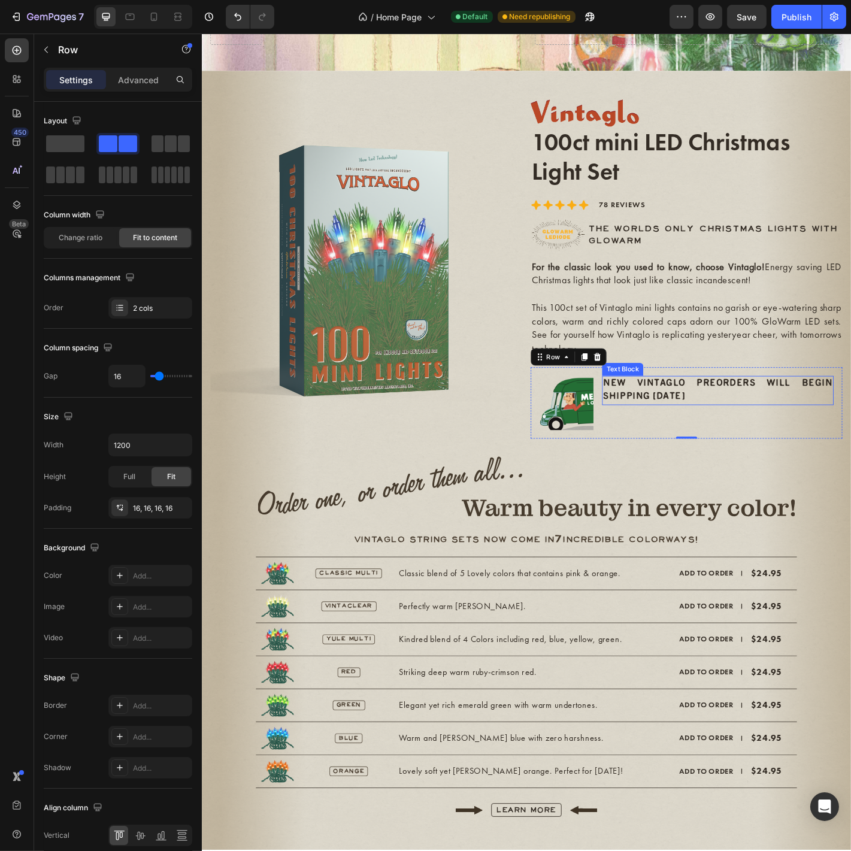
click at [743, 437] on p "NEW VINTAGLO PREORDERS WILL BEGIN SHIPPING NOV 1" at bounding box center [773, 429] width 254 height 30
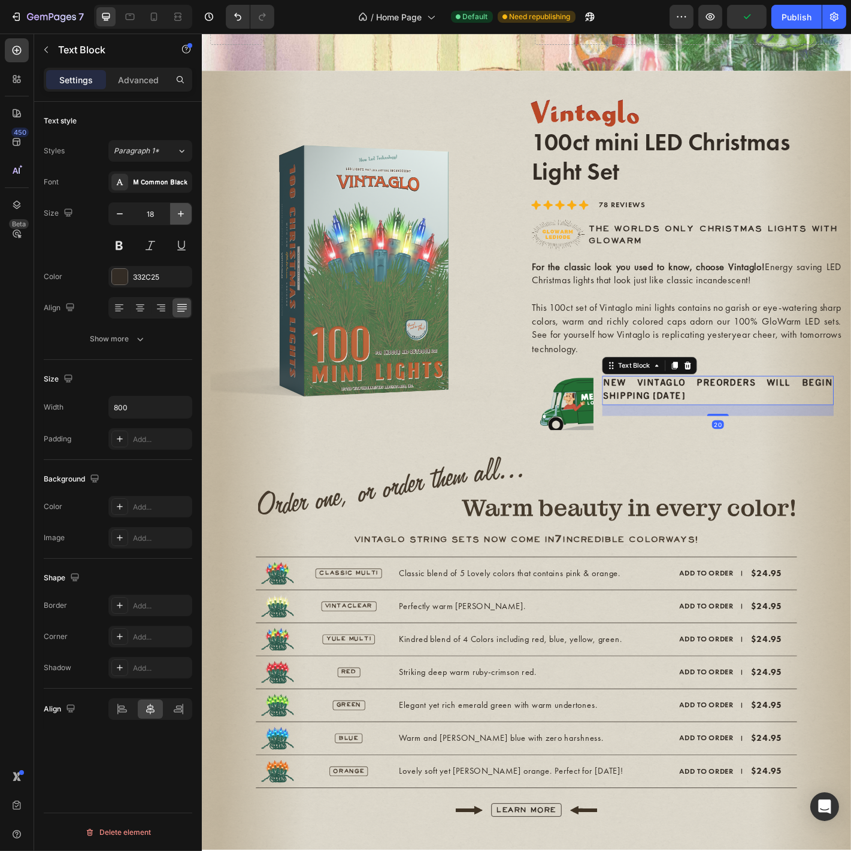
click at [181, 212] on icon "button" at bounding box center [181, 214] width 6 height 6
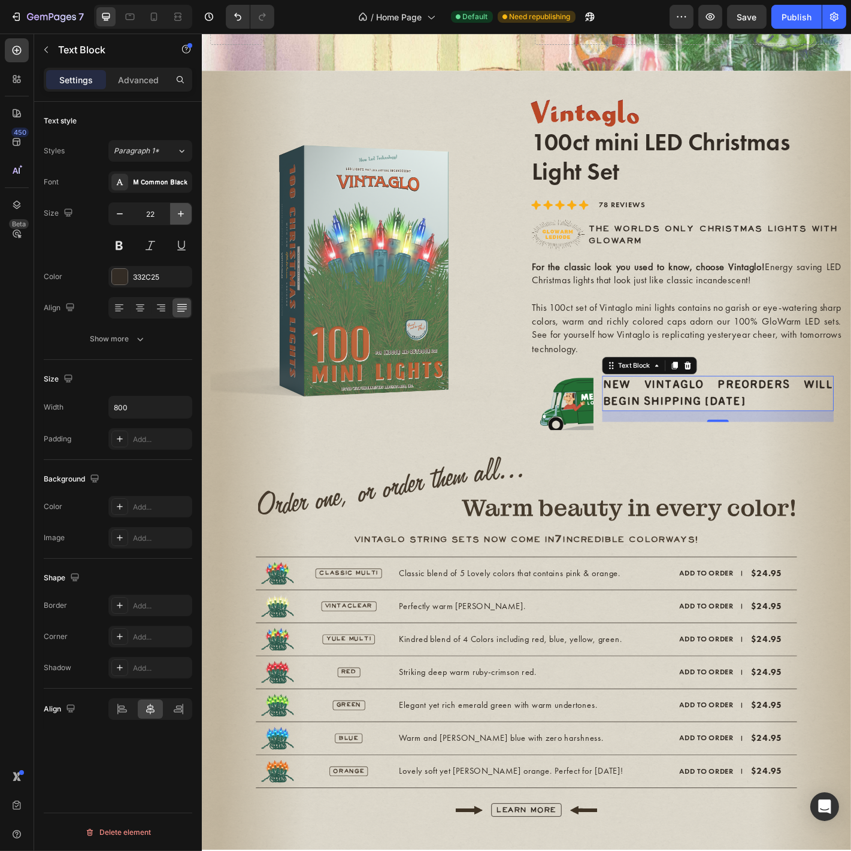
click at [181, 212] on icon "button" at bounding box center [181, 214] width 6 height 6
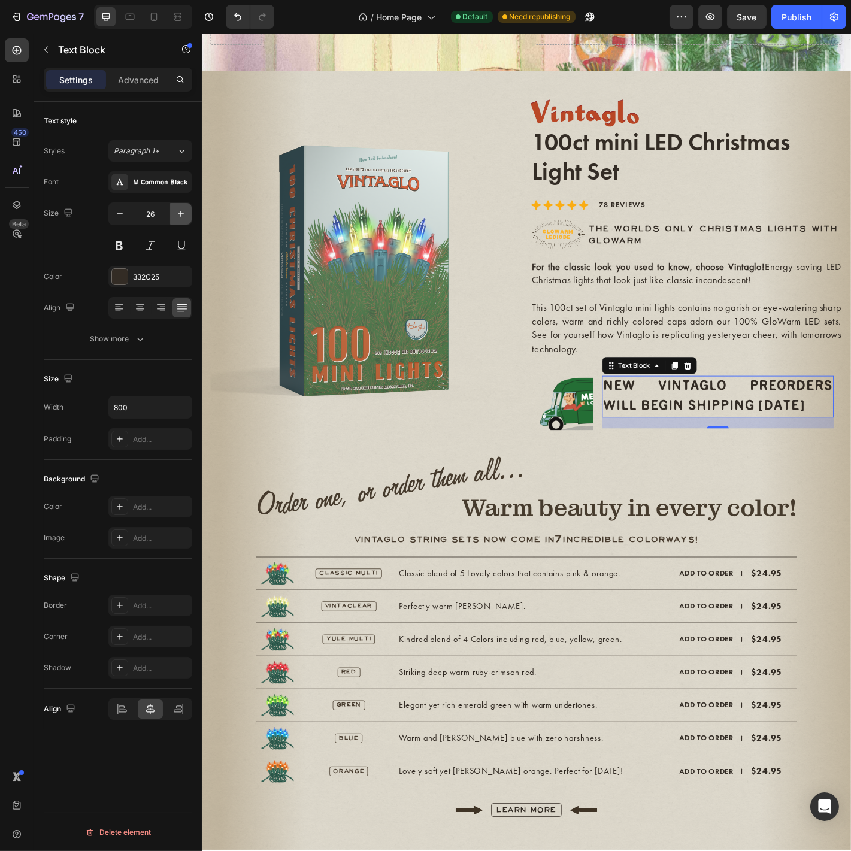
click at [181, 212] on icon "button" at bounding box center [181, 214] width 6 height 6
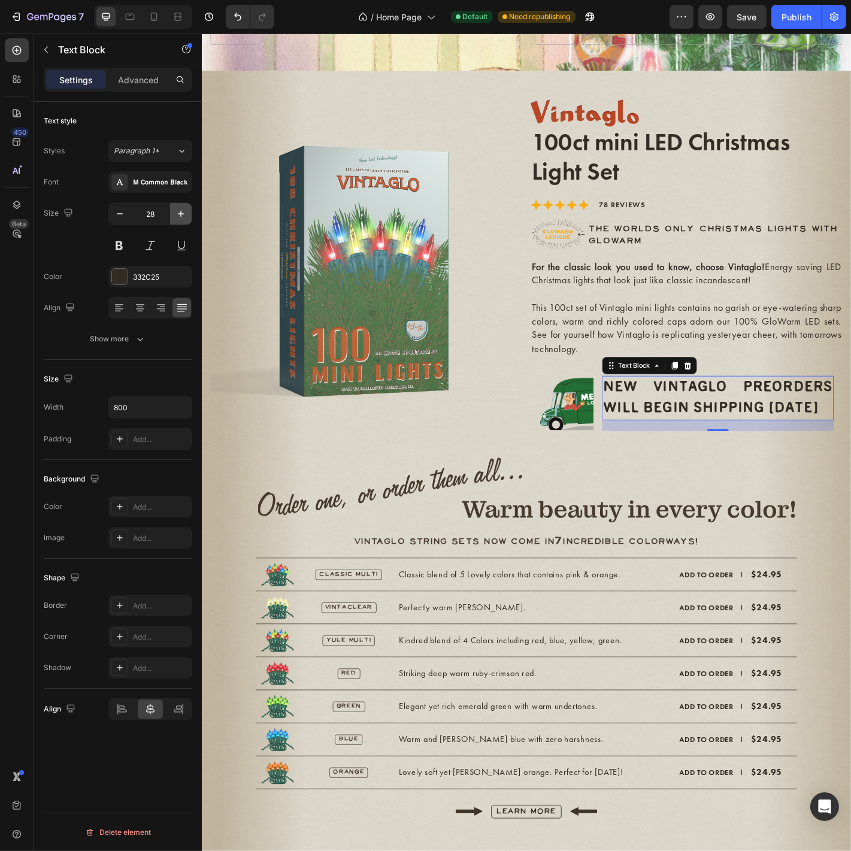
click at [181, 212] on icon "button" at bounding box center [181, 214] width 6 height 6
type input "29"
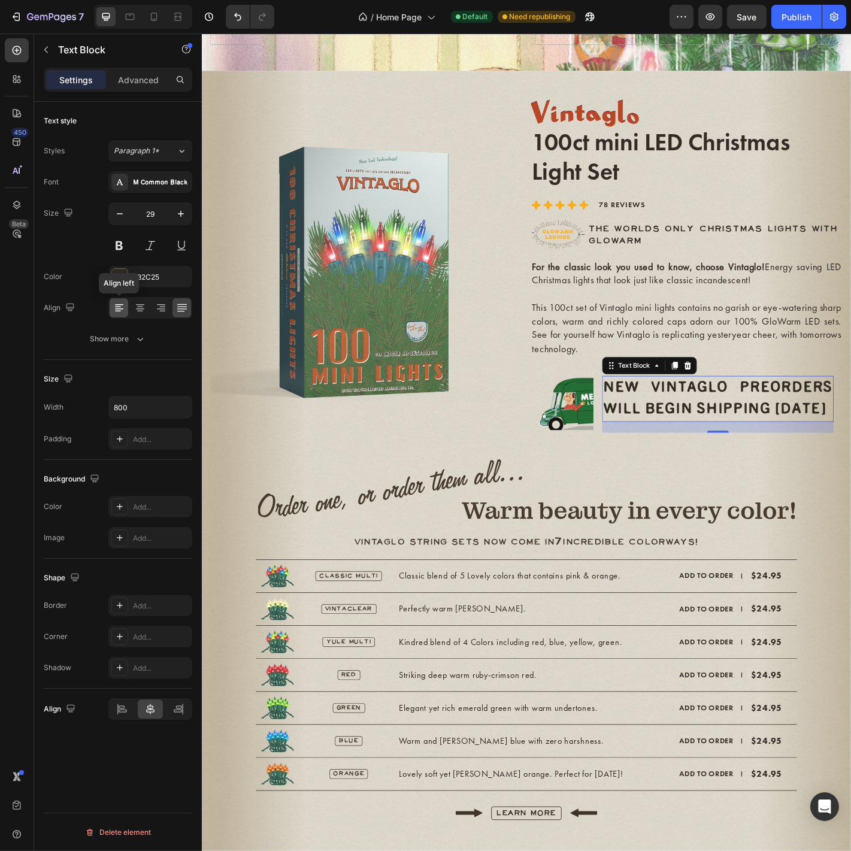
click at [116, 313] on div at bounding box center [119, 307] width 19 height 19
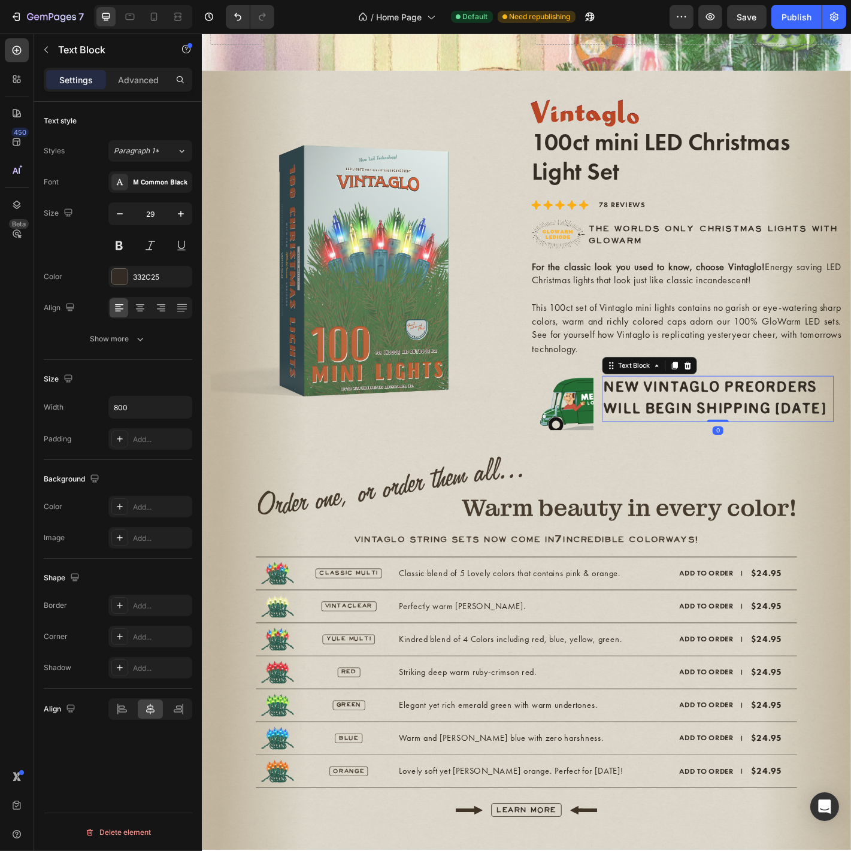
drag, startPoint x: 766, startPoint y: 474, endPoint x: 769, endPoint y: 453, distance: 21.3
click at [769, 453] on div "NEW VINTAGLO PREORDERS WILL BEGIN SHIPPING NOV 1 Text Block 0" at bounding box center [773, 438] width 256 height 51
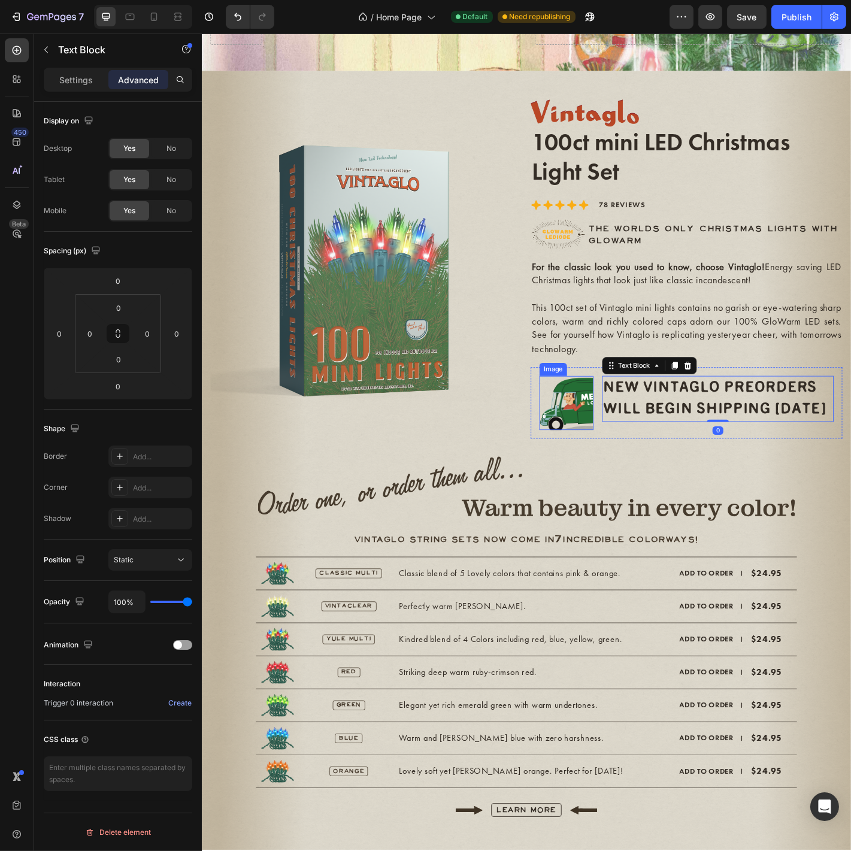
click at [605, 443] on img at bounding box center [605, 443] width 60 height 60
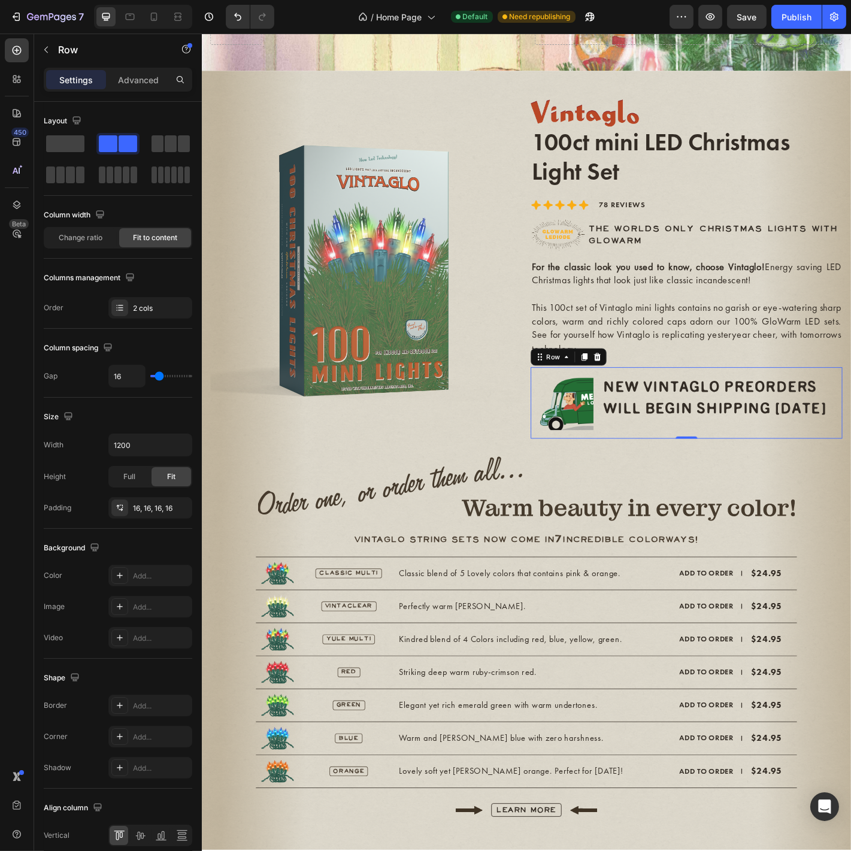
click at [730, 465] on div "NEW VINTAGLO PREORDERS WILL BEGIN SHIPPING NOV 1 Text Block" at bounding box center [773, 443] width 256 height 60
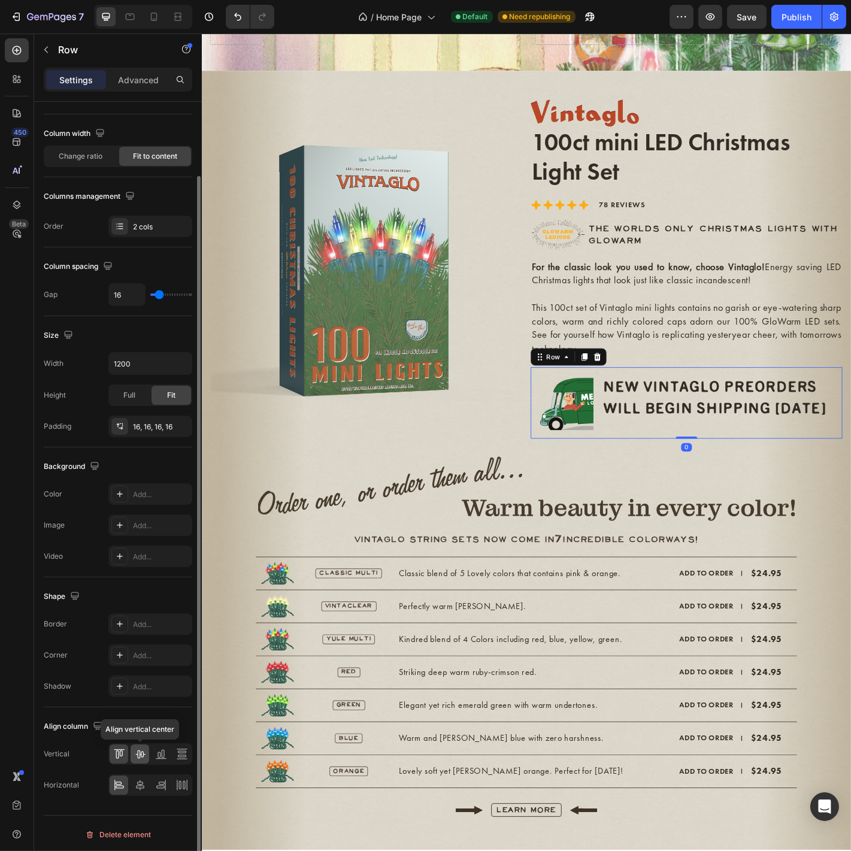
click at [144, 753] on icon at bounding box center [140, 754] width 12 height 12
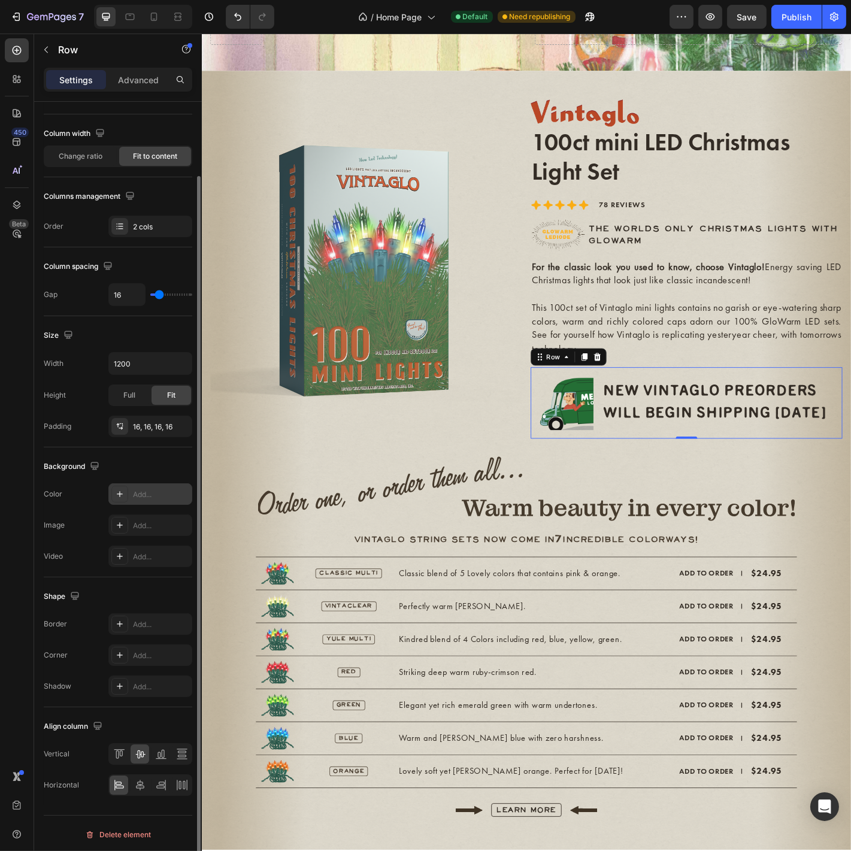
click at [122, 489] on icon at bounding box center [120, 494] width 10 height 10
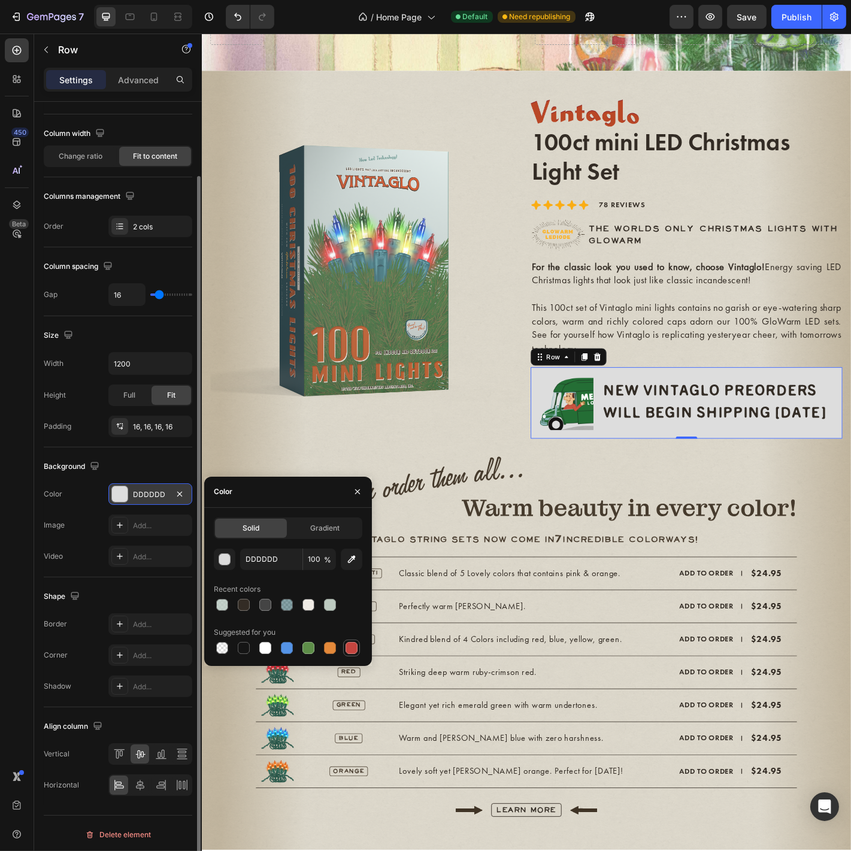
click at [350, 649] on div at bounding box center [352, 648] width 12 height 12
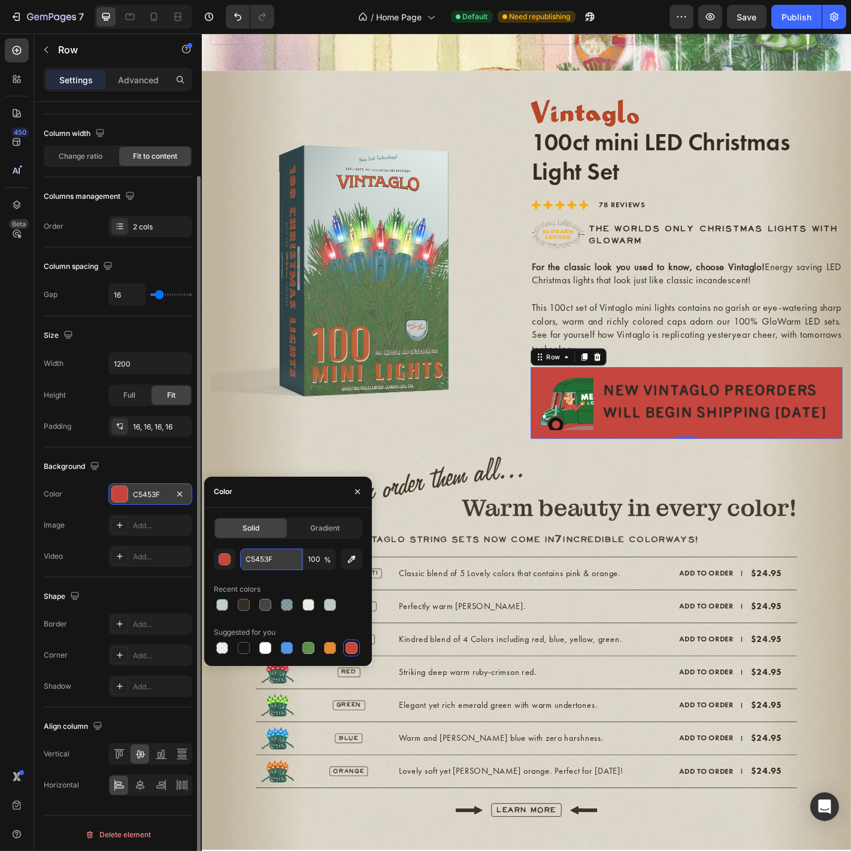
click at [277, 558] on input "C5453F" at bounding box center [271, 560] width 62 height 22
paste input "The future holds more Merry!"
drag, startPoint x: 265, startPoint y: 560, endPoint x: 300, endPoint y: 559, distance: 35.4
click at [300, 559] on input "The future holds more Merry!" at bounding box center [271, 560] width 62 height 22
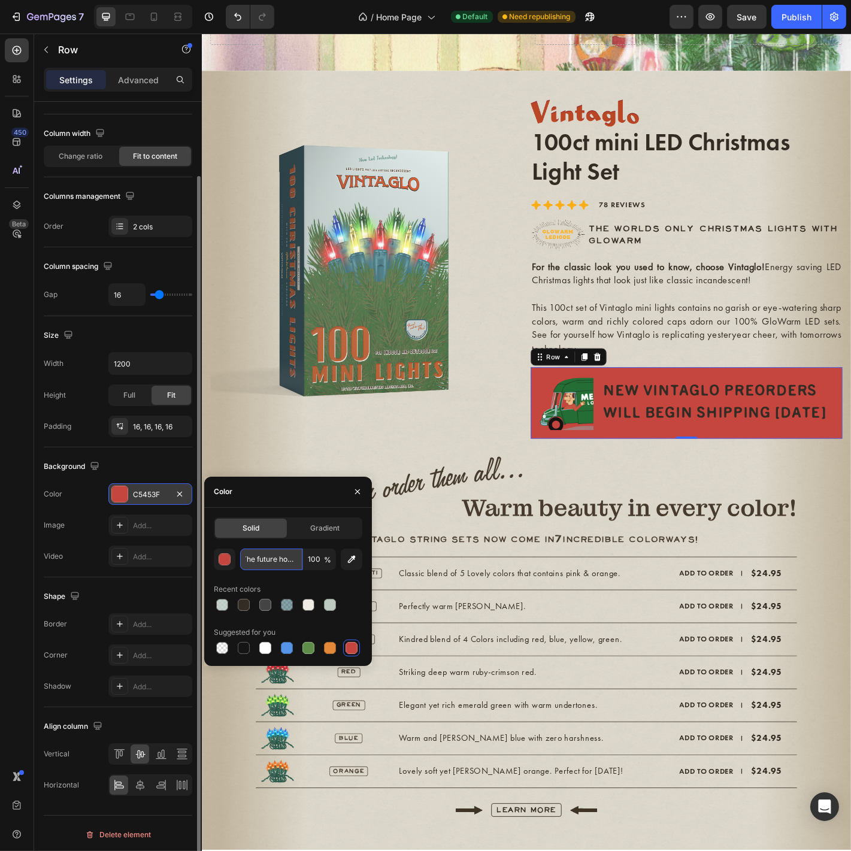
scroll to position [0, 0]
type input "T"
click at [11, 108] on icon at bounding box center [17, 113] width 12 height 12
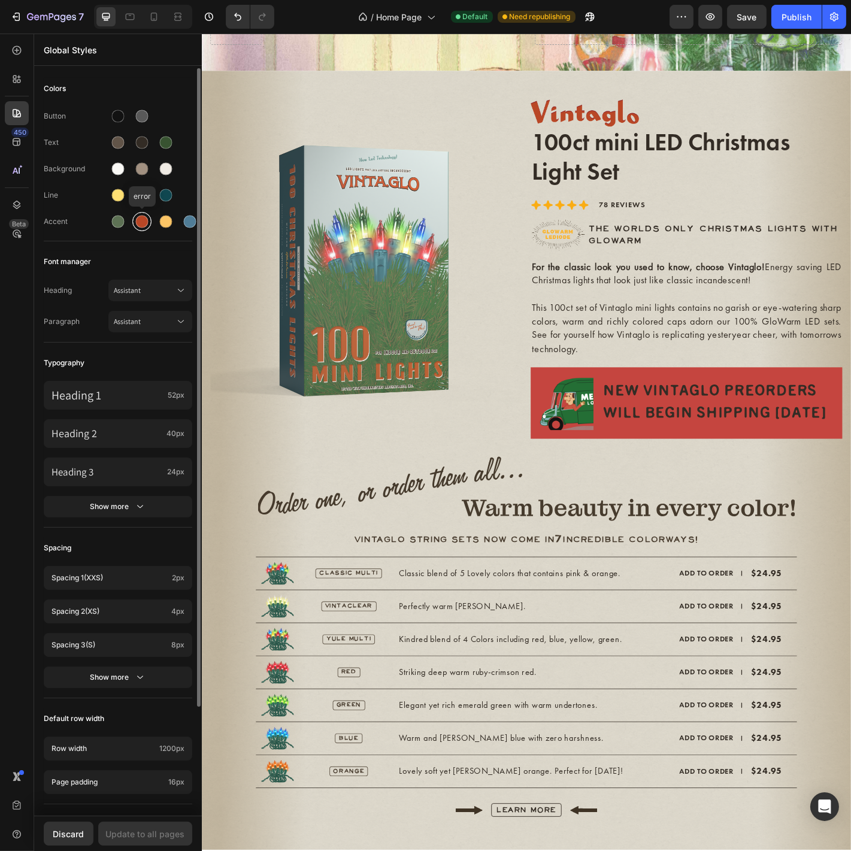
click at [142, 223] on div at bounding box center [142, 222] width 13 height 13
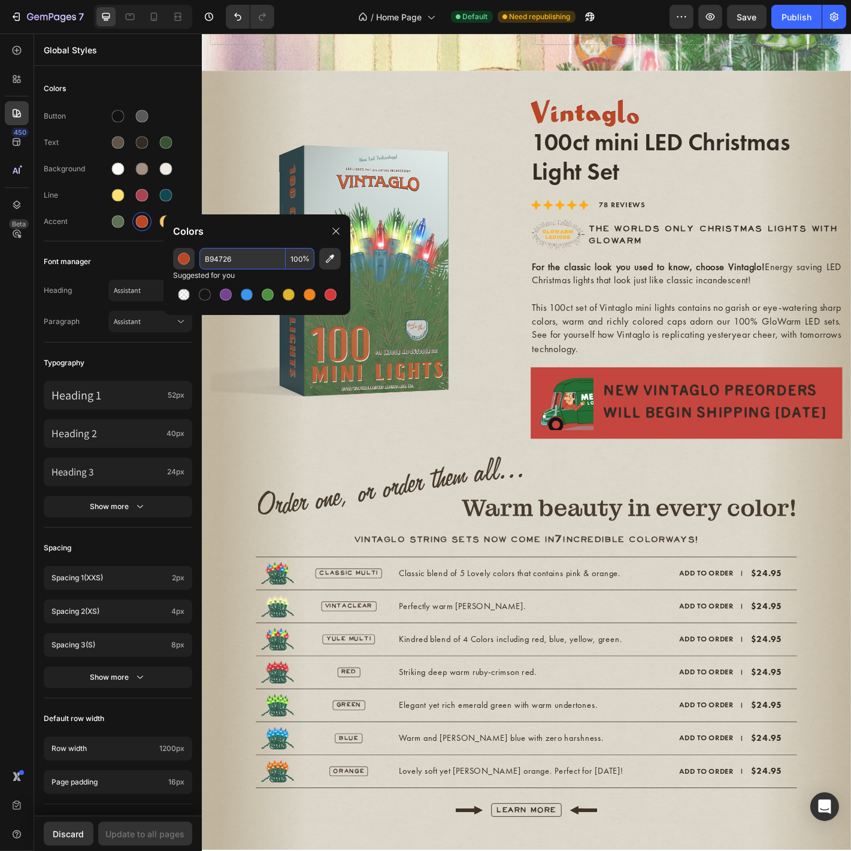
click at [237, 249] on input "B94726" at bounding box center [242, 259] width 86 height 22
click at [746, 472] on div "Image NEW VINTAGLO PREORDERS WILL BEGIN SHIPPING NOV 1 Text Block Row" at bounding box center [737, 442] width 345 height 79
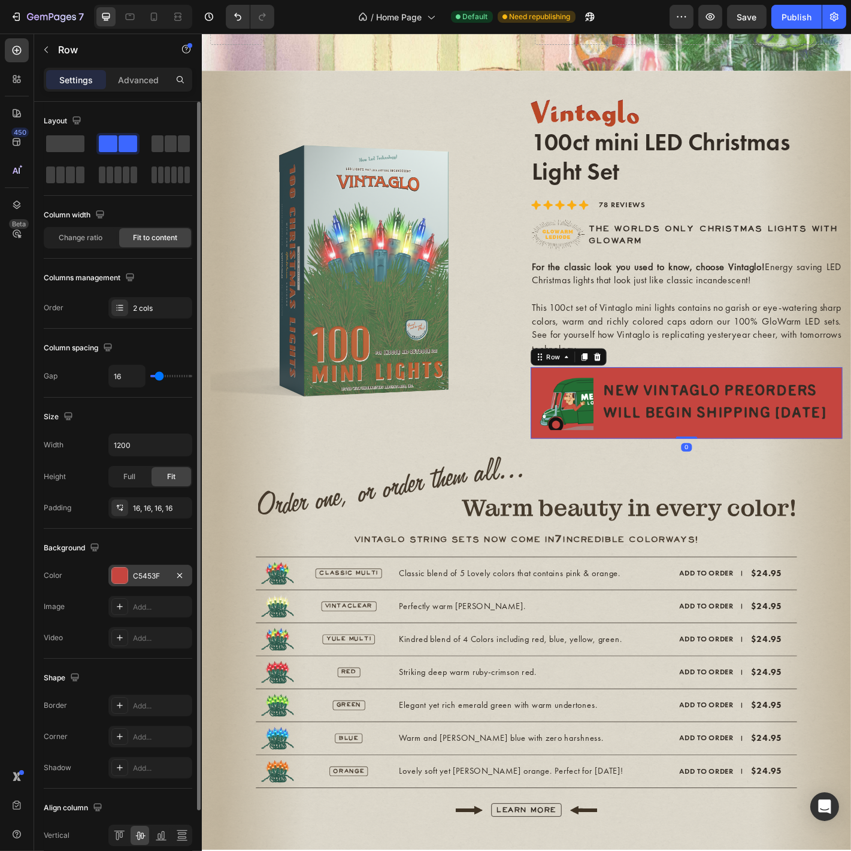
click at [142, 572] on div "C5453F" at bounding box center [150, 576] width 35 height 11
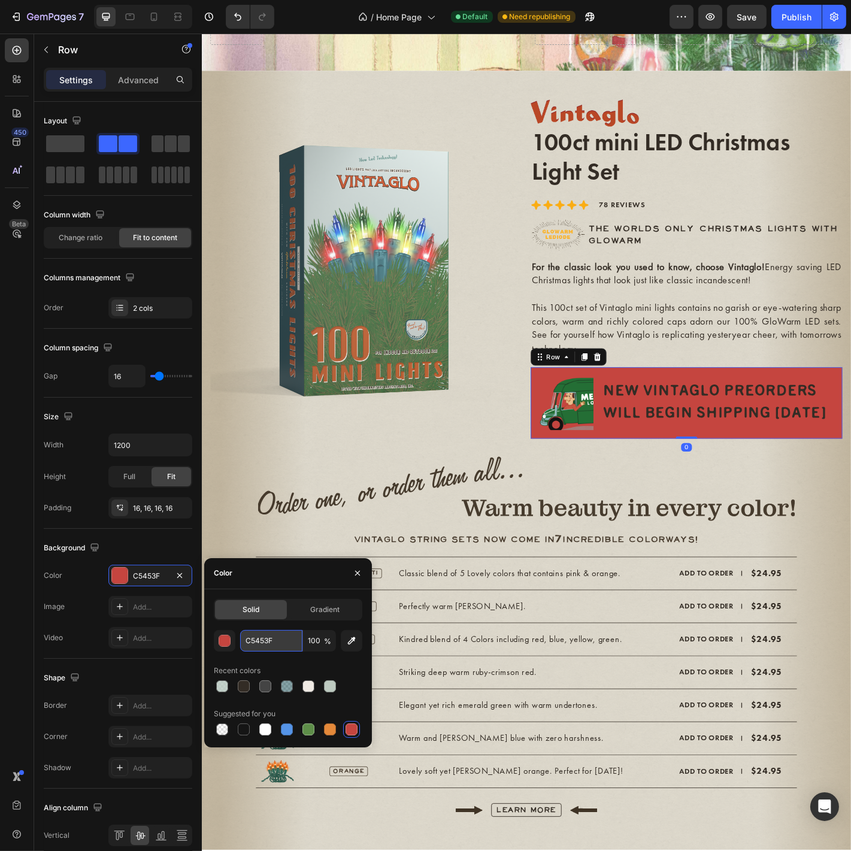
click at [272, 647] on input "C5453F" at bounding box center [271, 641] width 62 height 22
paste input "B94726"
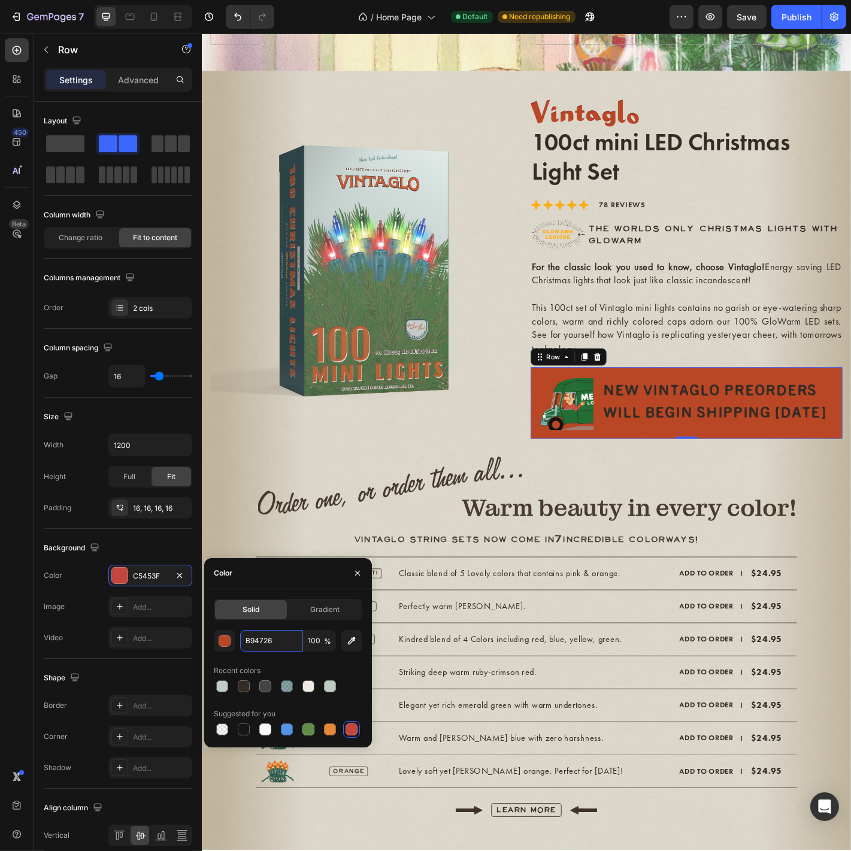
type input "B94726"
click at [297, 625] on div "Solid Gradient B94726 100 % Recent colors Suggested for you" at bounding box center [288, 668] width 149 height 139
click at [323, 642] on input "100" at bounding box center [319, 641] width 33 height 22
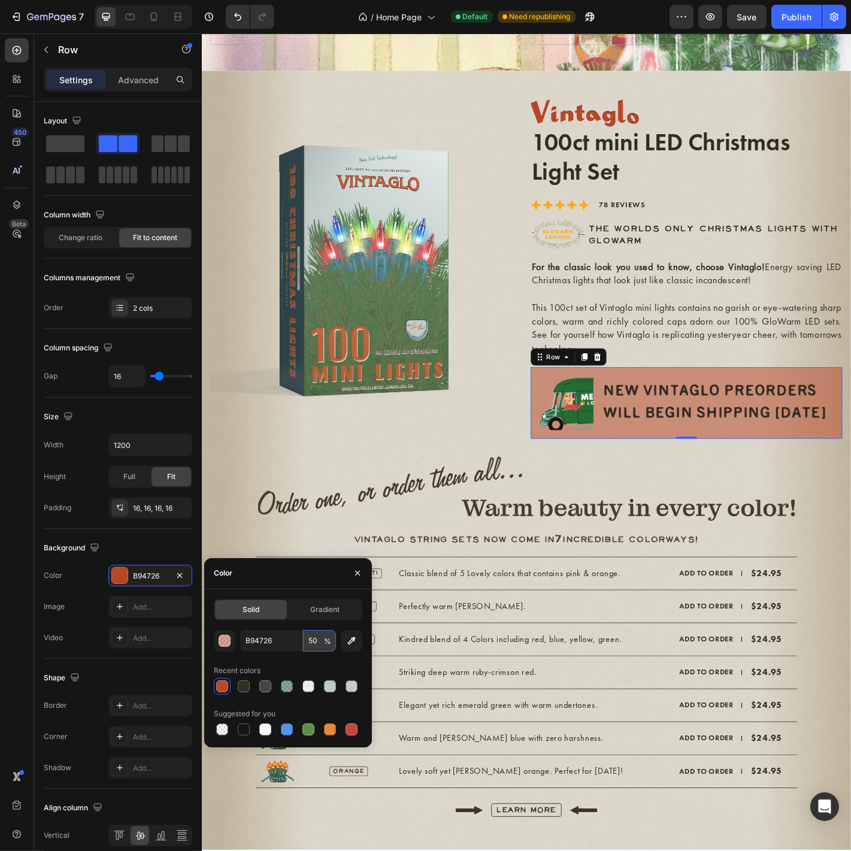
type input "5"
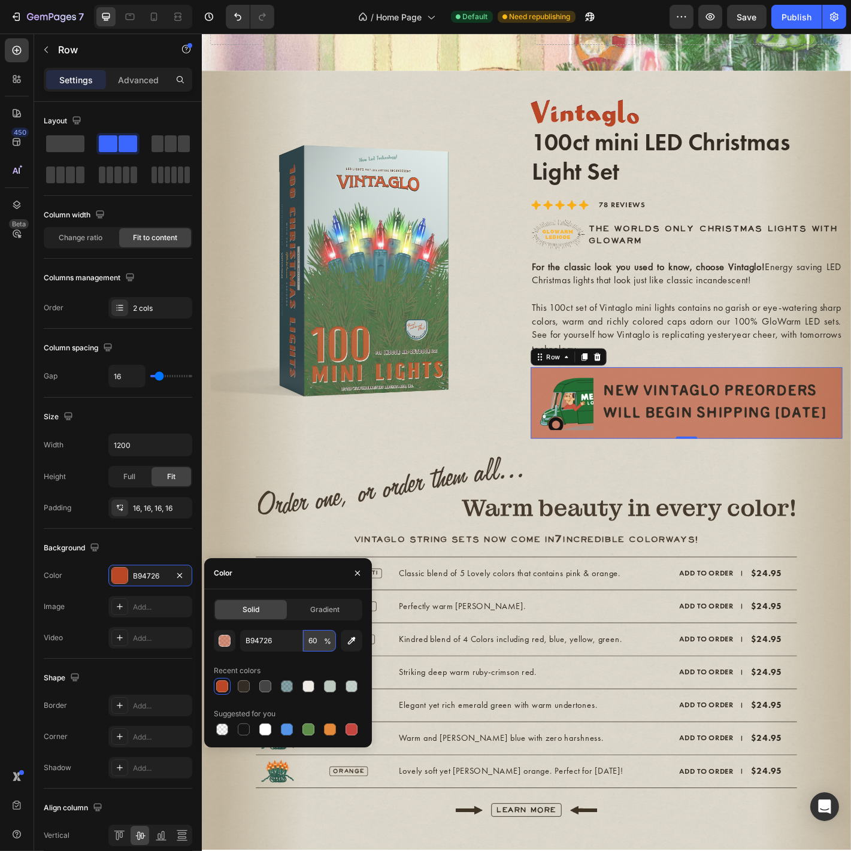
type input "6"
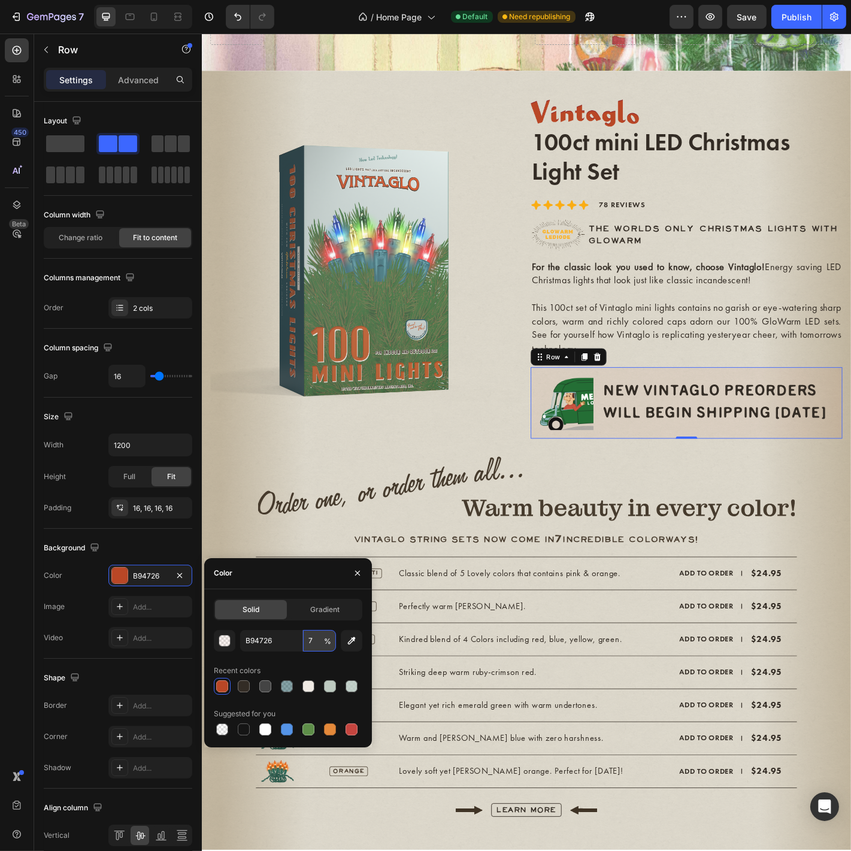
type input "70"
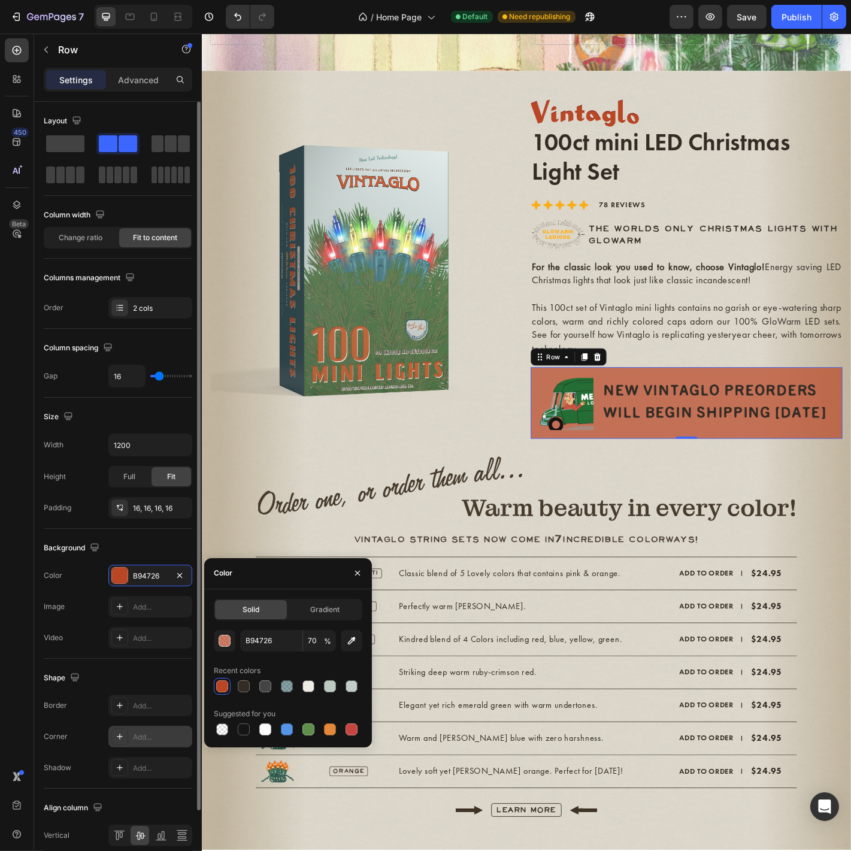
click at [142, 729] on div "Add..." at bounding box center [150, 737] width 84 height 22
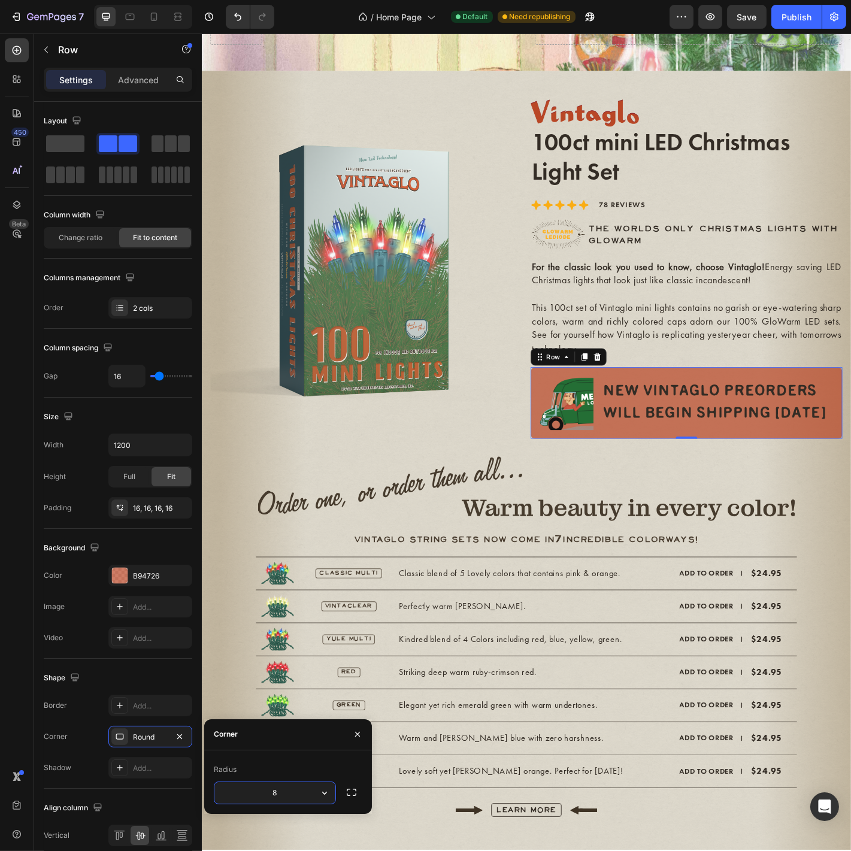
type input "6"
click at [688, 511] on img at bounding box center [561, 537] width 595 height 72
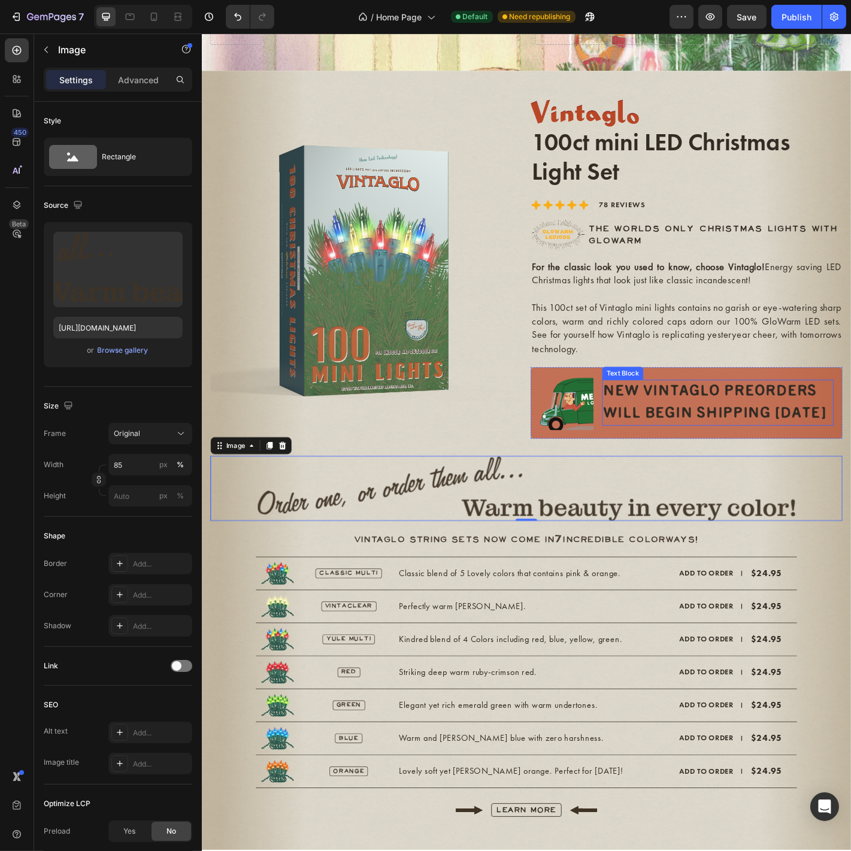
click at [783, 443] on p "NEW VINTAGLO PREORDERS WILL BEGIN SHIPPING NOV 1" at bounding box center [773, 442] width 254 height 49
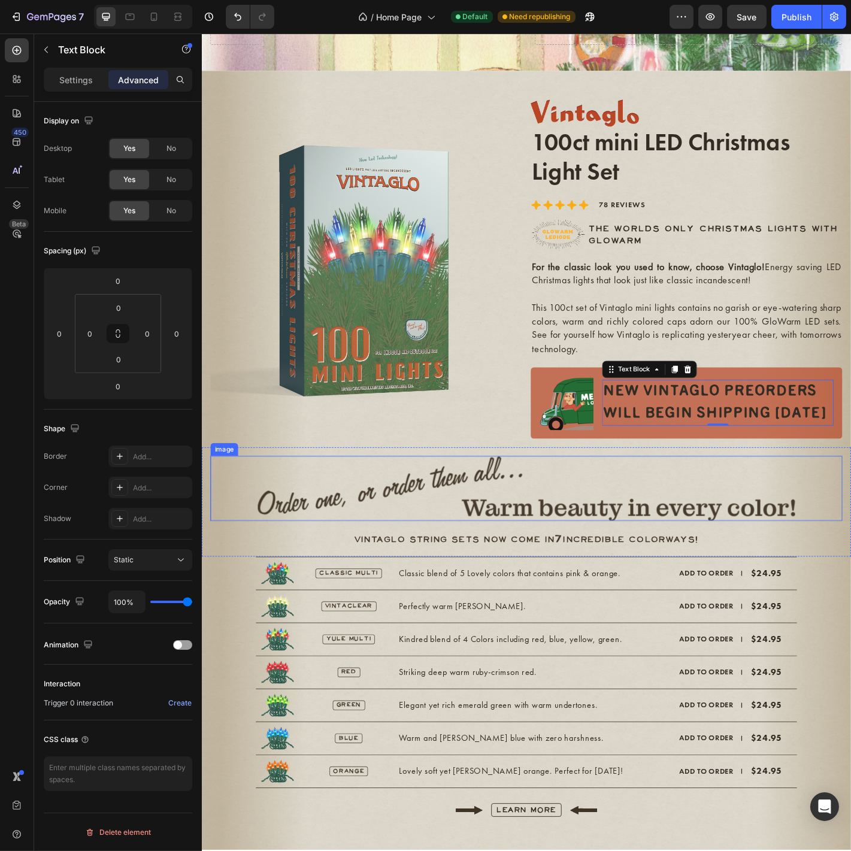
click at [801, 519] on img at bounding box center [561, 537] width 595 height 72
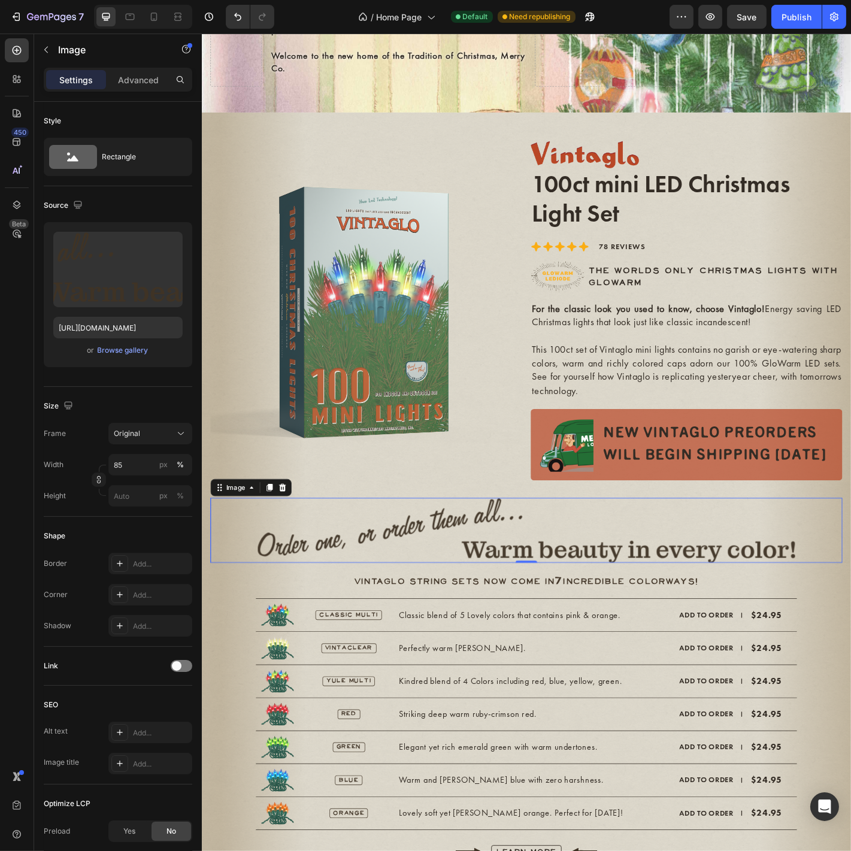
scroll to position [266, 0]
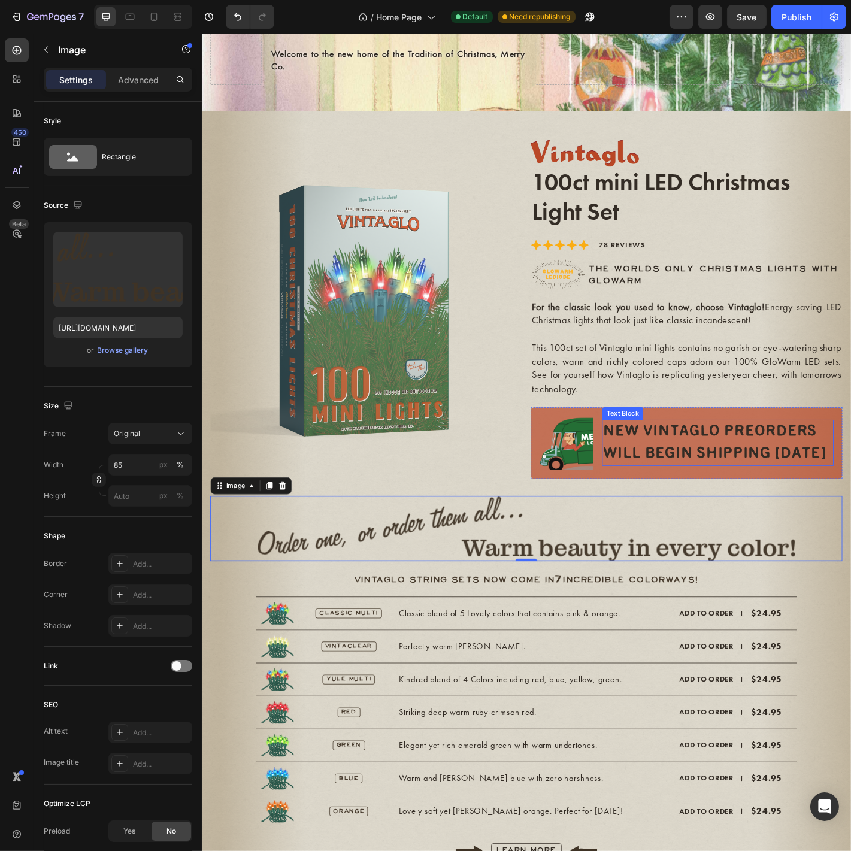
click at [851, 497] on p "NEW VINTAGLO PREORDERS WILL BEGIN SHIPPING NOV 1" at bounding box center [773, 486] width 254 height 49
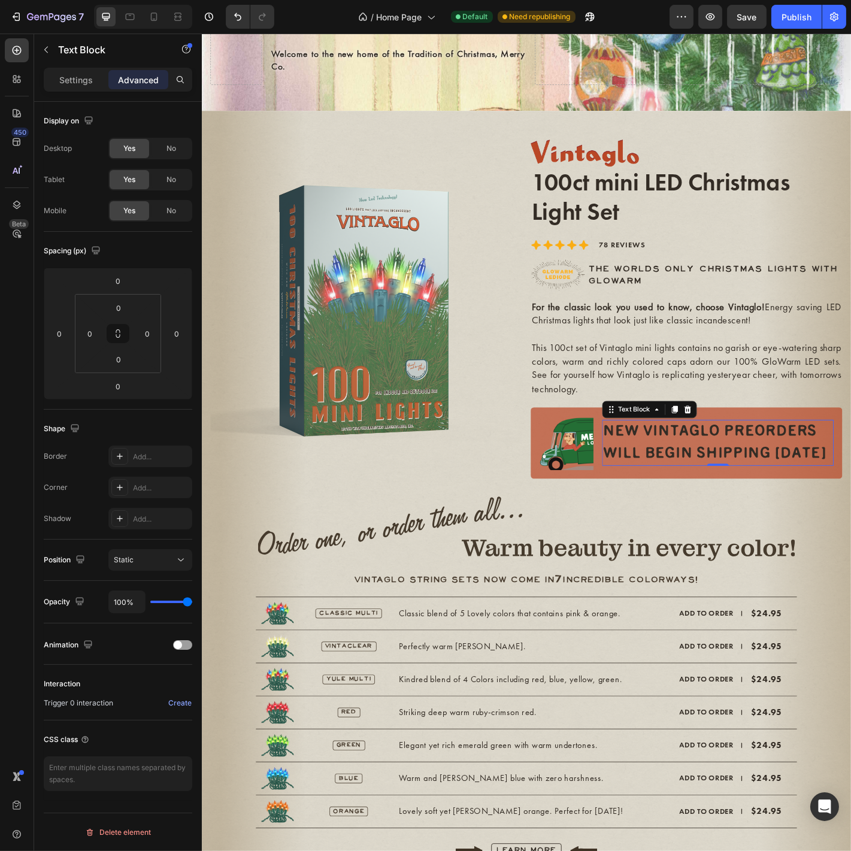
click at [851, 503] on p "NEW VINTAGLO PREORDERS WILL BEGIN SHIPPING NOV 1" at bounding box center [773, 486] width 254 height 49
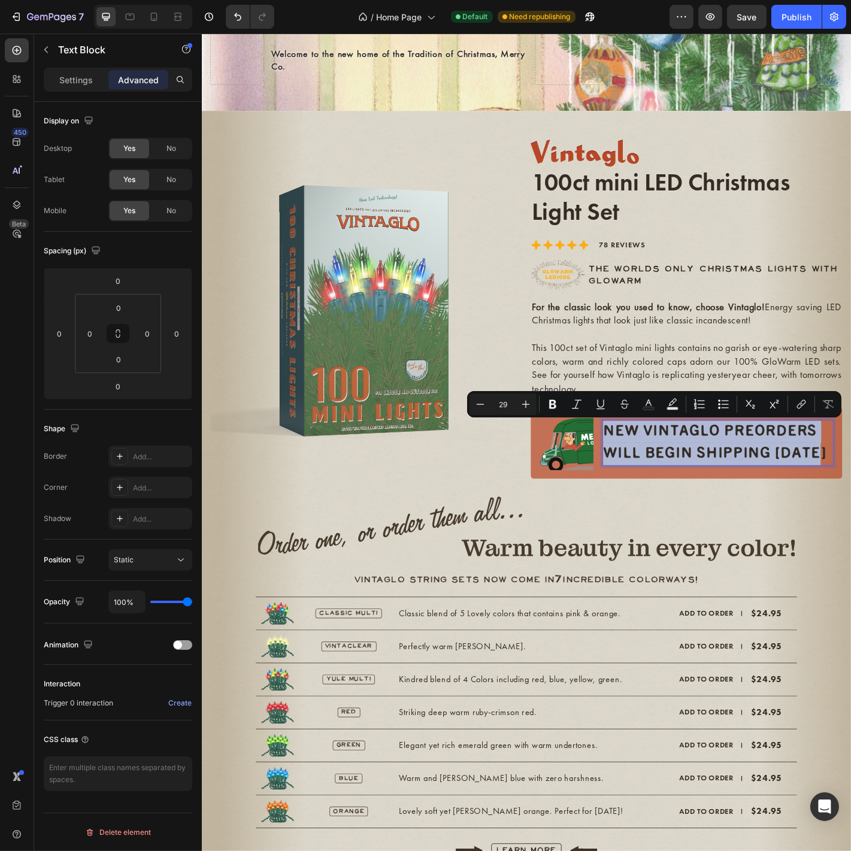
drag, startPoint x: 887, startPoint y: 496, endPoint x: 643, endPoint y: 480, distance: 244.9
click at [646, 480] on p "NEW VINTAGLO PREORDERS WILL BEGIN SHIPPING [DATE]" at bounding box center [773, 486] width 254 height 49
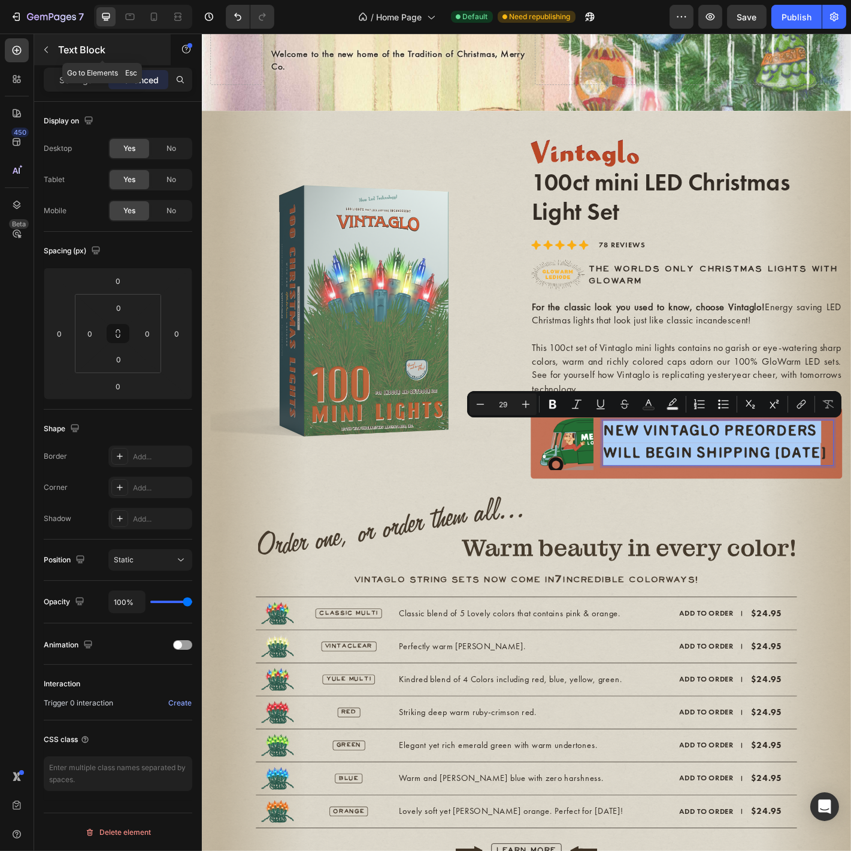
click at [55, 54] on button "button" at bounding box center [46, 49] width 19 height 19
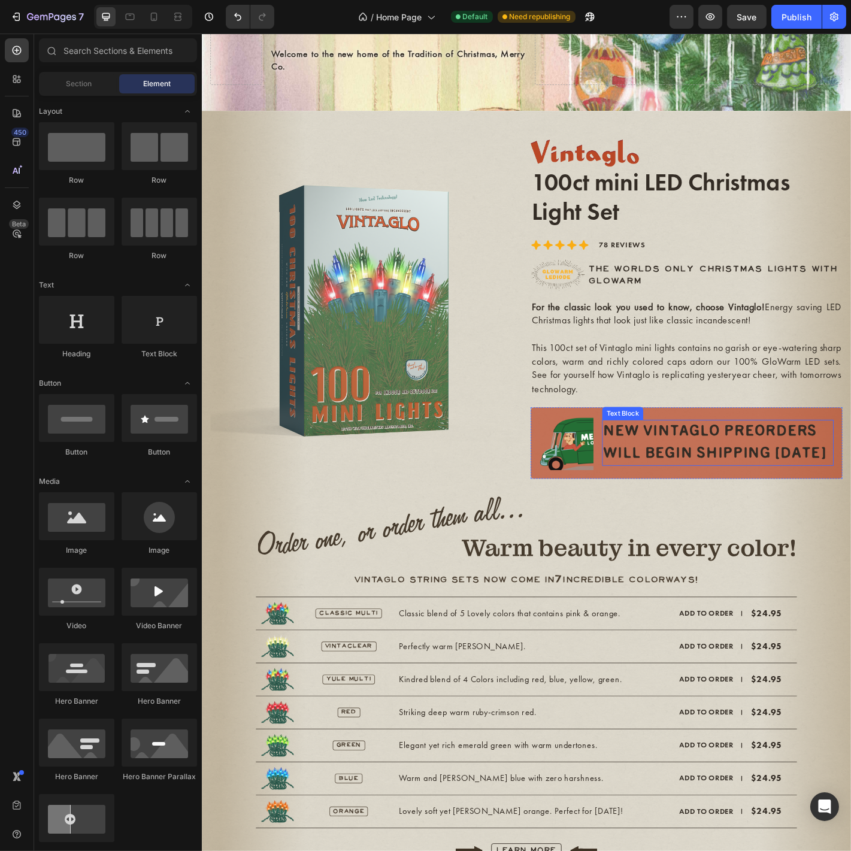
click at [817, 479] on p "NEW VINTAGLO PREORDERS WILL BEGIN SHIPPING [DATE]" at bounding box center [773, 486] width 254 height 49
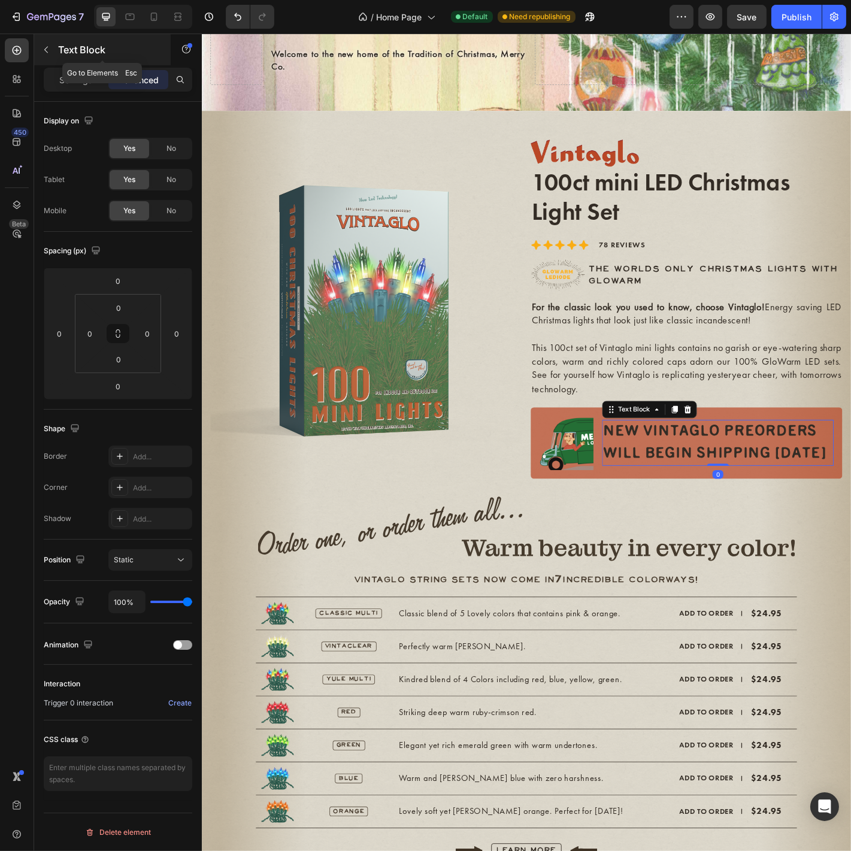
click at [68, 60] on div "Text Block" at bounding box center [102, 49] width 137 height 31
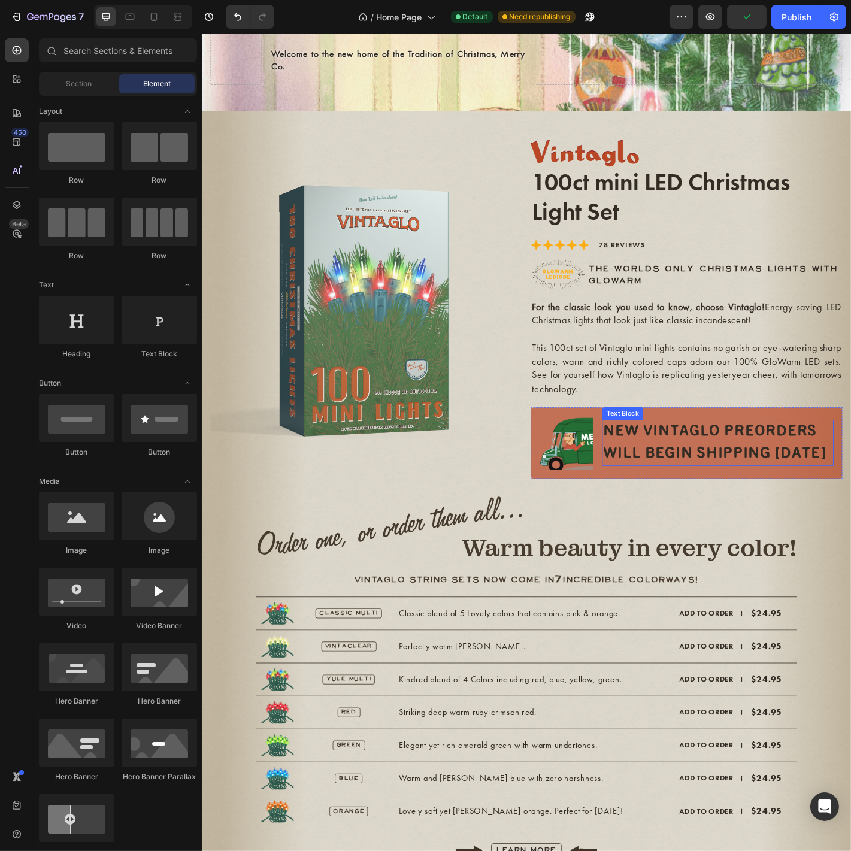
click at [716, 501] on p "NEW VINTAGLO PREORDERS WILL BEGIN SHIPPING [DATE]" at bounding box center [773, 486] width 254 height 49
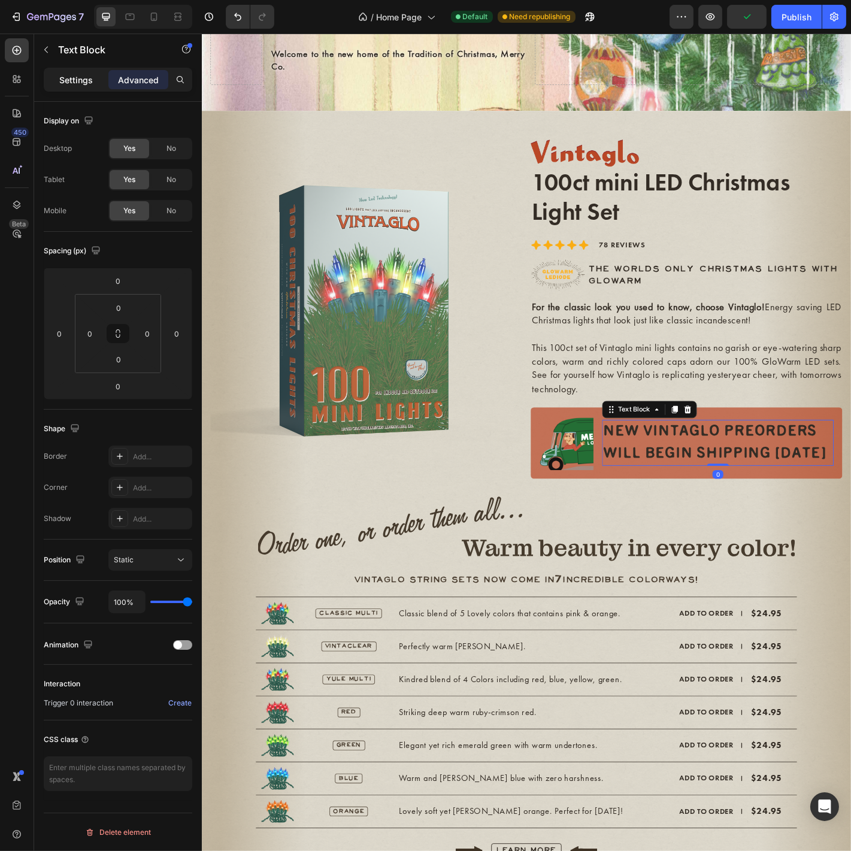
click at [74, 81] on p "Settings" at bounding box center [76, 80] width 34 height 13
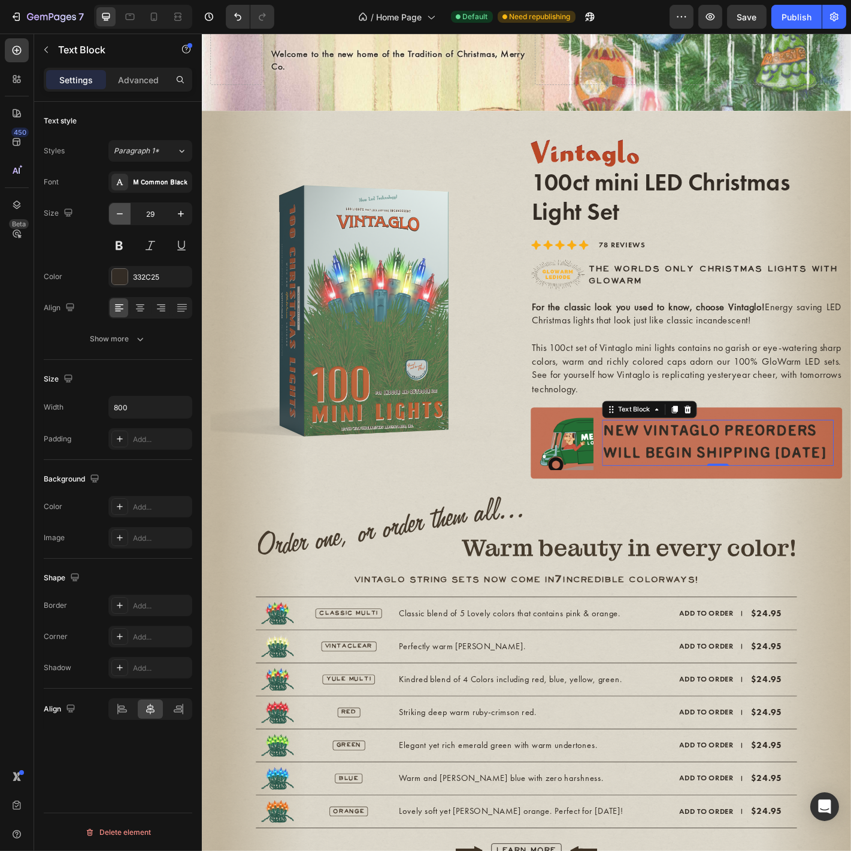
click at [122, 212] on icon "button" at bounding box center [120, 214] width 12 height 12
type input "27"
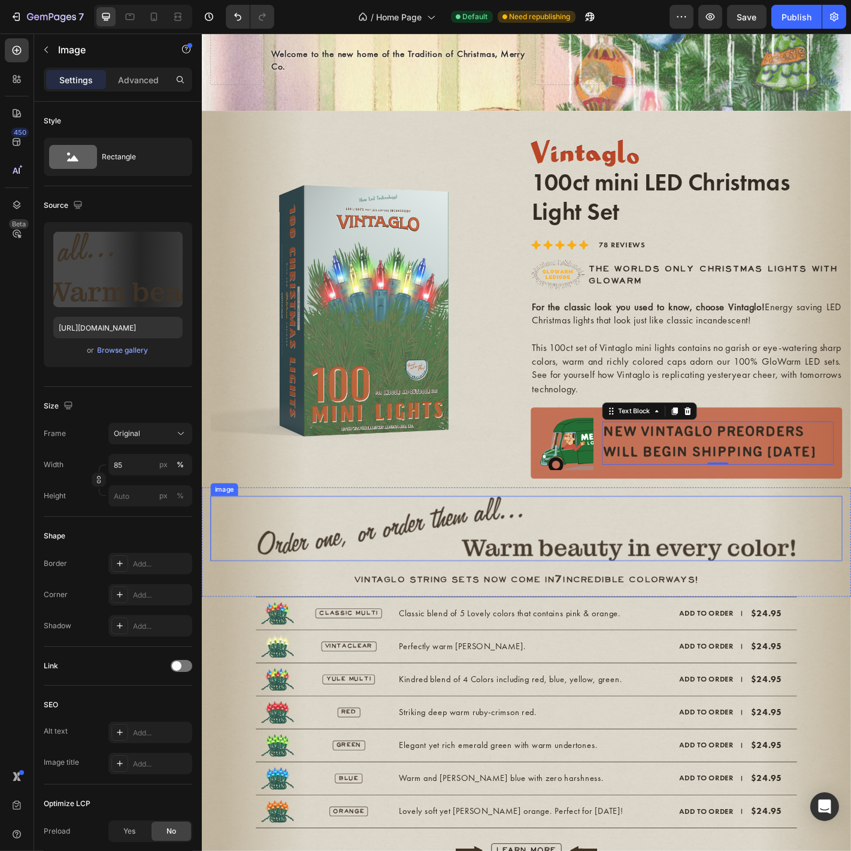
click at [838, 576] on img at bounding box center [561, 582] width 595 height 72
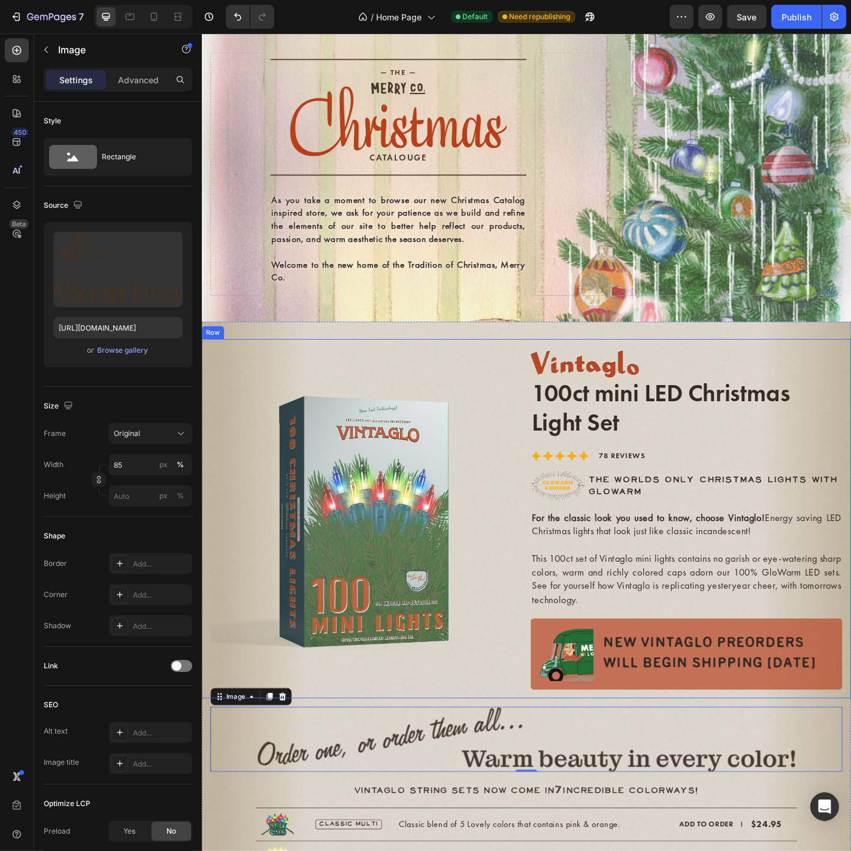
scroll to position [0, 0]
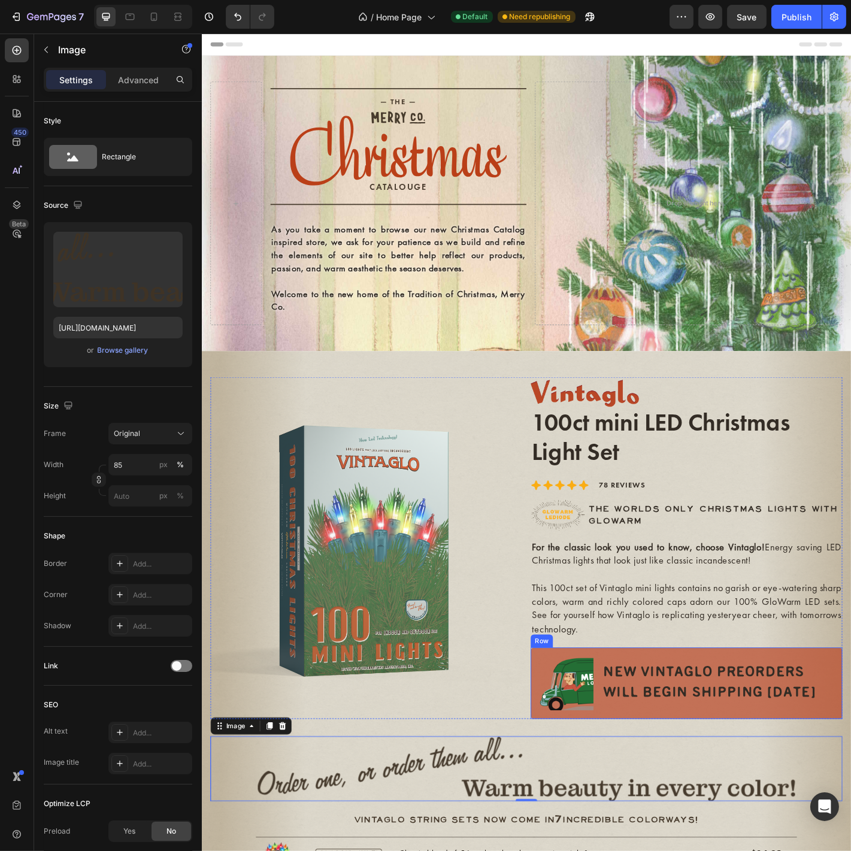
click at [851, 717] on div "Image NEW VINTAGLO PREORDERS WILL BEGIN SHIPPING NOV 4 Text Block Row" at bounding box center [737, 752] width 345 height 79
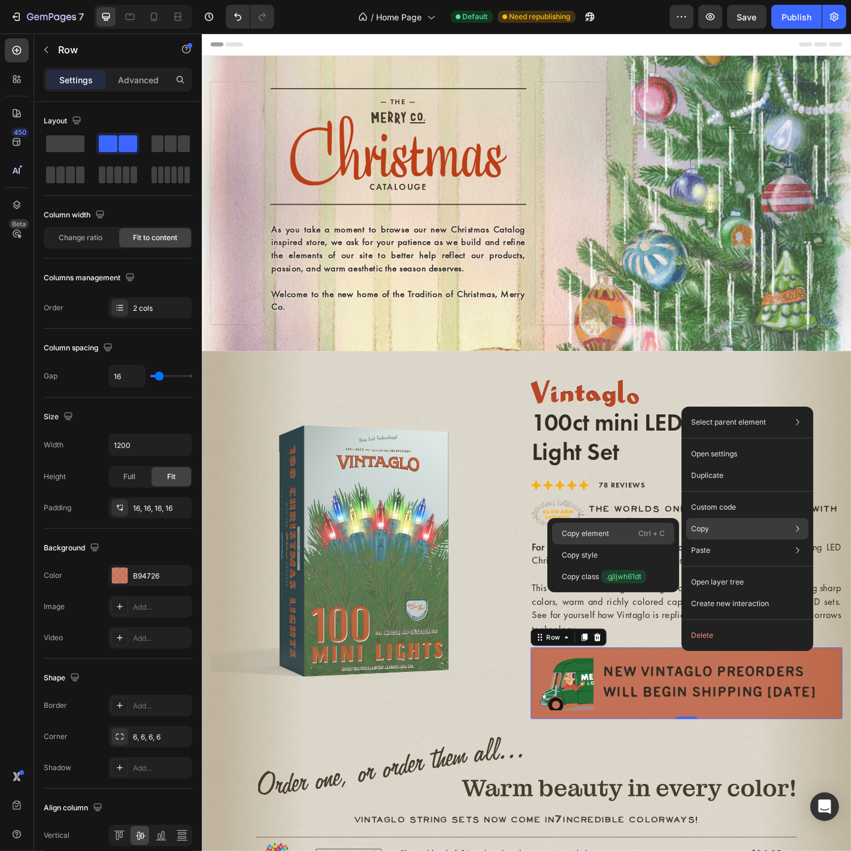
click at [627, 535] on div "Copy element Ctrl + C" at bounding box center [613, 534] width 122 height 22
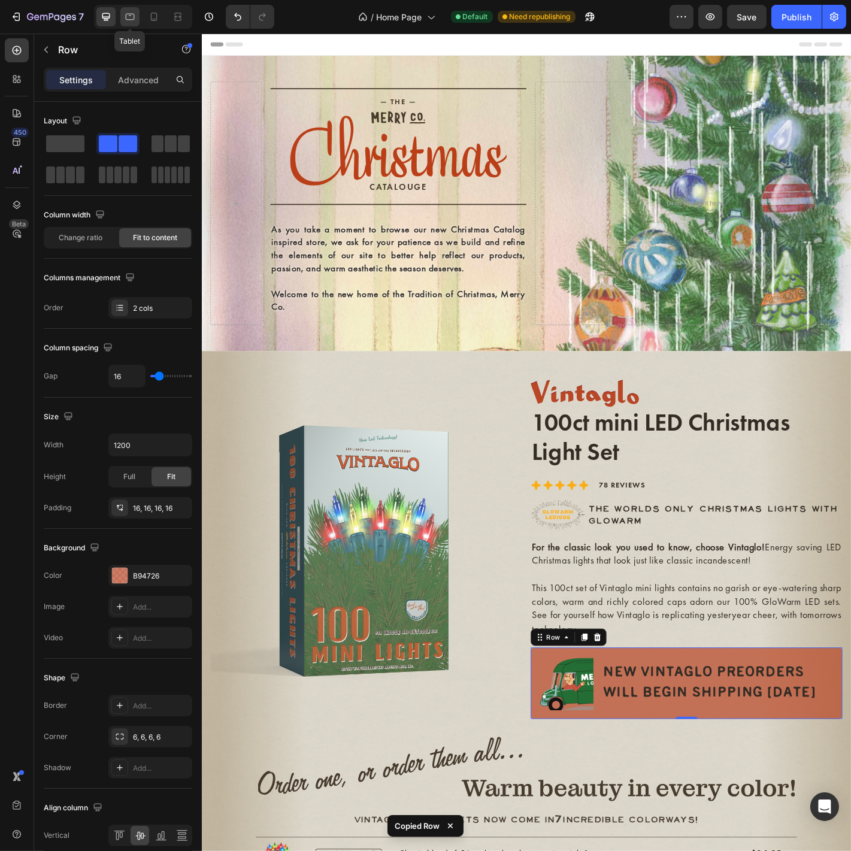
click at [134, 23] on div at bounding box center [129, 16] width 19 height 19
type input "100%"
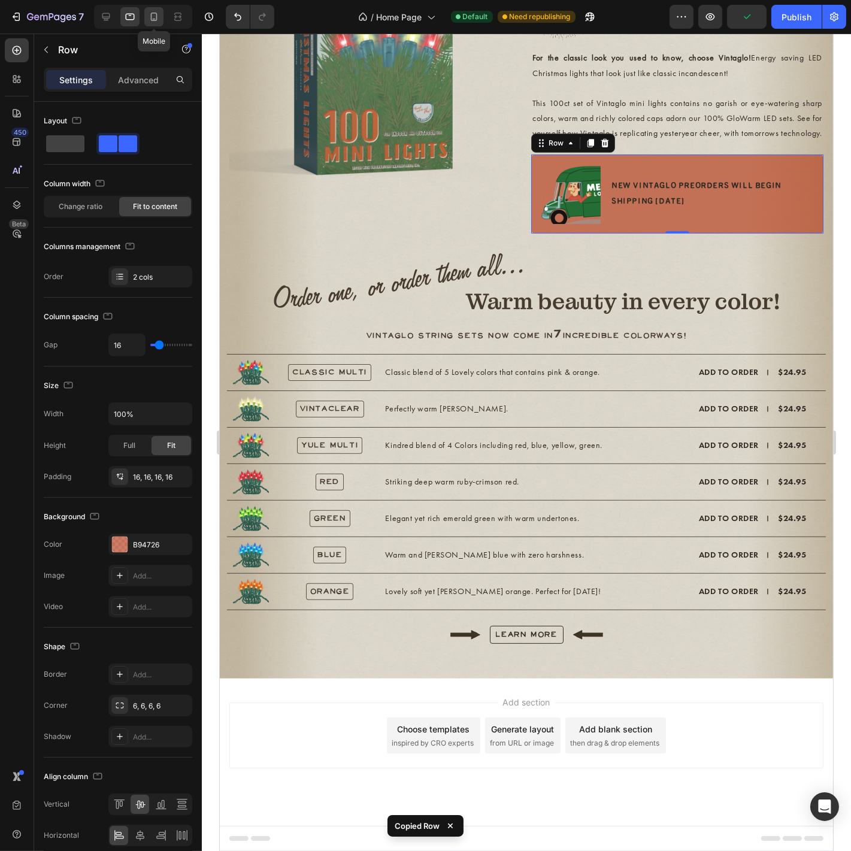
click at [149, 13] on icon at bounding box center [154, 17] width 12 height 12
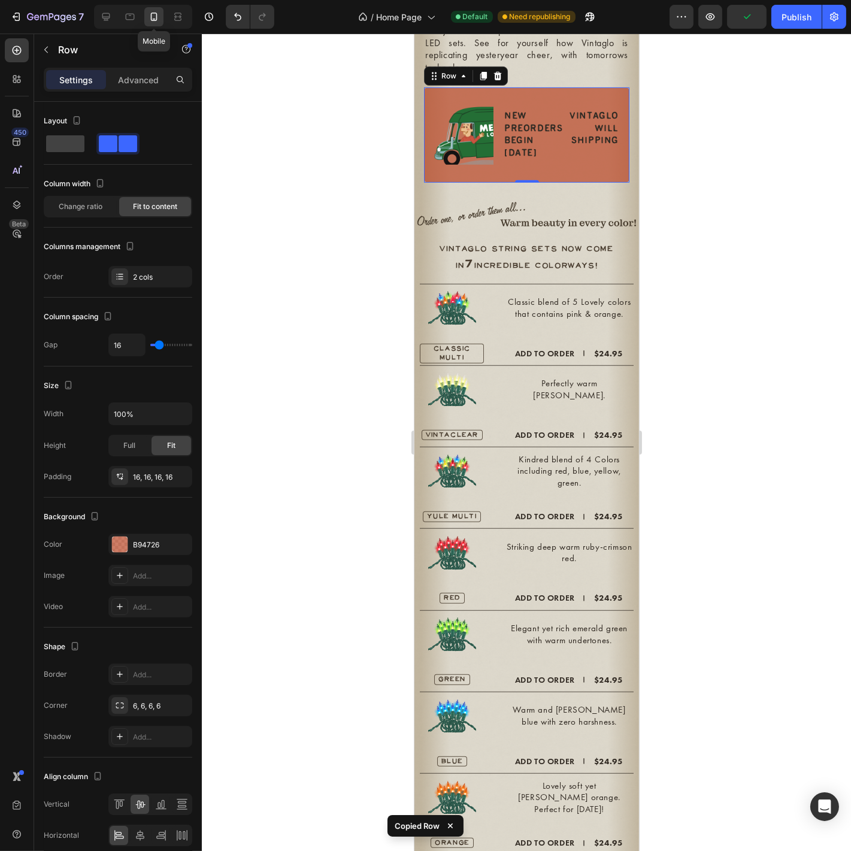
scroll to position [825, 0]
click at [573, 117] on p "NEW VINTAGLO PREORDERS WILL BEGIN SHIPPING [DATE]" at bounding box center [561, 135] width 114 height 50
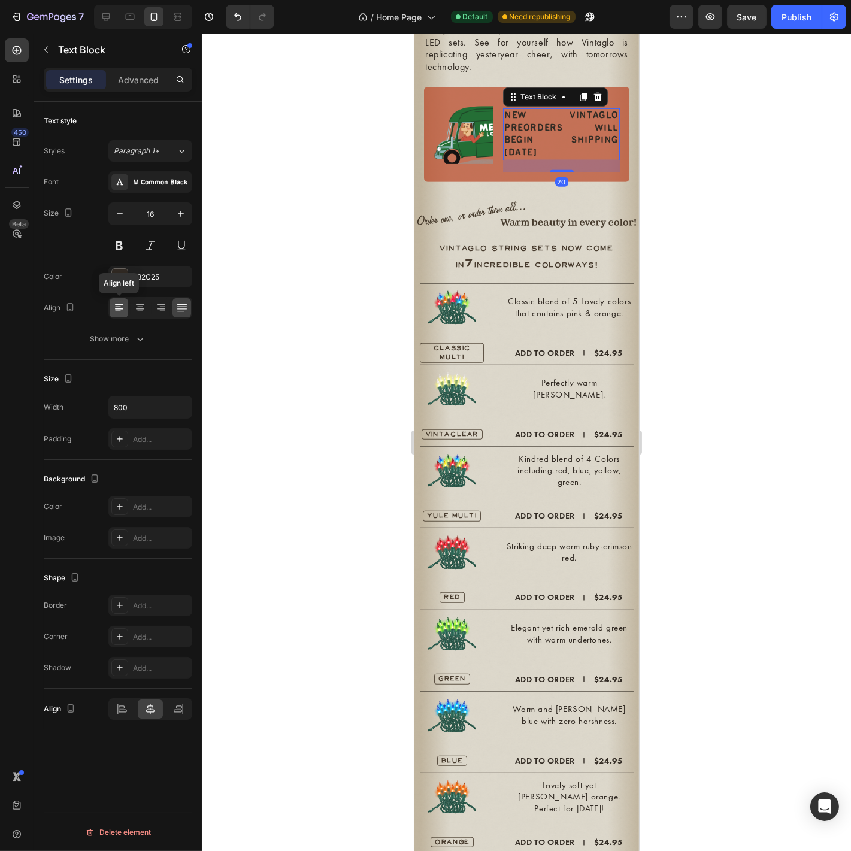
click at [120, 309] on icon at bounding box center [119, 308] width 12 height 12
click at [470, 112] on img at bounding box center [463, 134] width 60 height 60
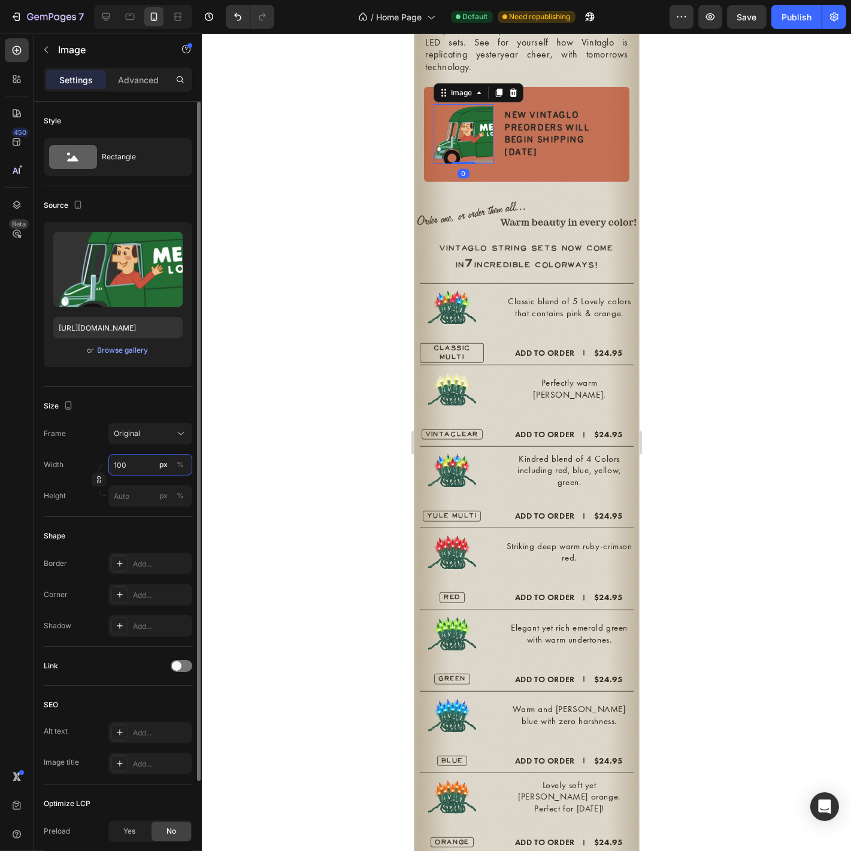
click at [129, 470] on input "100" at bounding box center [150, 465] width 84 height 22
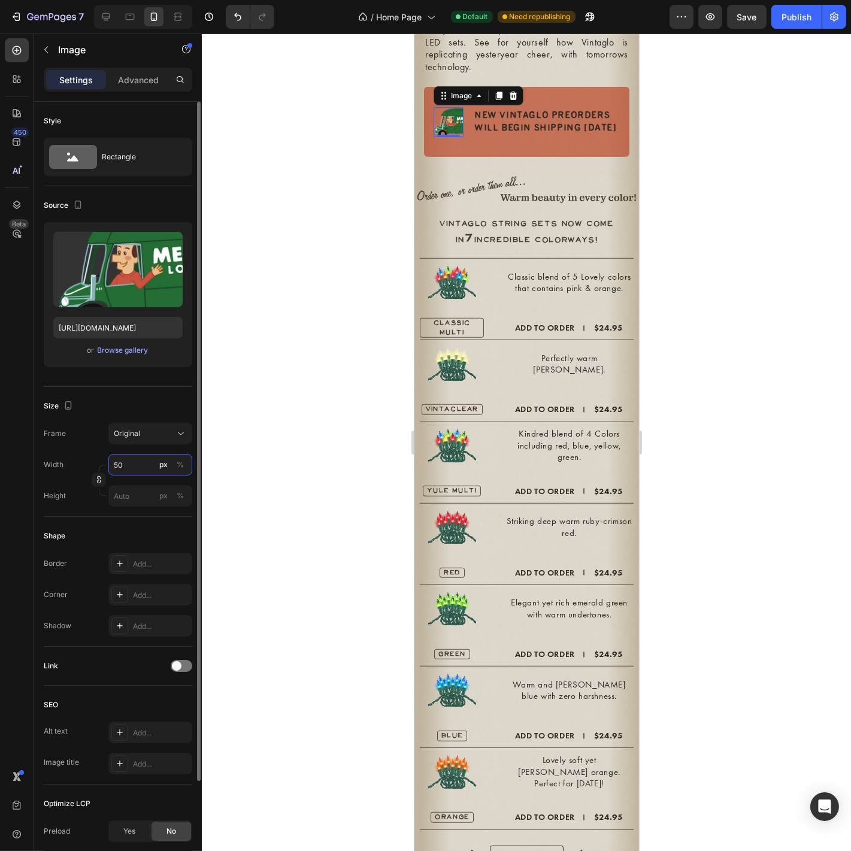
type input "5"
type input "60"
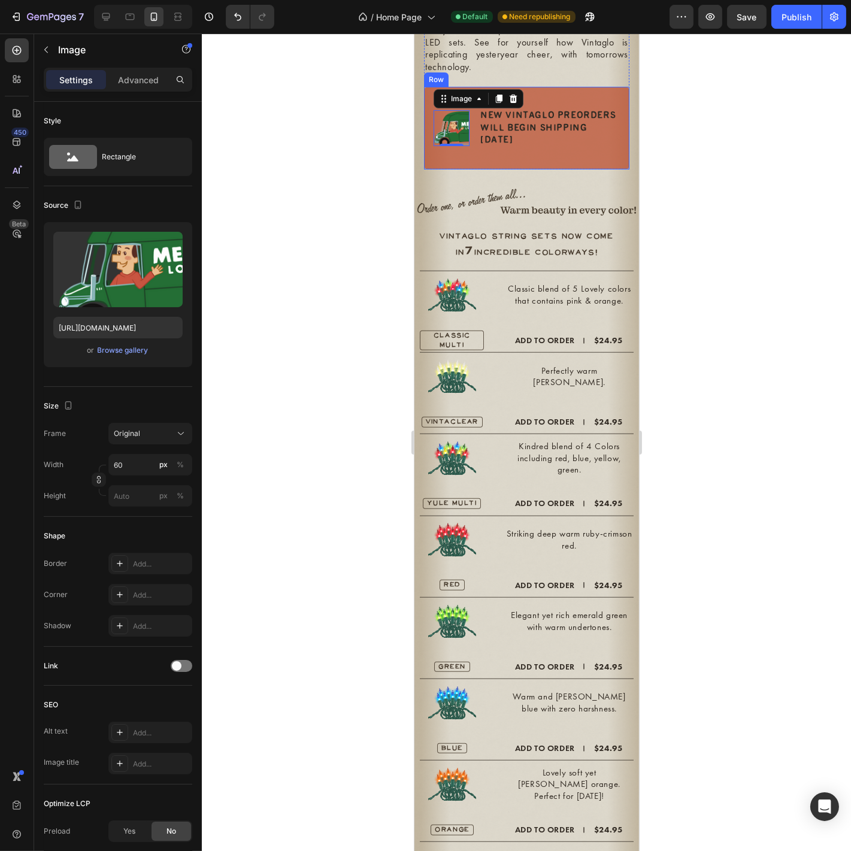
click at [549, 144] on div "NEW VINTAGLO PREORDERS WILL BEGIN SHIPPING NOV 4 Text Block" at bounding box center [549, 127] width 141 height 63
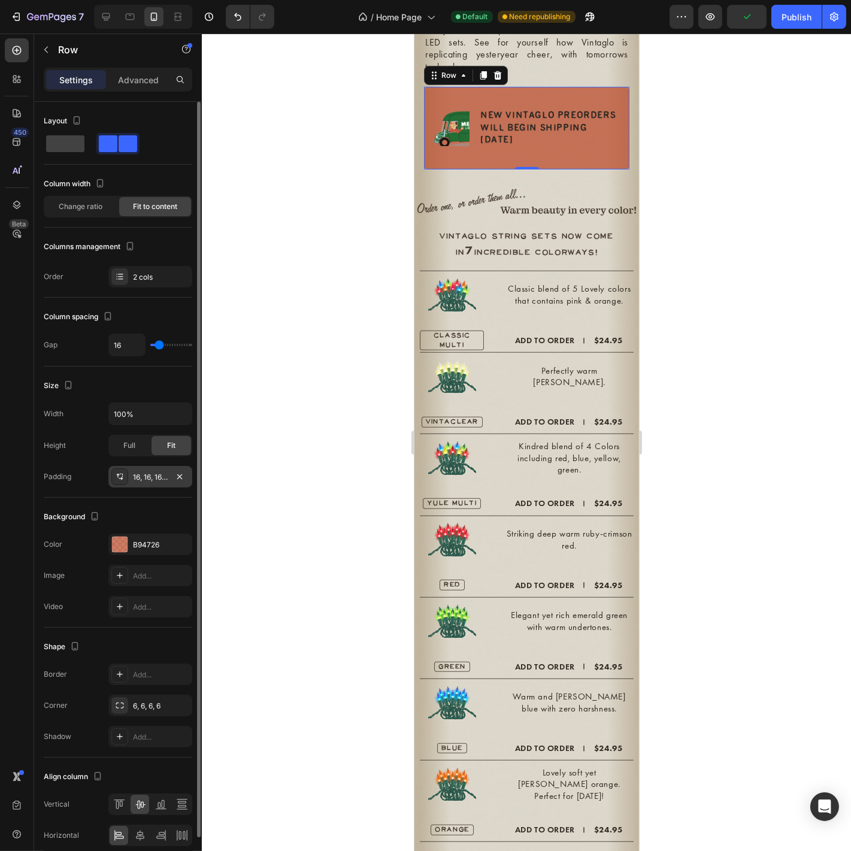
click at [144, 473] on div "16, 16, 16, 16" at bounding box center [150, 477] width 35 height 11
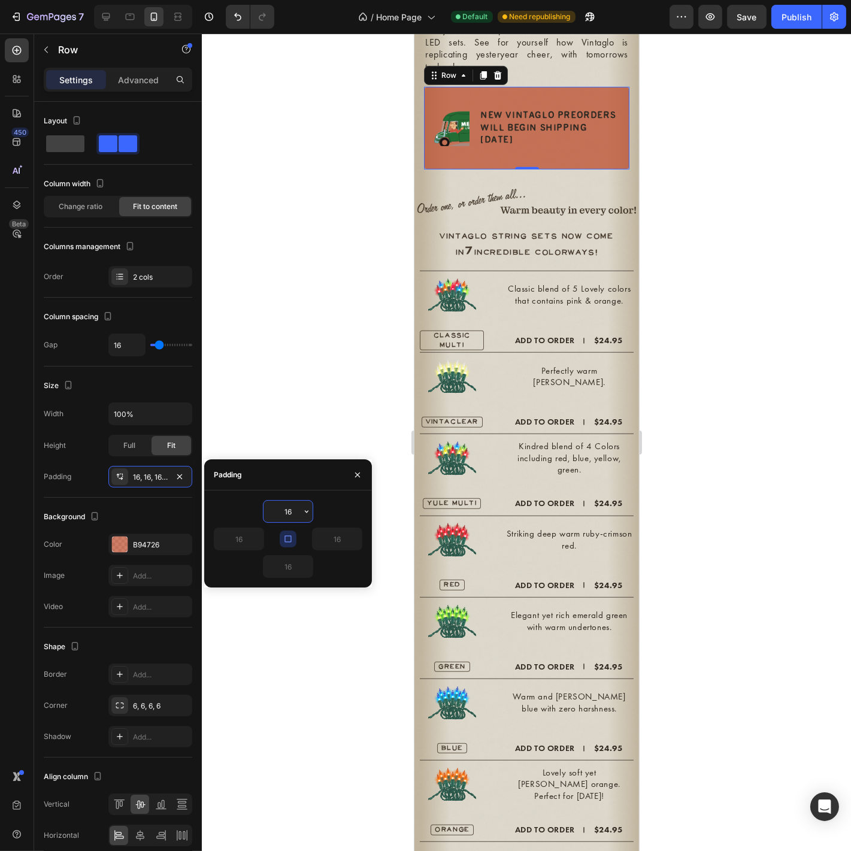
click at [289, 511] on input "16" at bounding box center [288, 512] width 49 height 22
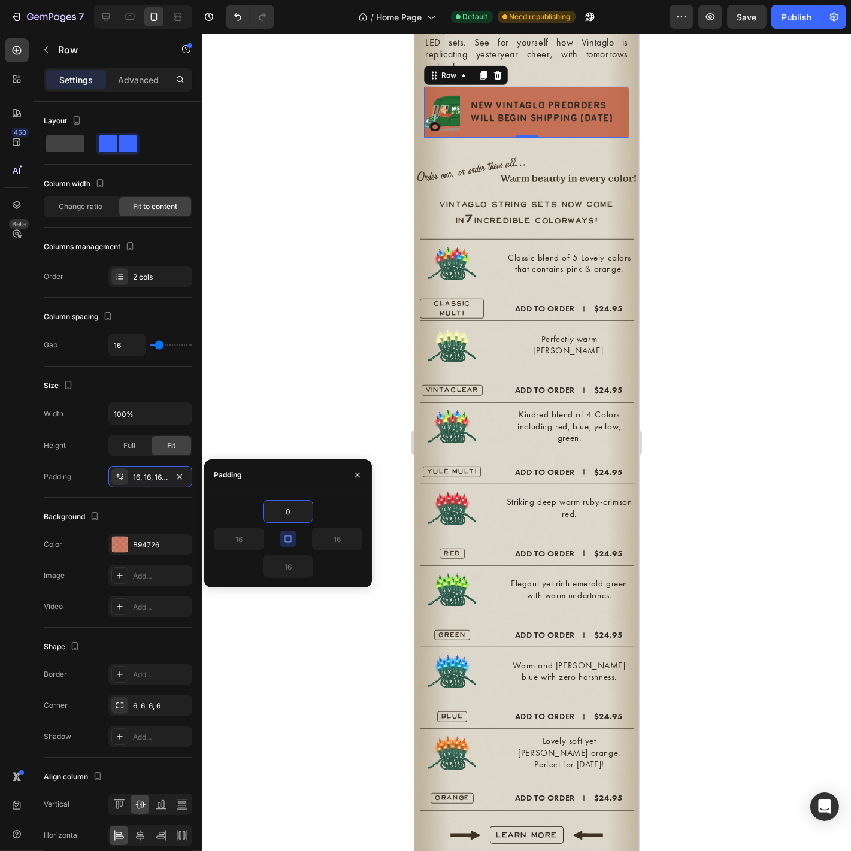
type input "0"
click at [302, 381] on div at bounding box center [526, 443] width 649 height 818
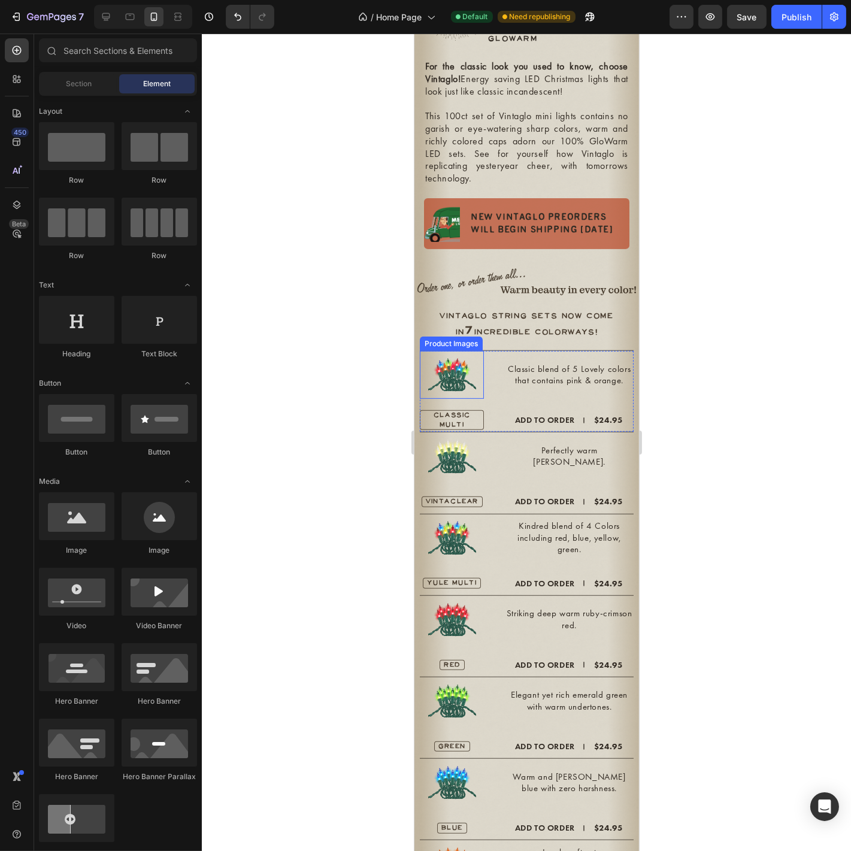
scroll to position [603, 0]
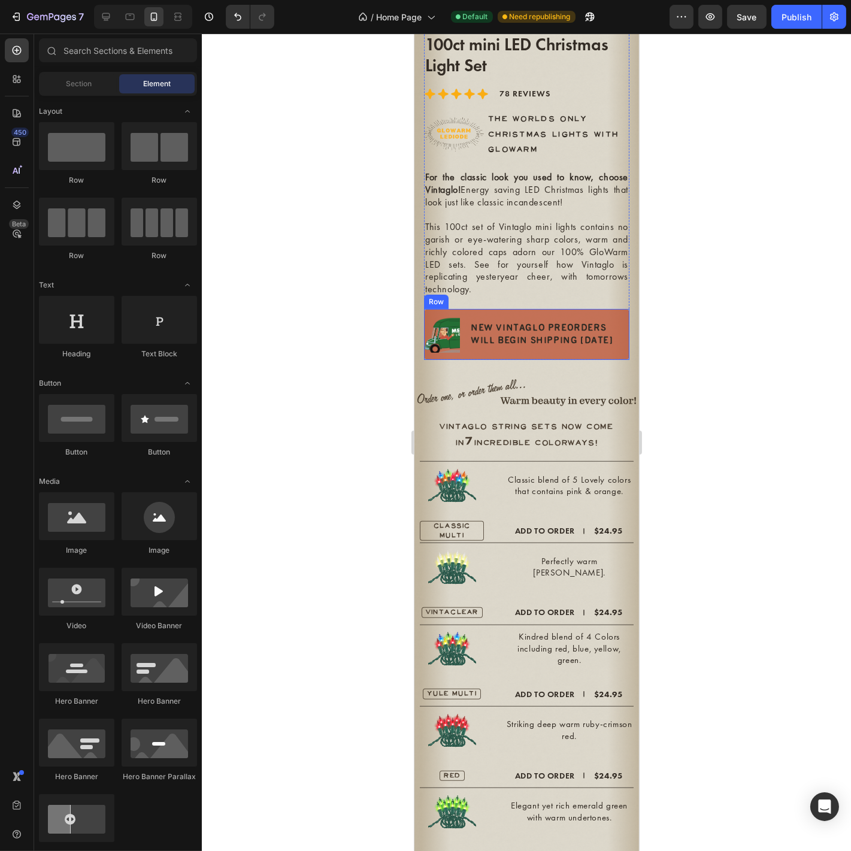
click at [502, 337] on div "NEW VINTAGLO PREORDERS WILL BEGIN SHIPPING NOV 4 Text Block" at bounding box center [549, 335] width 160 height 52
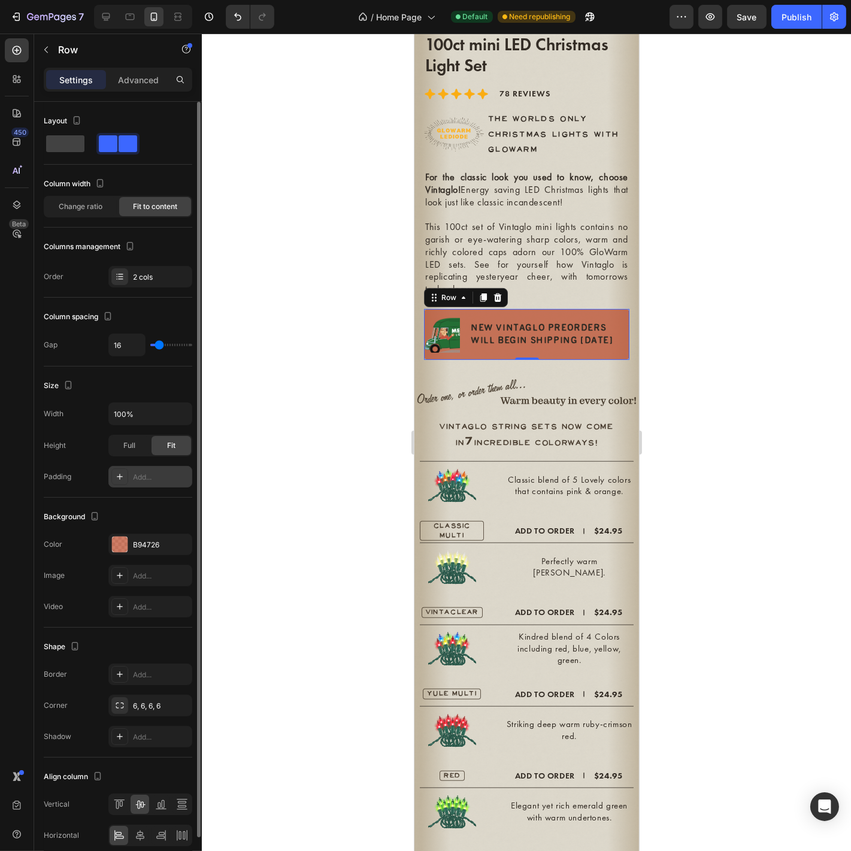
click at [143, 466] on div "Add..." at bounding box center [150, 477] width 84 height 22
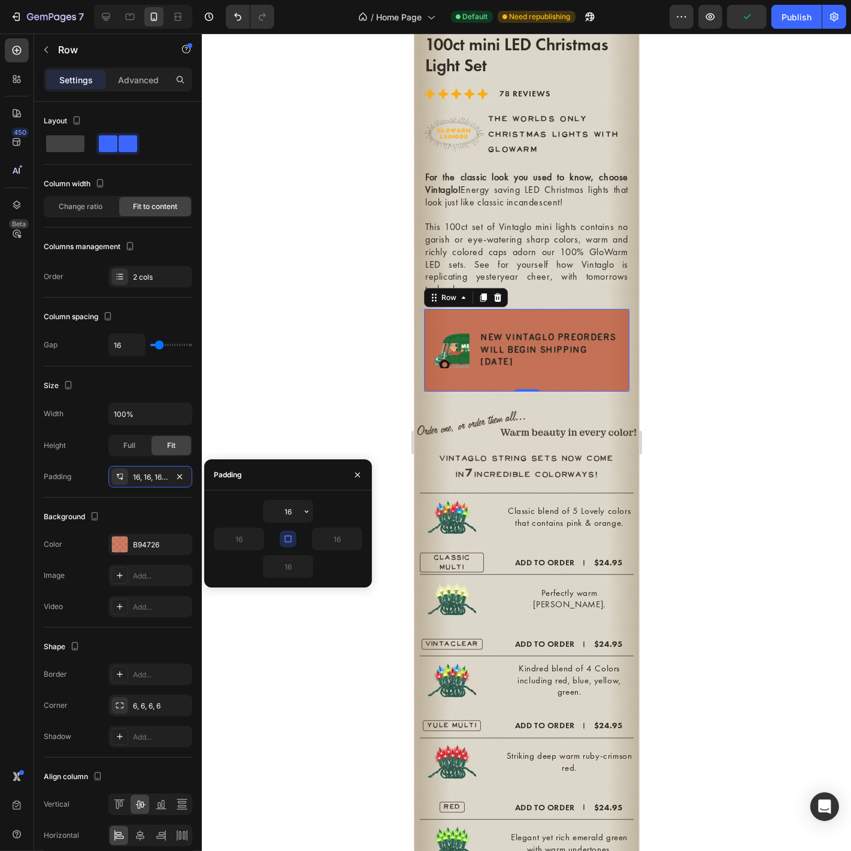
click at [289, 540] on icon "button" at bounding box center [288, 539] width 10 height 10
click at [288, 512] on input "16" at bounding box center [288, 512] width 49 height 22
drag, startPoint x: 296, startPoint y: 515, endPoint x: 285, endPoint y: 510, distance: 12.3
click at [285, 510] on input "16" at bounding box center [288, 512] width 49 height 22
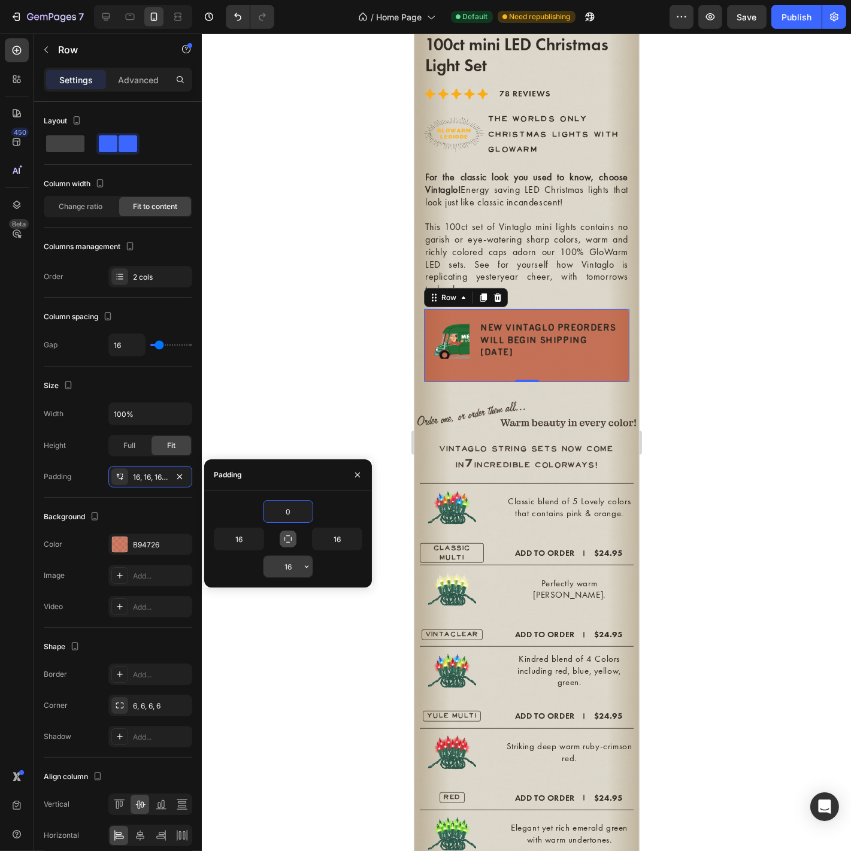
type input "0"
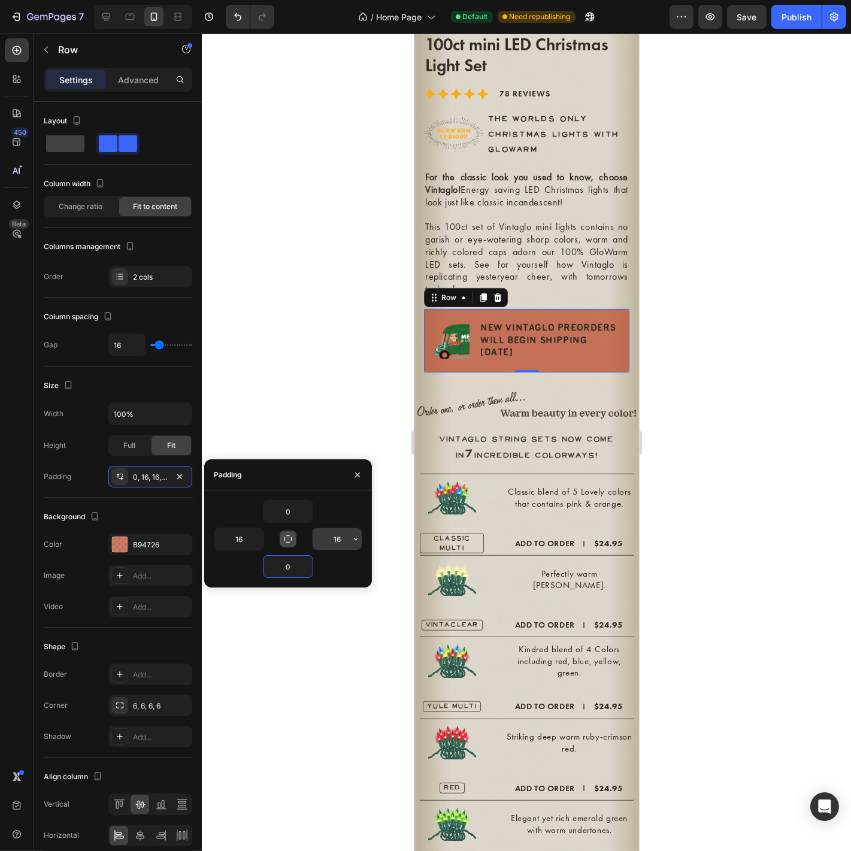
type input "0"
click at [335, 538] on input "16" at bounding box center [337, 539] width 49 height 22
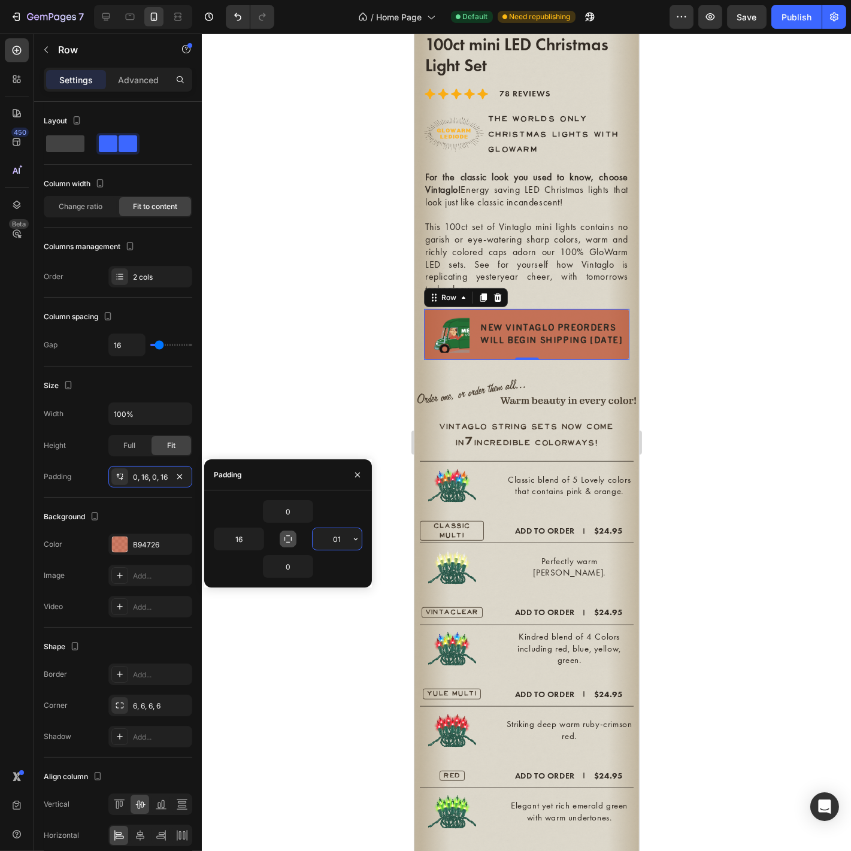
type input "010"
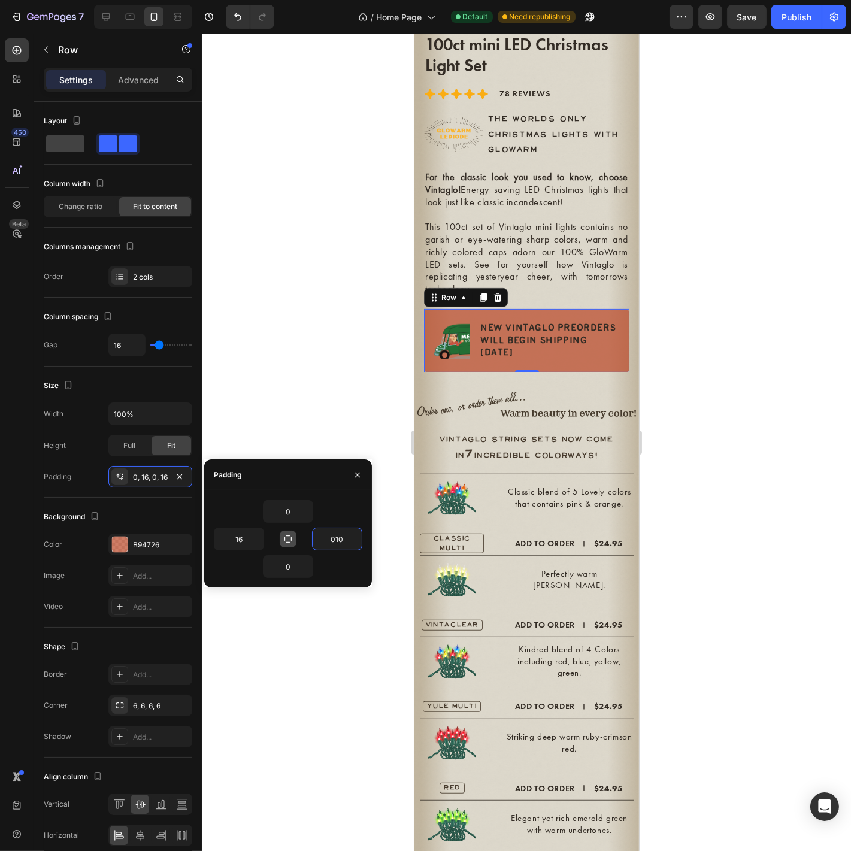
click at [286, 324] on div at bounding box center [526, 443] width 649 height 818
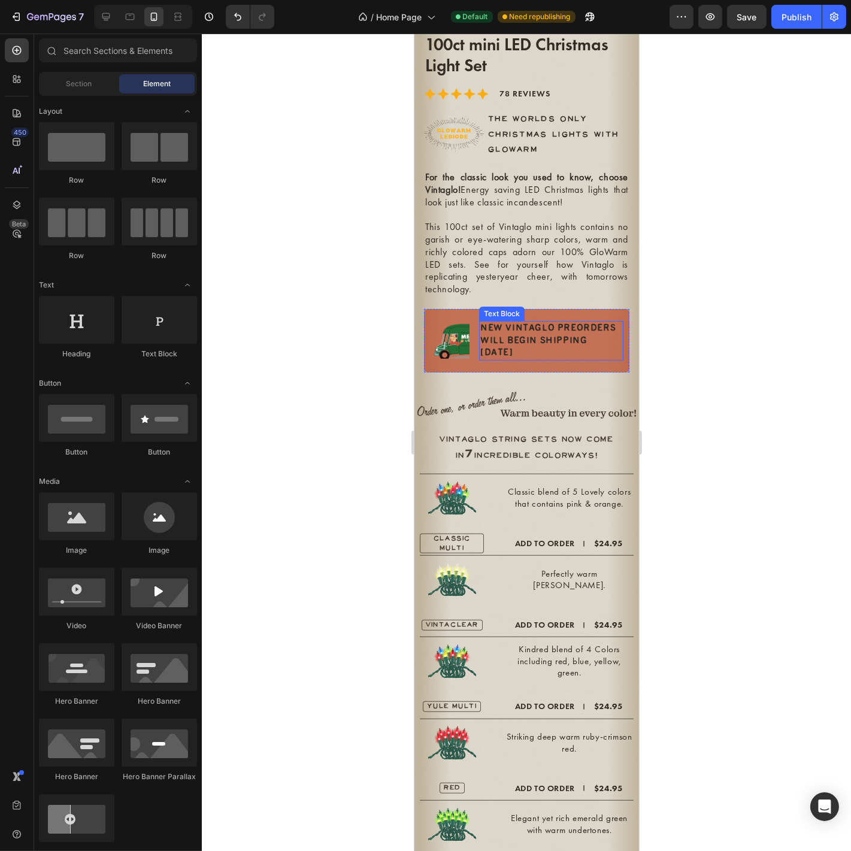
click at [510, 328] on p "NEW VINTAGLO PREORDERS WILL BEGIN SHIPPING [DATE]" at bounding box center [551, 340] width 142 height 37
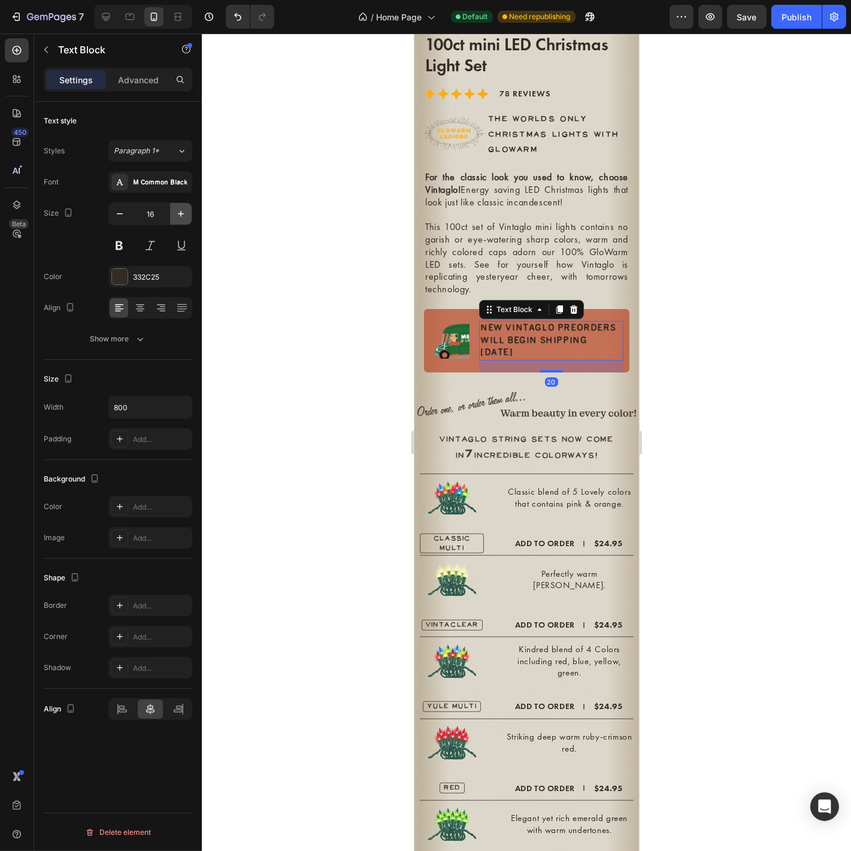
click at [181, 210] on icon "button" at bounding box center [181, 214] width 12 height 12
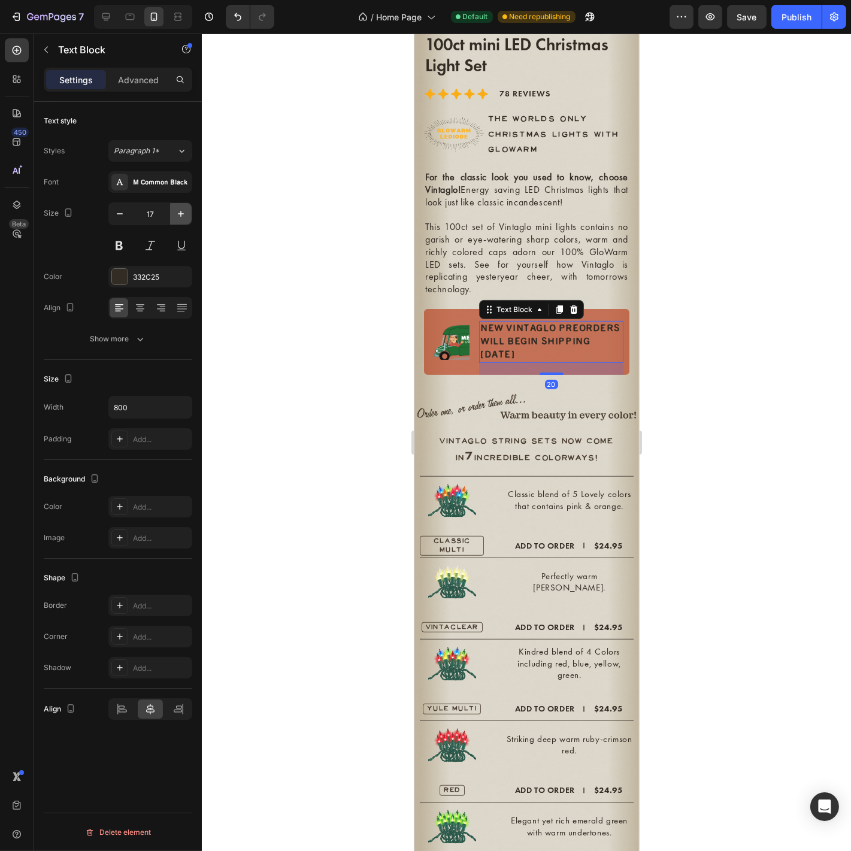
click at [181, 210] on icon "button" at bounding box center [181, 214] width 12 height 12
type input "18"
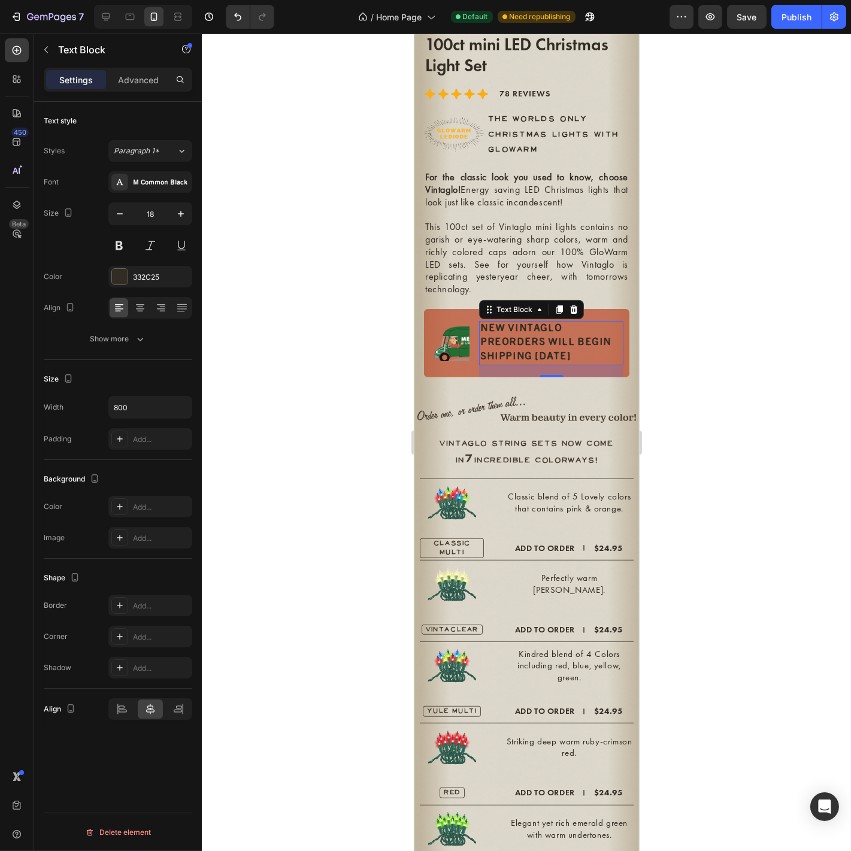
click at [331, 306] on div at bounding box center [526, 443] width 649 height 818
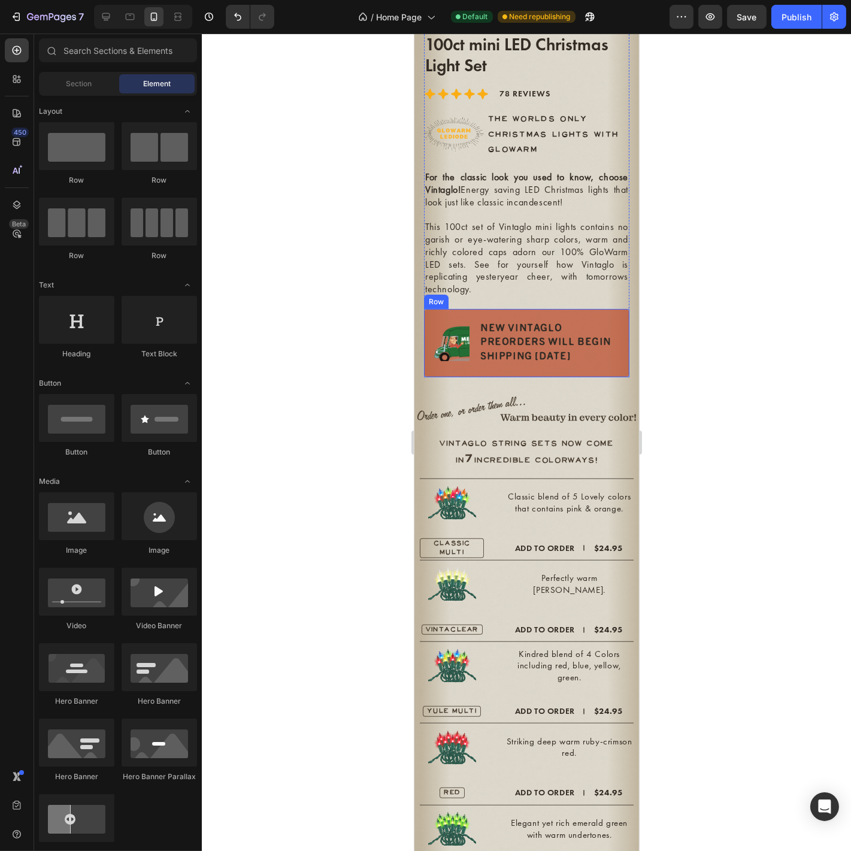
click at [607, 358] on div "NEW VINTAGLO PREORDERS WILL BEGIN SHIPPING NOV 4 Text Block" at bounding box center [551, 343] width 144 height 68
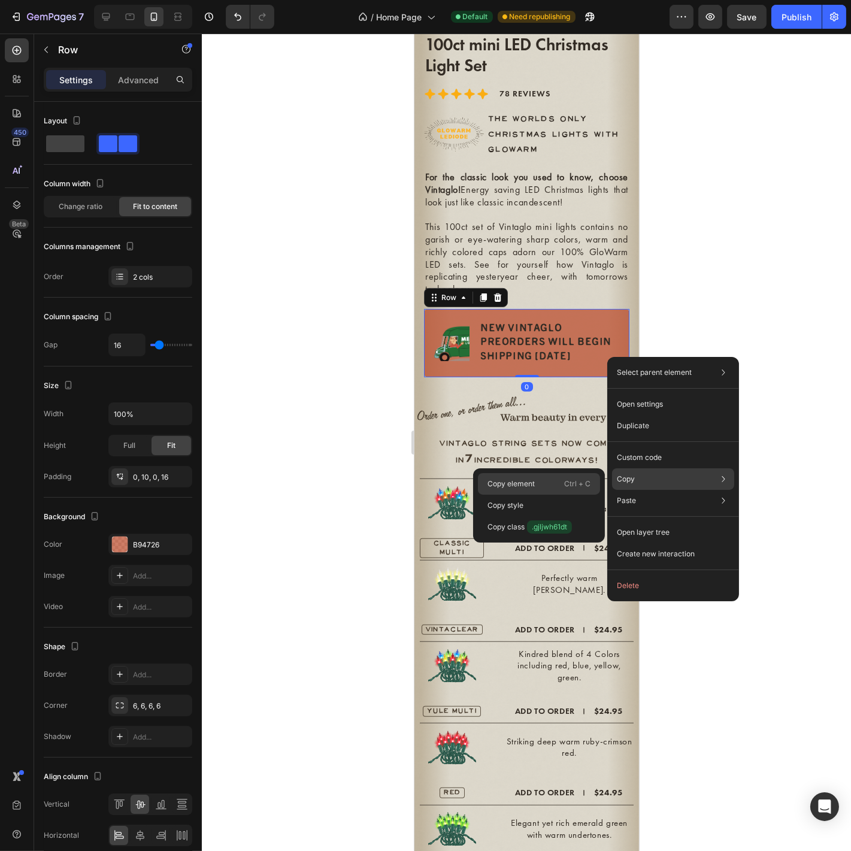
click at [493, 480] on p "Copy element" at bounding box center [511, 484] width 47 height 11
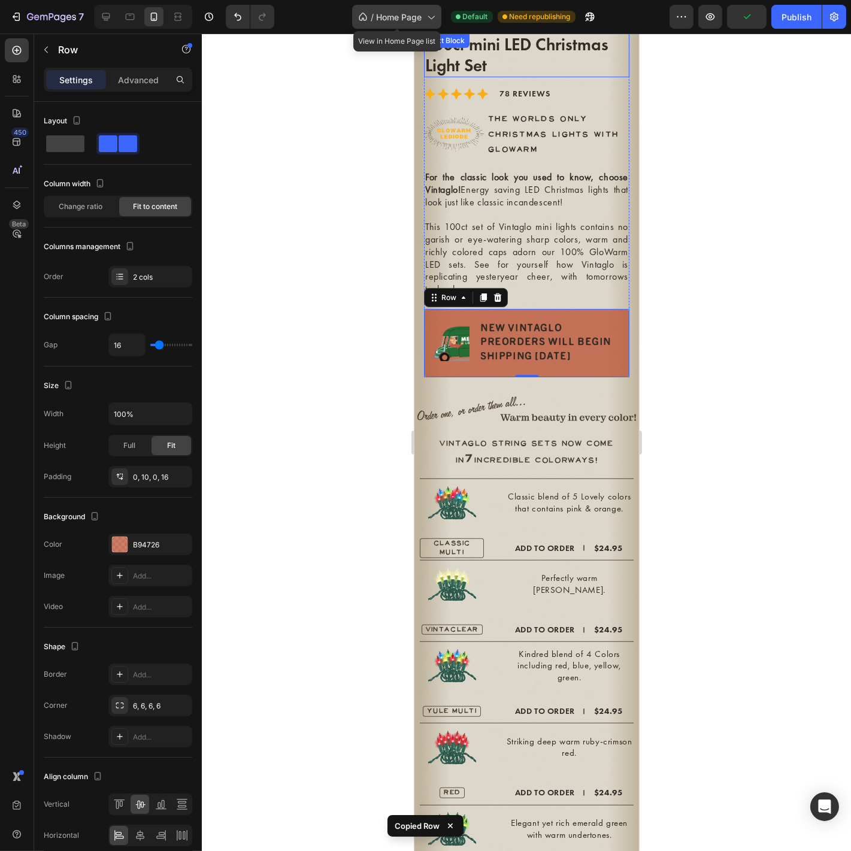
click at [399, 14] on span "Home Page" at bounding box center [400, 17] width 46 height 13
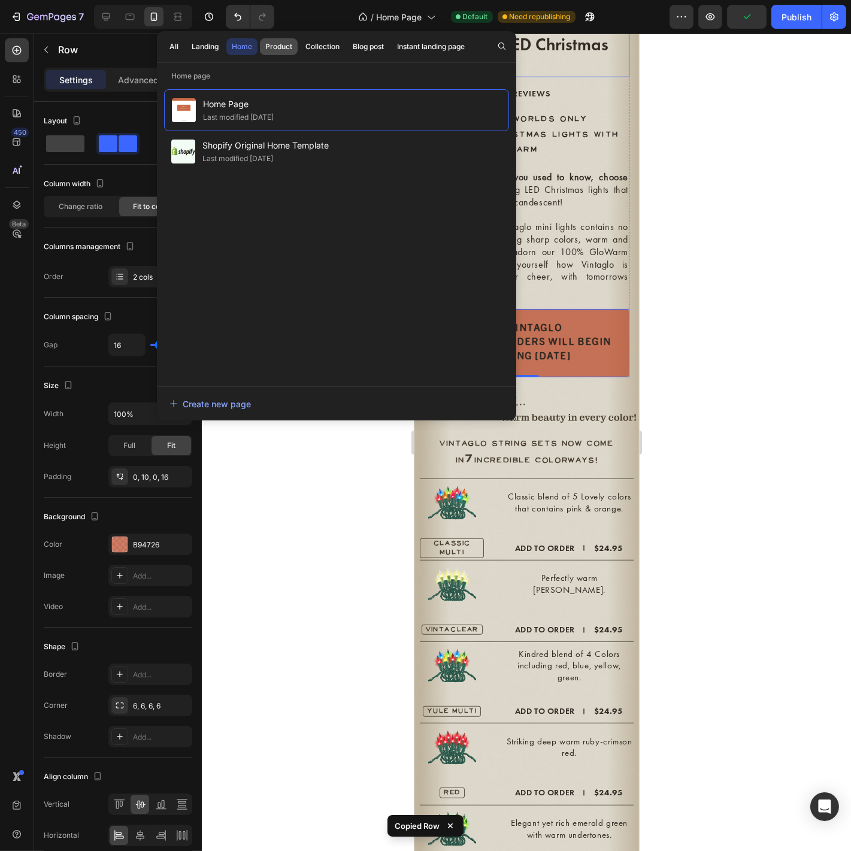
click at [273, 44] on div "Product" at bounding box center [278, 46] width 27 height 11
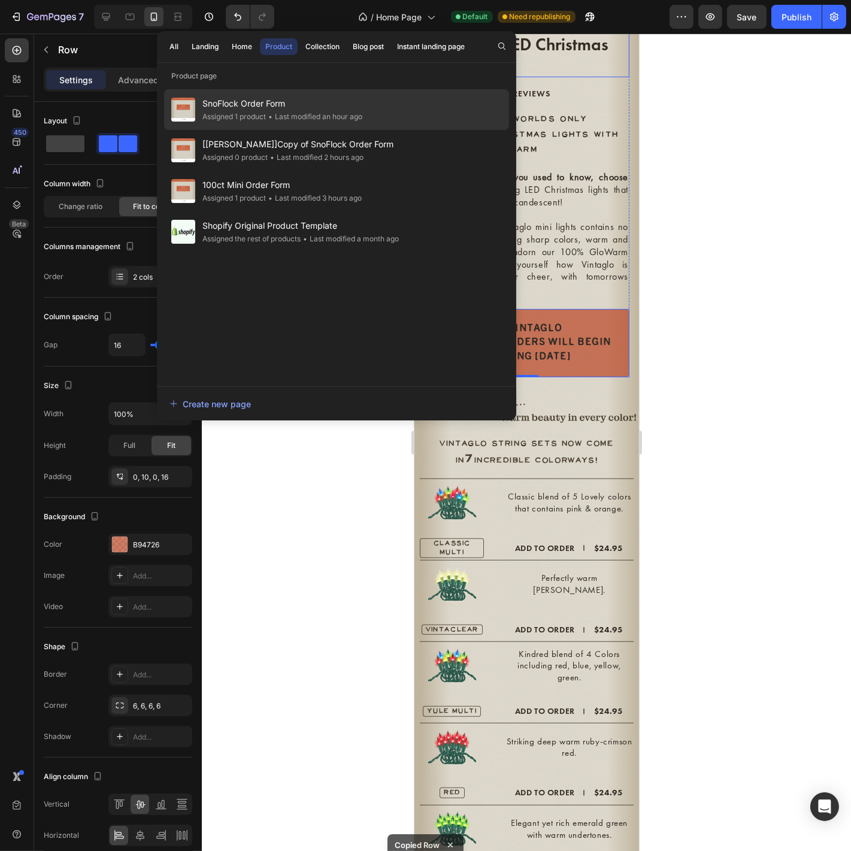
click at [292, 125] on div "SnoFlock Order Form Assigned 1 product • Last modified an hour ago" at bounding box center [336, 109] width 345 height 41
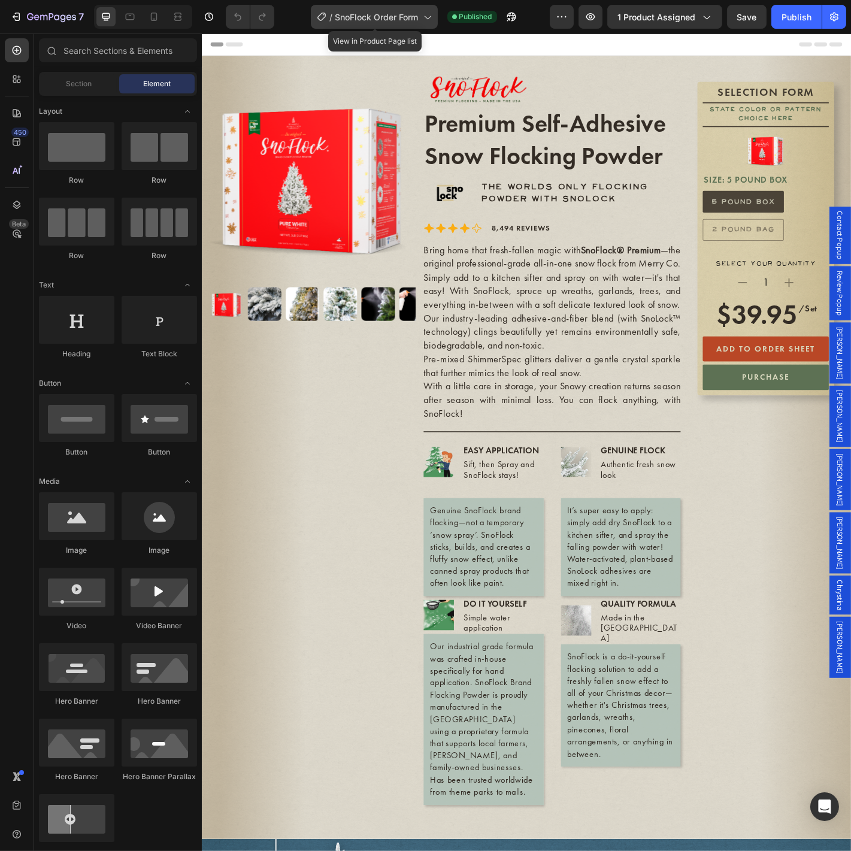
click at [421, 23] on div "/ SnoFlock Order Form" at bounding box center [374, 17] width 127 height 24
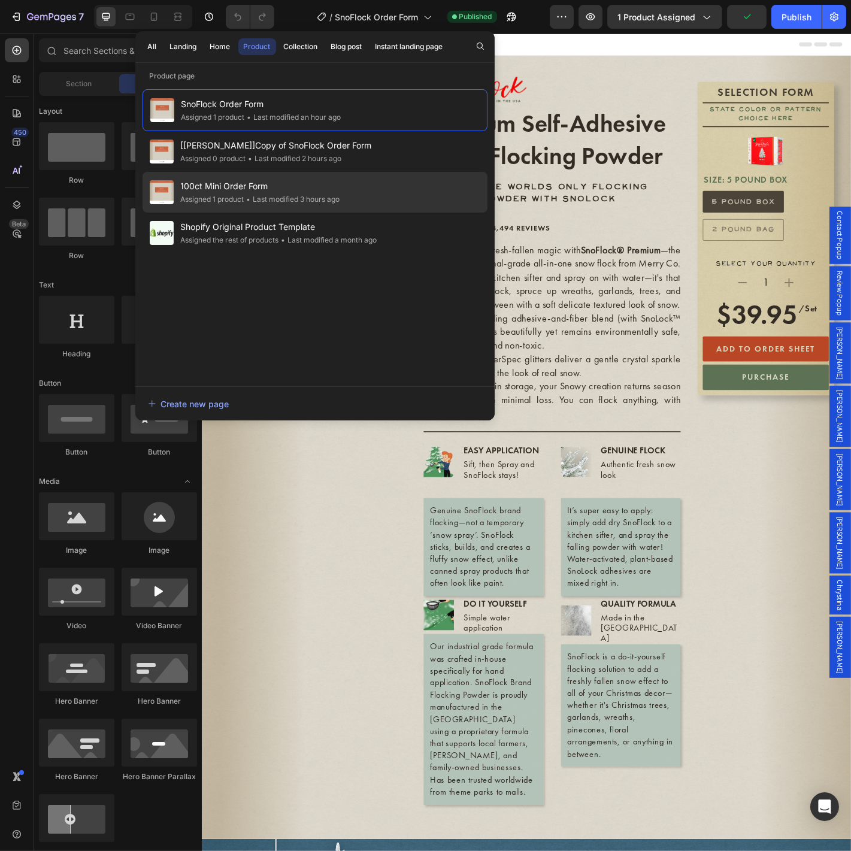
click at [283, 193] on div "• Last modified 3 hours ago" at bounding box center [292, 199] width 96 height 12
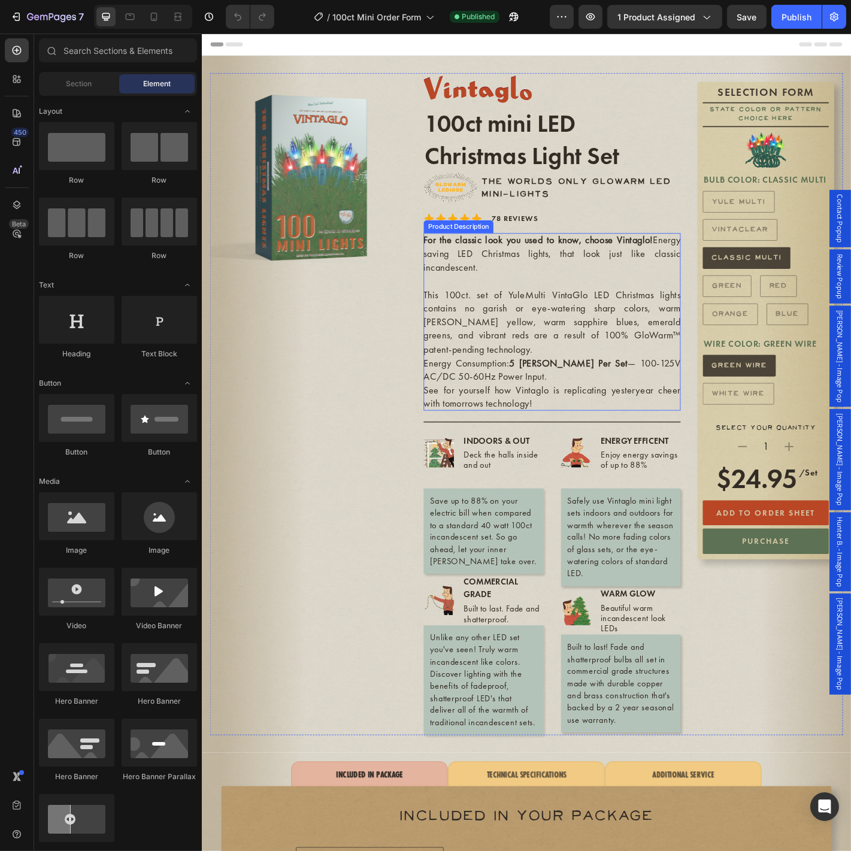
click at [548, 291] on div "For the classic look you used to know, choose Vintaglo! Energy saving LED Chris…" at bounding box center [589, 353] width 285 height 196
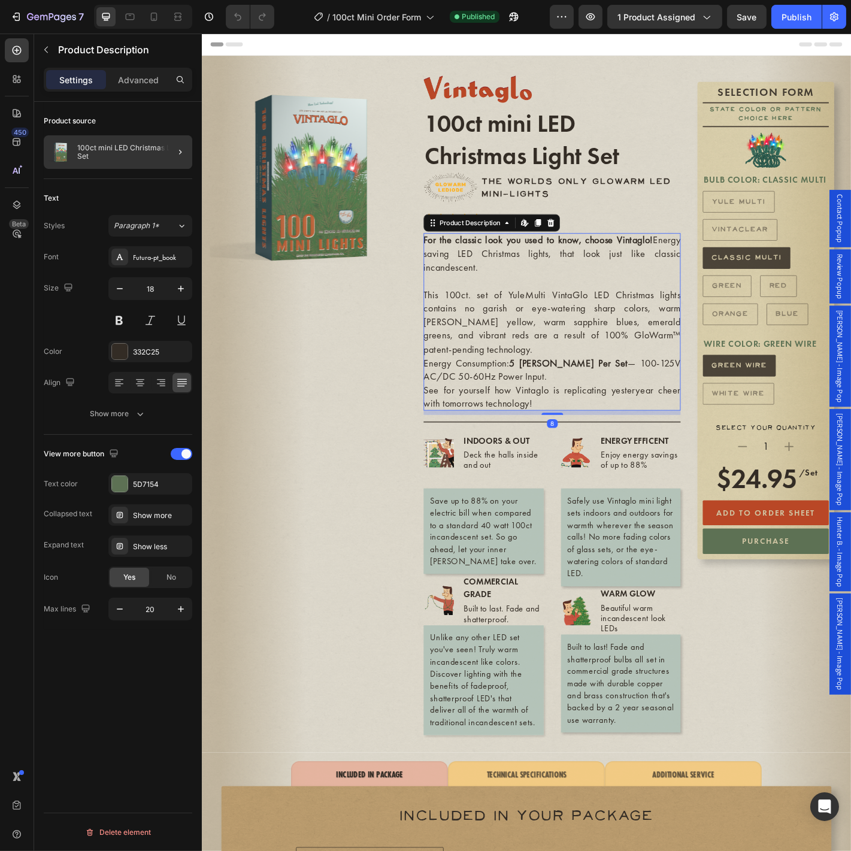
click at [161, 156] on div at bounding box center [176, 152] width 34 height 34
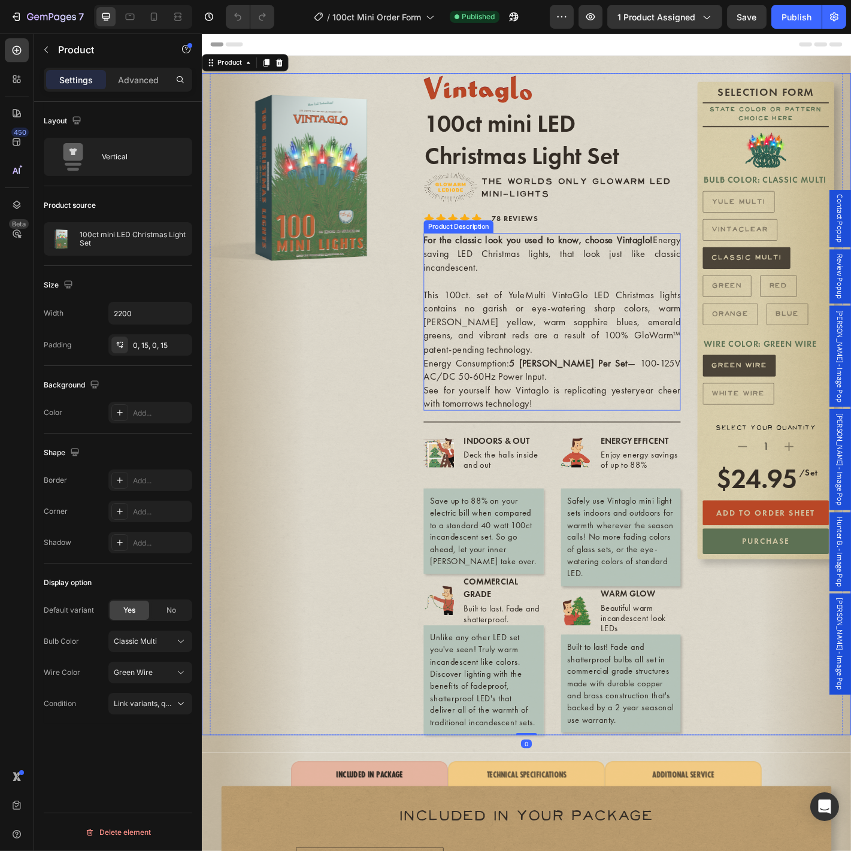
click at [565, 359] on div "For the classic look you used to know, choose Vintaglo! Energy saving LED Chris…" at bounding box center [589, 353] width 285 height 196
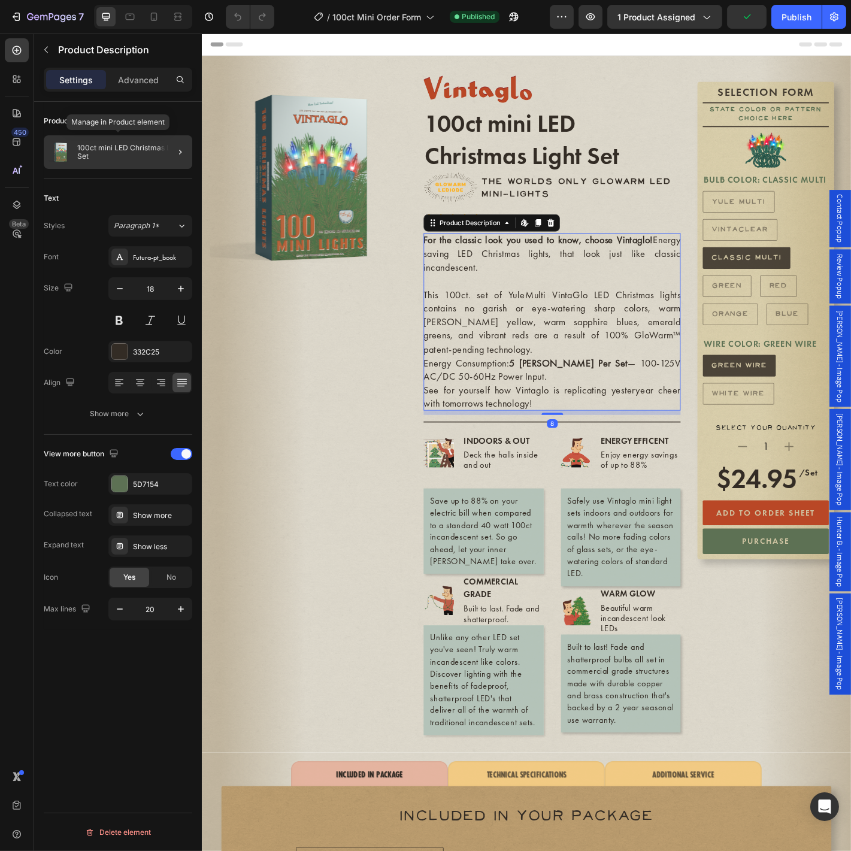
click at [99, 151] on p "100ct mini LED Christmas Light Set" at bounding box center [132, 152] width 110 height 17
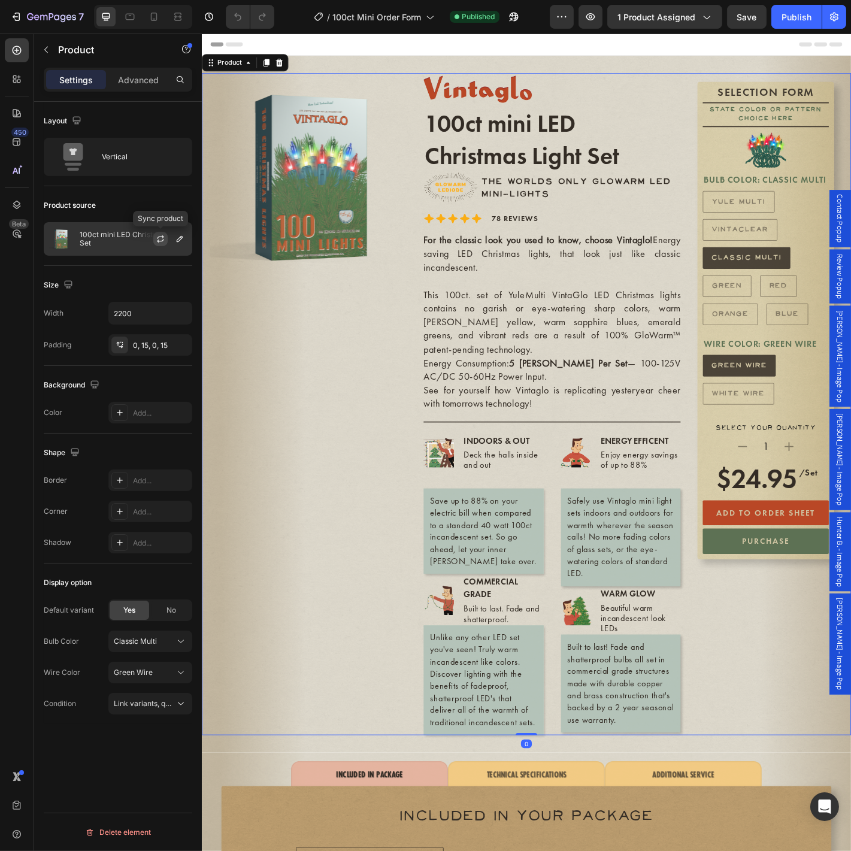
click at [159, 240] on icon "button" at bounding box center [161, 239] width 10 height 10
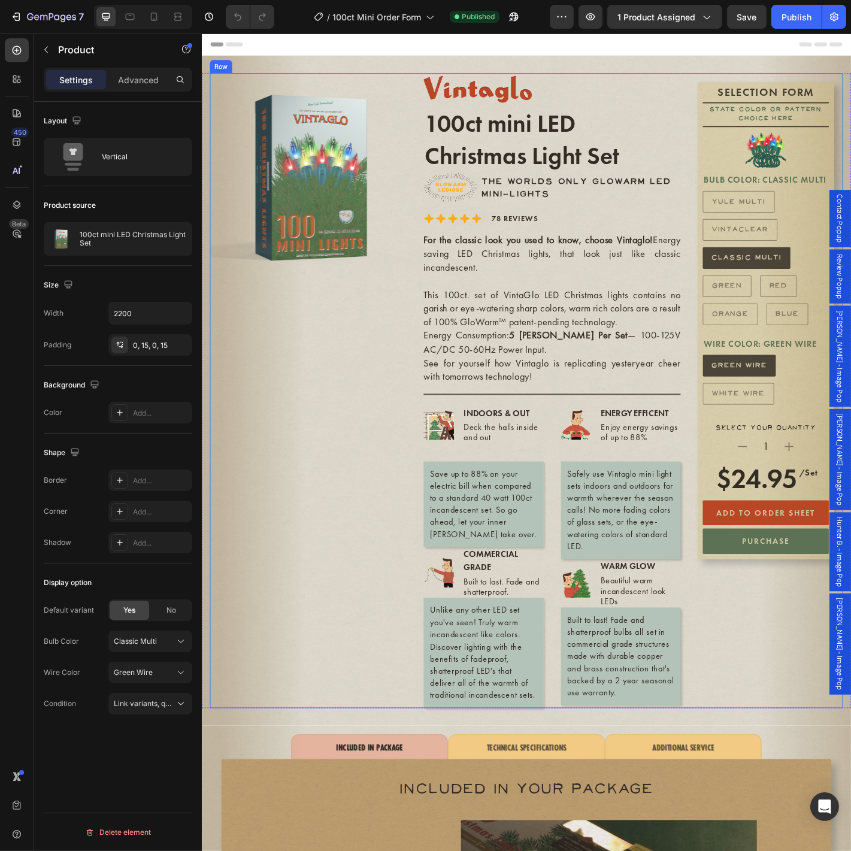
click at [586, 425] on div "Image Row 100ct mini LED Christmas Light Set Product Title THE WORLDS ONLY GLOW…" at bounding box center [589, 428] width 285 height 703
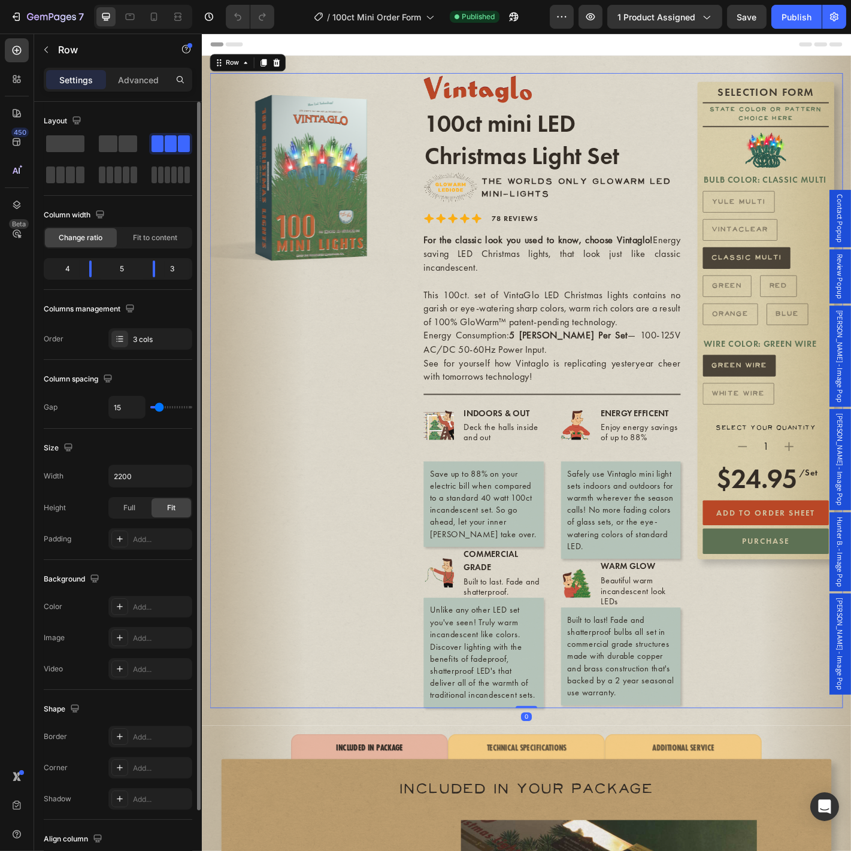
click at [576, 425] on div "Image Row 100ct mini LED Christmas Light Set Product Title THE WORLDS ONLY GLOW…" at bounding box center [589, 428] width 285 height 703
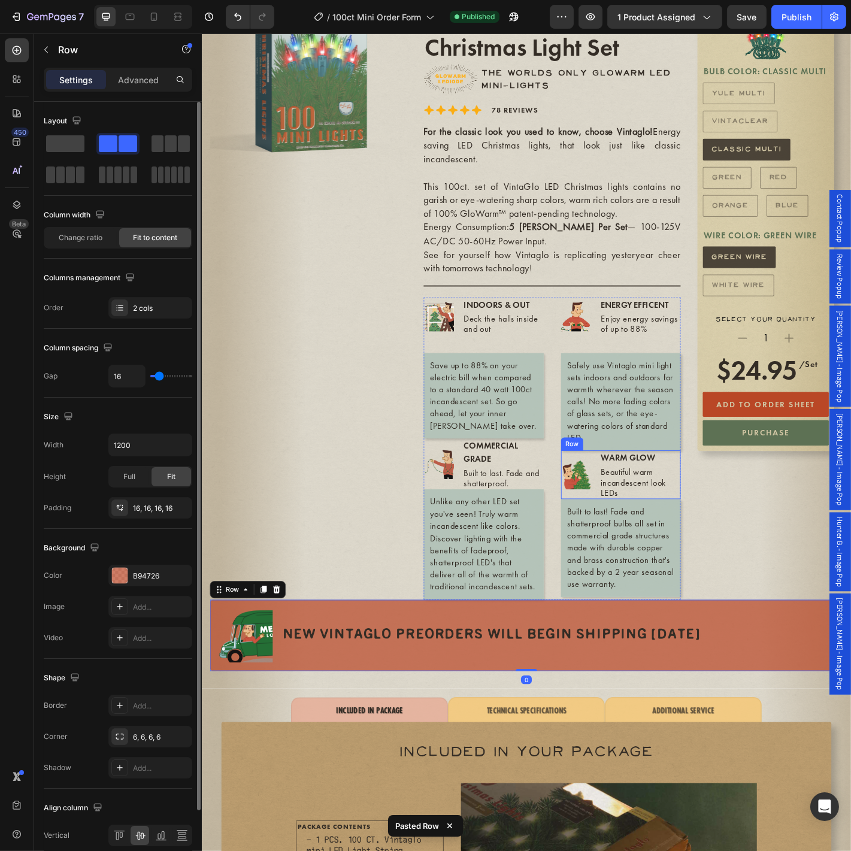
scroll to position [133, 0]
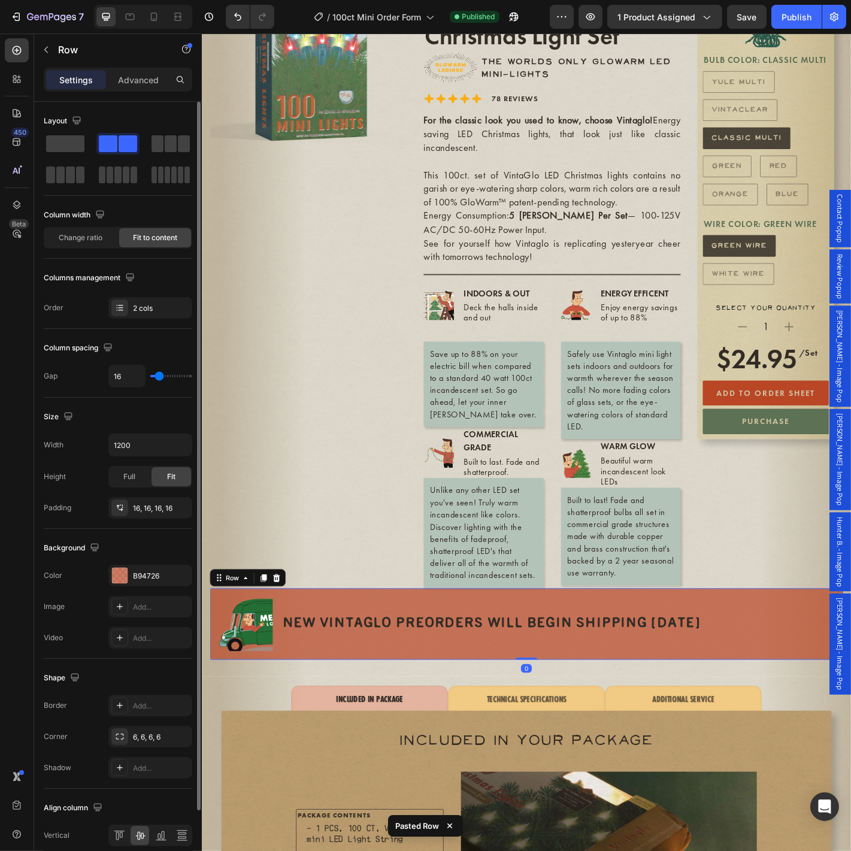
click at [808, 694] on div "Image NEW VINTAGLO PREORDERS WILL BEGIN SHIPPING NOV 4 Text Block Row 0" at bounding box center [560, 687] width 701 height 79
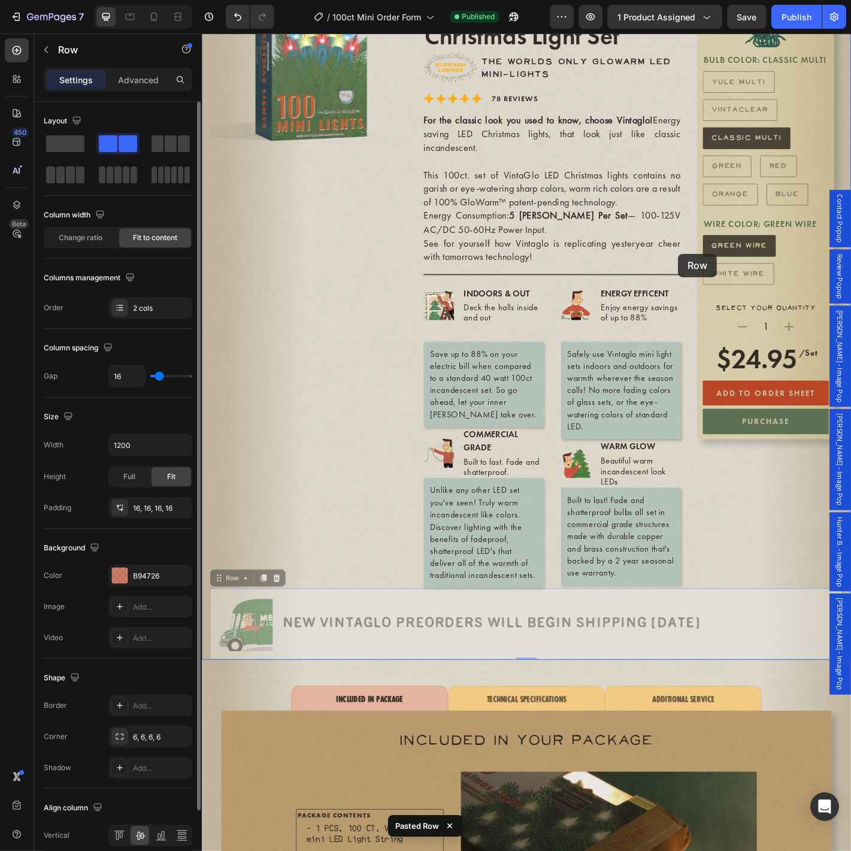
scroll to position [0, 0]
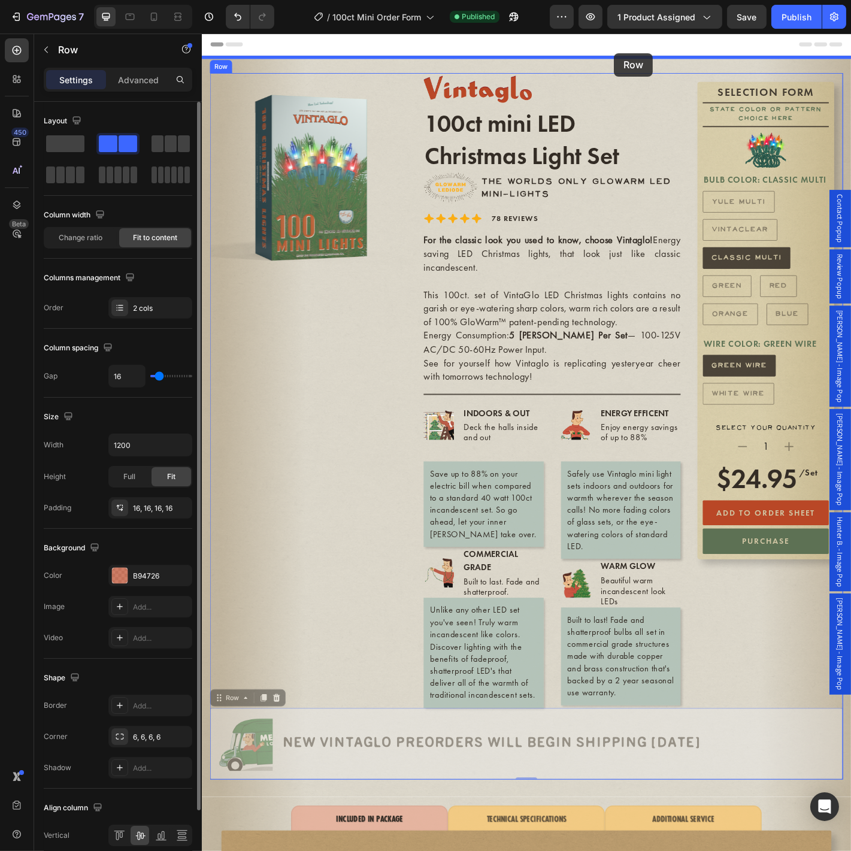
drag, startPoint x: 789, startPoint y: 692, endPoint x: 658, endPoint y: 55, distance: 650.1
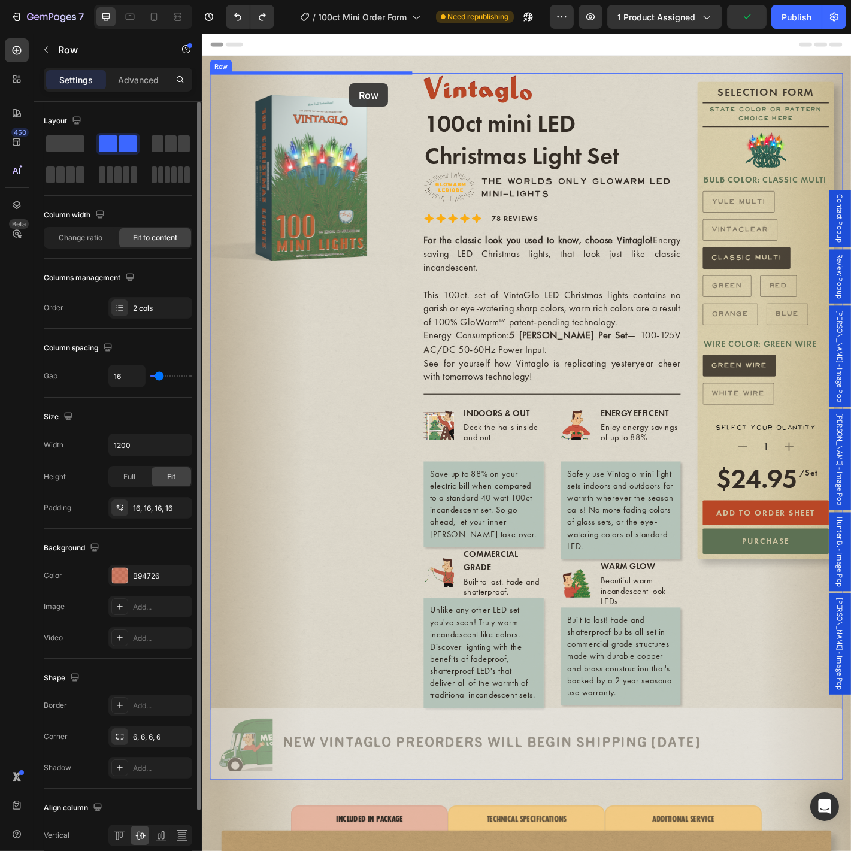
drag, startPoint x: 800, startPoint y: 842, endPoint x: 364, endPoint y: 89, distance: 869.8
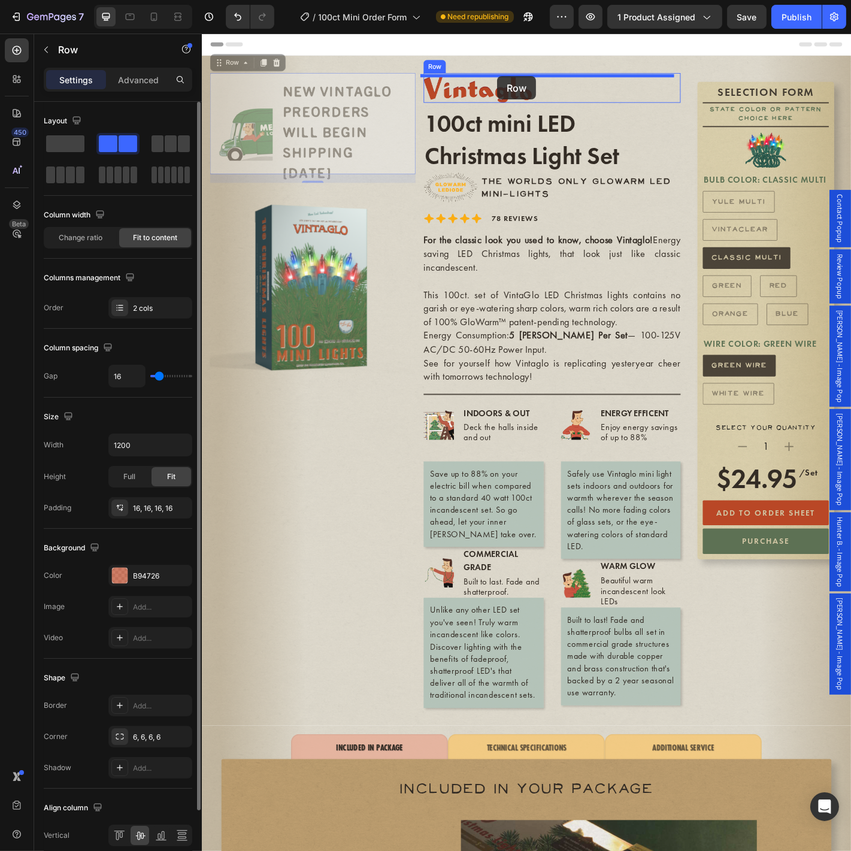
drag, startPoint x: 432, startPoint y: 132, endPoint x: 521, endPoint y: 82, distance: 102.5
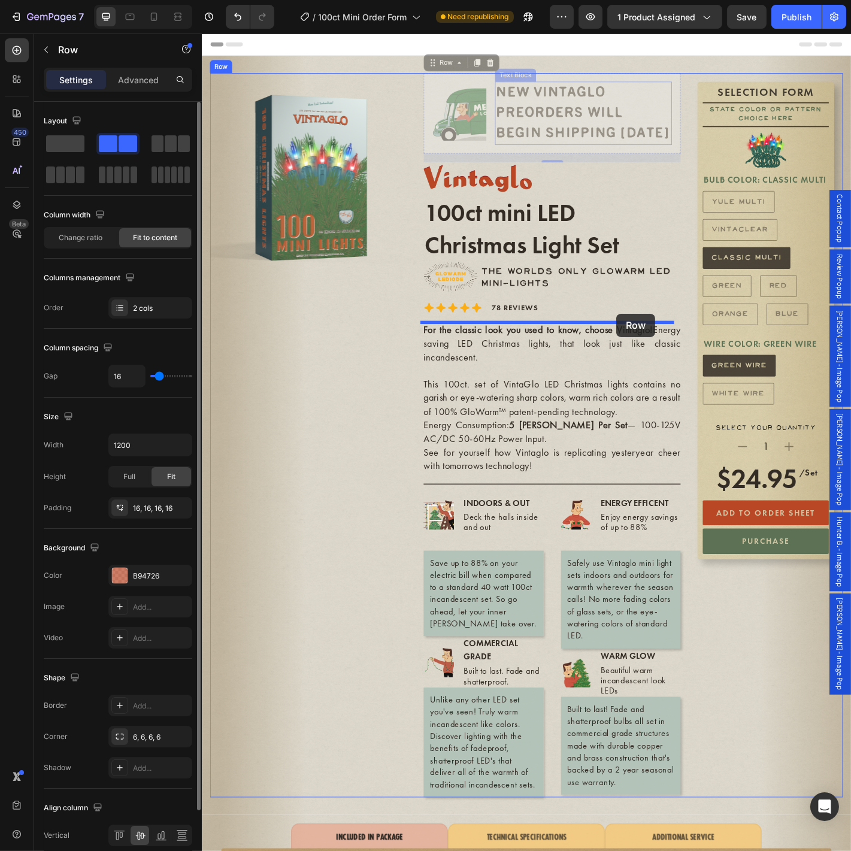
drag, startPoint x: 719, startPoint y: 90, endPoint x: 660, endPoint y: 344, distance: 260.7
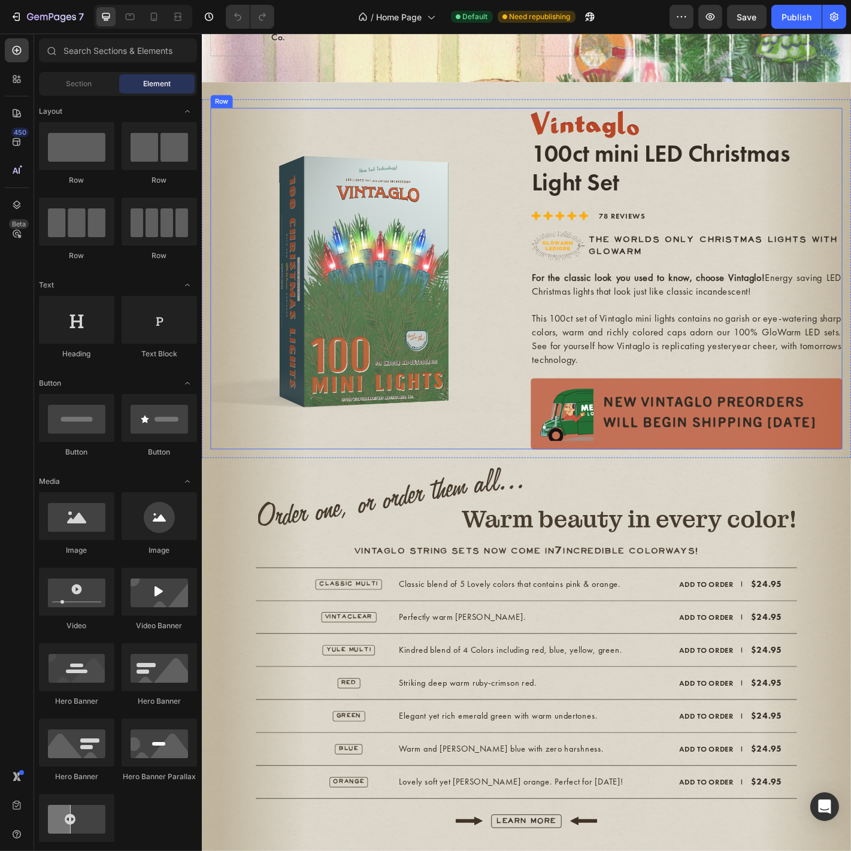
scroll to position [222, 0]
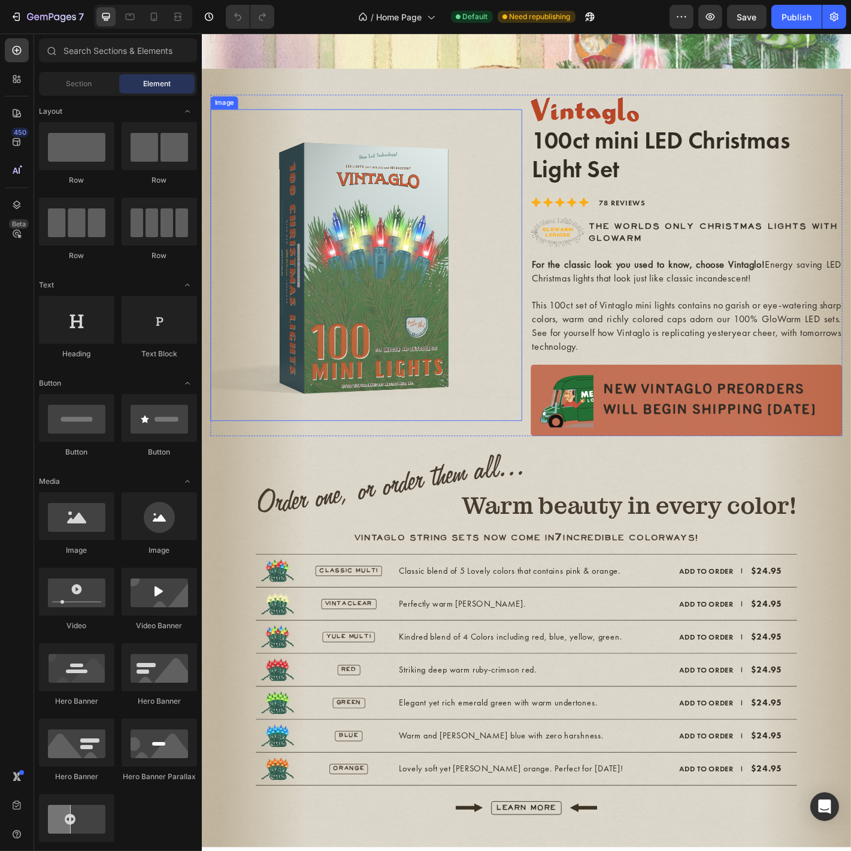
click at [459, 343] on img at bounding box center [383, 289] width 345 height 345
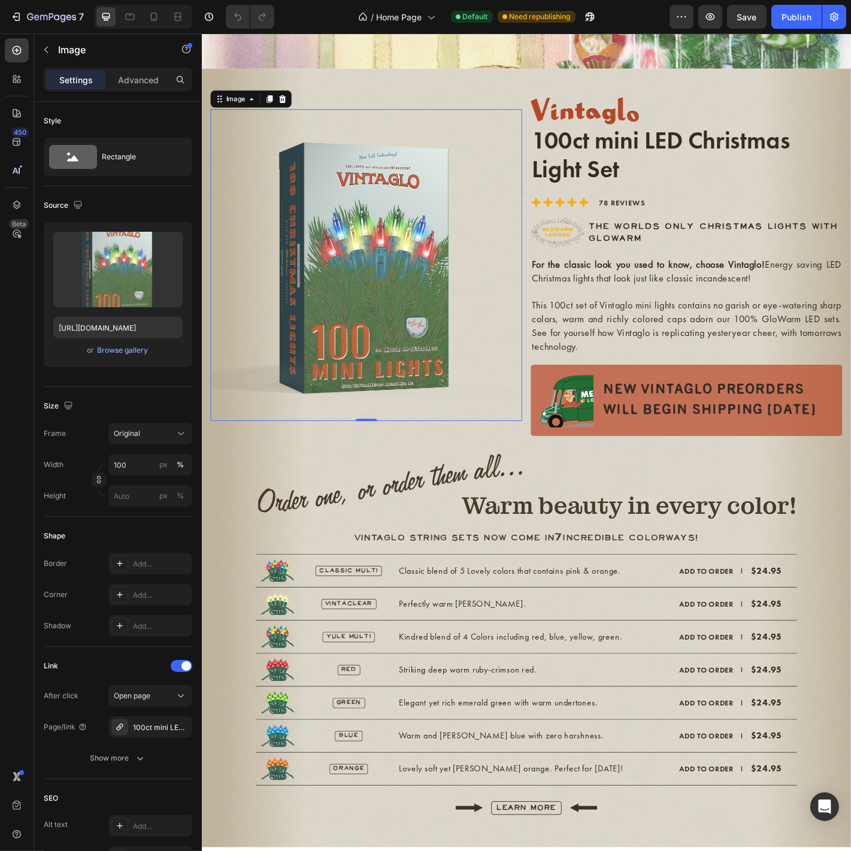
click at [398, 385] on img at bounding box center [383, 289] width 345 height 345
click at [118, 348] on div "Browse gallery" at bounding box center [123, 350] width 51 height 11
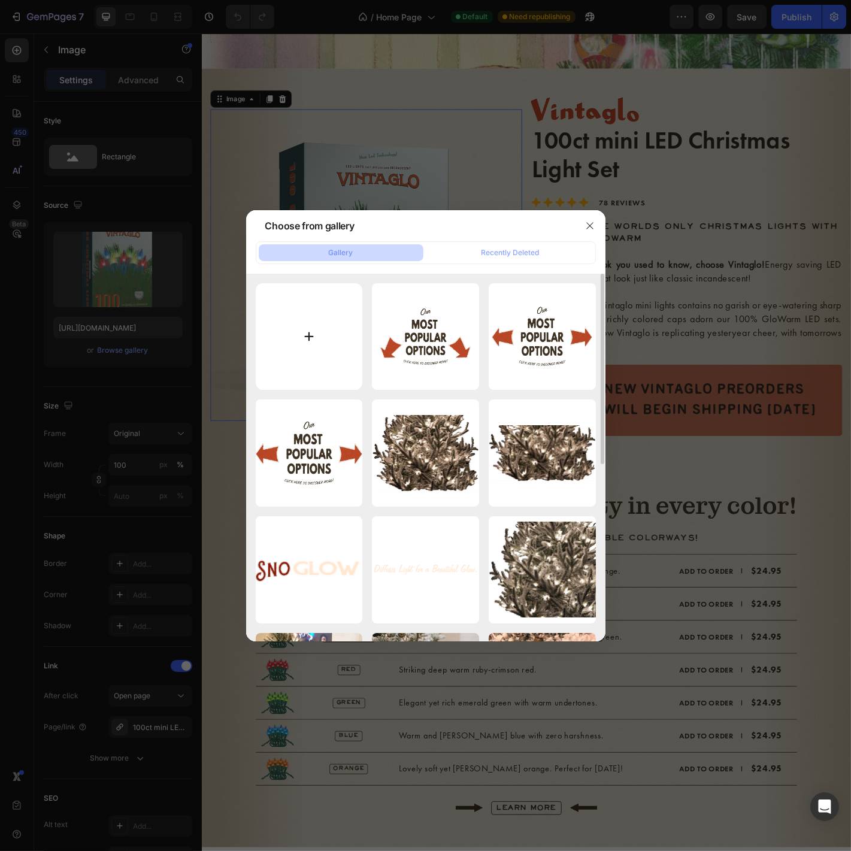
click at [309, 313] on input "file" at bounding box center [309, 336] width 107 height 107
type input "C:\fakepath\Classic Multi Side PNG.png"
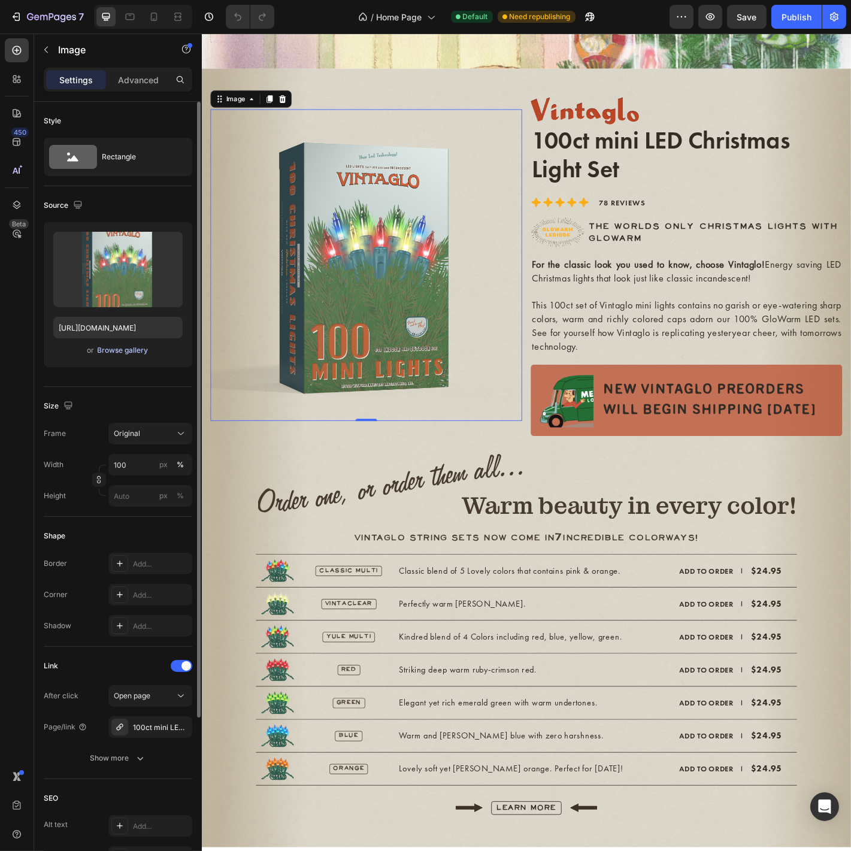
click at [133, 352] on div "Browse gallery" at bounding box center [123, 350] width 51 height 11
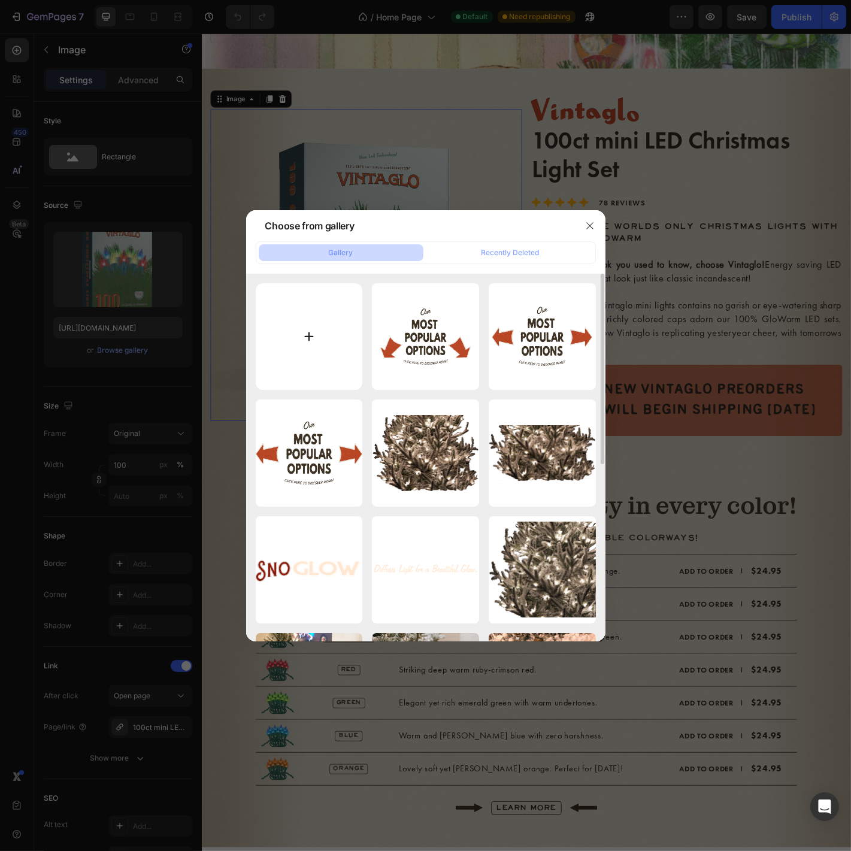
click at [309, 332] on input "file" at bounding box center [309, 336] width 107 height 107
type input "C:\fakepath\Classic Multi Side PNG.png"
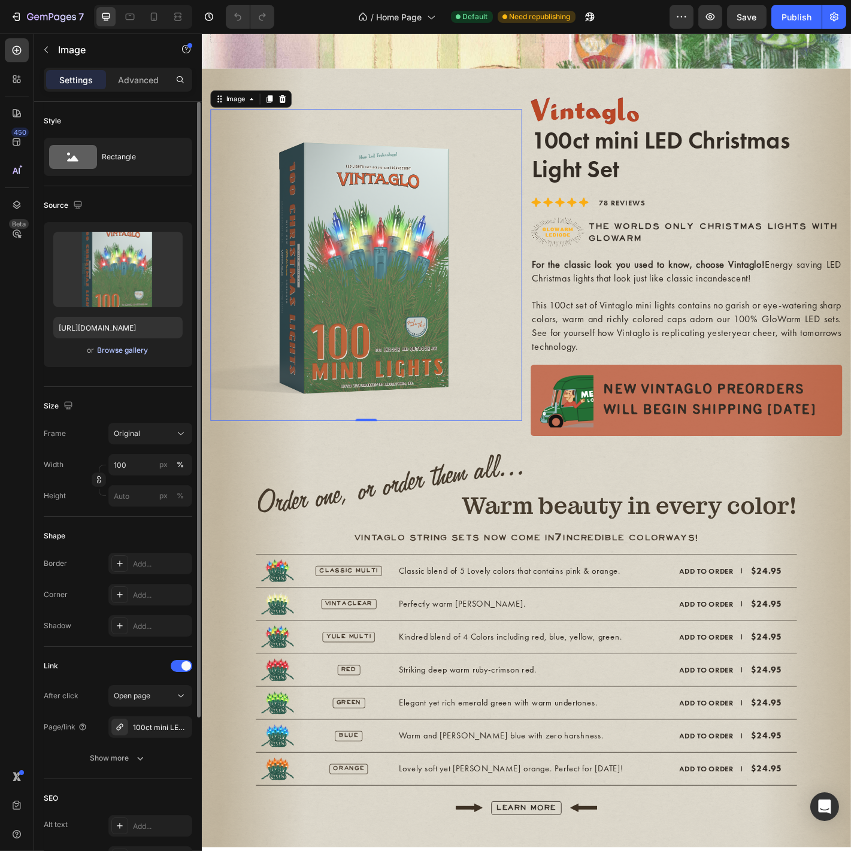
click at [116, 349] on div "Browse gallery" at bounding box center [123, 350] width 51 height 11
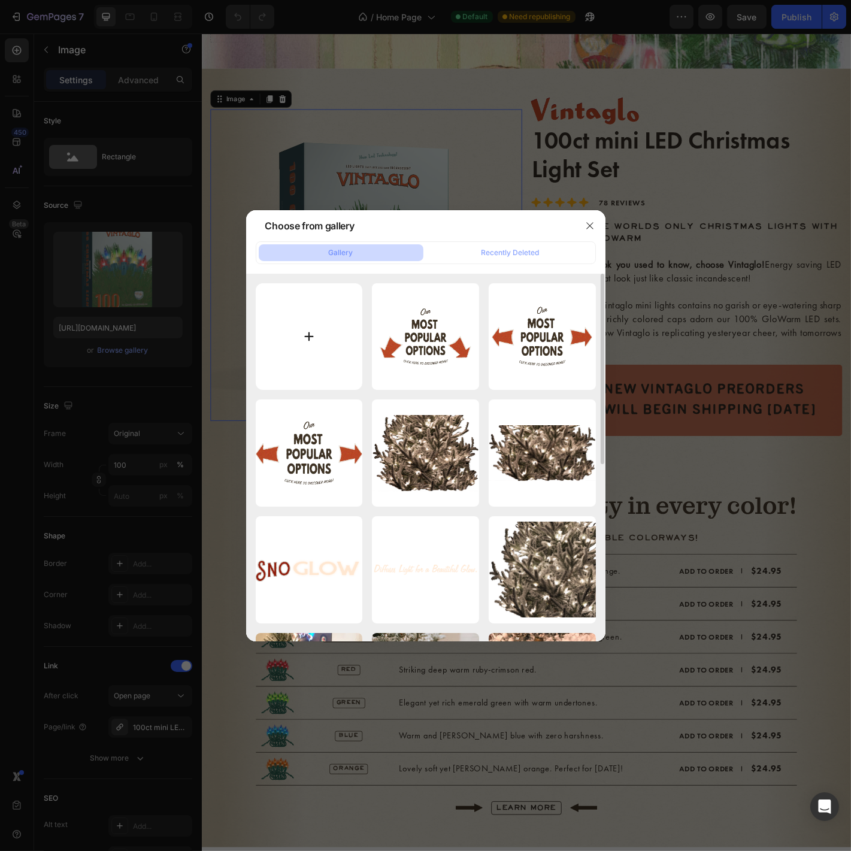
drag, startPoint x: 367, startPoint y: 344, endPoint x: 348, endPoint y: 340, distance: 19.5
click at [366, 343] on div "Our Most Popular Opti...wn.svg 669.04 kb Our Most Popular Opti...e).svg 656.47 …" at bounding box center [426, 628] width 340 height 690
click at [330, 338] on input "file" at bounding box center [309, 336] width 107 height 107
type input "C:\fakepath\Classic Multi Side PNG.png"
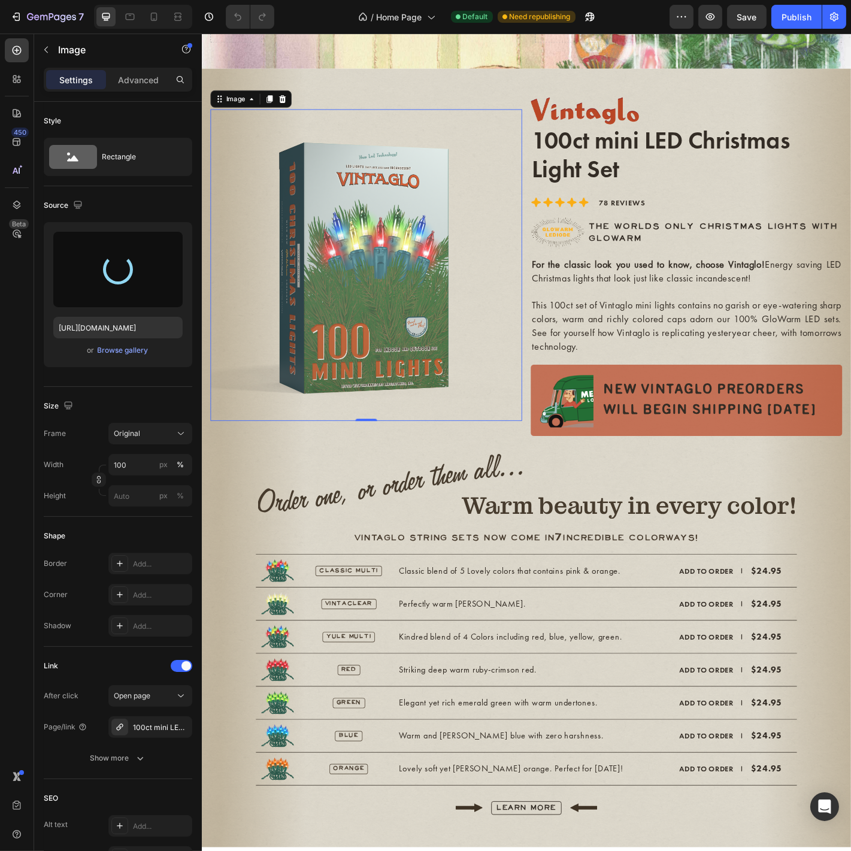
type input "[URL][DOMAIN_NAME]"
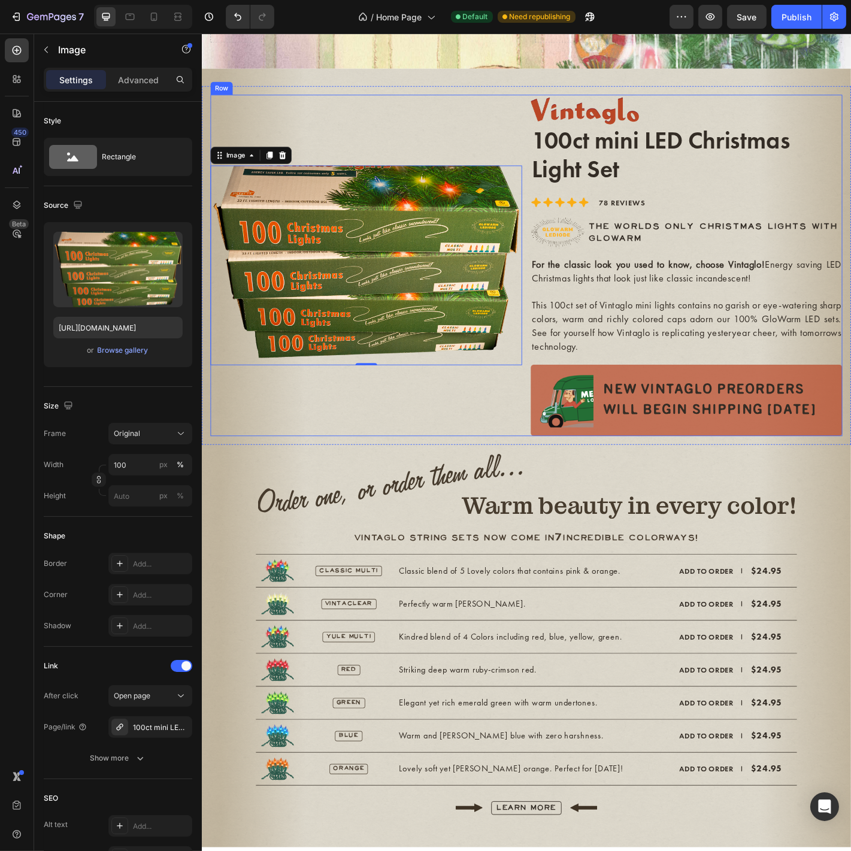
click at [319, 480] on div "Image 0" at bounding box center [383, 290] width 345 height 379
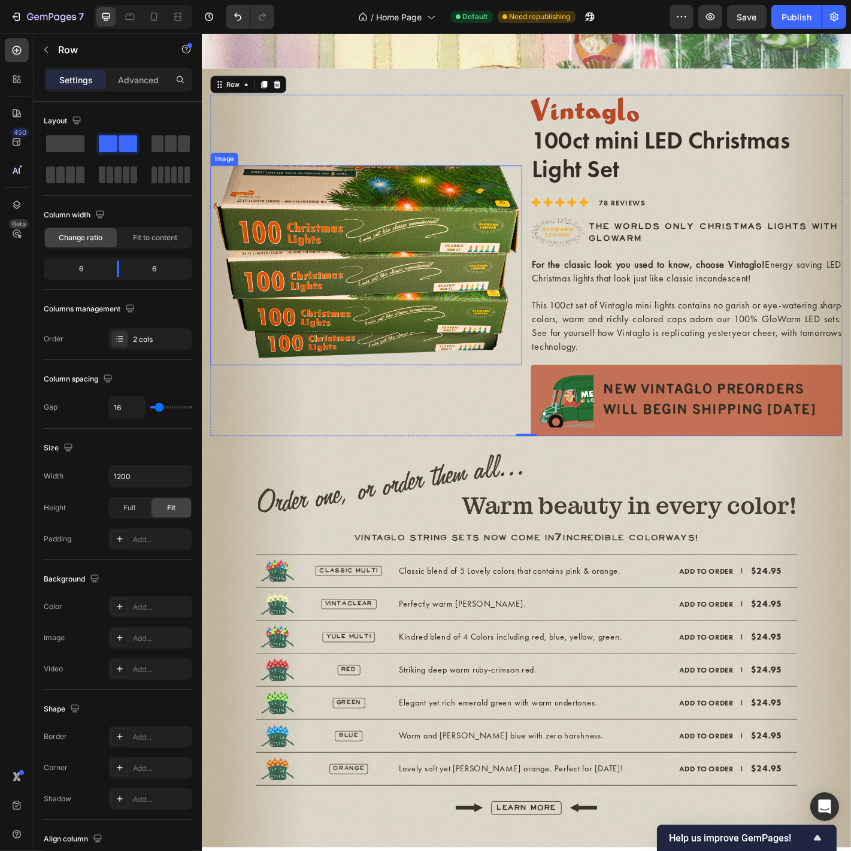
click at [407, 365] on img at bounding box center [383, 290] width 345 height 221
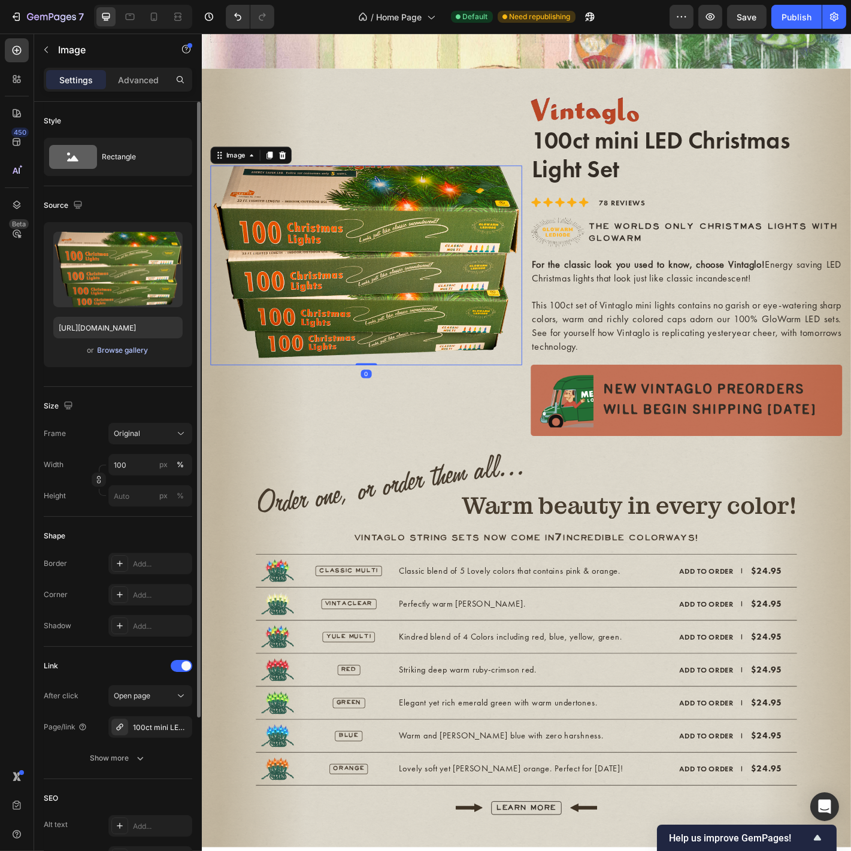
click at [135, 351] on div "Browse gallery" at bounding box center [123, 350] width 51 height 11
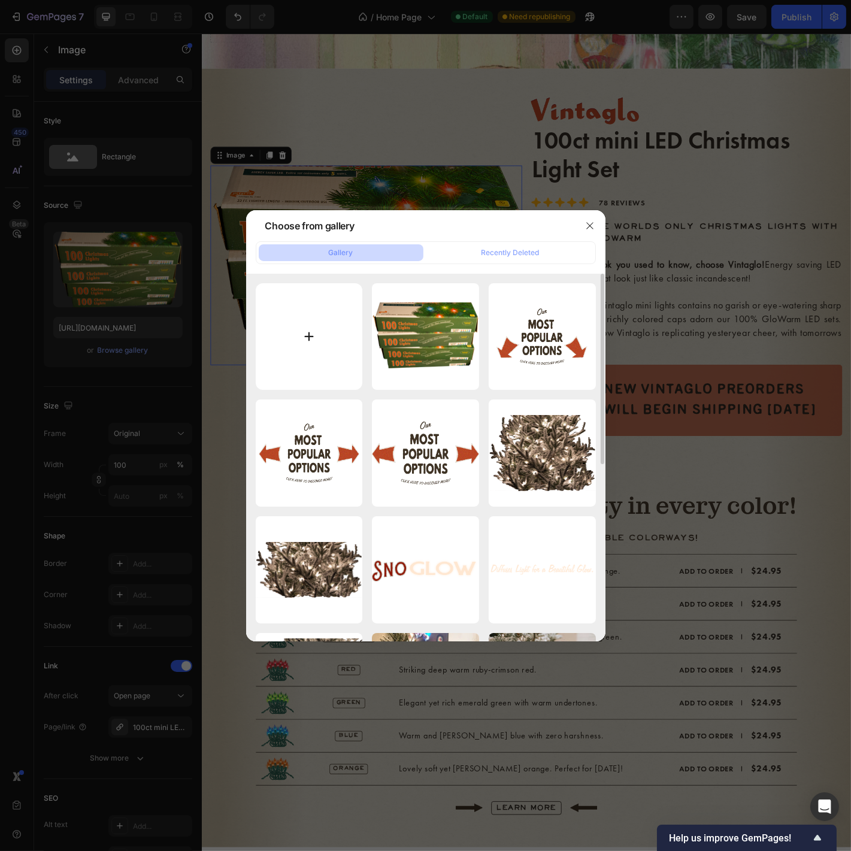
click at [319, 332] on input "file" at bounding box center [309, 336] width 107 height 107
type input "C:\fakepath\Classic Multi Side PNG Halftone.png"
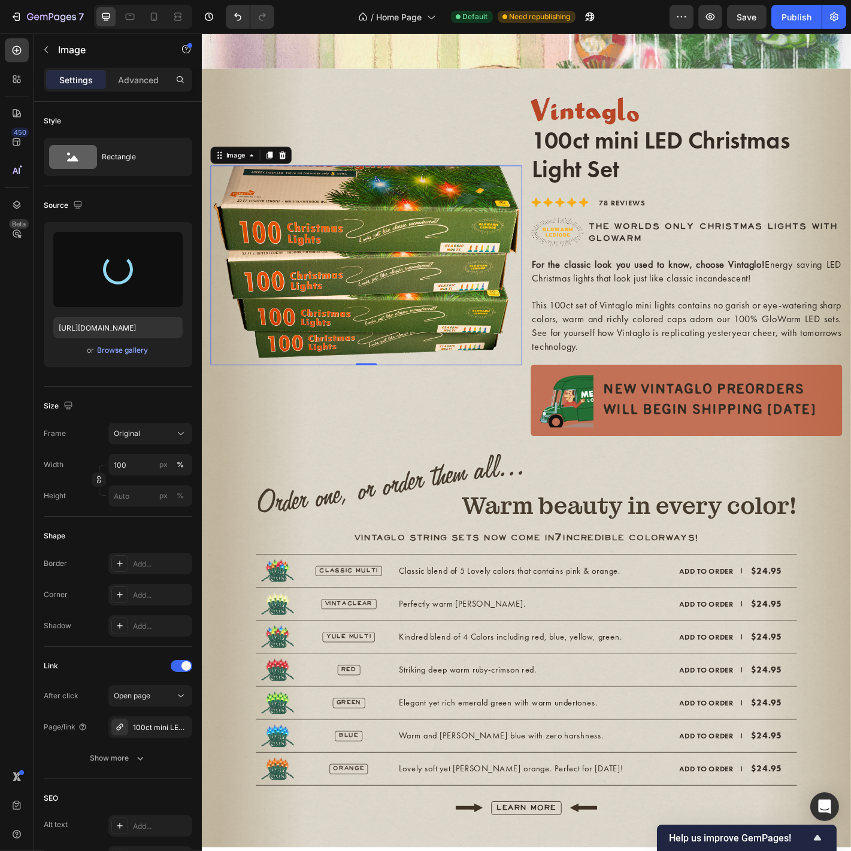
type input "[URL][DOMAIN_NAME]"
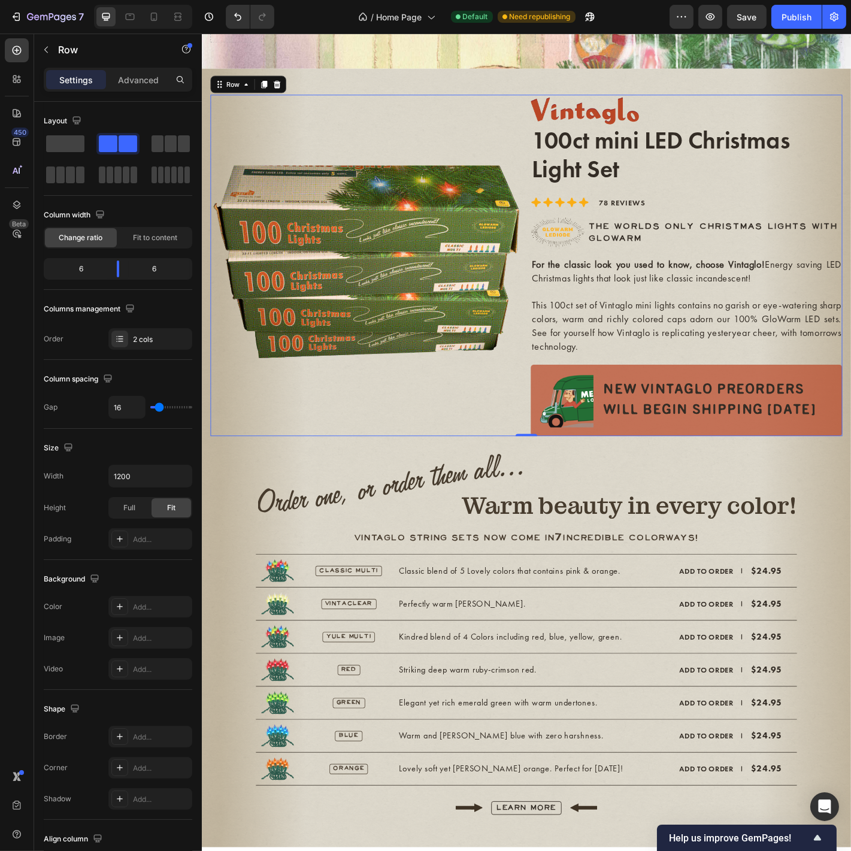
click at [353, 480] on div "Image" at bounding box center [383, 290] width 345 height 379
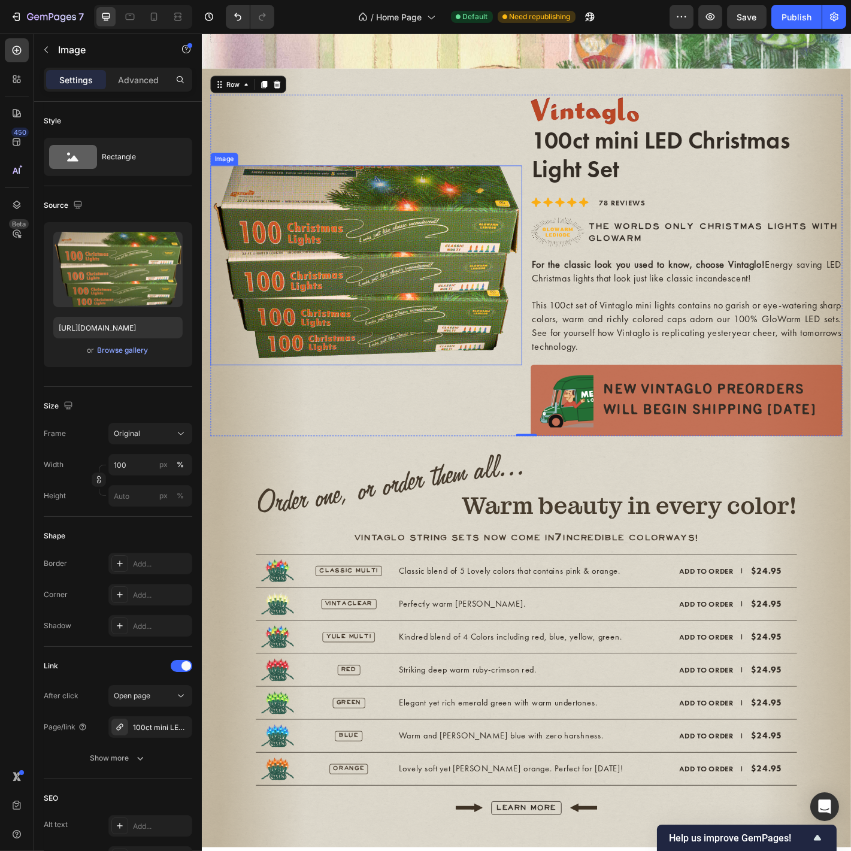
click at [352, 386] on img at bounding box center [383, 290] width 345 height 221
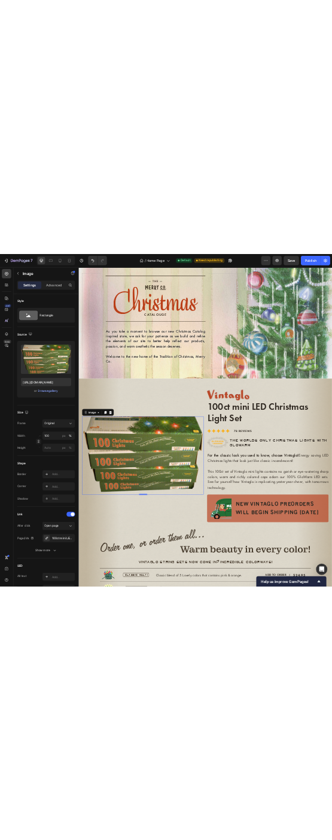
scroll to position [0, 0]
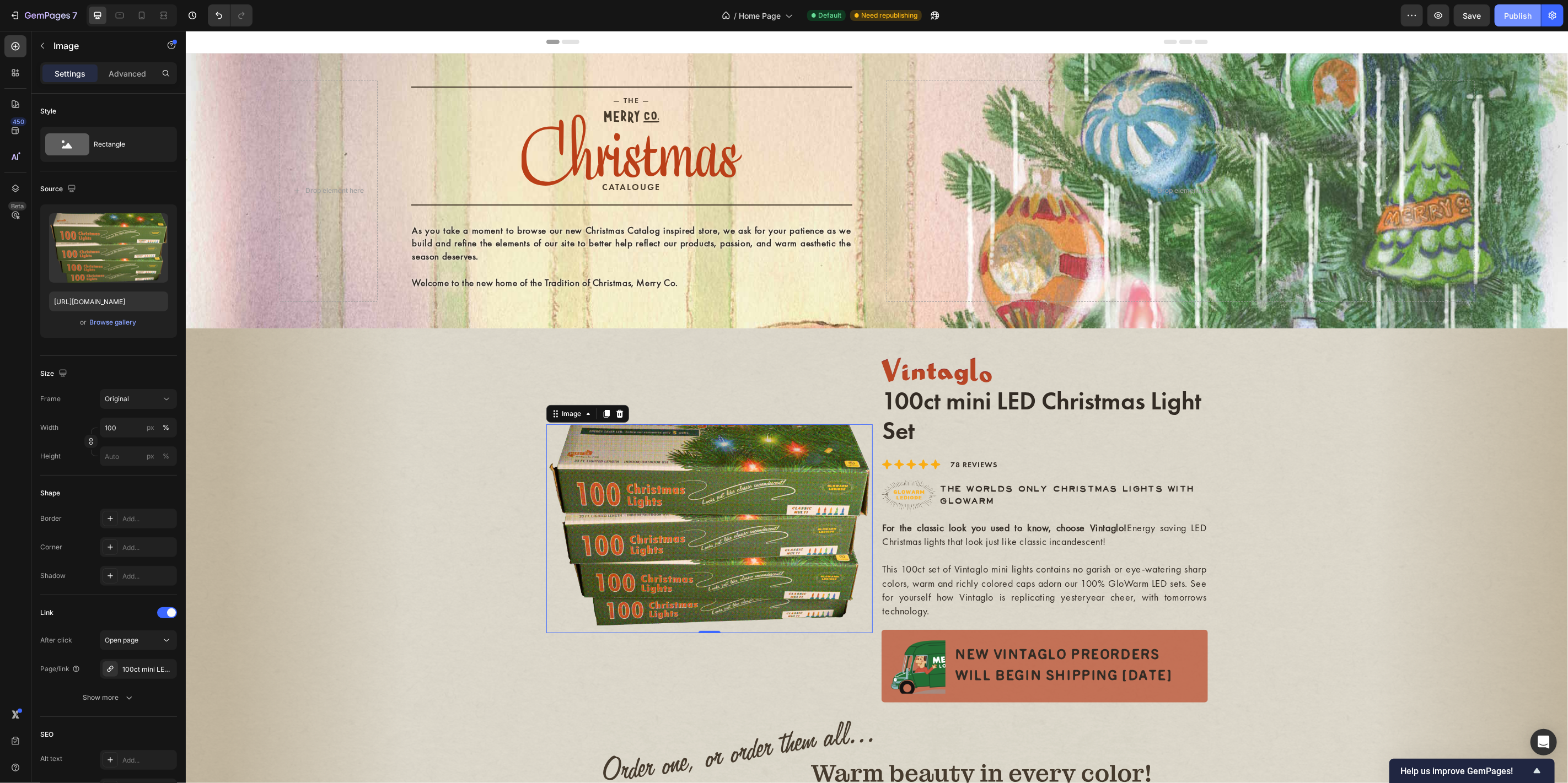
click at [783, 15] on div "Publish" at bounding box center [1517, 16] width 28 height 12
click at [127, 326] on div "Browse gallery" at bounding box center [113, 322] width 47 height 10
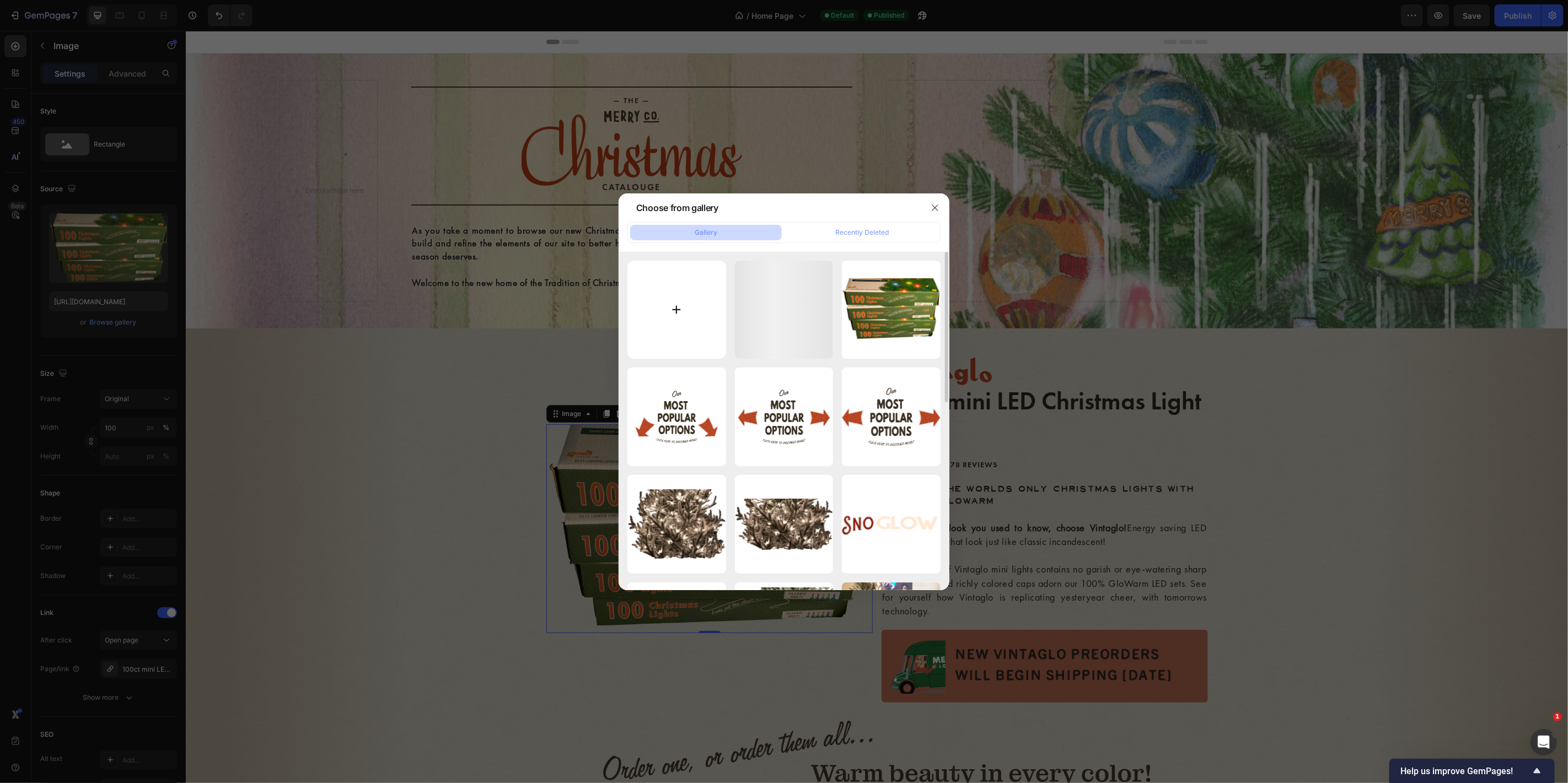
click at [675, 310] on input "file" at bounding box center [676, 309] width 98 height 98
type input "C:\fakepath\Classic multi Stack Halftone.png"
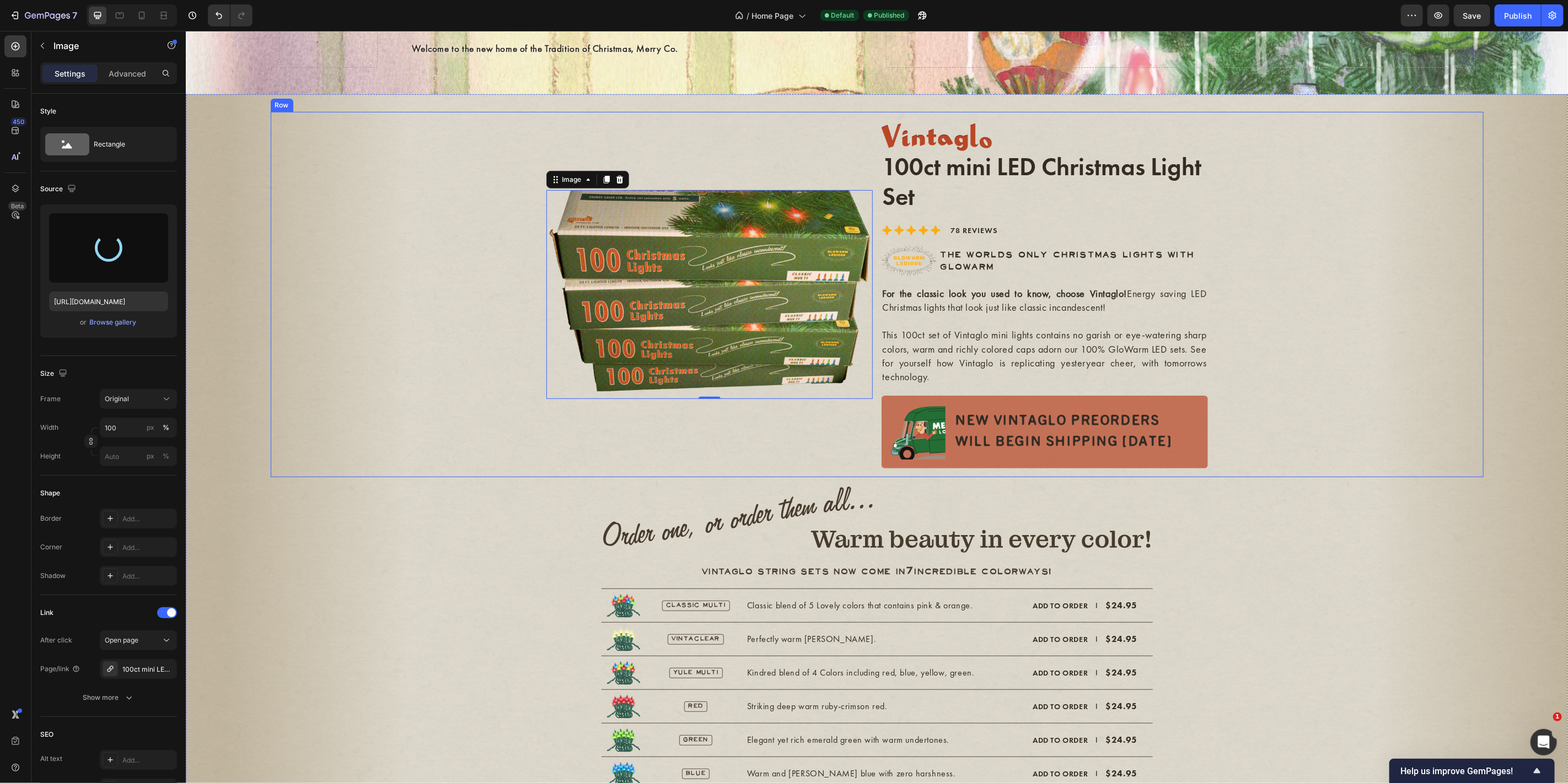
scroll to position [245, 0]
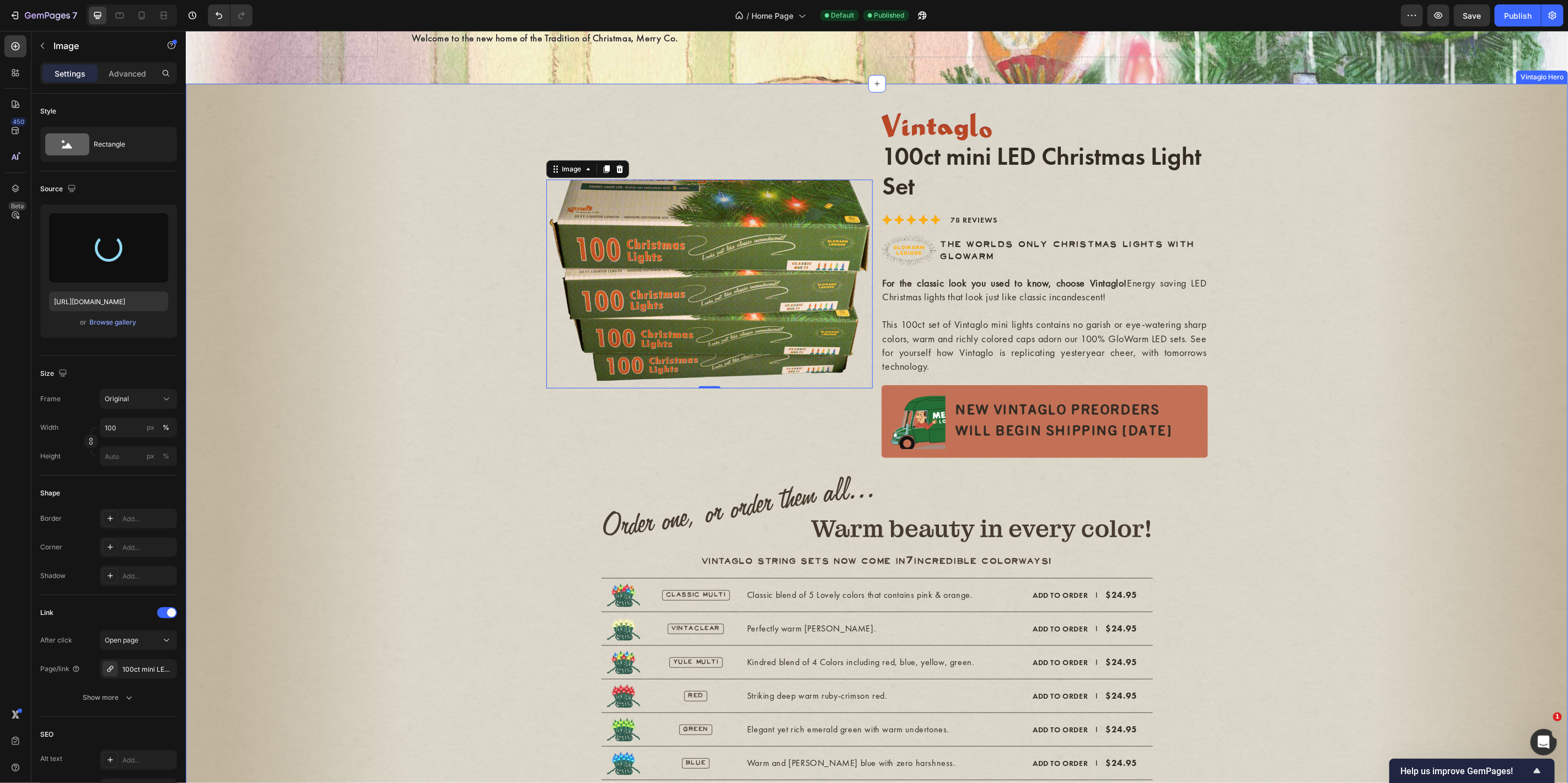
type input "https://cdn.shopify.com/s/files/1/0728/9107/2732/files/gempages_581123104625918…"
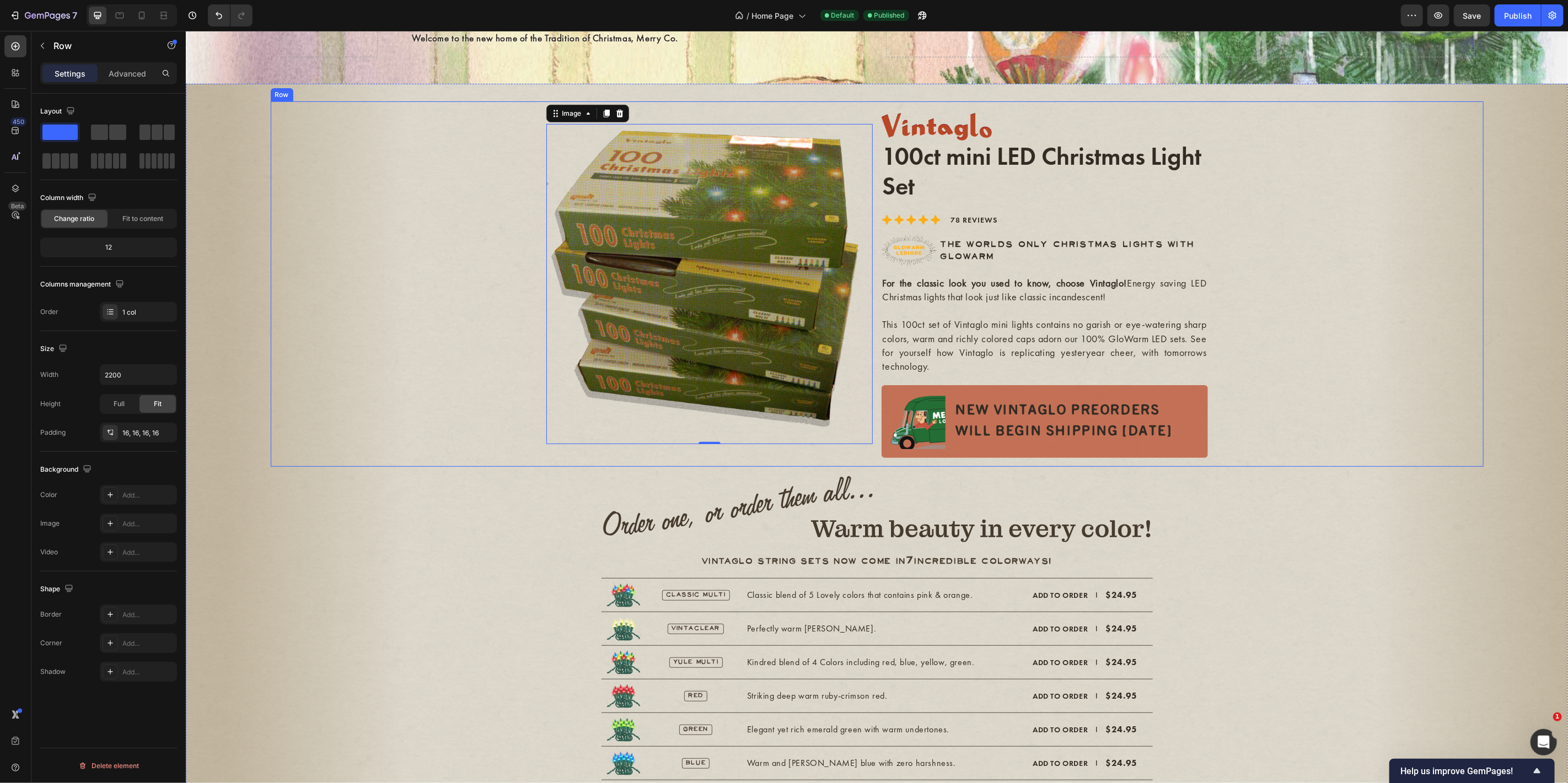
click at [294, 430] on div "Image 0 Image 100ct mini LED Christmas Light Set Text Block Icon Icon Icon Icon…" at bounding box center [876, 283] width 1195 height 349
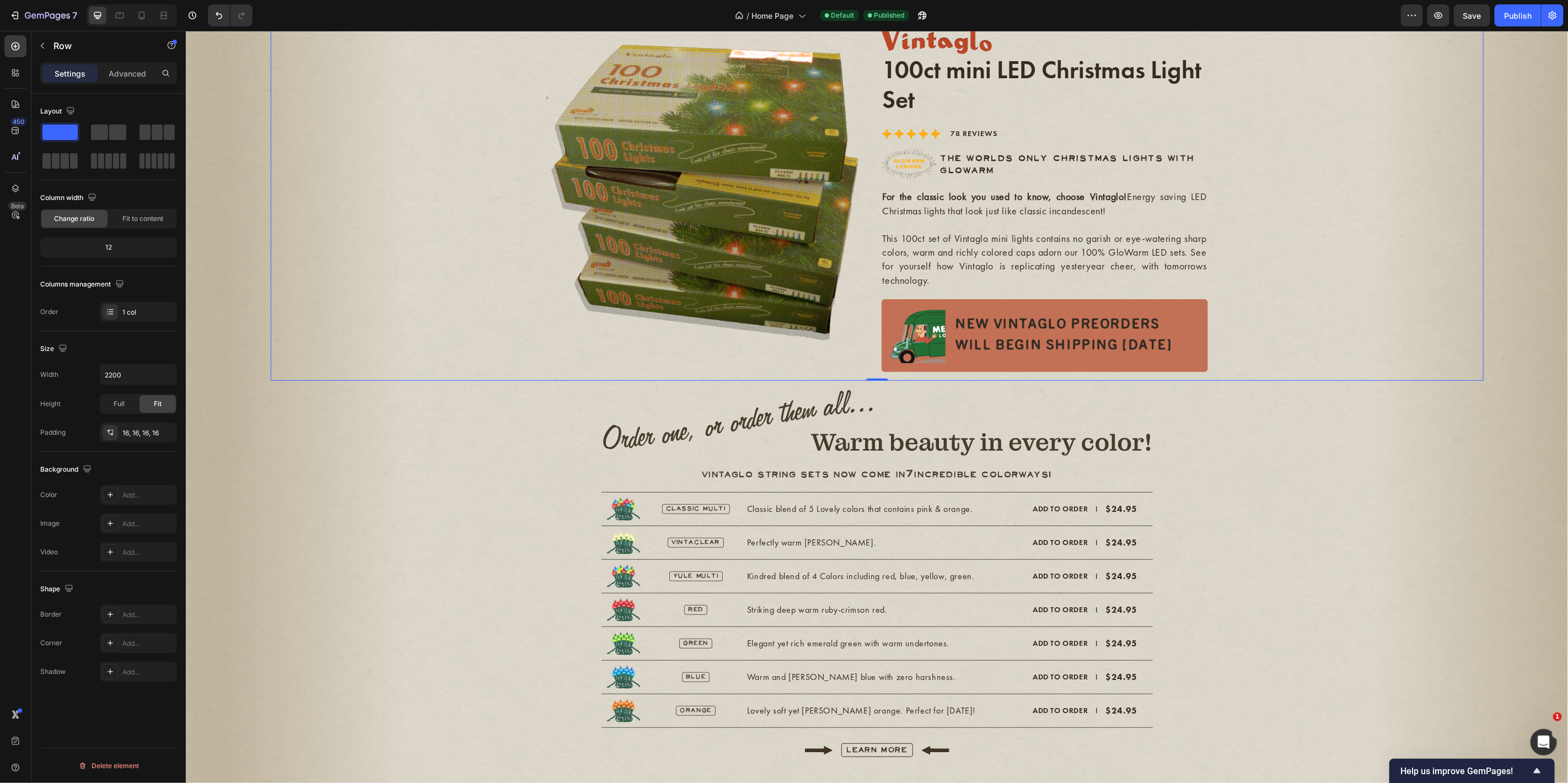
scroll to position [367, 0]
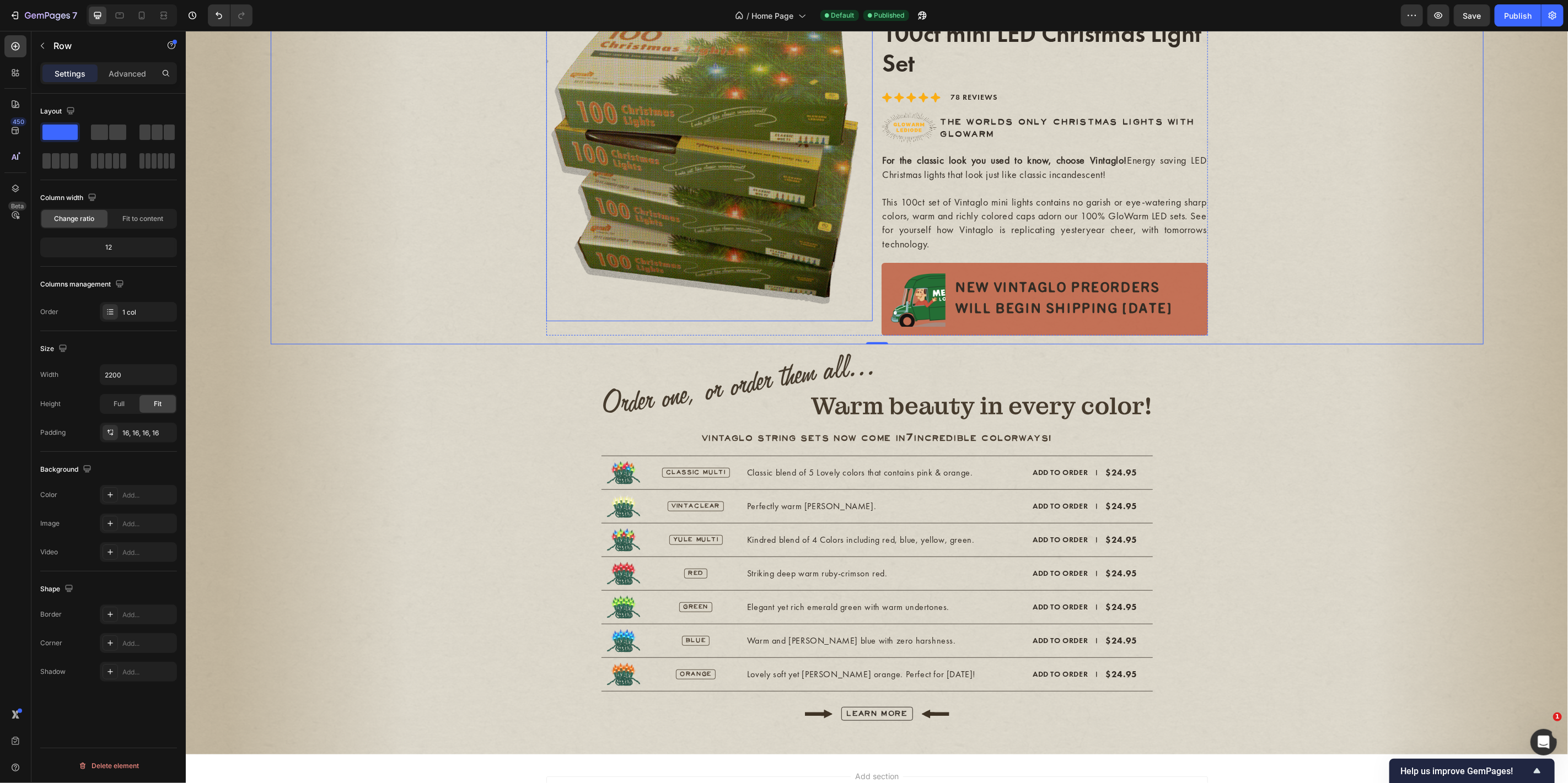
click at [668, 145] on img at bounding box center [709, 161] width 327 height 320
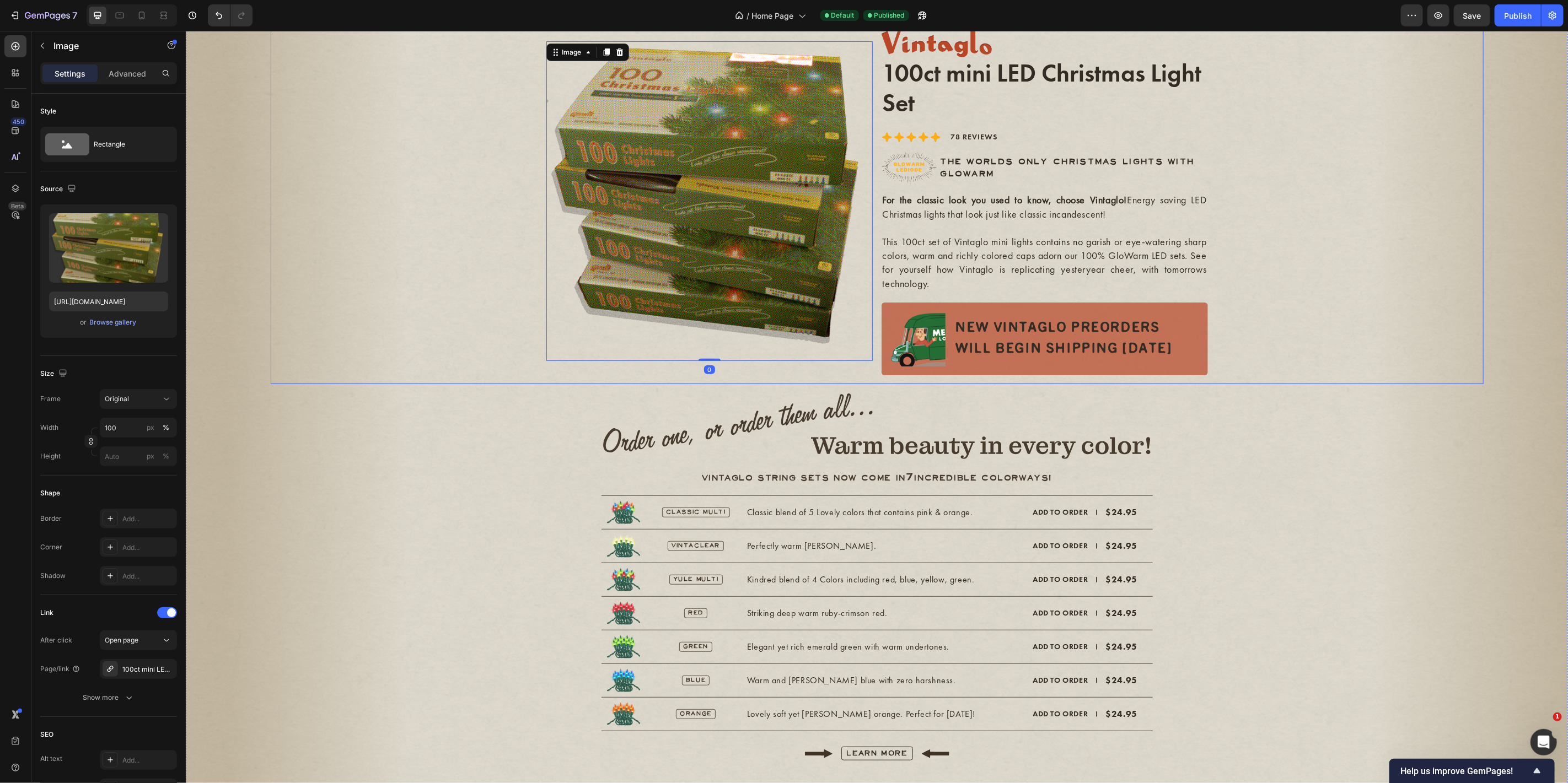
scroll to position [122, 0]
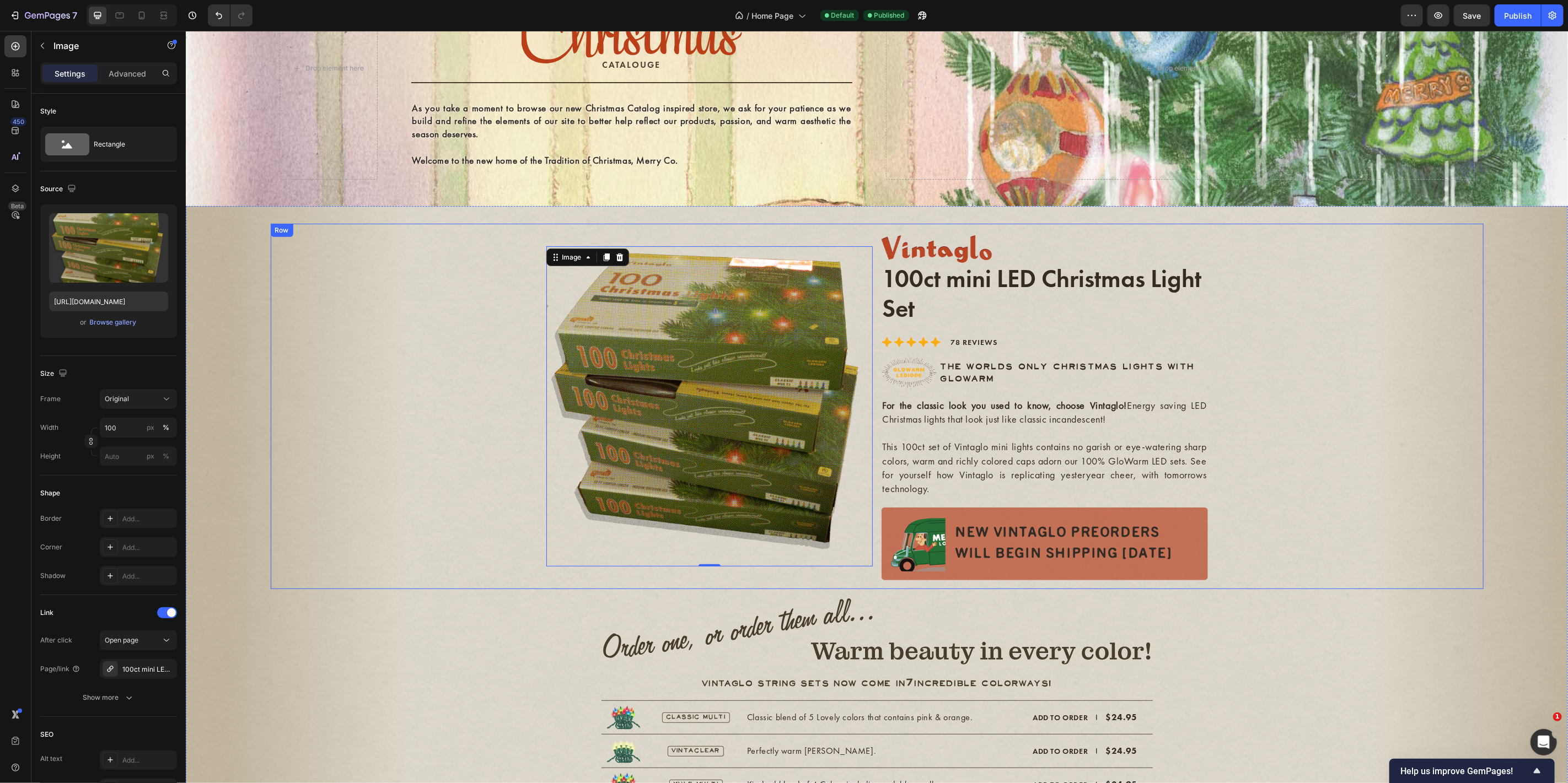
click at [464, 372] on div "Image 0 Image 100ct mini LED Christmas Light Set Text Block Icon Icon Icon Icon…" at bounding box center [876, 406] width 1195 height 349
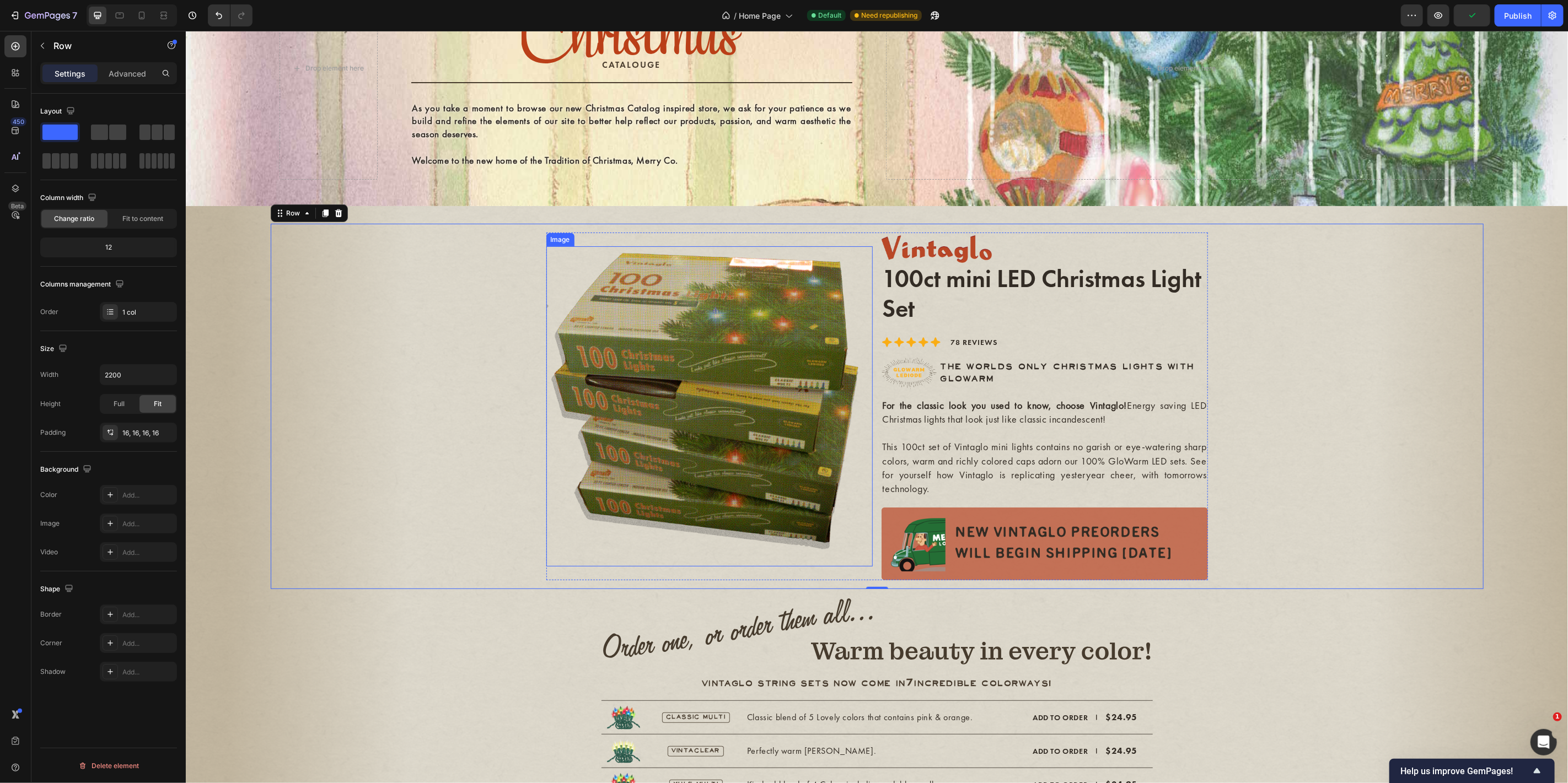
click at [735, 387] on img at bounding box center [709, 406] width 327 height 320
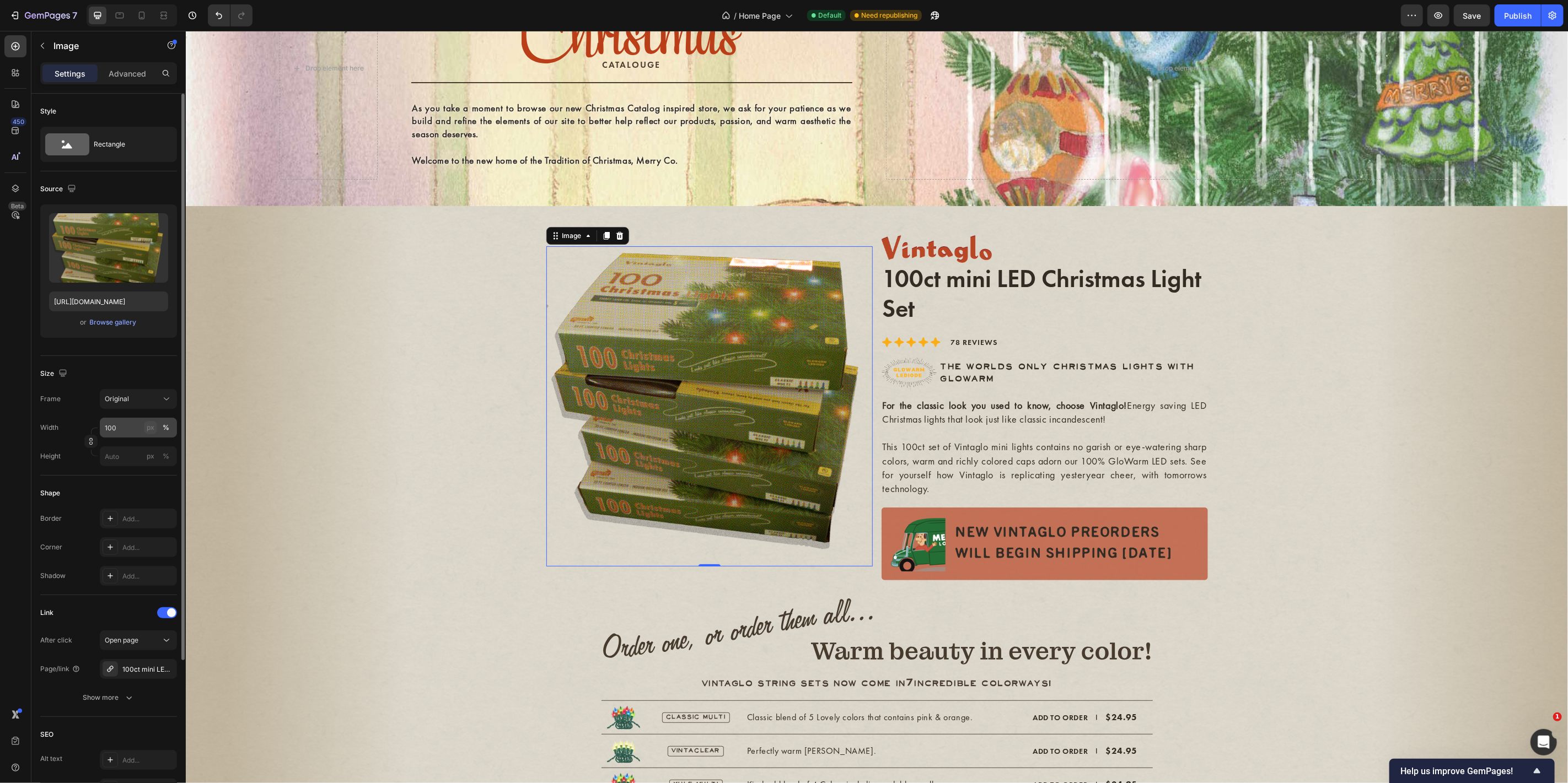
click at [152, 430] on div "px" at bounding box center [150, 427] width 7 height 10
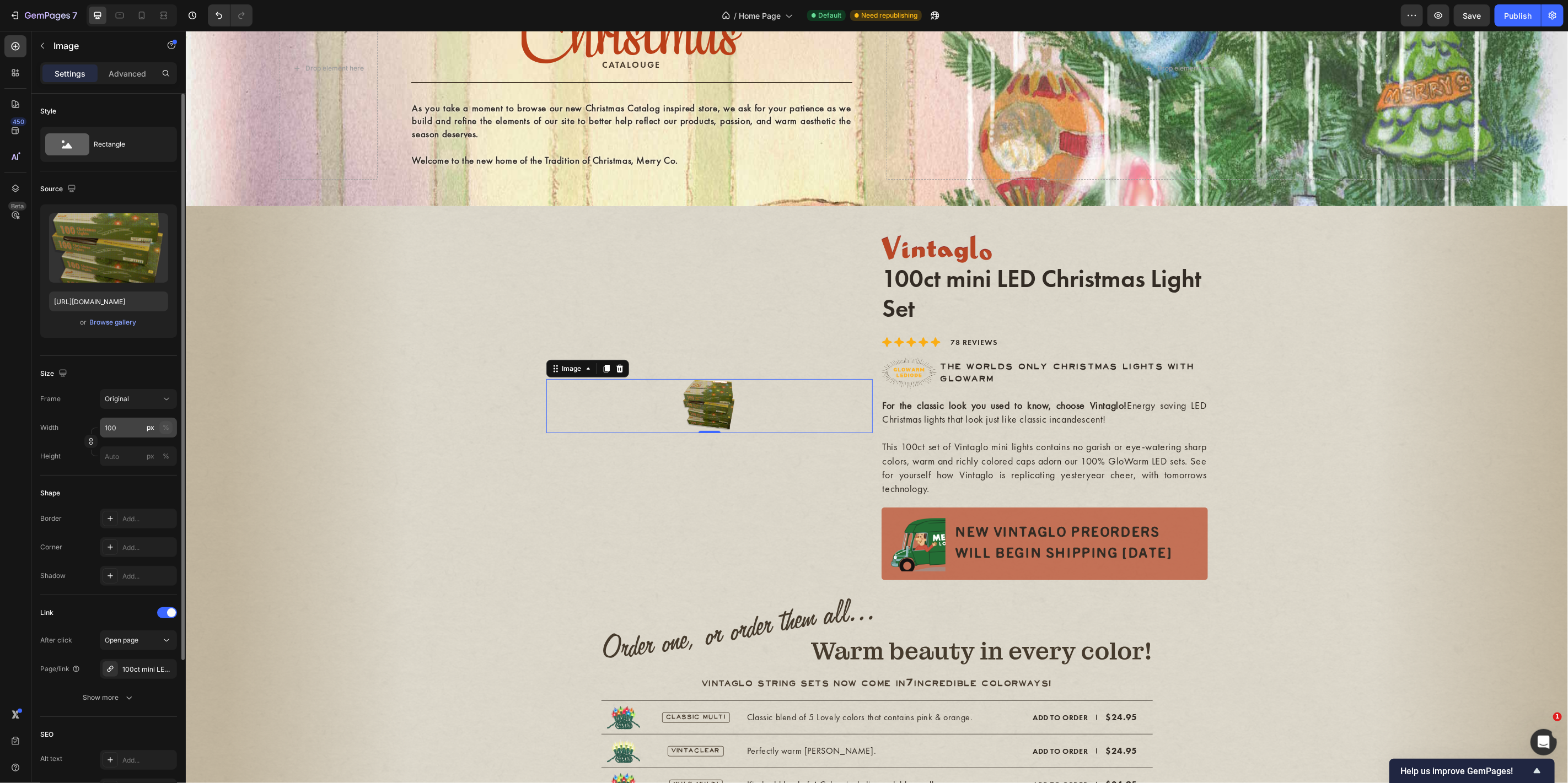
click at [164, 428] on div "%" at bounding box center [166, 427] width 6 height 10
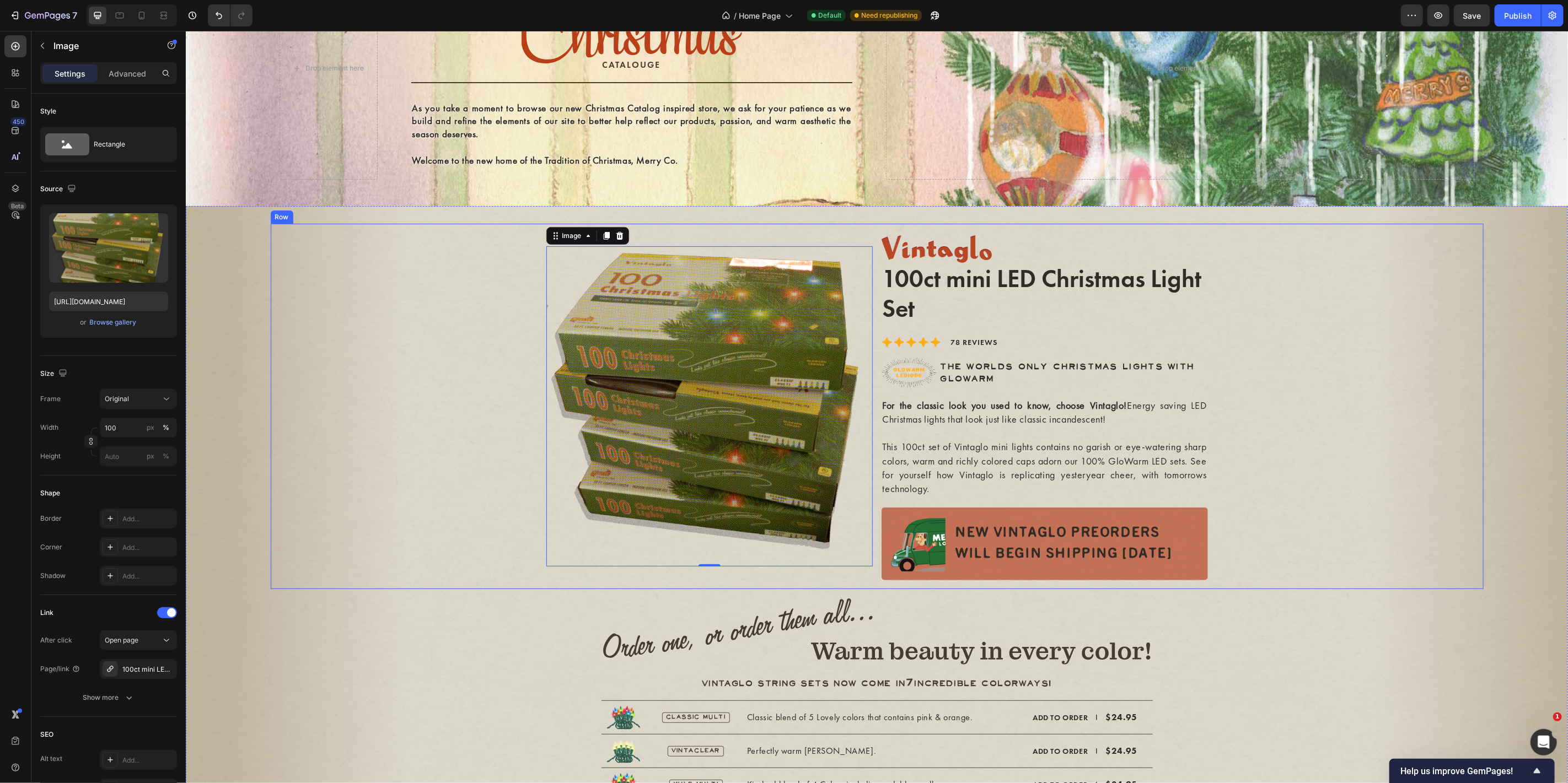
click at [299, 453] on div "Image 0 Image 100ct mini LED Christmas Light Set Text Block Icon Icon Icon Icon…" at bounding box center [876, 406] width 1195 height 349
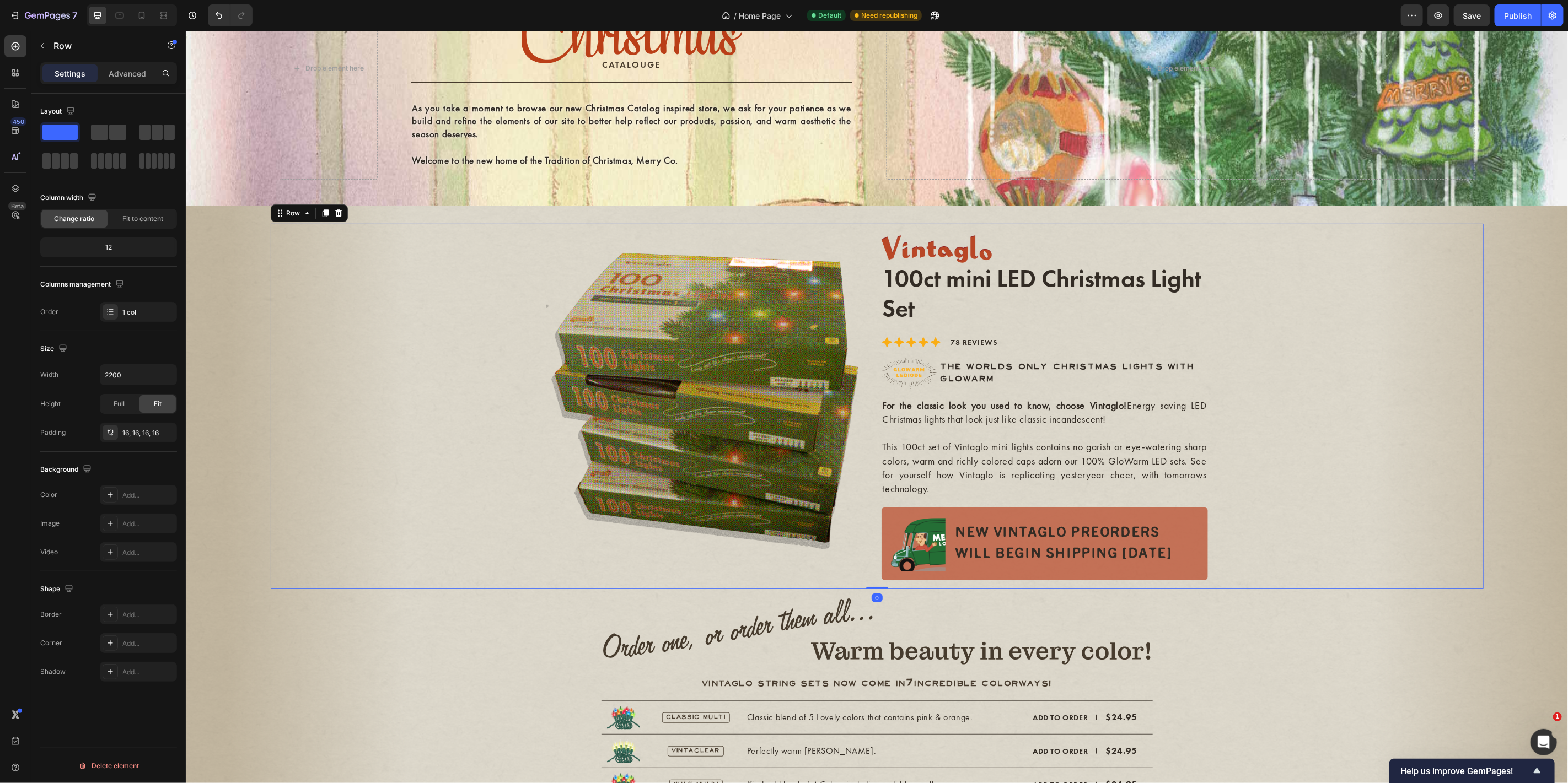
scroll to position [0, 0]
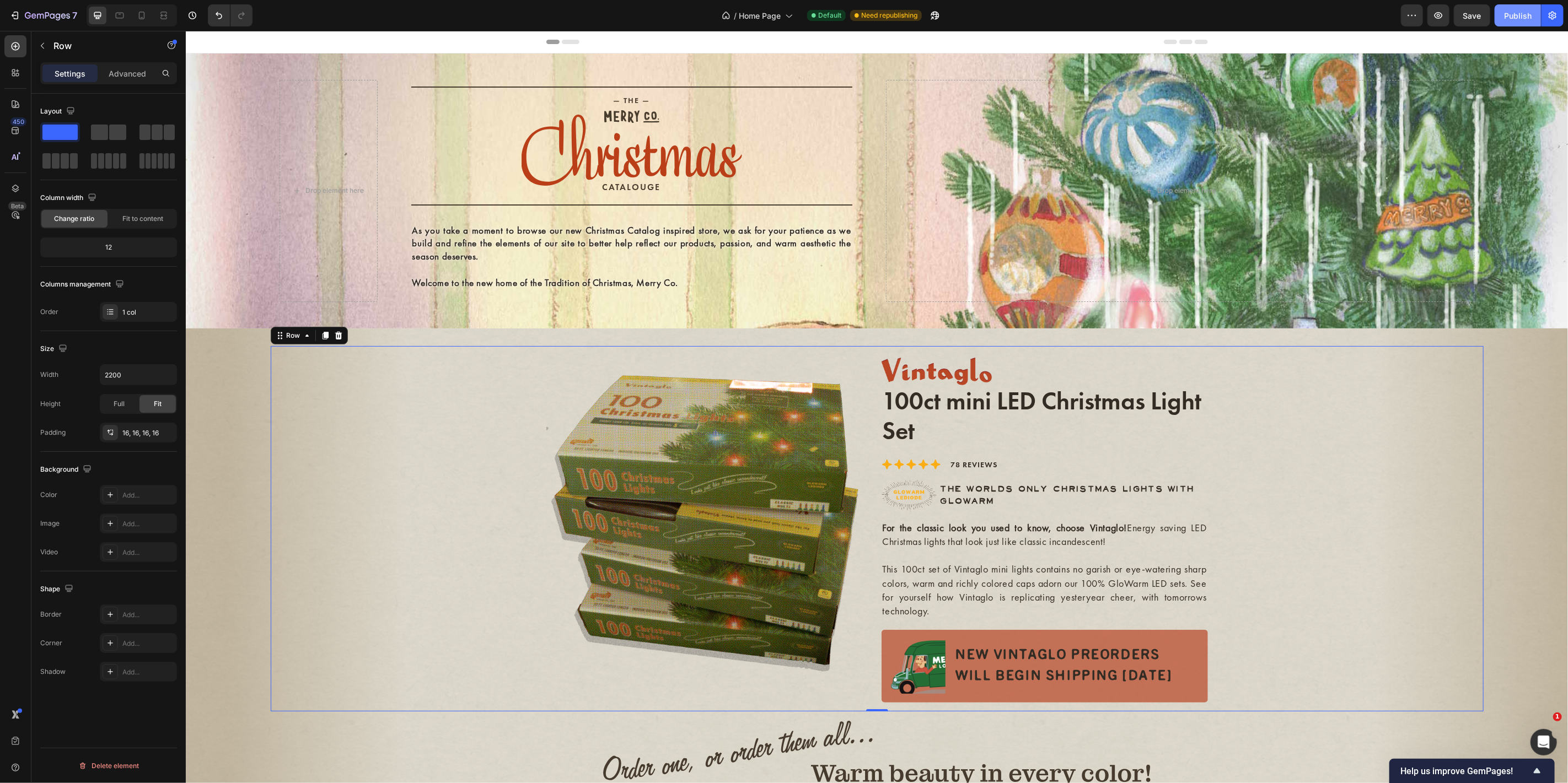
click at [783, 12] on div "Publish" at bounding box center [1517, 16] width 28 height 12
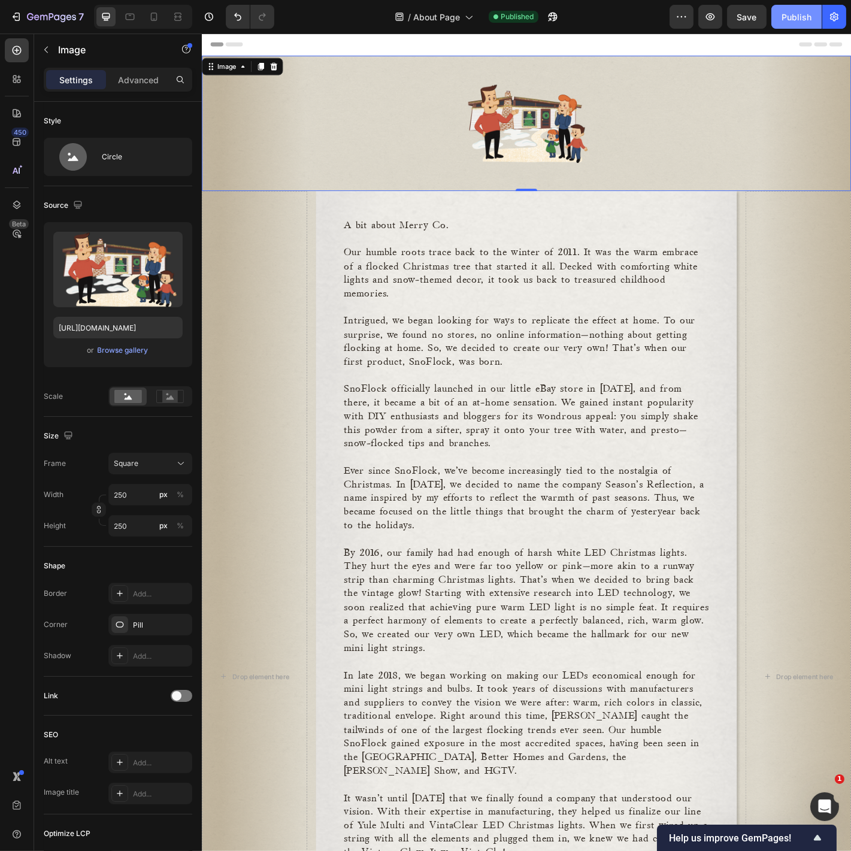
click at [815, 23] on button "Publish" at bounding box center [796, 17] width 50 height 24
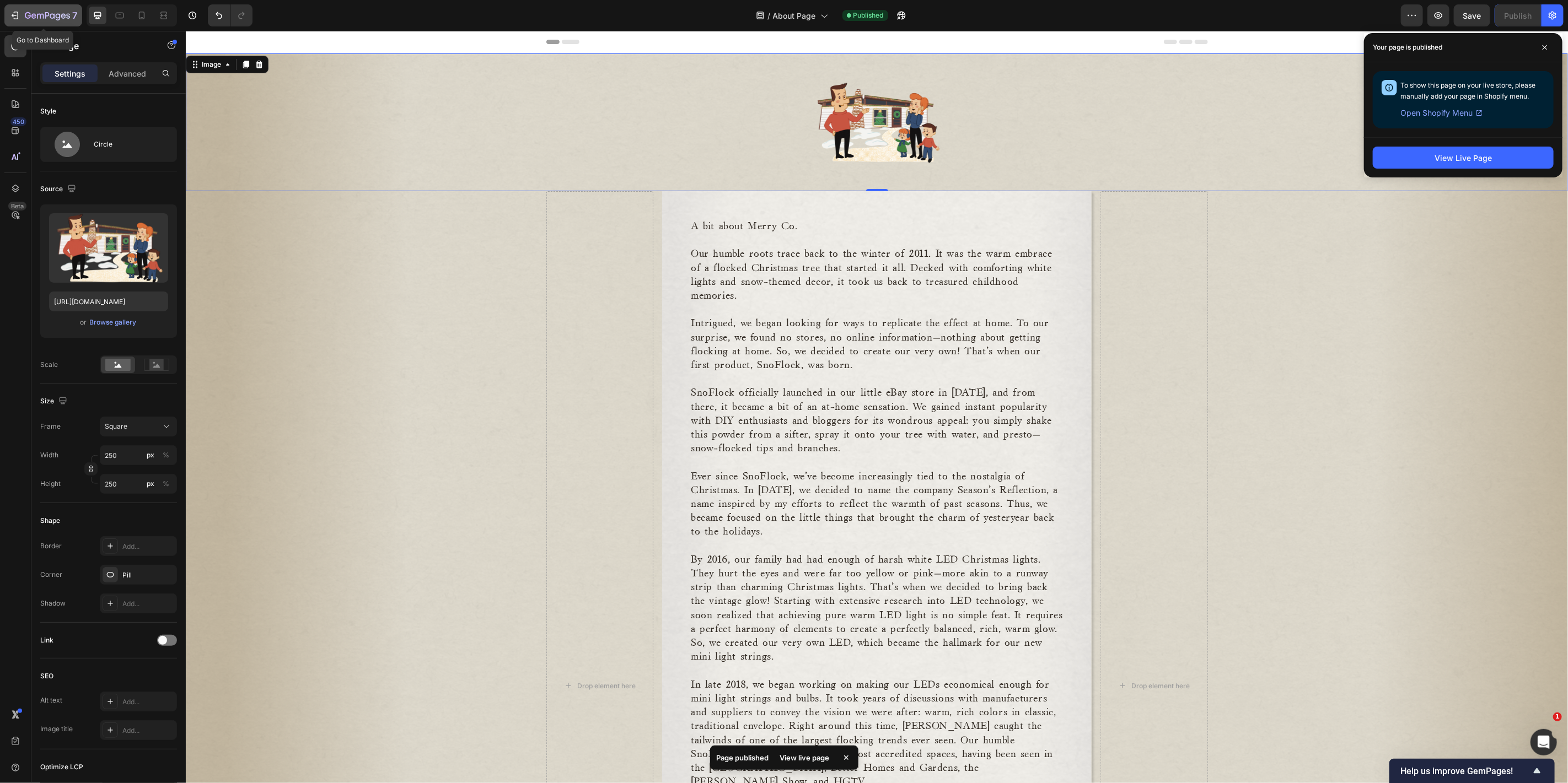
click at [63, 15] on icon "button" at bounding box center [47, 17] width 45 height 9
